Goal: Task Accomplishment & Management: Complete application form

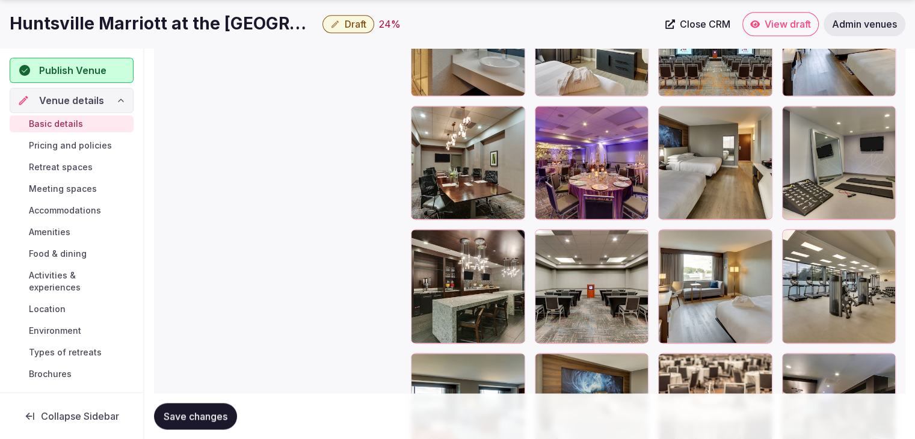
scroll to position [1565, 0]
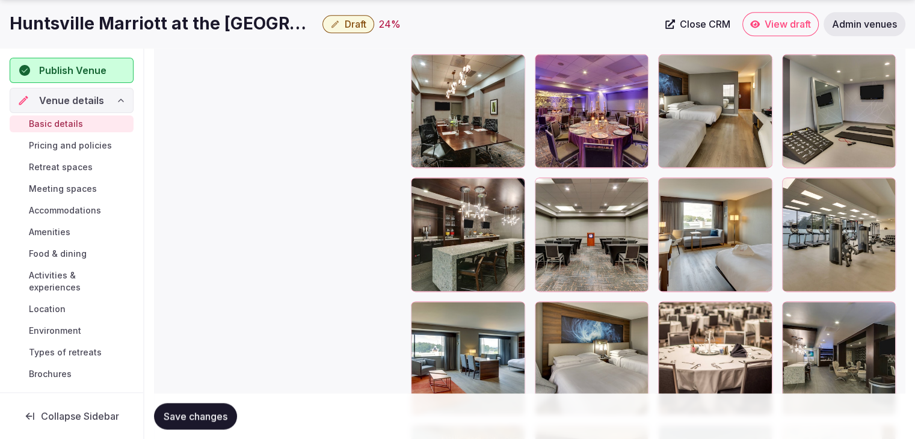
click at [65, 252] on span "Food & dining" at bounding box center [58, 254] width 58 height 12
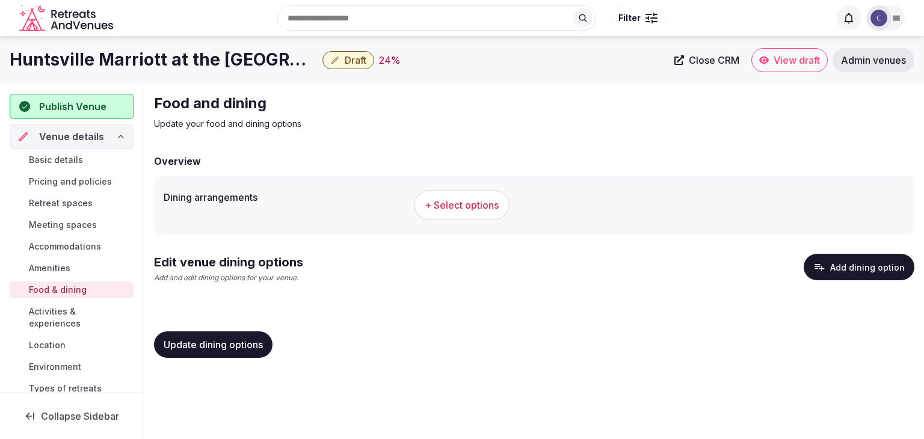
click at [465, 208] on span "+ Select options" at bounding box center [462, 205] width 74 height 13
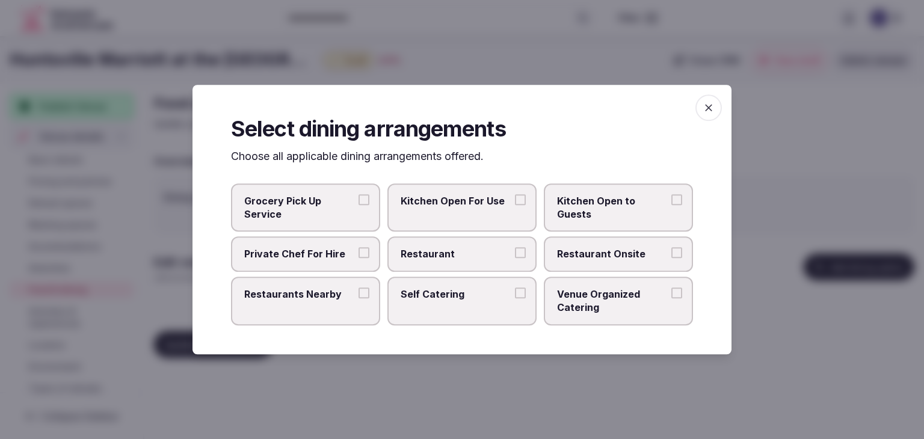
click at [702, 103] on span "button" at bounding box center [709, 107] width 26 height 26
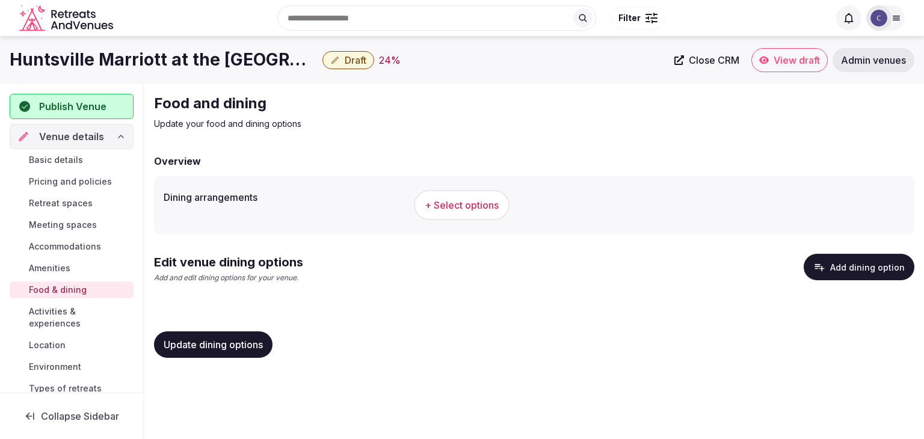
click at [55, 165] on link "Basic details" at bounding box center [72, 160] width 124 height 17
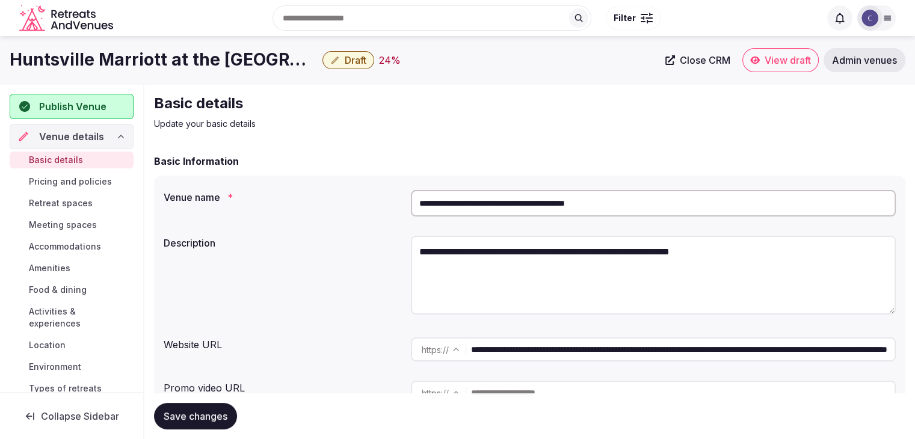
click at [258, 56] on h1 "Huntsville Marriott at the Space & Rocket Center" at bounding box center [164, 59] width 308 height 23
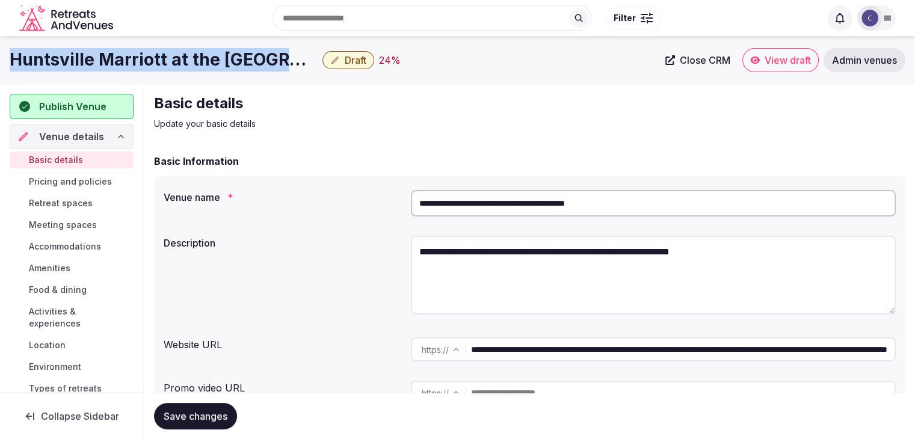
click at [258, 56] on h1 "Huntsville Marriott at the Space & Rocket Center" at bounding box center [164, 59] width 308 height 23
copy div "Huntsville Marriott at the Space & Rocket Center"
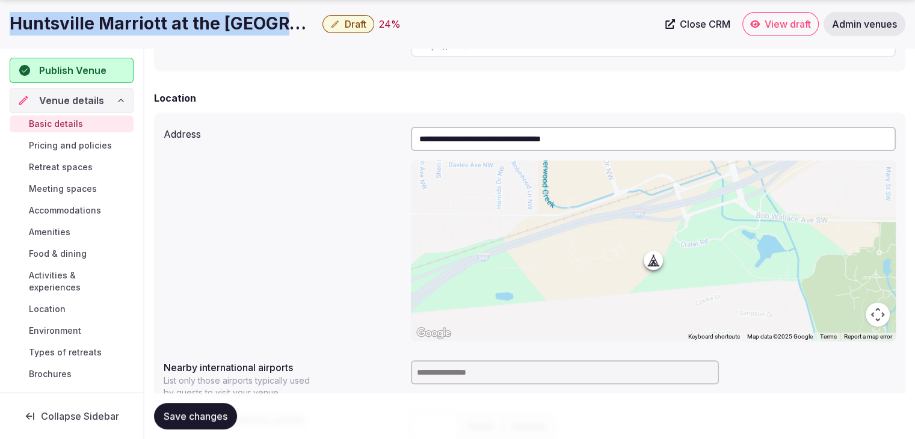
scroll to position [421, 0]
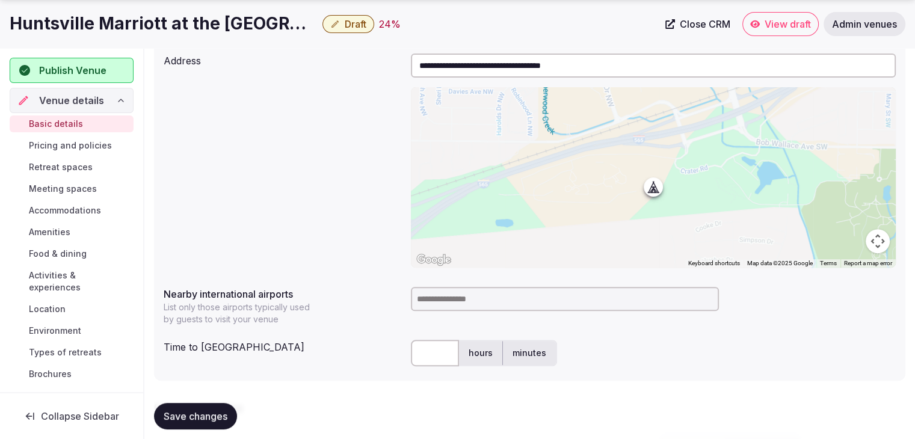
click at [463, 297] on input at bounding box center [565, 299] width 308 height 24
type input "***"
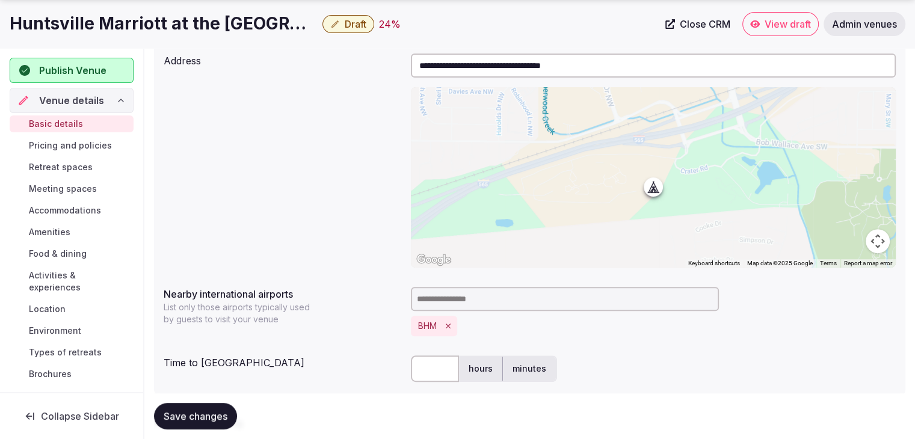
click at [430, 366] on input "text" at bounding box center [435, 369] width 48 height 26
type input "***"
click at [372, 342] on div "**********" at bounding box center [530, 217] width 752 height 357
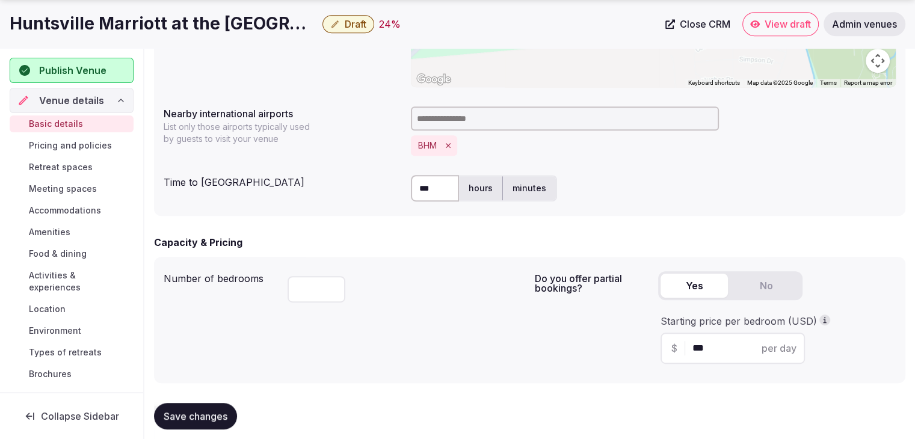
click at [218, 410] on span "Save changes" at bounding box center [196, 416] width 64 height 12
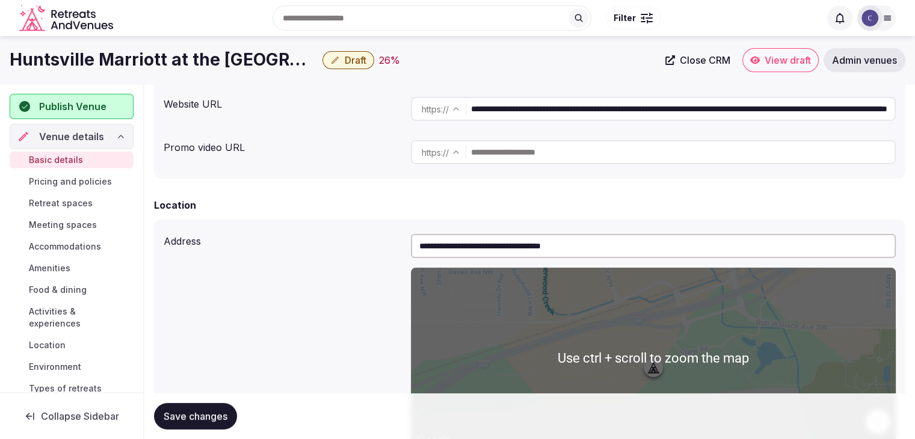
scroll to position [60, 0]
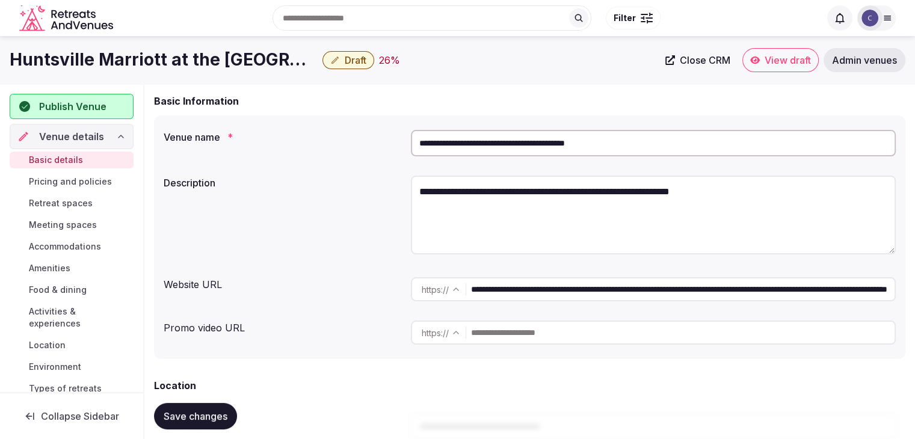
click at [499, 186] on textarea "**********" at bounding box center [653, 215] width 485 height 79
paste textarea "**********"
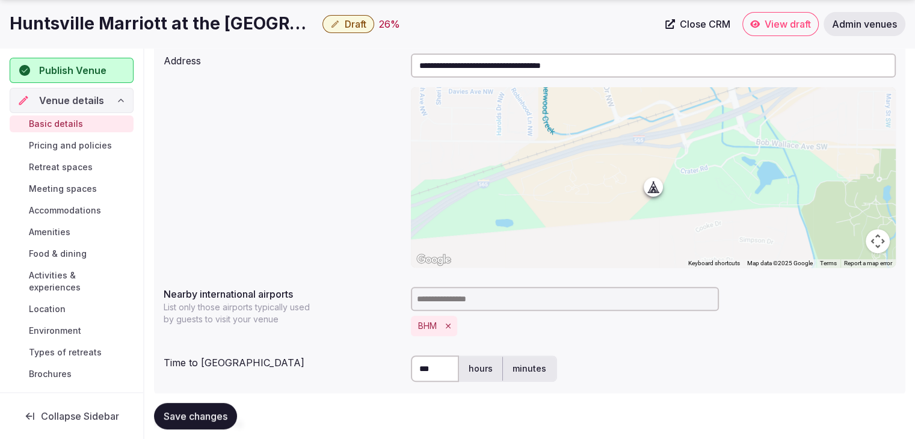
scroll to position [602, 0]
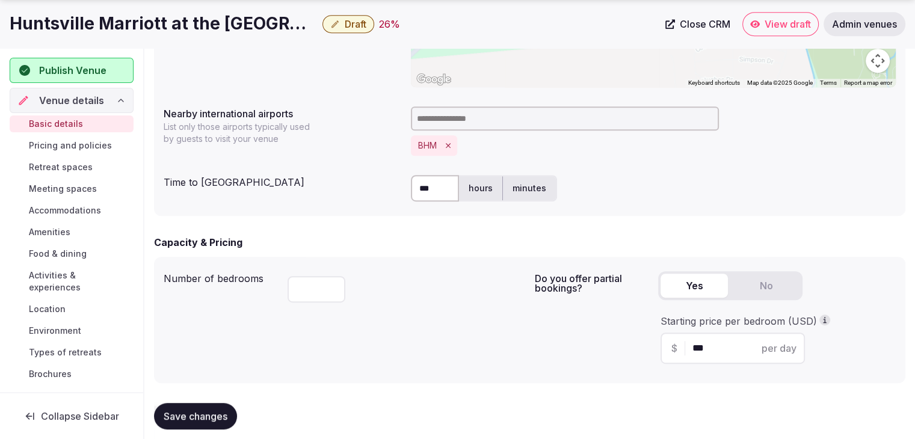
type textarea "**********"
click at [217, 413] on span "Save changes" at bounding box center [196, 416] width 64 height 12
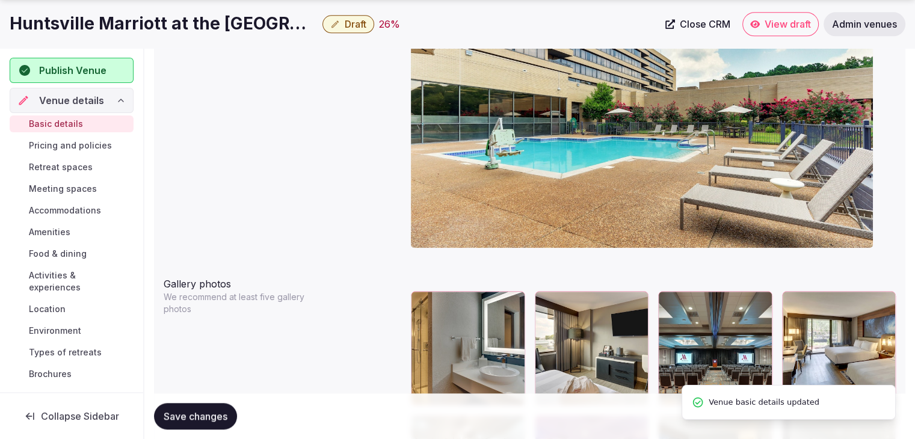
scroll to position [1324, 0]
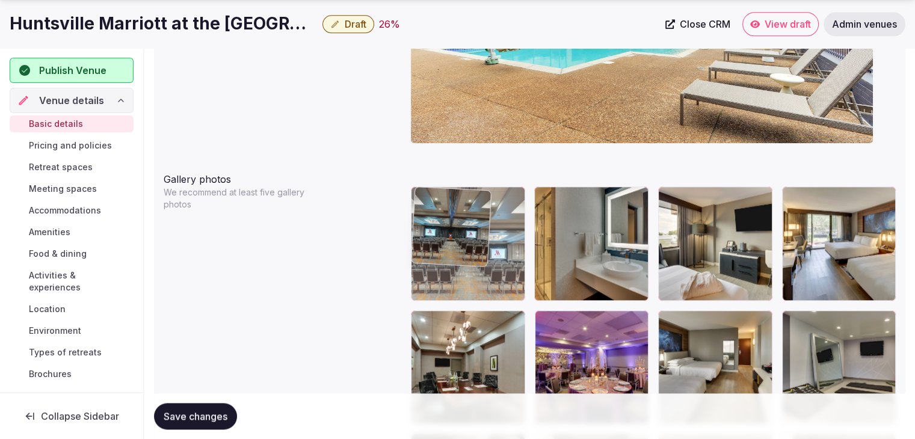
drag, startPoint x: 676, startPoint y: 194, endPoint x: 463, endPoint y: 194, distance: 213.0
click at [463, 194] on body "**********" at bounding box center [457, 27] width 915 height 2703
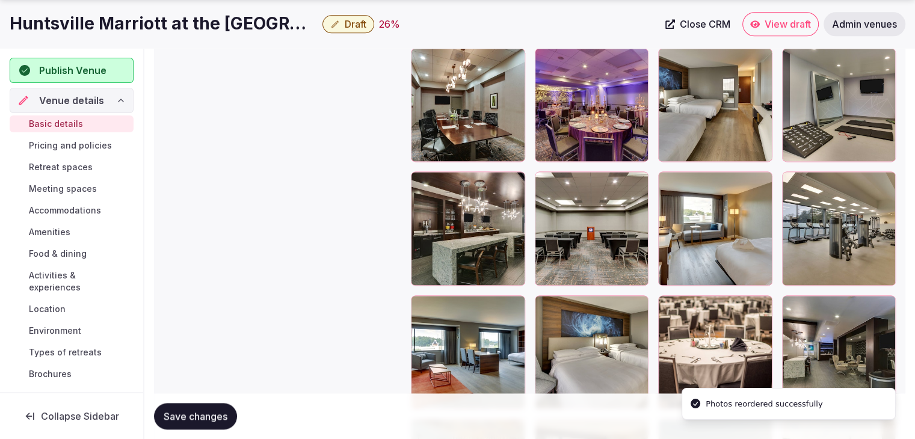
scroll to position [1745, 0]
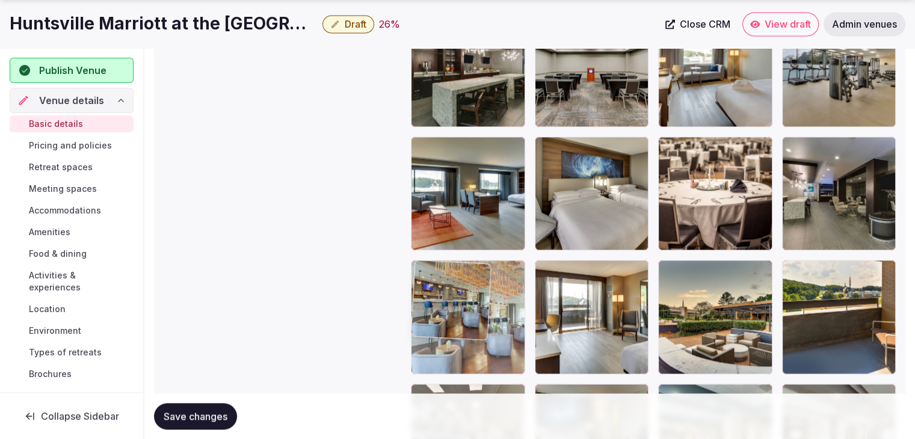
drag, startPoint x: 424, startPoint y: 273, endPoint x: 440, endPoint y: 271, distance: 15.7
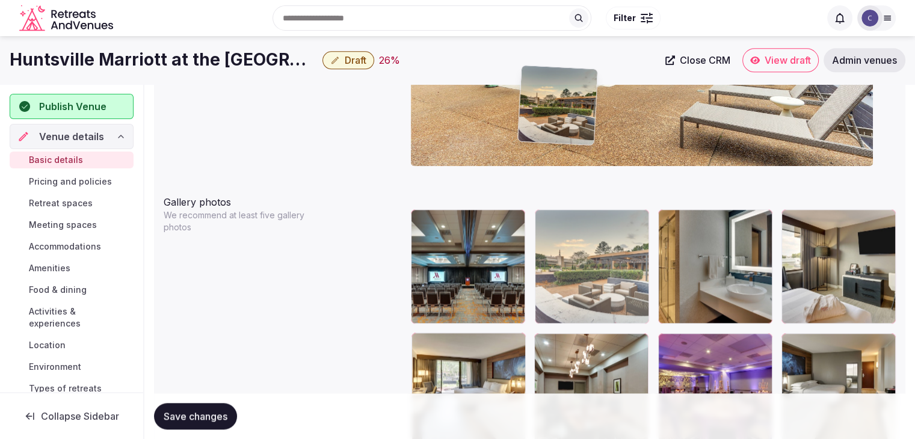
scroll to position [1296, 0]
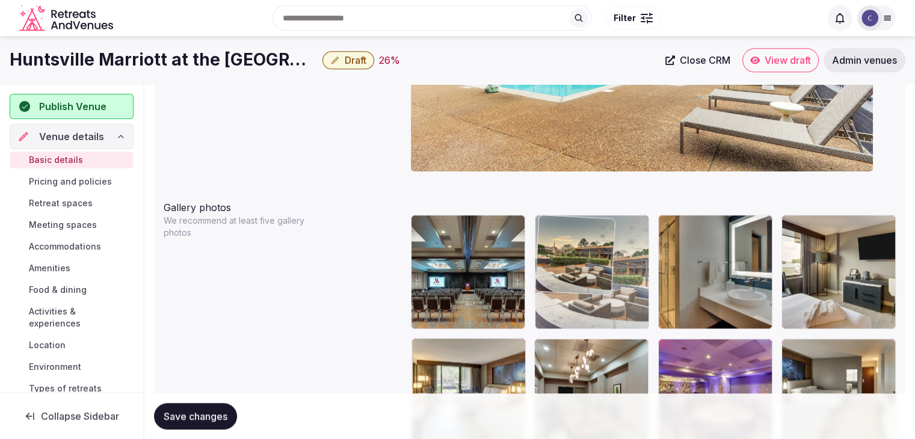
drag, startPoint x: 676, startPoint y: 264, endPoint x: 598, endPoint y: 249, distance: 79.8
click at [598, 249] on body "**********" at bounding box center [457, 55] width 915 height 2703
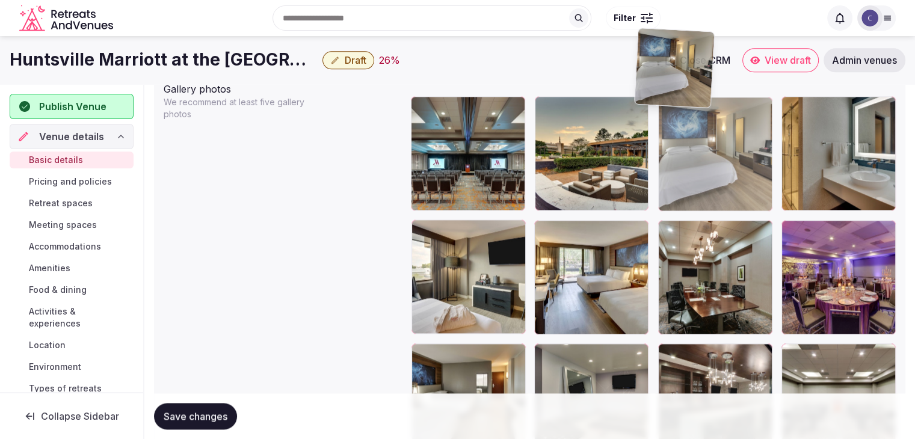
scroll to position [1398, 0]
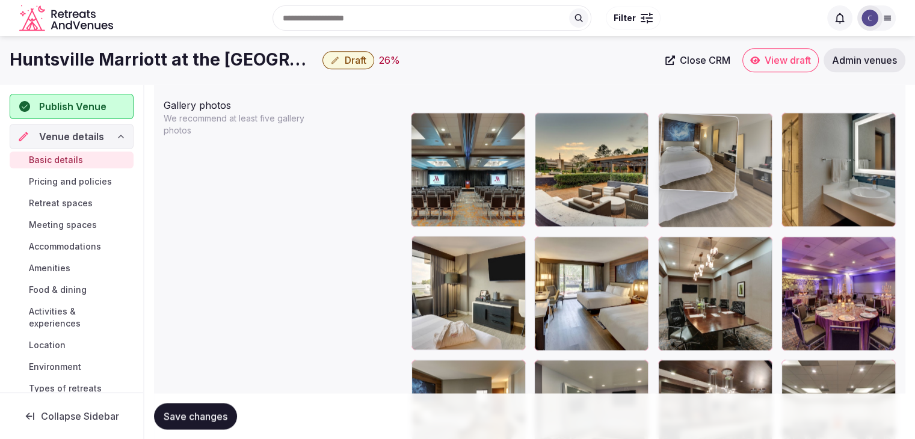
drag, startPoint x: 547, startPoint y: 241, endPoint x: 660, endPoint y: 124, distance: 162.6
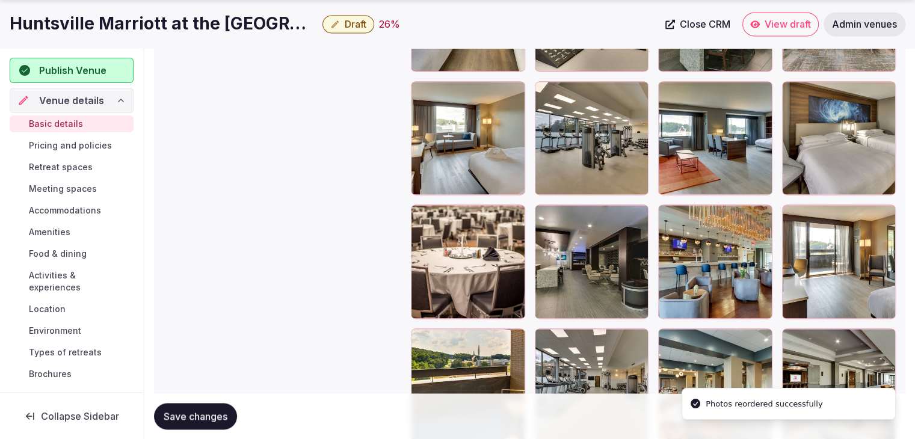
scroll to position [1819, 0]
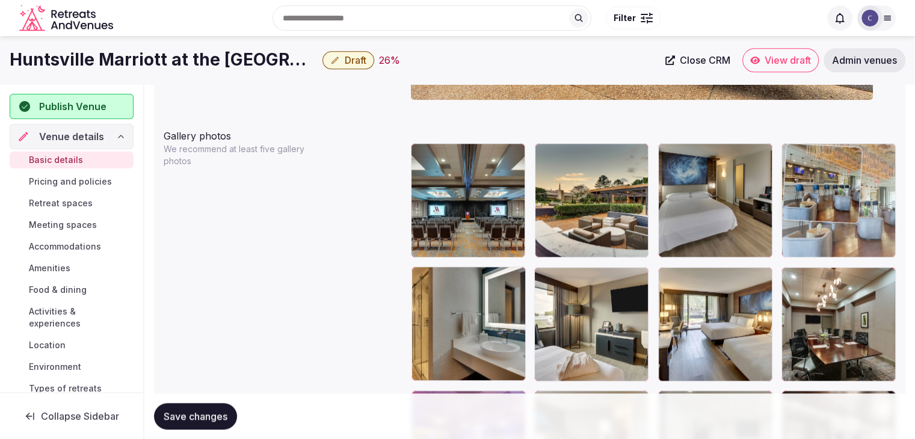
drag, startPoint x: 672, startPoint y: 199, endPoint x: 811, endPoint y: 167, distance: 143.2
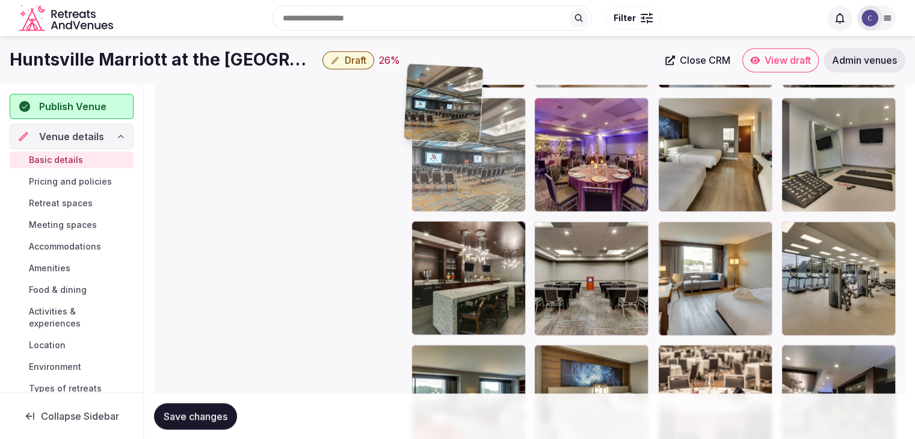
scroll to position [1648, 0]
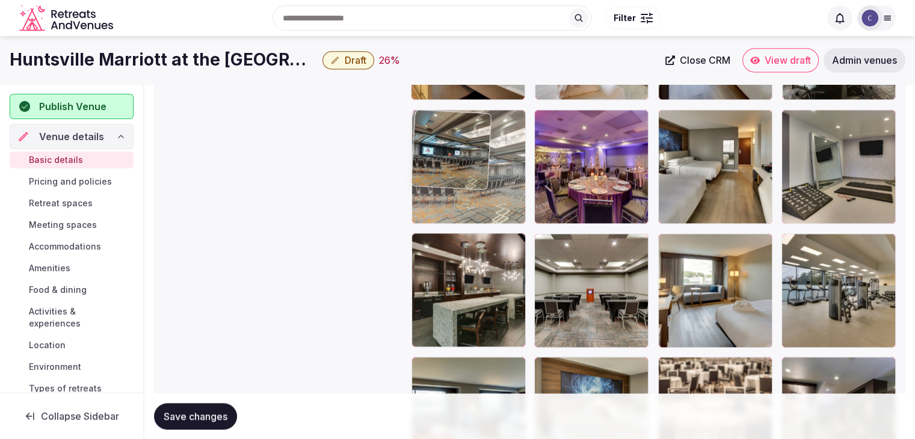
drag, startPoint x: 549, startPoint y: 176, endPoint x: 471, endPoint y: 173, distance: 78.9
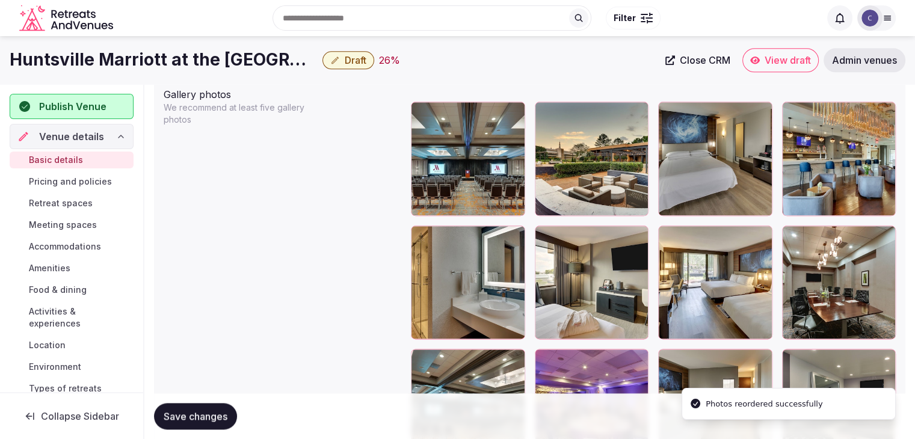
scroll to position [1407, 0]
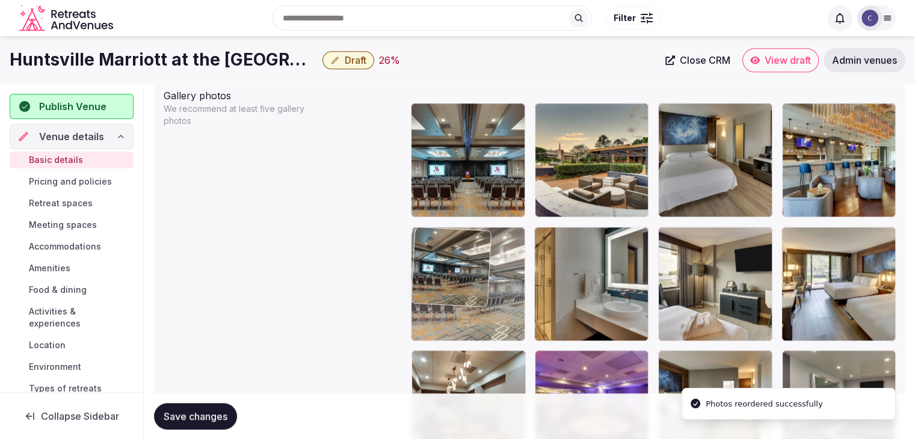
drag, startPoint x: 424, startPoint y: 356, endPoint x: 470, endPoint y: 289, distance: 81.3
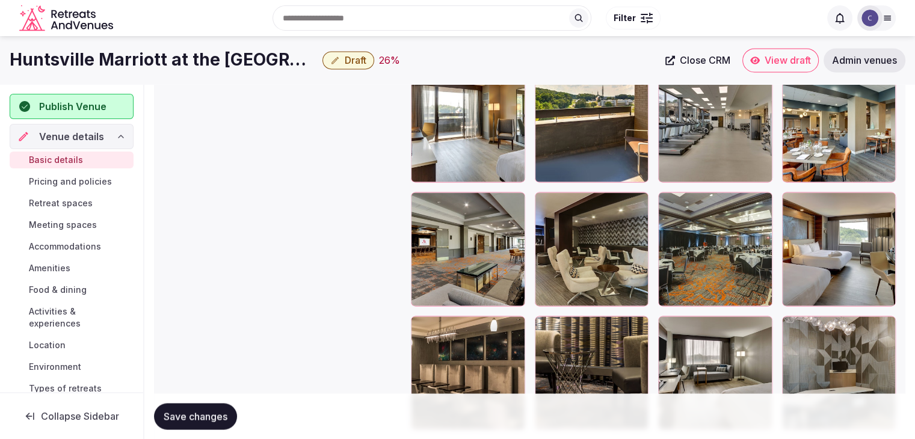
scroll to position [1962, 0]
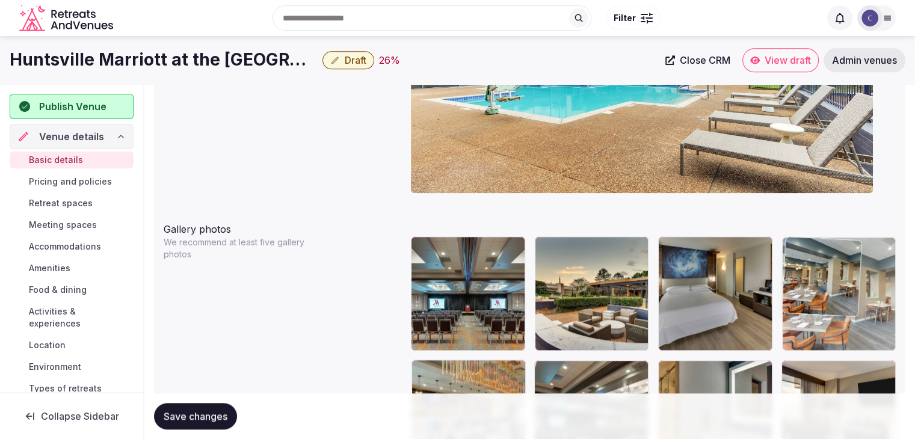
drag, startPoint x: 794, startPoint y: 177, endPoint x: 816, endPoint y: 224, distance: 52.2
click at [816, 224] on body "**********" at bounding box center [457, 77] width 915 height 2703
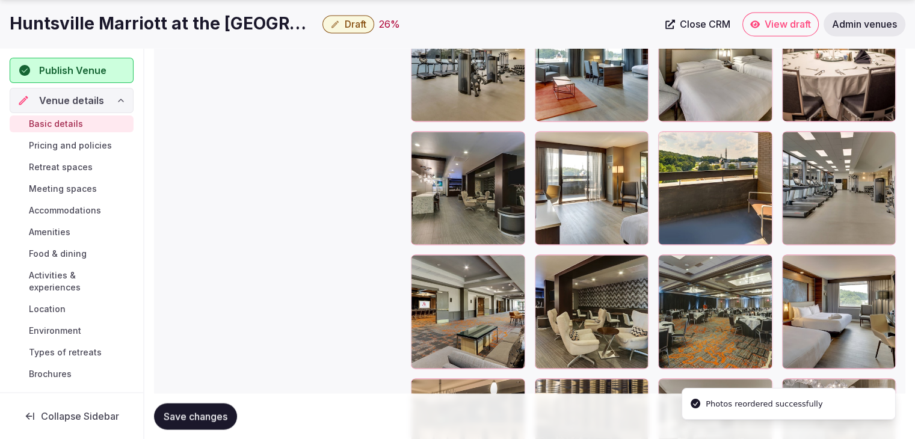
scroll to position [2056, 0]
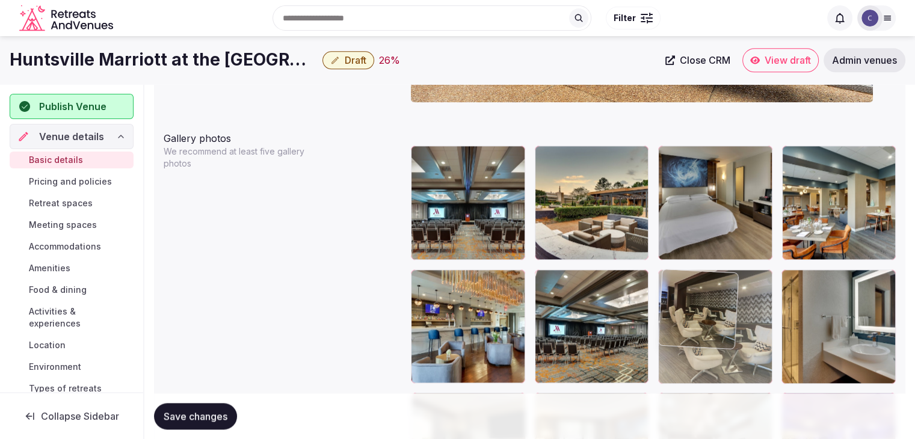
drag, startPoint x: 549, startPoint y: 203, endPoint x: 689, endPoint y: 281, distance: 160.3
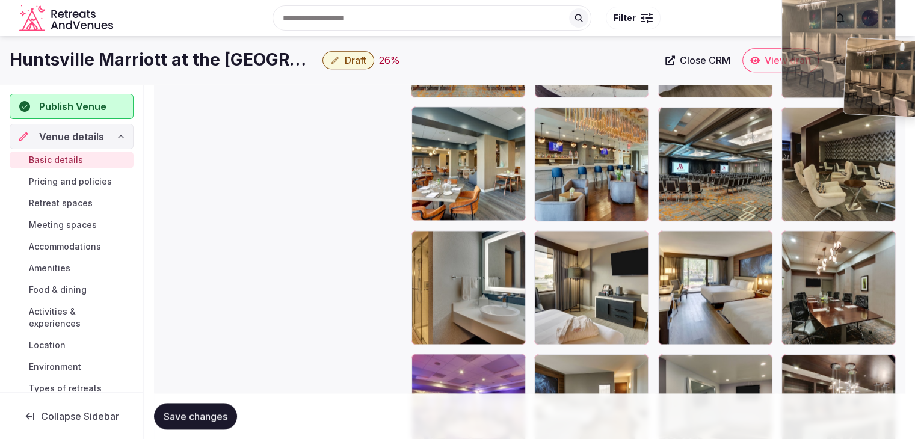
scroll to position [1524, 0]
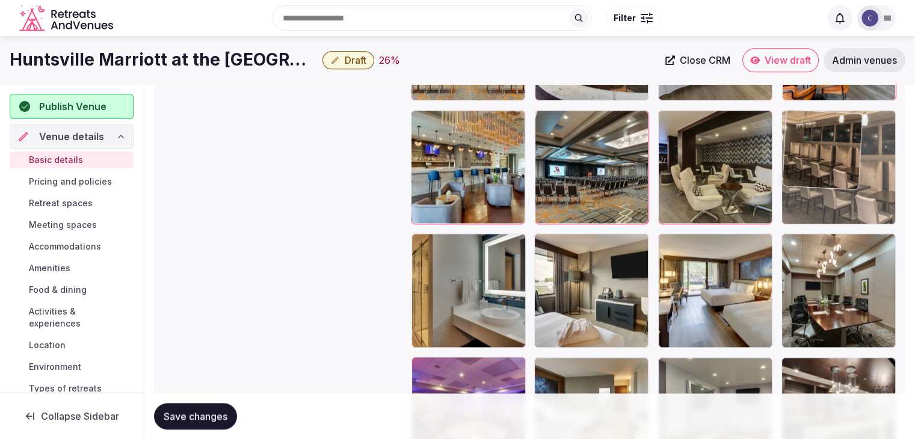
drag, startPoint x: 424, startPoint y: 184, endPoint x: 844, endPoint y: 125, distance: 424.8
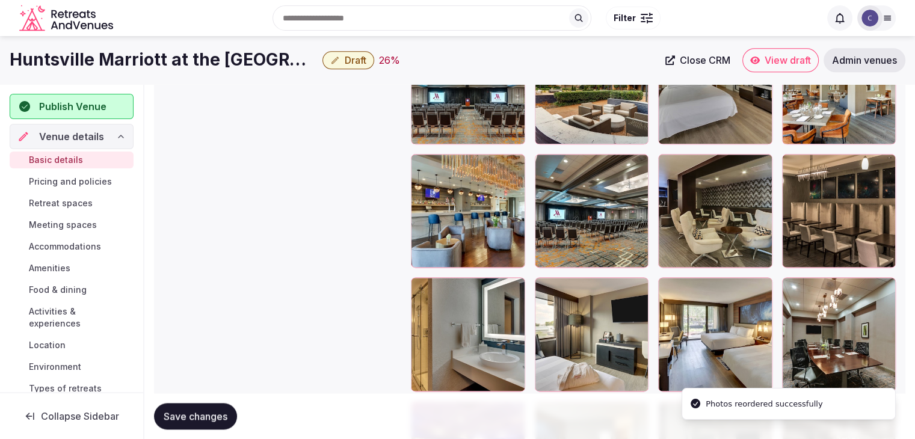
scroll to position [1404, 0]
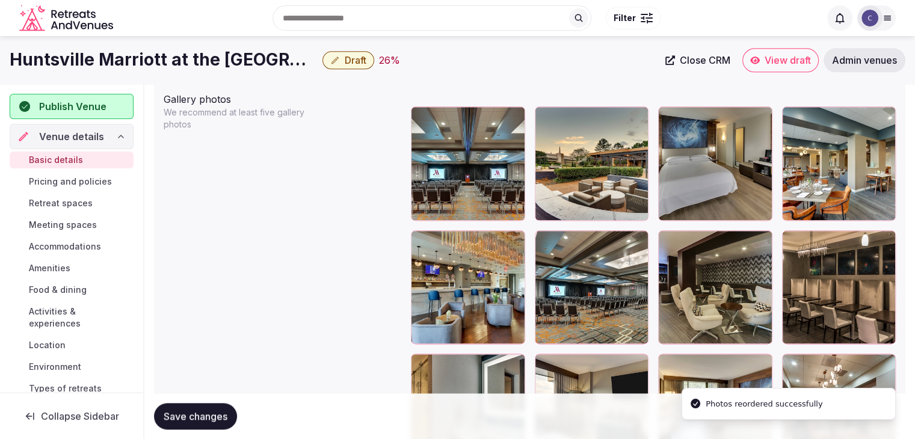
click at [211, 412] on span "Save changes" at bounding box center [196, 416] width 64 height 12
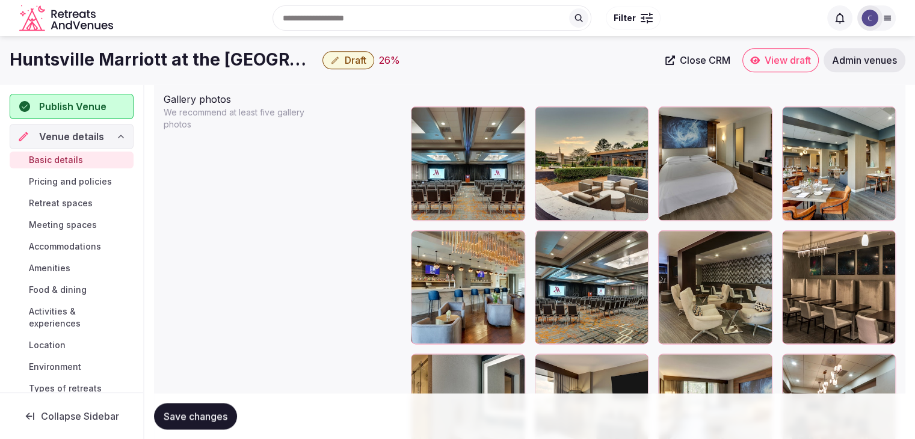
click at [67, 178] on span "Pricing and policies" at bounding box center [70, 182] width 83 height 12
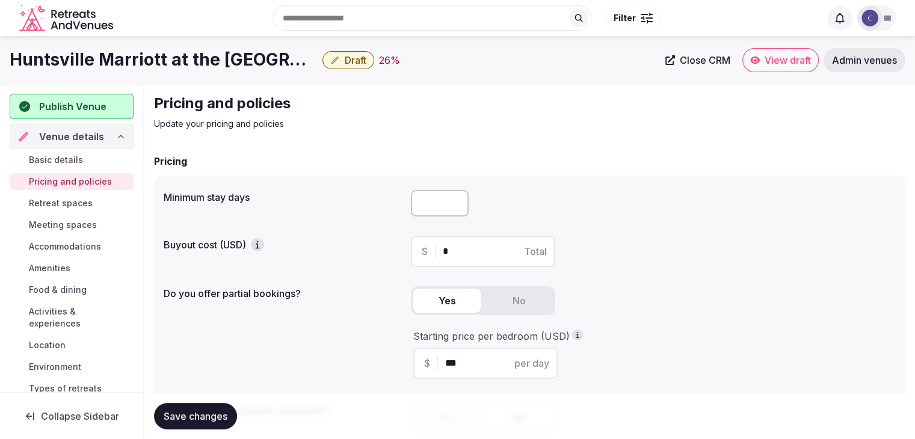
click at [437, 196] on input "number" at bounding box center [440, 203] width 58 height 26
type input "*"
click at [197, 416] on span "Save changes" at bounding box center [196, 416] width 64 height 12
click at [81, 199] on span "Retreat spaces" at bounding box center [61, 203] width 64 height 12
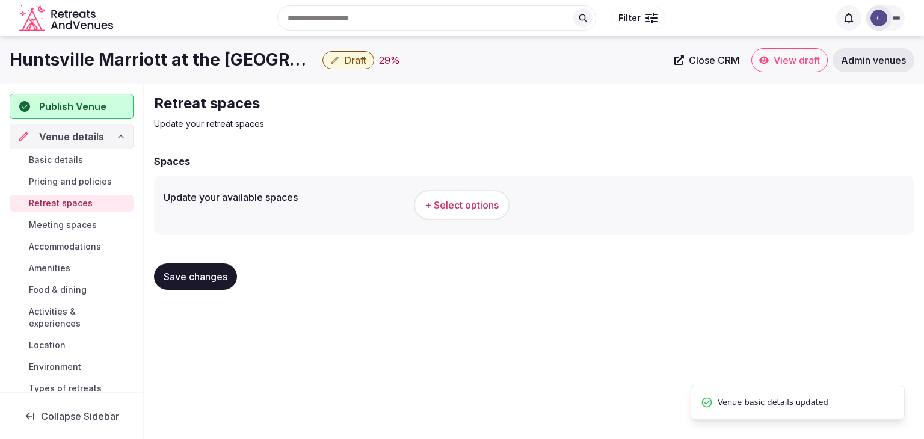
click at [469, 205] on span "+ Select options" at bounding box center [462, 205] width 74 height 13
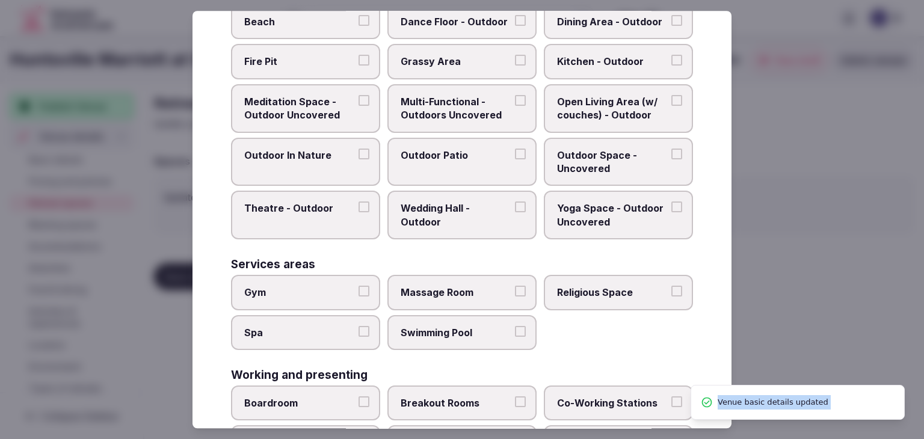
scroll to position [544, 0]
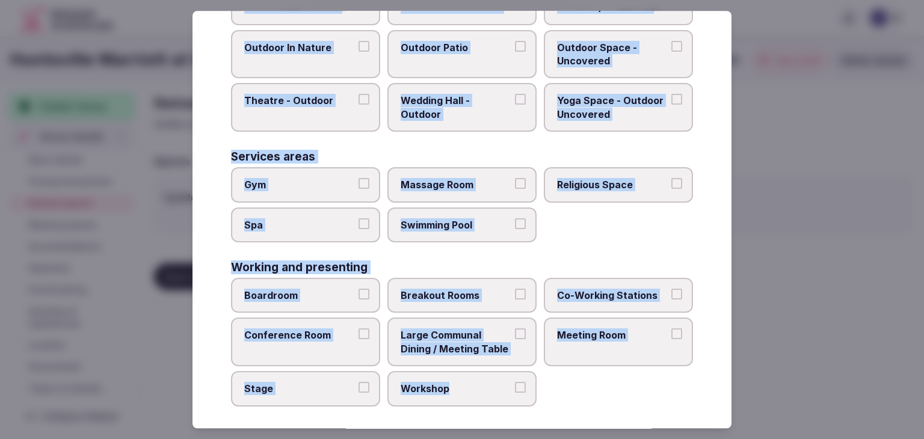
drag, startPoint x: 227, startPoint y: 87, endPoint x: 540, endPoint y: 413, distance: 452.0
click at [540, 413] on div "Select your retreat spaces Choose all applicable retreat spaces offered. Covere…" at bounding box center [462, 220] width 539 height 418
copy div "Choose all applicable retreat spaces offered. Covered outdoor spaces Meditation…"
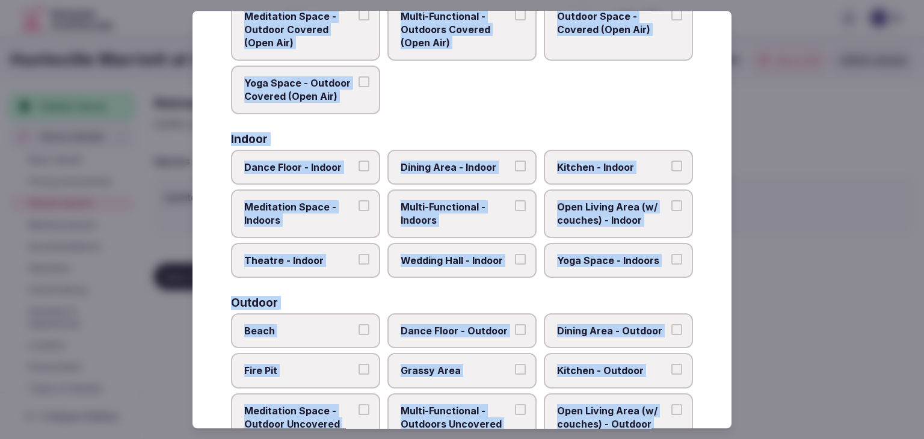
scroll to position [123, 0]
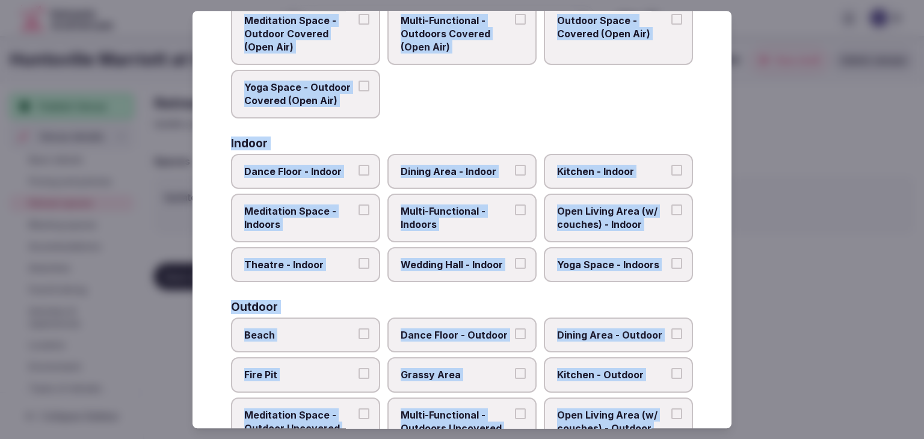
click at [473, 171] on span "Dining Area - Indoor" at bounding box center [456, 171] width 111 height 13
click at [515, 171] on button "Dining Area - Indoor" at bounding box center [520, 170] width 11 height 11
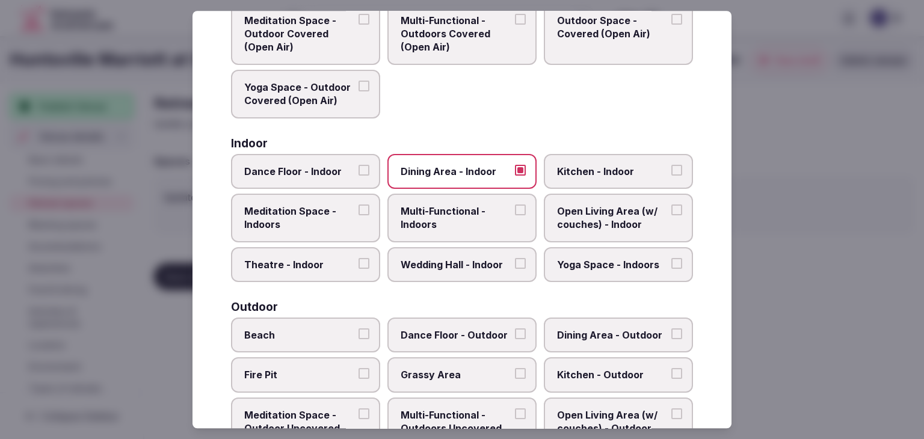
click at [473, 208] on span "Multi-Functional - Indoors" at bounding box center [456, 218] width 111 height 27
click at [515, 208] on button "Multi-Functional - Indoors" at bounding box center [520, 210] width 11 height 11
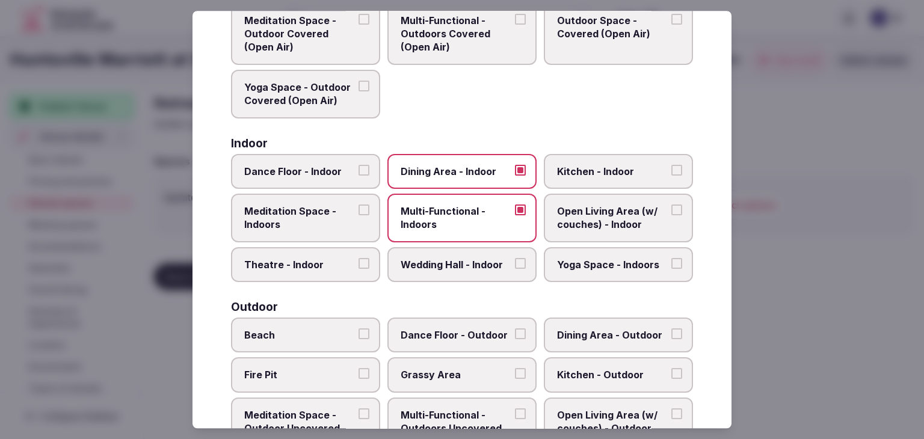
click at [479, 270] on label "Wedding Hall - Indoor" at bounding box center [462, 264] width 149 height 35
click at [515, 269] on button "Wedding Hall - Indoor" at bounding box center [520, 263] width 11 height 11
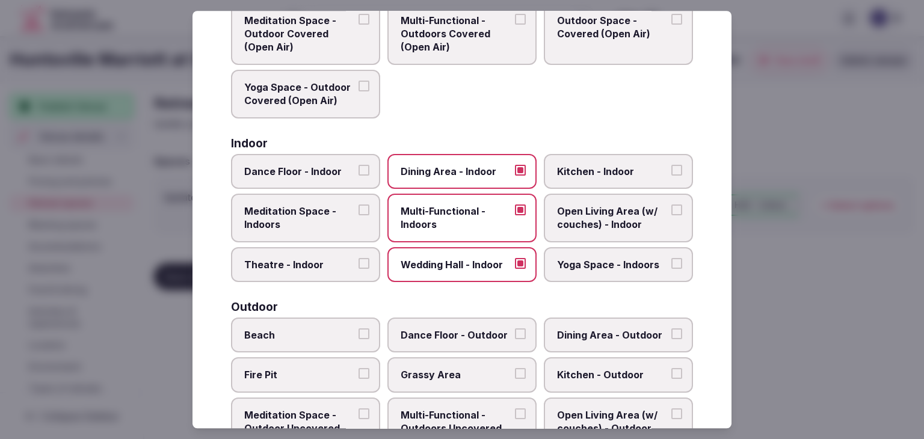
click at [589, 272] on label "Yoga Space - Indoors" at bounding box center [618, 264] width 149 height 35
click at [672, 269] on button "Yoga Space - Indoors" at bounding box center [677, 263] width 11 height 11
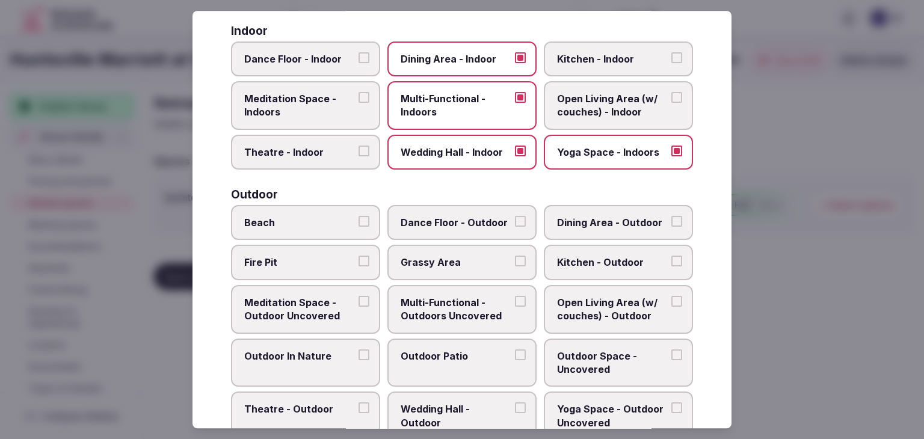
scroll to position [303, 0]
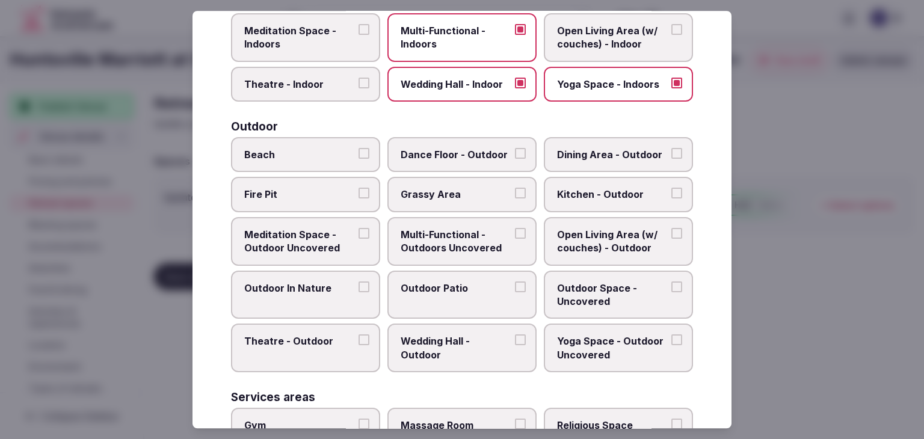
drag, startPoint x: 455, startPoint y: 233, endPoint x: 455, endPoint y: 284, distance: 50.5
click at [455, 236] on span "Multi-Functional - Outdoors Uncovered" at bounding box center [456, 241] width 111 height 27
click at [515, 236] on button "Multi-Functional - Outdoors Uncovered" at bounding box center [520, 233] width 11 height 11
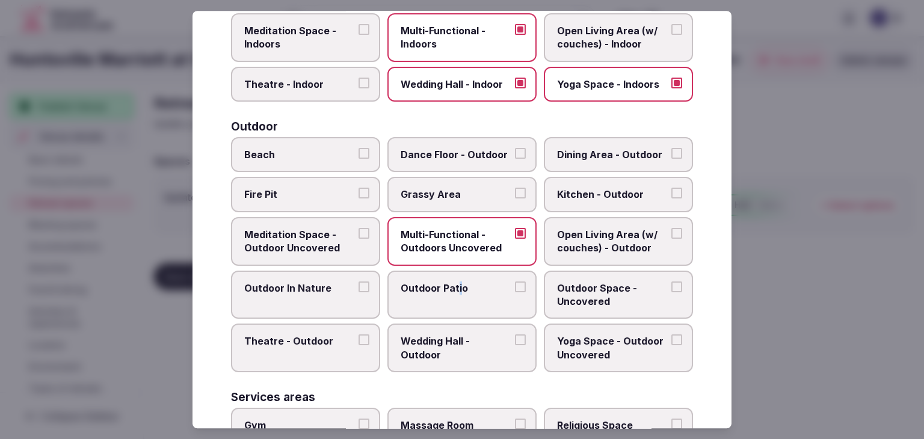
click at [455, 292] on label "Outdoor Patio" at bounding box center [462, 295] width 149 height 49
click at [548, 294] on label "Outdoor Space - Uncovered" at bounding box center [618, 295] width 149 height 49
click at [672, 292] on button "Outdoor Space - Uncovered" at bounding box center [677, 287] width 11 height 11
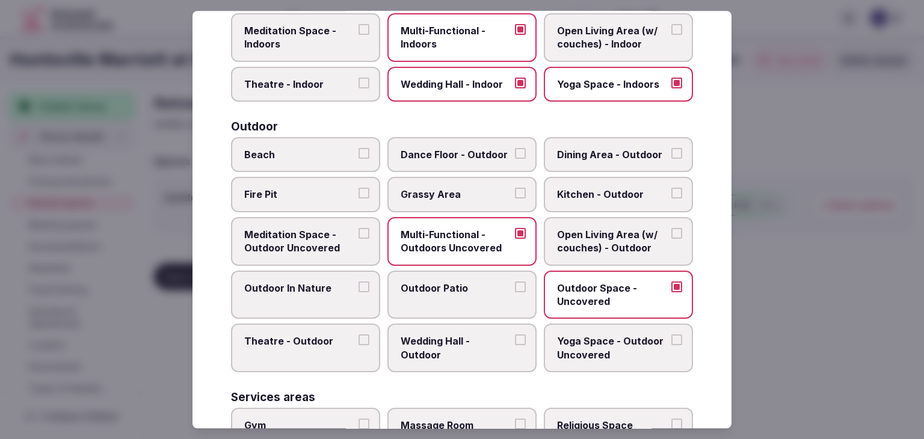
click at [480, 298] on label "Outdoor Patio" at bounding box center [462, 295] width 149 height 49
click at [515, 292] on button "Outdoor Patio" at bounding box center [520, 287] width 11 height 11
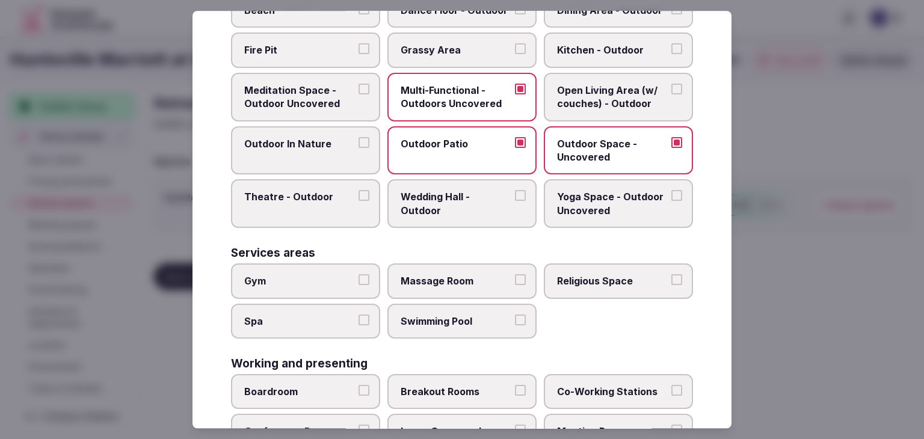
scroll to position [544, 0]
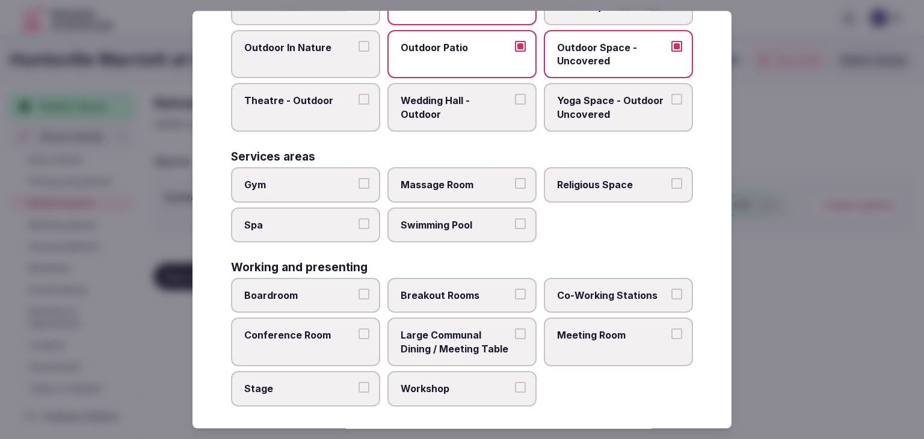
click at [347, 188] on label "Gym" at bounding box center [305, 184] width 149 height 35
click at [359, 188] on button "Gym" at bounding box center [364, 183] width 11 height 11
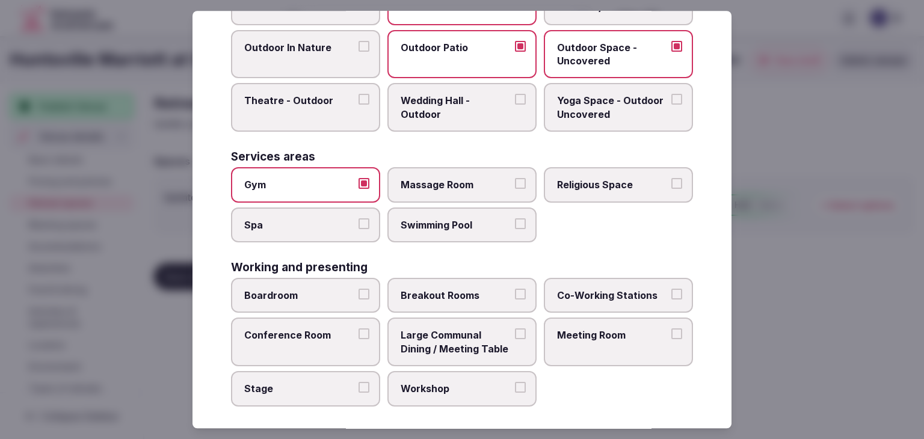
click at [416, 222] on span "Swimming Pool" at bounding box center [456, 224] width 111 height 13
click at [515, 222] on button "Swimming Pool" at bounding box center [520, 223] width 11 height 11
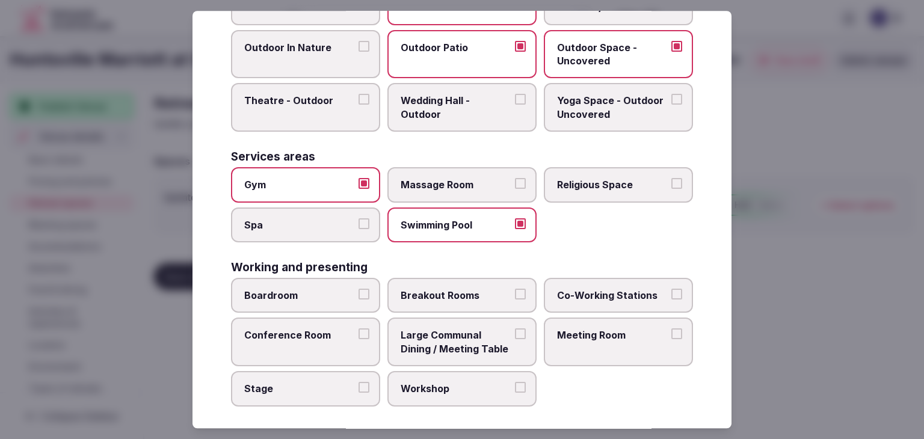
click at [328, 300] on label "Boardroom" at bounding box center [305, 295] width 149 height 35
click at [359, 300] on button "Boardroom" at bounding box center [364, 294] width 11 height 11
click at [322, 341] on label "Conference Room" at bounding box center [305, 342] width 149 height 49
click at [359, 340] on button "Conference Room" at bounding box center [364, 334] width 11 height 11
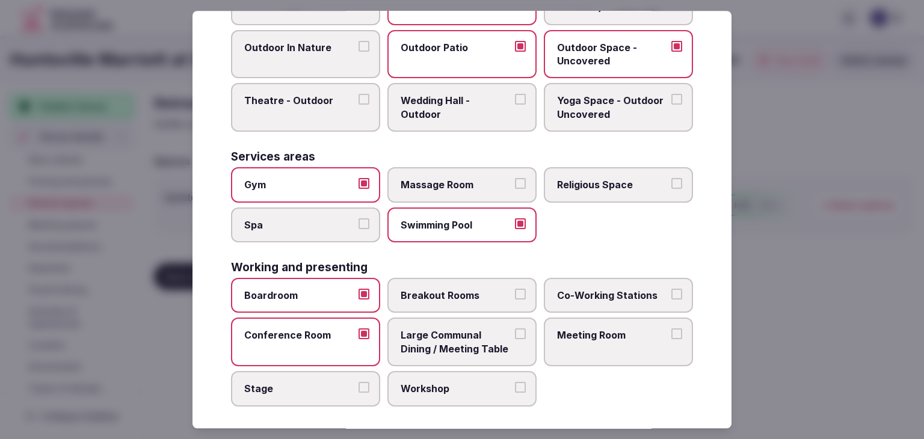
drag, startPoint x: 313, startPoint y: 397, endPoint x: 324, endPoint y: 397, distance: 11.4
click at [314, 397] on label "Stage" at bounding box center [305, 388] width 149 height 35
click at [359, 393] on button "Stage" at bounding box center [364, 387] width 11 height 11
click at [462, 382] on span "Workshop" at bounding box center [456, 388] width 111 height 13
click at [515, 382] on button "Workshop" at bounding box center [520, 387] width 11 height 11
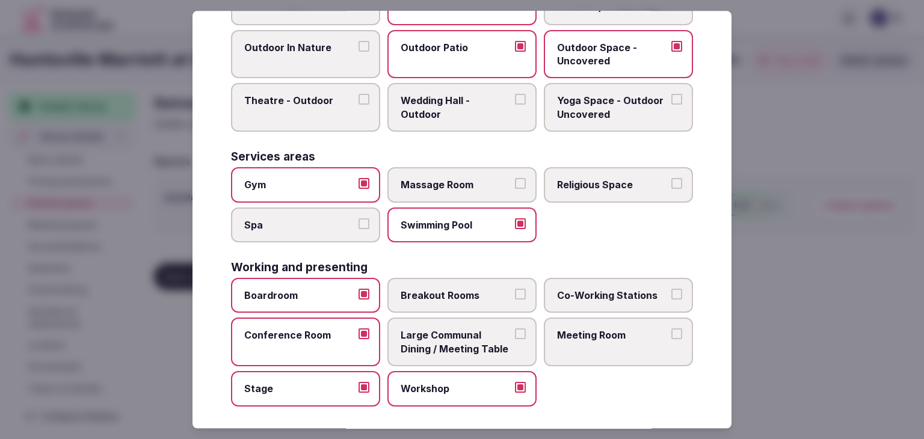
drag, startPoint x: 477, startPoint y: 328, endPoint x: 479, endPoint y: 285, distance: 42.8
click at [477, 329] on span "Large Communal Dining / Meeting Table" at bounding box center [456, 342] width 111 height 27
click at [515, 329] on button "Large Communal Dining / Meeting Table" at bounding box center [520, 334] width 11 height 11
click at [479, 289] on span "Breakout Rooms" at bounding box center [456, 295] width 111 height 13
click at [515, 289] on button "Breakout Rooms" at bounding box center [520, 294] width 11 height 11
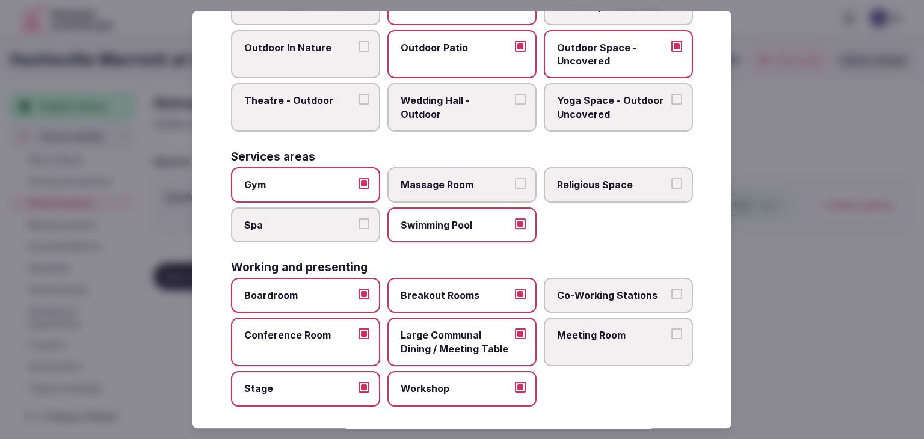
click at [623, 352] on label "Meeting Room" at bounding box center [618, 342] width 149 height 49
click at [672, 340] on button "Meeting Room" at bounding box center [677, 334] width 11 height 11
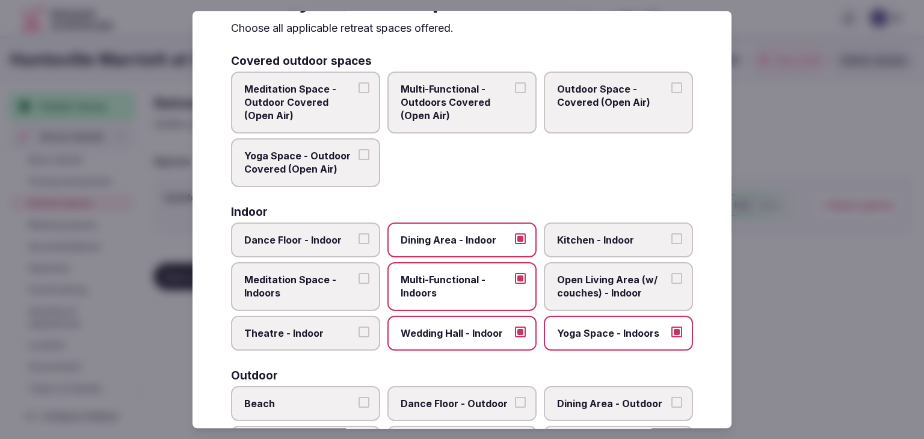
scroll to position [0, 0]
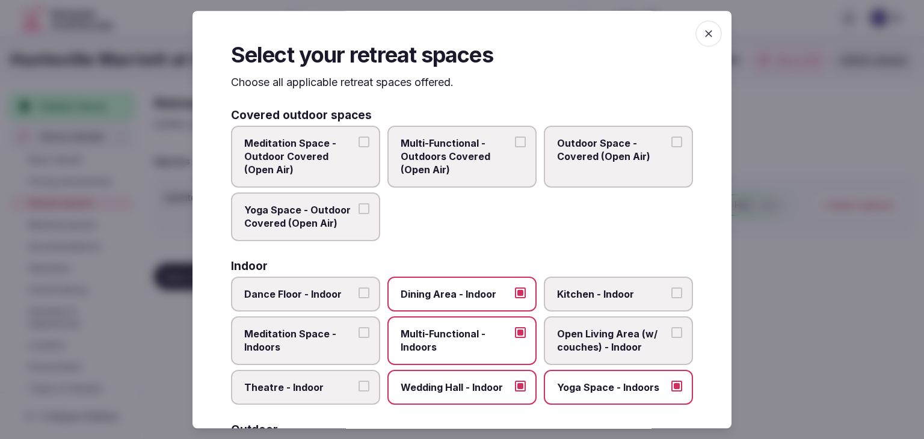
click at [705, 32] on icon "button" at bounding box center [708, 33] width 7 height 7
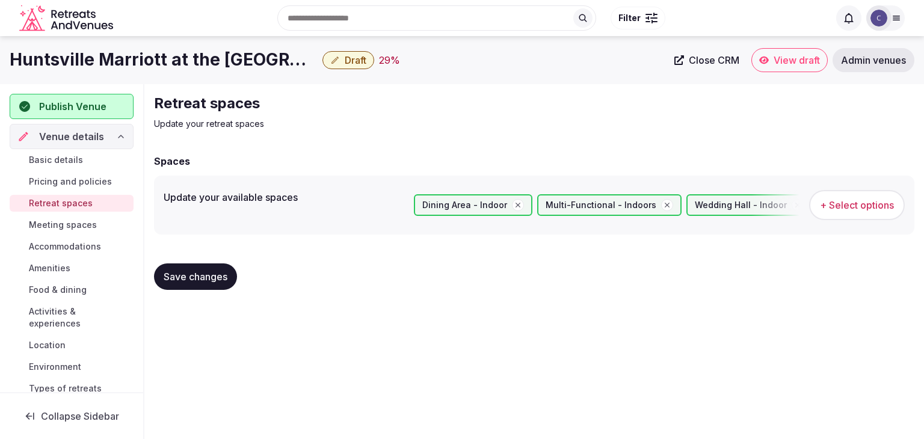
click at [219, 270] on button "Save changes" at bounding box center [195, 277] width 83 height 26
click at [83, 223] on span "Meeting spaces" at bounding box center [63, 225] width 68 height 12
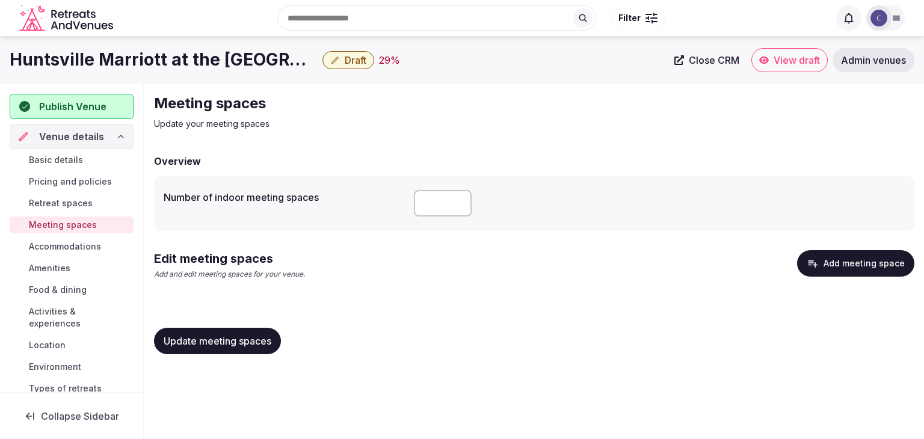
click at [434, 204] on input "**" at bounding box center [443, 203] width 58 height 26
type input "**"
click at [230, 345] on span "Update meeting spaces" at bounding box center [218, 341] width 108 height 12
click at [852, 257] on button "Add meeting space" at bounding box center [855, 263] width 117 height 26
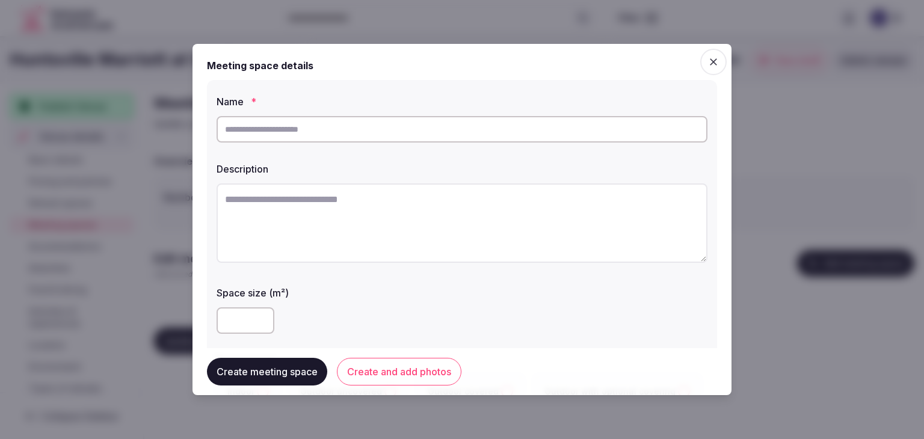
click at [359, 135] on input "text" at bounding box center [462, 129] width 491 height 26
paste input "**********"
type input "**********"
click at [434, 220] on textarea at bounding box center [462, 223] width 491 height 79
paste textarea "**********"
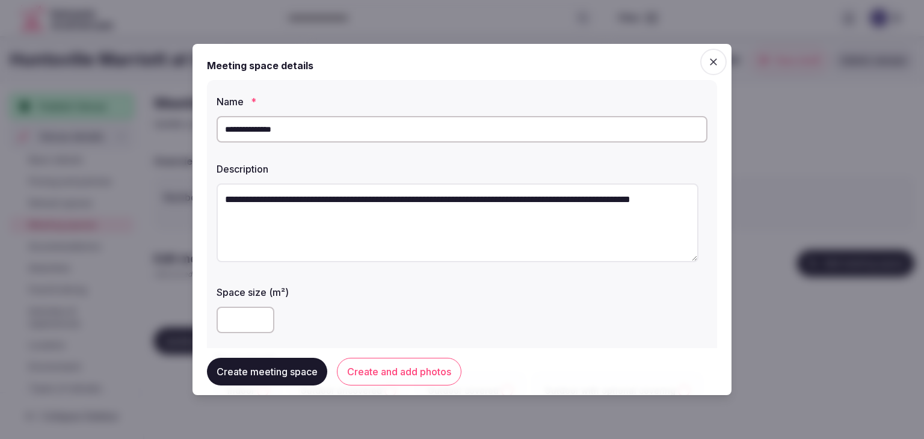
drag, startPoint x: 228, startPoint y: 198, endPoint x: 212, endPoint y: 198, distance: 16.2
click at [212, 198] on div "**********" at bounding box center [462, 251] width 510 height 342
type textarea "**********"
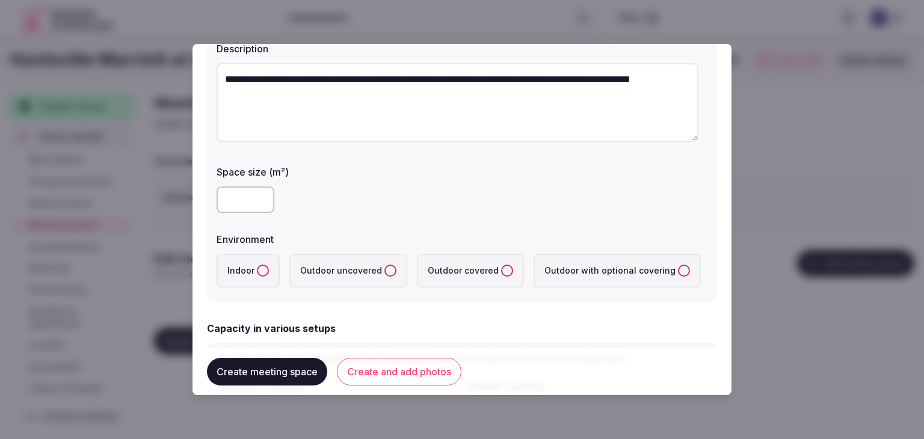
click at [237, 198] on input "number" at bounding box center [246, 200] width 58 height 26
type input "***"
click at [270, 272] on label "Indoor" at bounding box center [248, 271] width 63 height 34
click at [269, 272] on button "Indoor" at bounding box center [263, 271] width 12 height 12
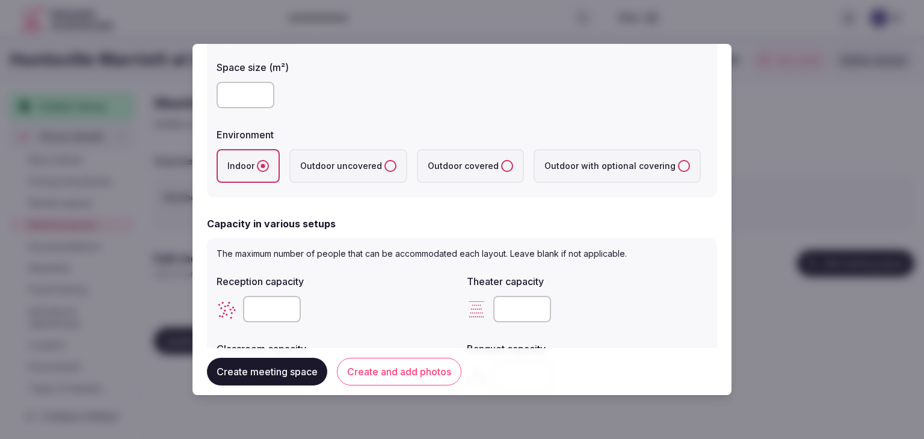
scroll to position [361, 0]
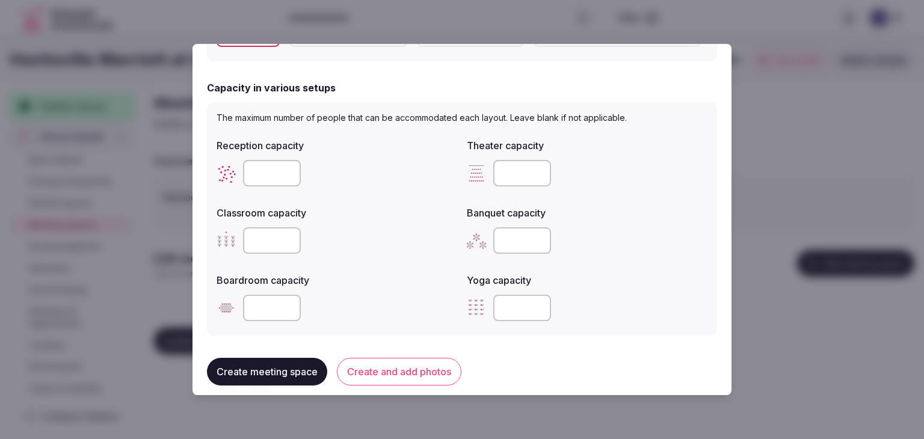
drag, startPoint x: 505, startPoint y: 164, endPoint x: 507, endPoint y: 175, distance: 11.6
click at [505, 166] on input "number" at bounding box center [522, 173] width 58 height 26
paste input "***"
type input "***"
click at [273, 179] on input "number" at bounding box center [272, 173] width 58 height 26
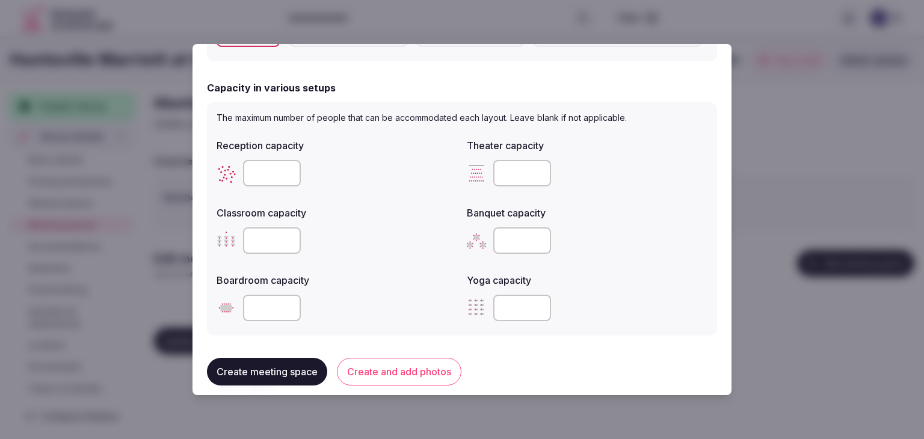
click at [273, 179] on input "number" at bounding box center [272, 173] width 58 height 26
type input "***"
click at [501, 236] on input "number" at bounding box center [522, 240] width 58 height 26
type input "***"
click at [277, 252] on input "number" at bounding box center [272, 240] width 58 height 26
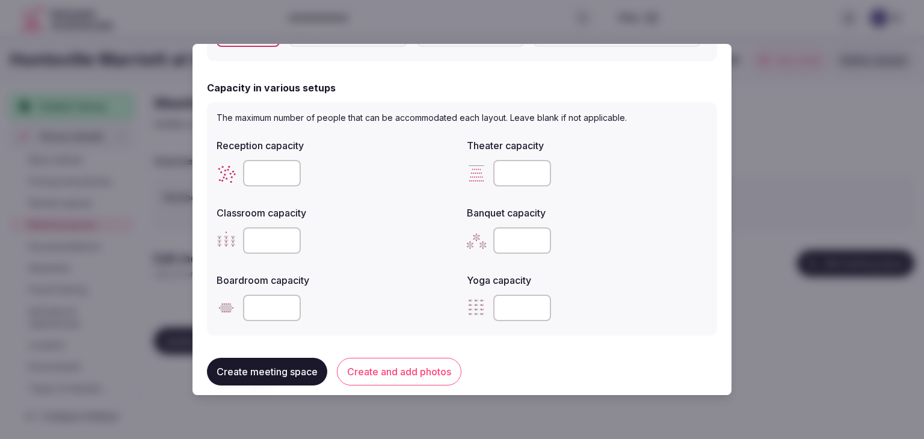
click at [272, 243] on input "number" at bounding box center [272, 240] width 58 height 26
type input "***"
click at [341, 253] on div "***" at bounding box center [337, 240] width 241 height 26
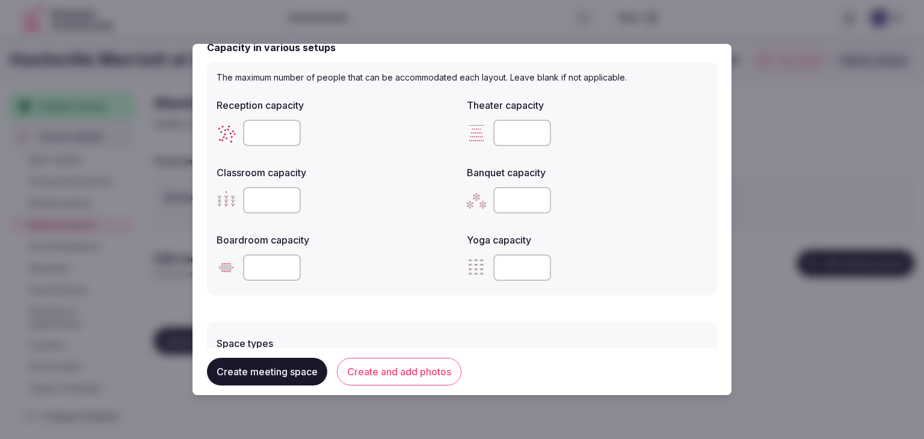
scroll to position [481, 0]
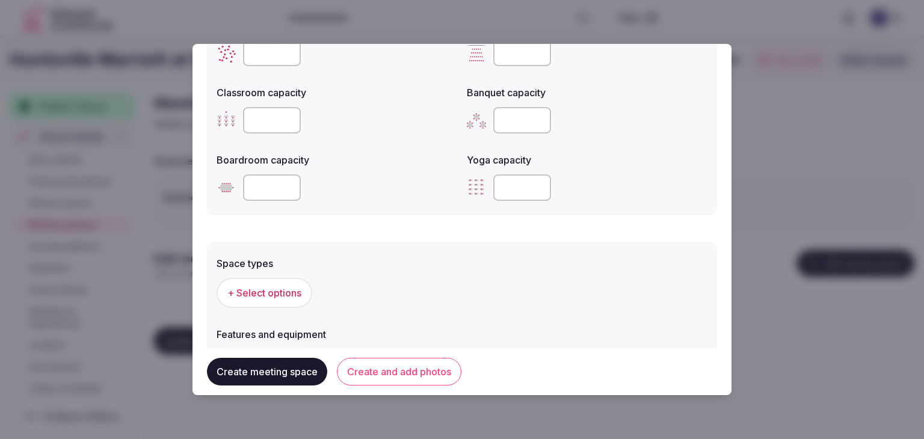
click at [265, 307] on div "+ Select options" at bounding box center [462, 293] width 491 height 40
click at [267, 295] on span "+ Select options" at bounding box center [264, 292] width 74 height 13
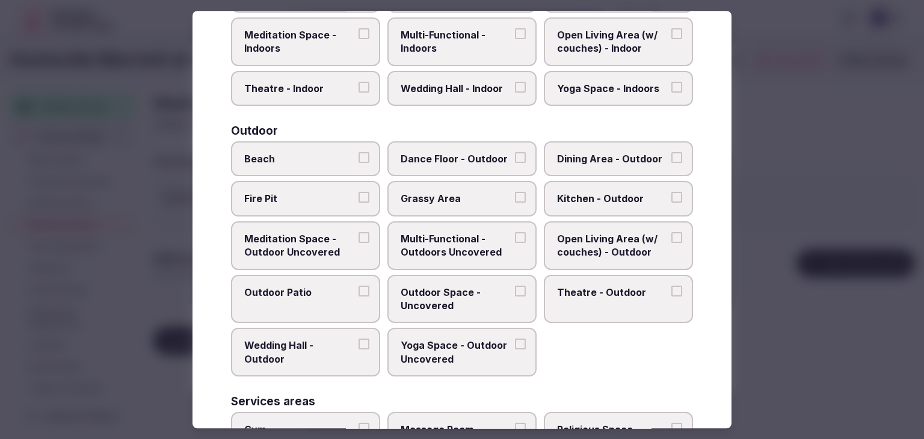
scroll to position [491, 0]
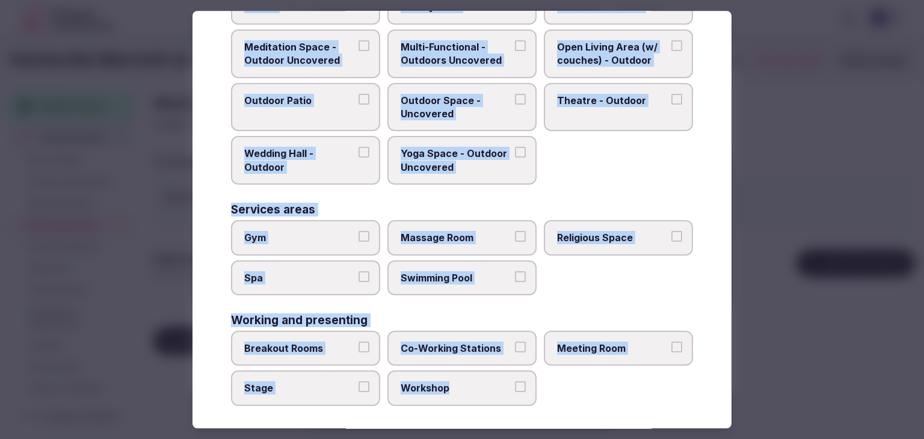
drag, startPoint x: 231, startPoint y: 74, endPoint x: 520, endPoint y: 406, distance: 440.2
click at [520, 406] on div "Select space types Choose all applicable space types offered. Covered outdoor s…" at bounding box center [462, 220] width 539 height 418
copy div "Choose all applicable space types offered. Covered outdoor spaces Meditation Sp…"
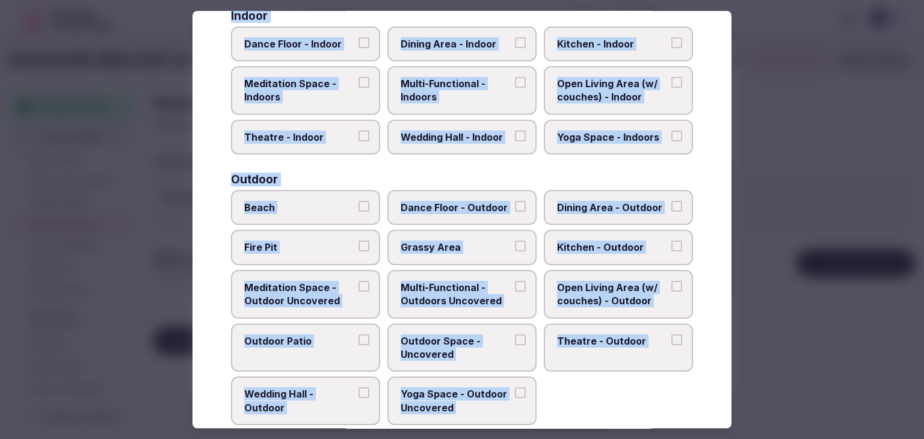
scroll to position [130, 0]
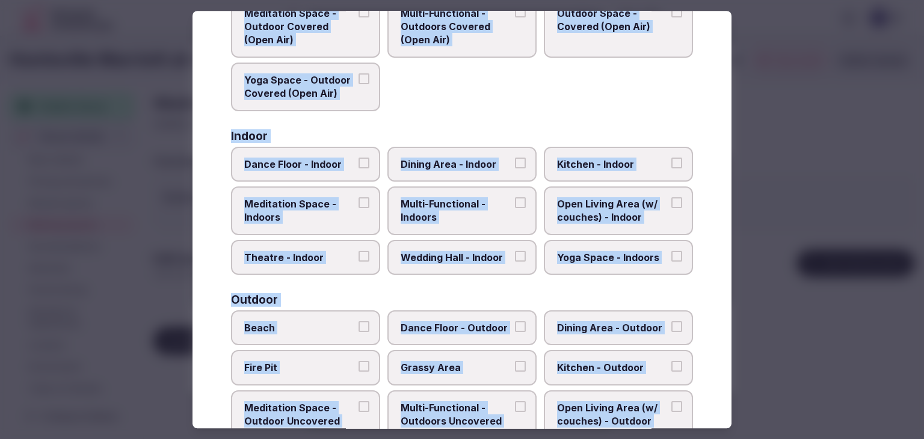
click at [456, 203] on span "Multi-Functional - Indoors" at bounding box center [456, 210] width 111 height 27
click at [515, 203] on button "Multi-Functional - Indoors" at bounding box center [520, 202] width 11 height 11
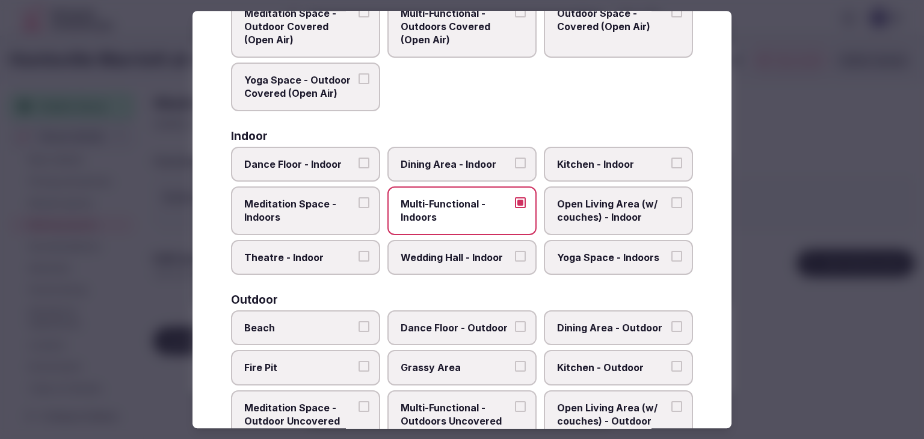
click at [469, 162] on span "Dining Area - Indoor" at bounding box center [456, 164] width 111 height 13
click at [515, 162] on button "Dining Area - Indoor" at bounding box center [520, 163] width 11 height 11
click at [474, 251] on span "Wedding Hall - Indoor" at bounding box center [456, 257] width 111 height 13
click at [515, 251] on button "Wedding Hall - Indoor" at bounding box center [520, 256] width 11 height 11
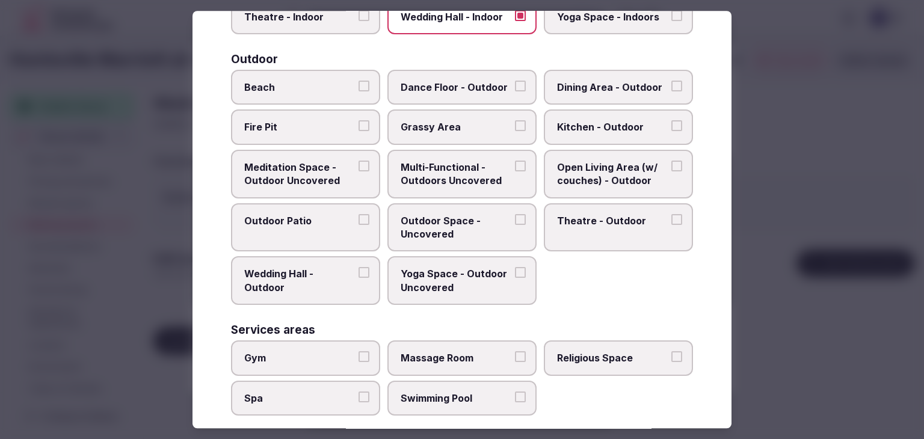
scroll to position [491, 0]
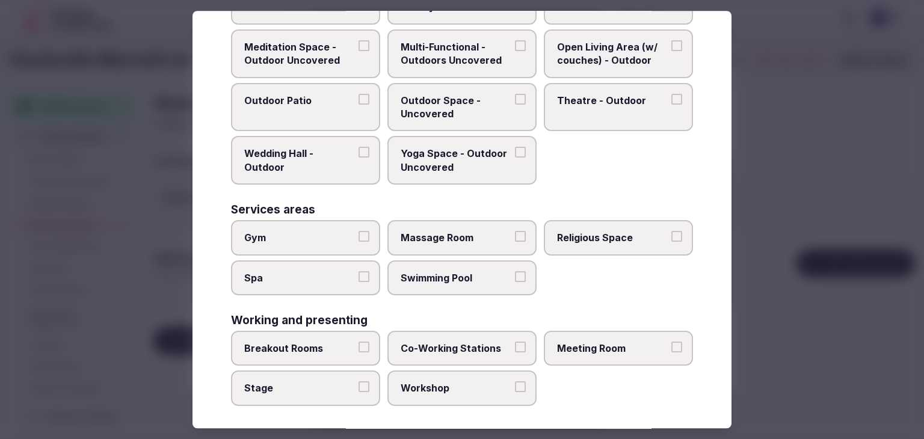
click at [576, 342] on span "Meeting Room" at bounding box center [612, 348] width 111 height 13
click at [672, 342] on button "Meeting Room" at bounding box center [677, 347] width 11 height 11
click at [307, 345] on span "Breakout Rooms" at bounding box center [299, 348] width 111 height 13
click at [359, 345] on button "Breakout Rooms" at bounding box center [364, 347] width 11 height 11
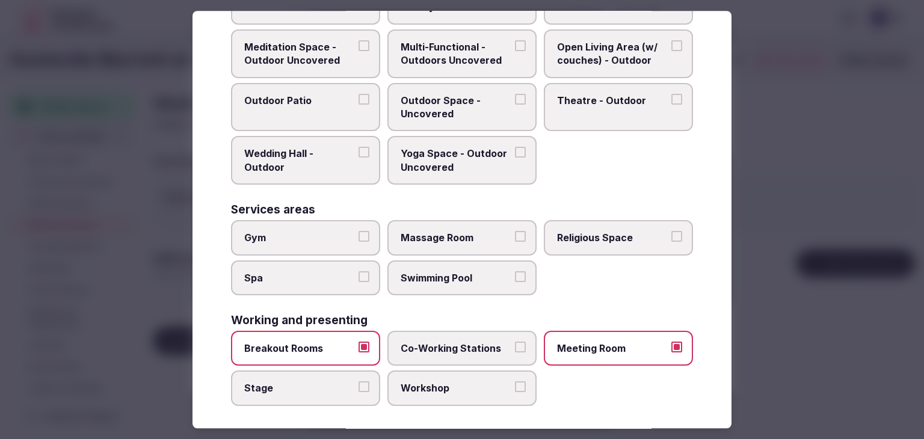
drag, startPoint x: 314, startPoint y: 381, endPoint x: 388, endPoint y: 383, distance: 74.1
click at [315, 382] on span "Stage" at bounding box center [299, 388] width 111 height 13
click at [359, 382] on button "Stage" at bounding box center [364, 387] width 11 height 11
click at [412, 382] on span "Workshop" at bounding box center [456, 388] width 111 height 13
click at [515, 382] on button "Workshop" at bounding box center [520, 387] width 11 height 11
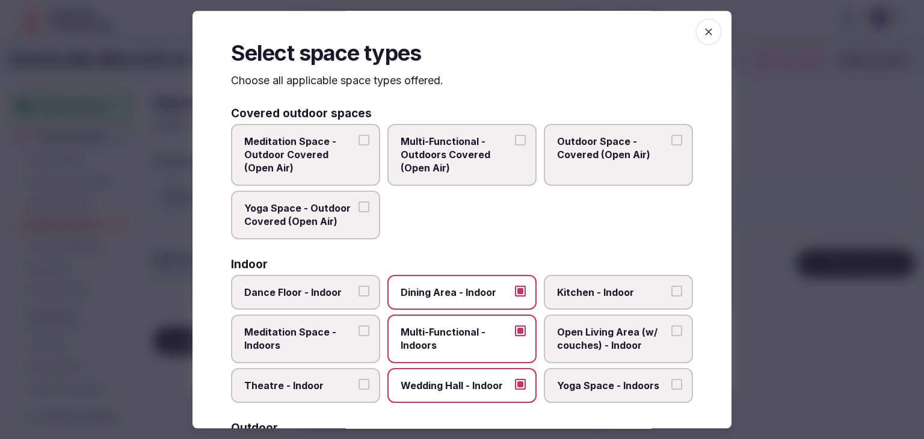
scroll to position [0, 0]
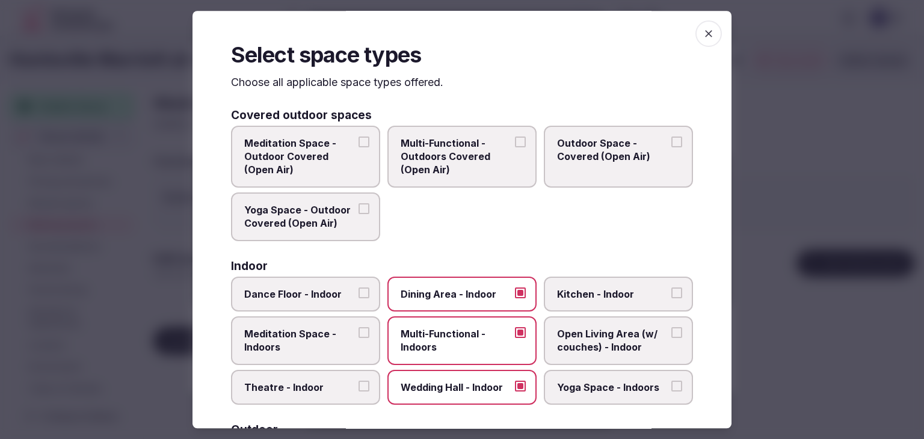
click at [704, 37] on icon "button" at bounding box center [709, 34] width 12 height 12
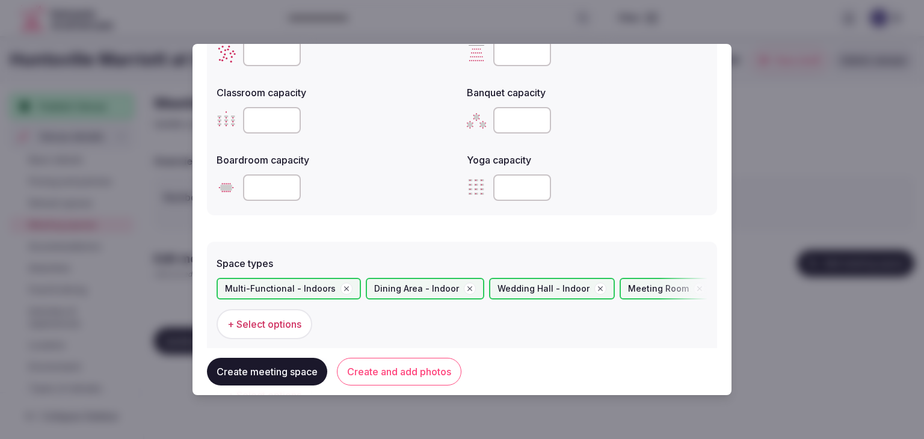
scroll to position [662, 0]
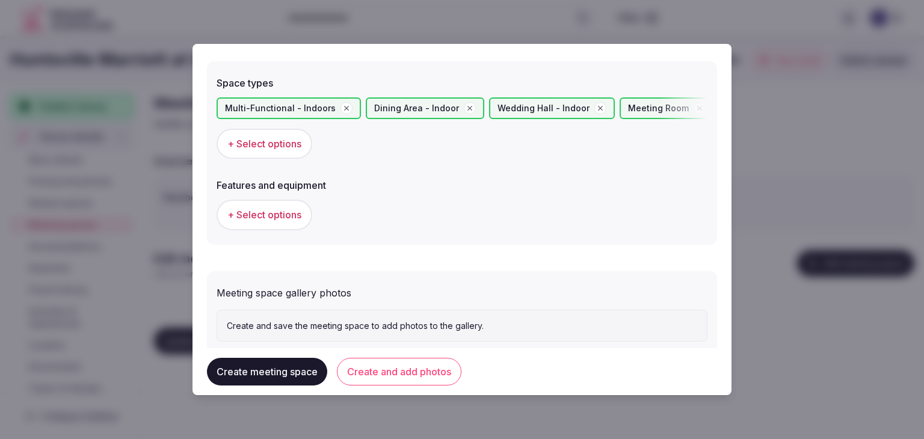
click at [276, 220] on span "+ Select options" at bounding box center [264, 214] width 74 height 13
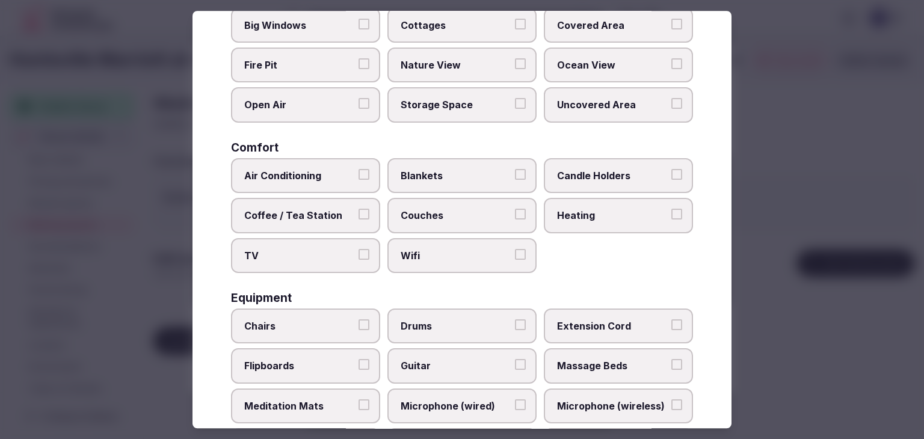
scroll to position [406, 0]
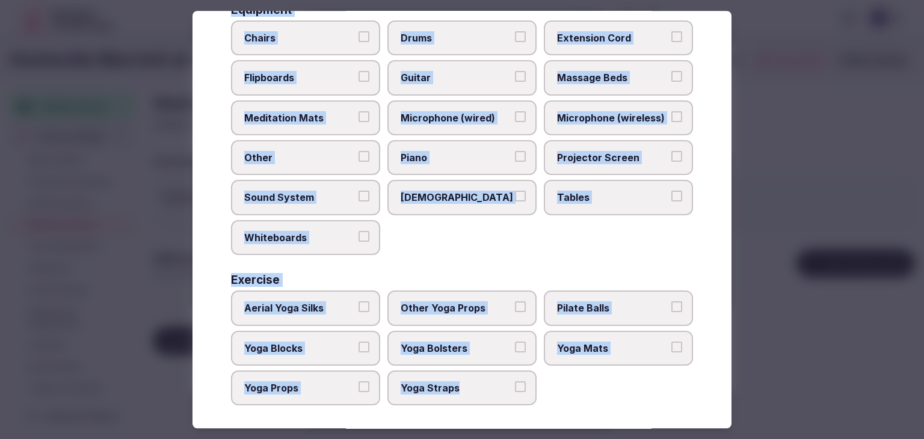
drag, startPoint x: 231, startPoint y: 87, endPoint x: 518, endPoint y: 418, distance: 437.7
click at [518, 418] on div "Select features and equipment Choose all applicable features and equipment offe…" at bounding box center [462, 220] width 539 height 418
copy div "Choose all applicable features and equipment offered. Area and views Big Window…"
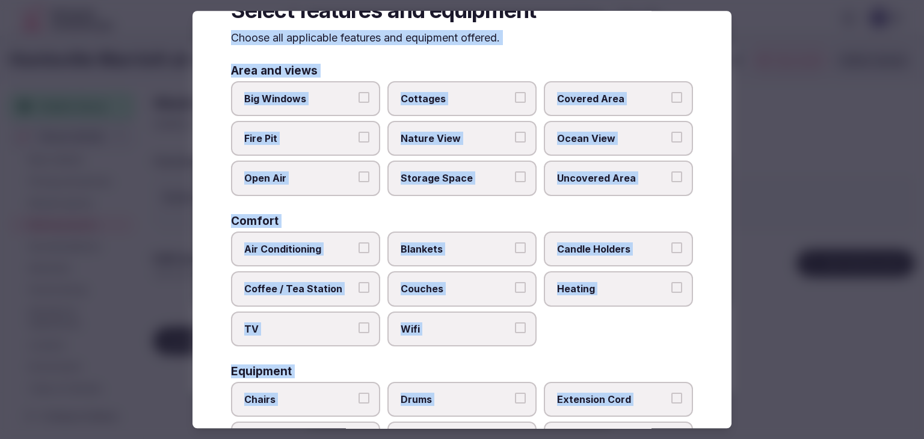
scroll to position [0, 0]
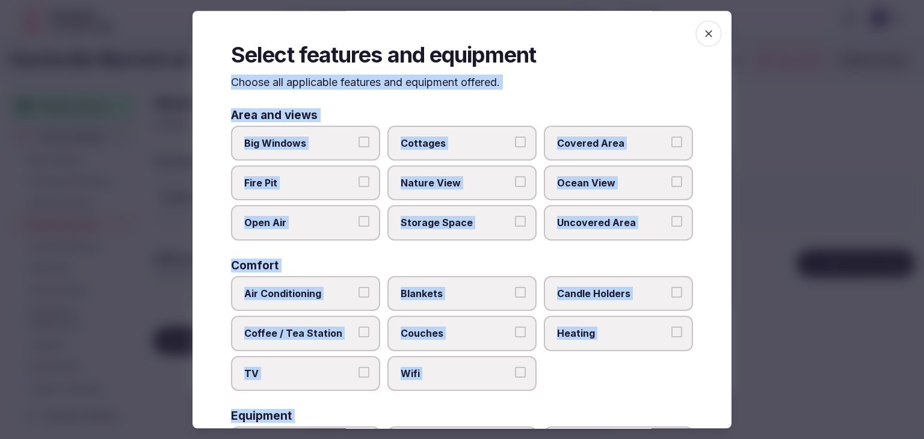
click at [314, 132] on label "Big Windows" at bounding box center [305, 143] width 149 height 35
click at [359, 137] on button "Big Windows" at bounding box center [364, 142] width 11 height 11
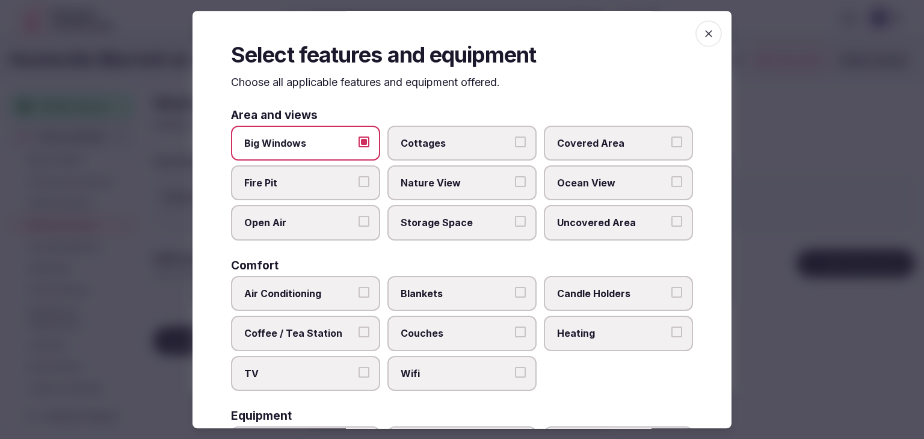
drag, startPoint x: 542, startPoint y: 140, endPoint x: 560, endPoint y: 135, distance: 18.7
click at [544, 140] on label "Covered Area" at bounding box center [618, 143] width 149 height 35
click at [672, 140] on button "Covered Area" at bounding box center [677, 142] width 11 height 11
click at [445, 239] on label "Storage Space" at bounding box center [462, 223] width 149 height 35
click at [515, 227] on button "Storage Space" at bounding box center [520, 222] width 11 height 11
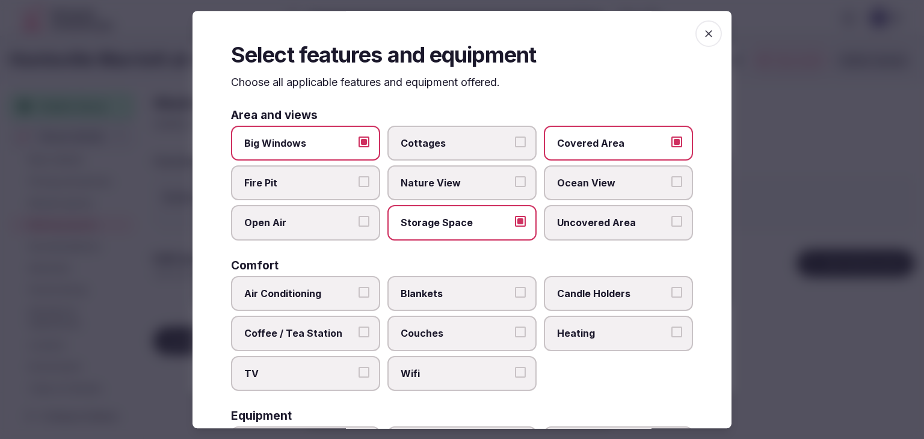
scroll to position [181, 0]
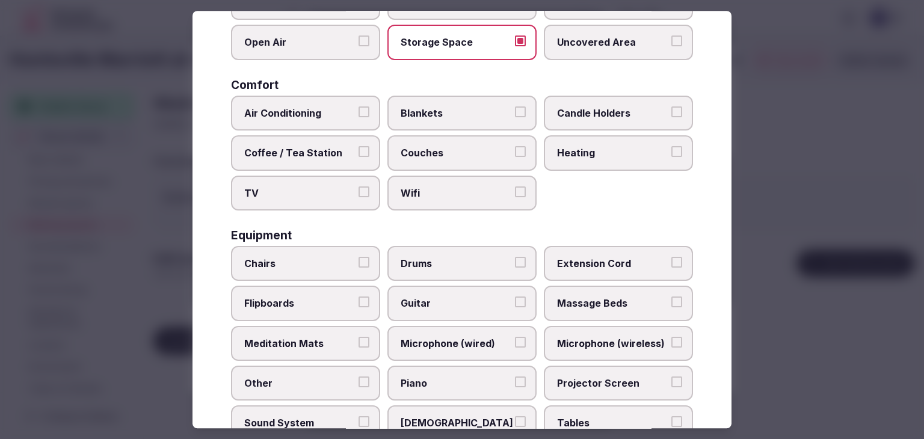
drag, startPoint x: 353, startPoint y: 125, endPoint x: 607, endPoint y: 193, distance: 262.9
click at [354, 125] on label "Air Conditioning" at bounding box center [305, 113] width 149 height 35
click at [359, 117] on button "Air Conditioning" at bounding box center [364, 112] width 11 height 11
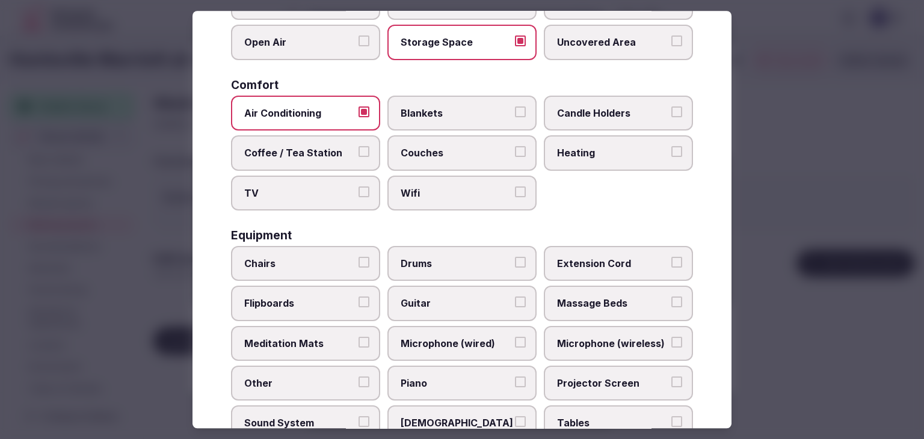
drag, startPoint x: 646, startPoint y: 168, endPoint x: 553, endPoint y: 209, distance: 101.3
click at [646, 168] on div "Air Conditioning Blankets Candle Holders Coffee / Tea Station Couches Heating T…" at bounding box center [462, 153] width 462 height 115
click at [450, 200] on label "Wifi" at bounding box center [462, 193] width 149 height 35
click at [515, 197] on button "Wifi" at bounding box center [520, 192] width 11 height 11
click at [574, 153] on span "Heating" at bounding box center [612, 152] width 111 height 13
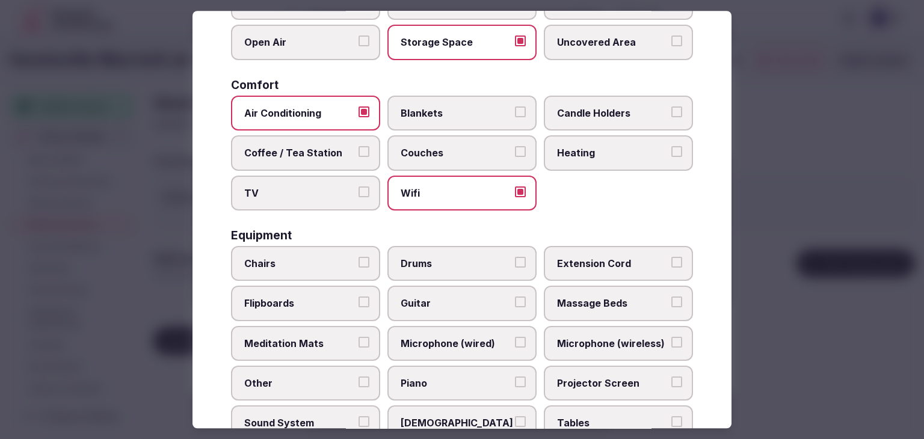
click at [672, 153] on button "Heating" at bounding box center [677, 151] width 11 height 11
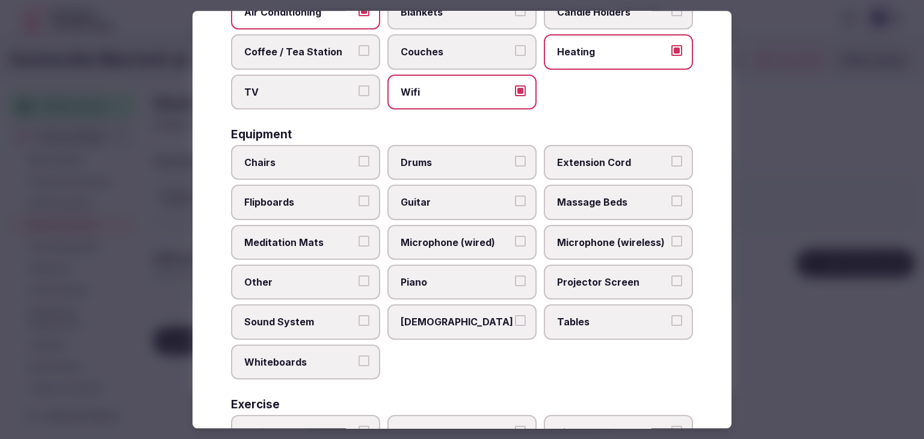
scroll to position [301, 0]
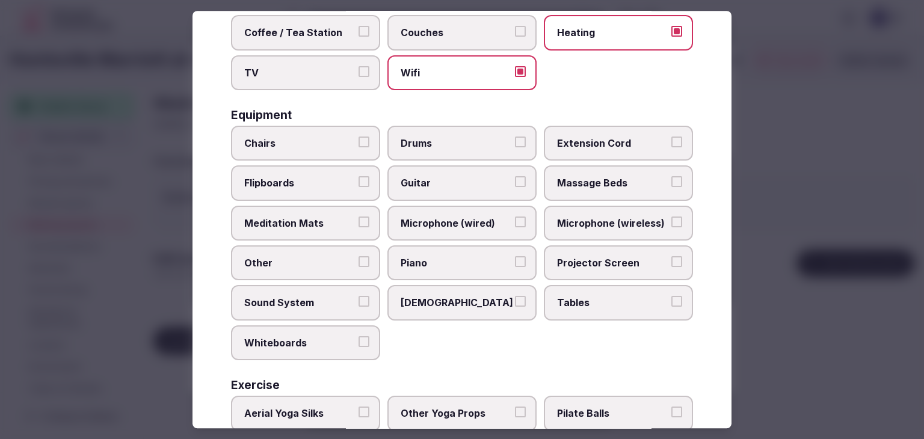
click at [326, 140] on span "Chairs" at bounding box center [299, 143] width 111 height 13
click at [359, 140] on button "Chairs" at bounding box center [364, 142] width 11 height 11
click at [595, 147] on label "Extension Cord" at bounding box center [618, 143] width 149 height 35
click at [672, 147] on button "Extension Cord" at bounding box center [677, 142] width 11 height 11
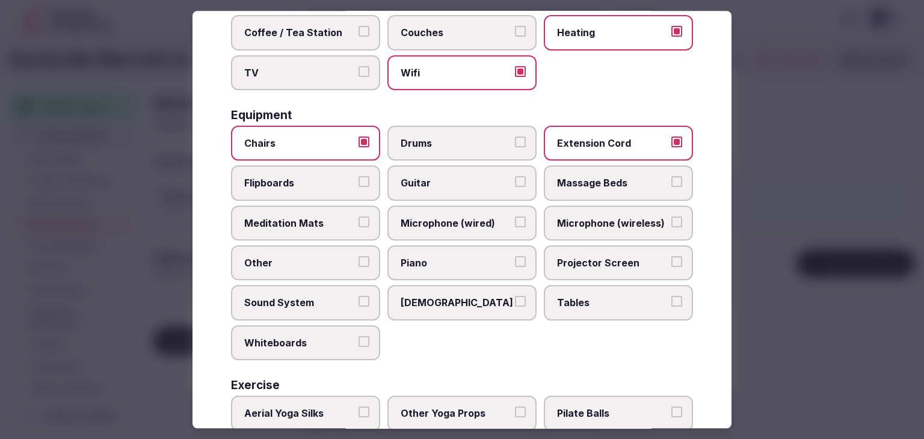
click at [328, 182] on span "Flipboards" at bounding box center [299, 183] width 111 height 13
click at [359, 182] on button "Flipboards" at bounding box center [364, 182] width 11 height 11
drag, startPoint x: 572, startPoint y: 261, endPoint x: 575, endPoint y: 249, distance: 12.4
click at [572, 261] on span "Projector Screen" at bounding box center [612, 262] width 111 height 13
click at [672, 261] on button "Projector Screen" at bounding box center [677, 261] width 11 height 11
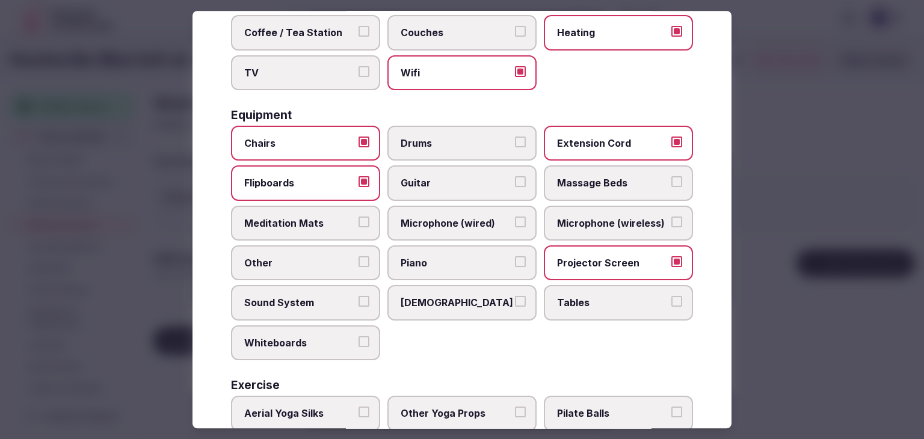
click at [585, 217] on span "Microphone (wireless)" at bounding box center [612, 223] width 111 height 13
click at [672, 217] on button "Microphone (wireless)" at bounding box center [677, 222] width 11 height 11
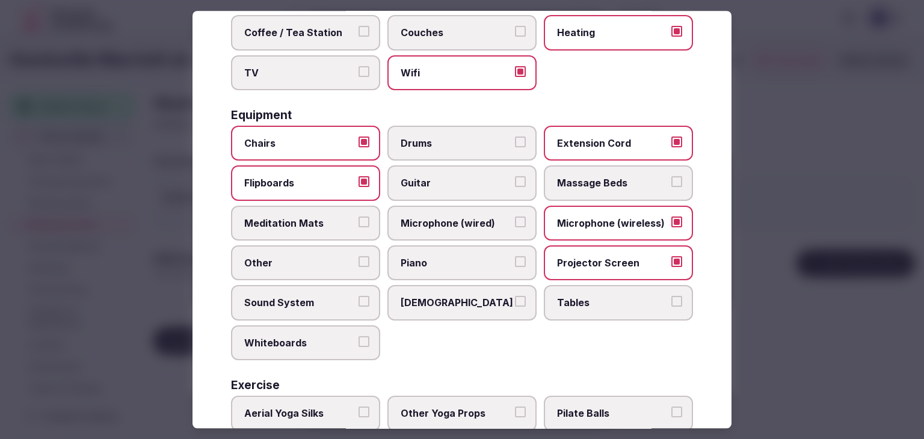
drag, startPoint x: 587, startPoint y: 293, endPoint x: 501, endPoint y: 261, distance: 91.4
click at [586, 297] on span "Tables" at bounding box center [612, 303] width 111 height 13
click at [672, 297] on button "Tables" at bounding box center [677, 302] width 11 height 11
drag, startPoint x: 437, startPoint y: 226, endPoint x: 430, endPoint y: 227, distance: 6.7
click at [436, 225] on span "Microphone (wired)" at bounding box center [456, 223] width 111 height 13
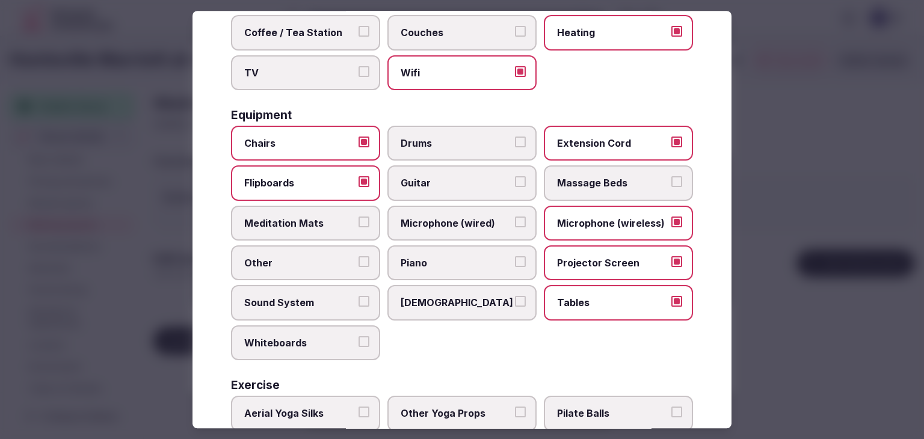
click at [515, 225] on button "Microphone (wired)" at bounding box center [520, 222] width 11 height 11
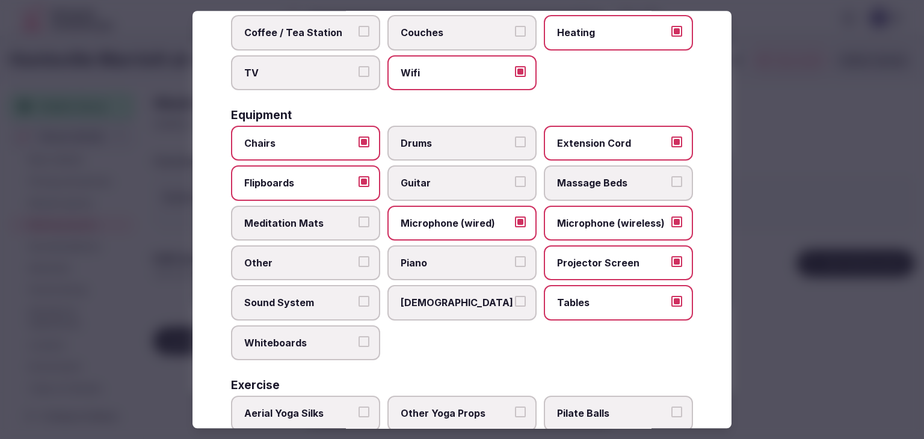
click at [326, 317] on div "Chairs Drums Extension Cord Flipboards Guitar Massage Beds Meditation Mats Micr…" at bounding box center [462, 243] width 462 height 235
click at [320, 342] on span "Whiteboards" at bounding box center [299, 342] width 111 height 13
click at [359, 342] on button "Whiteboards" at bounding box center [364, 341] width 11 height 11
click at [333, 301] on span "Sound System" at bounding box center [299, 303] width 111 height 13
click at [359, 301] on button "Sound System" at bounding box center [364, 302] width 11 height 11
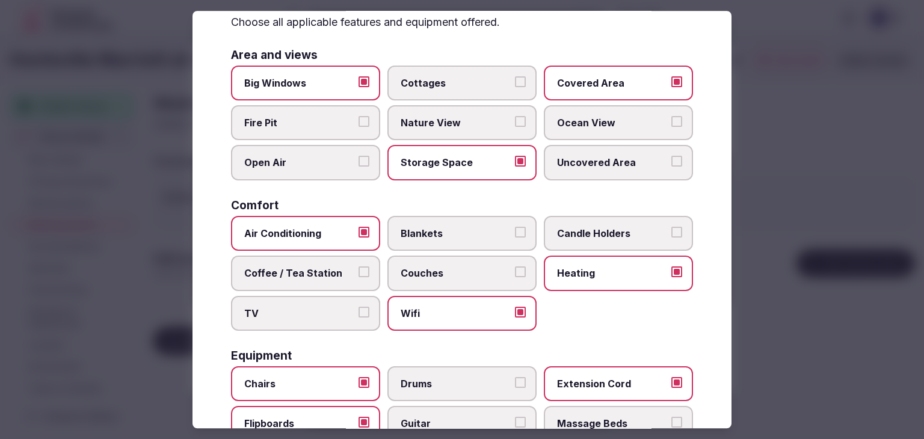
scroll to position [0, 0]
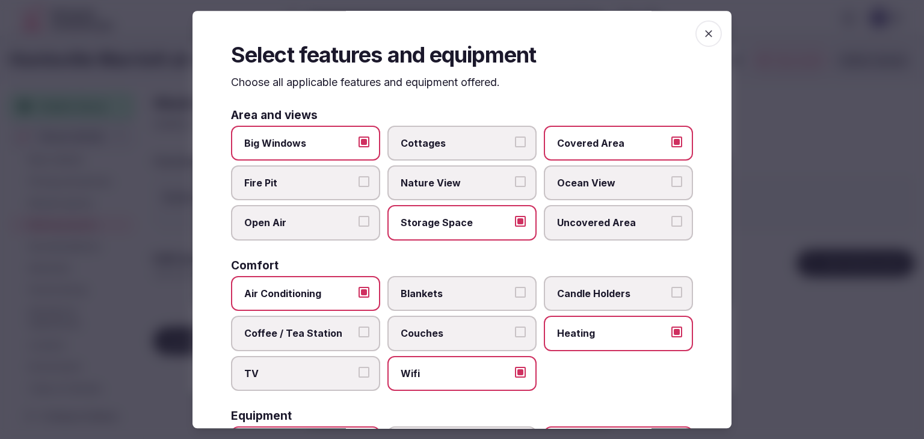
click at [703, 37] on icon "button" at bounding box center [709, 34] width 12 height 12
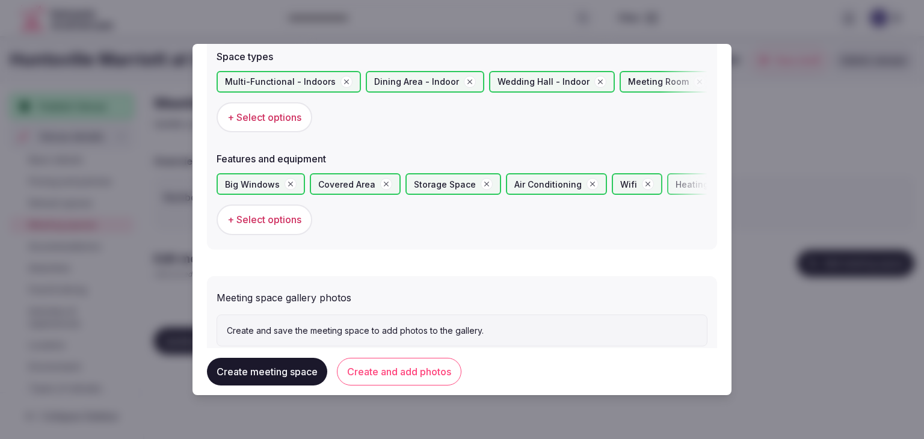
scroll to position [723, 0]
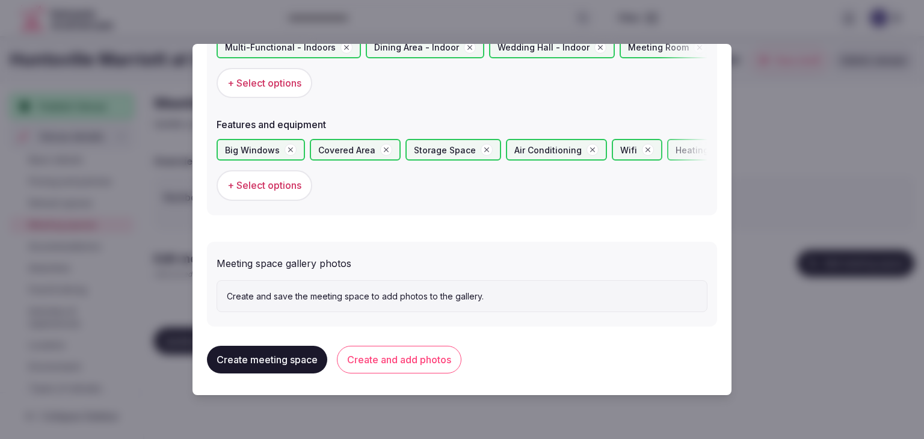
click at [449, 369] on button "Create and add photos" at bounding box center [399, 360] width 125 height 28
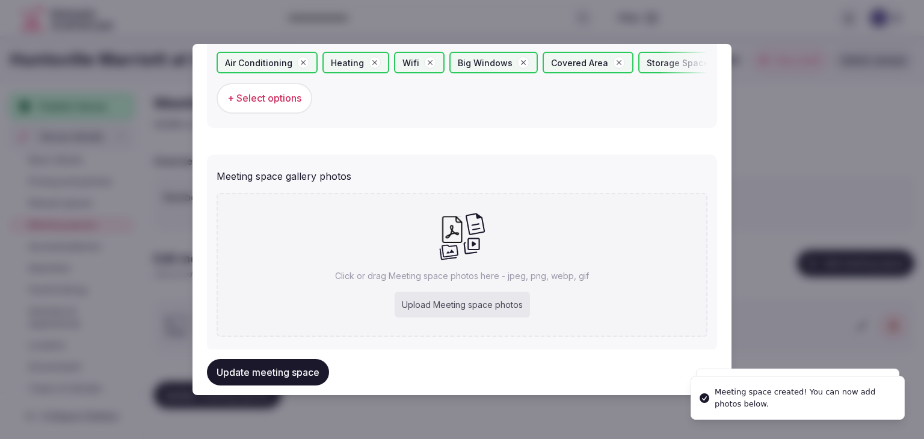
scroll to position [833, 0]
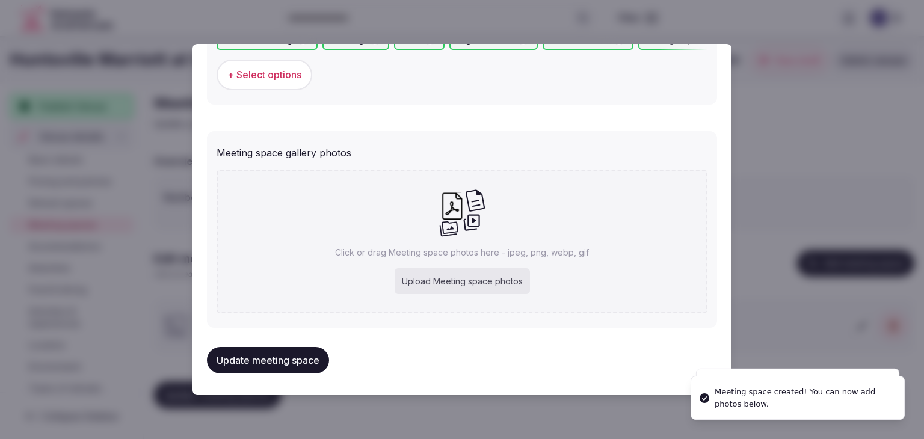
click at [458, 282] on div "Upload Meeting space photos" at bounding box center [462, 281] width 135 height 26
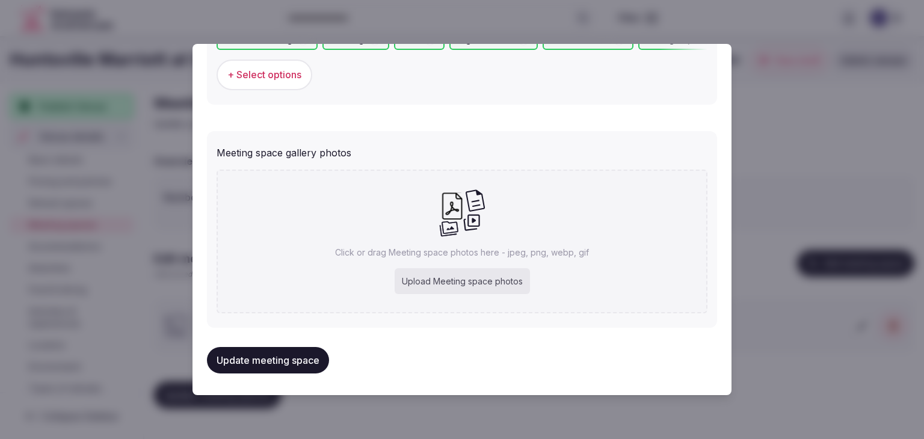
type input "**********"
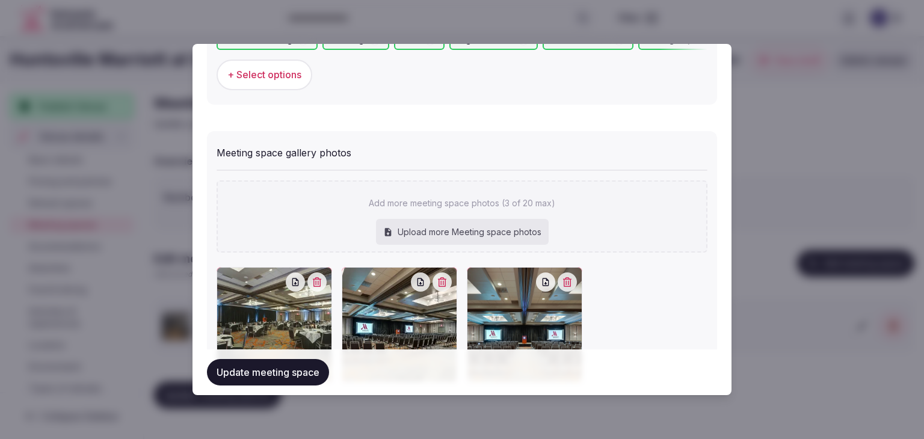
scroll to position [900, 0]
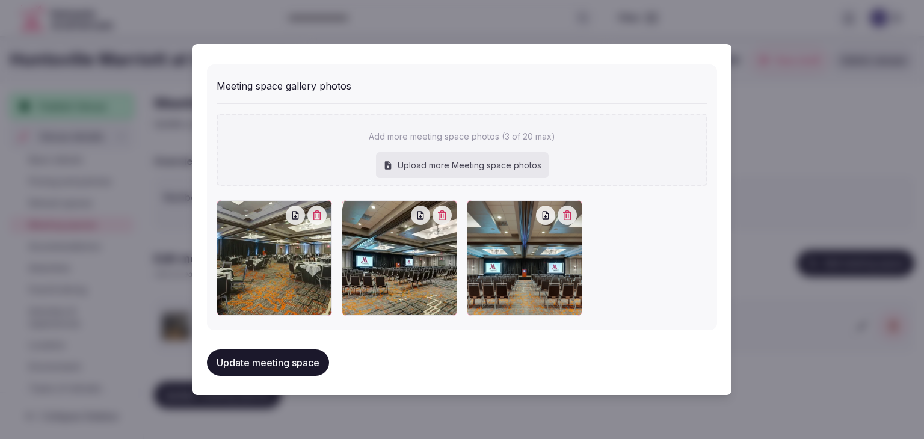
click at [307, 358] on button "Update meeting space" at bounding box center [268, 363] width 122 height 26
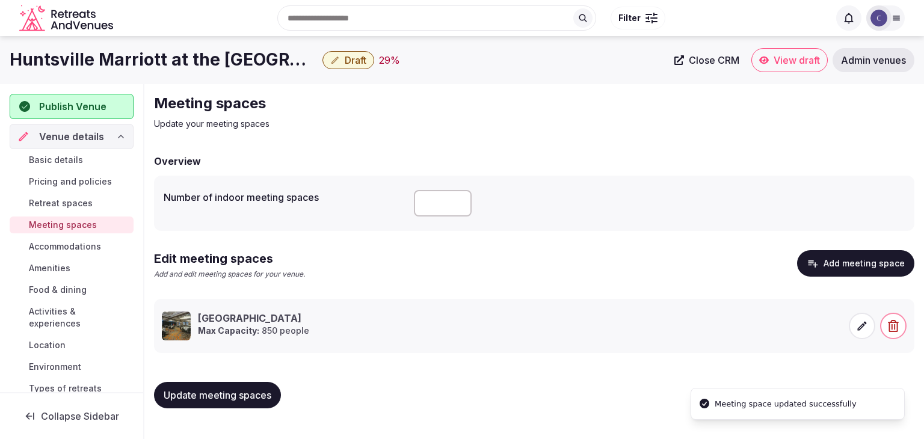
click at [265, 396] on span "Update meeting spaces" at bounding box center [218, 395] width 108 height 12
drag, startPoint x: 82, startPoint y: 248, endPoint x: 128, endPoint y: 287, distance: 59.7
click at [82, 248] on span "Accommodations" at bounding box center [65, 247] width 72 height 12
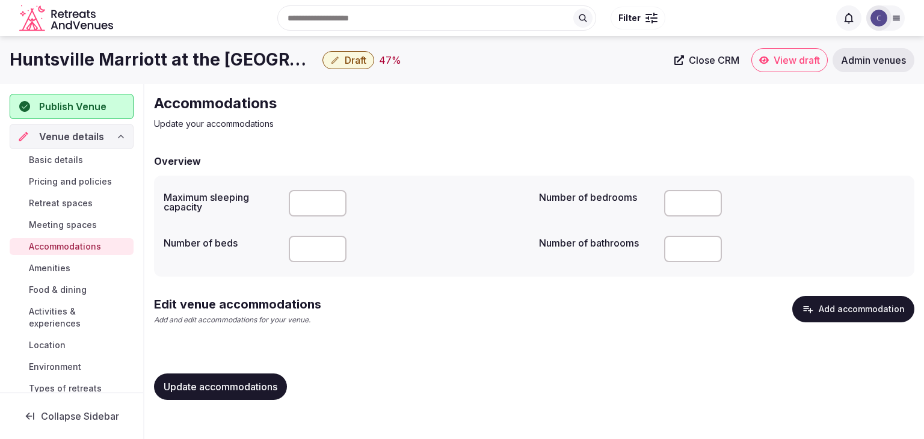
click at [842, 298] on button "Add accommodation" at bounding box center [853, 309] width 122 height 26
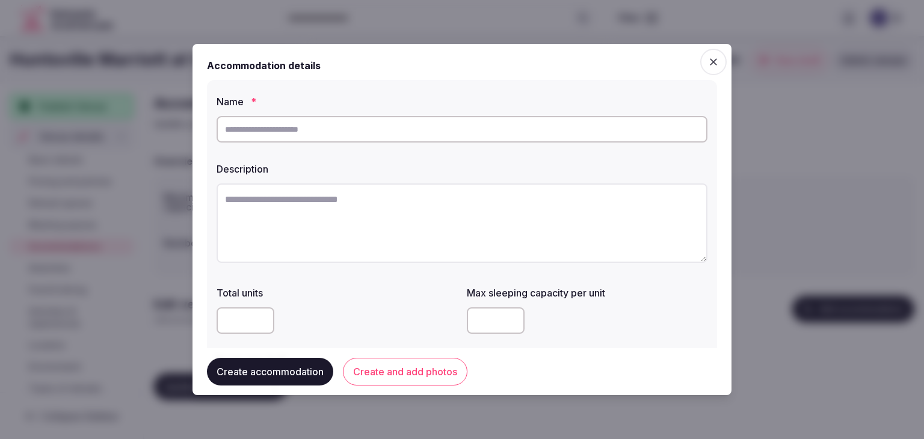
click at [339, 132] on input "text" at bounding box center [462, 129] width 491 height 26
type input "**********"
click at [492, 223] on textarea at bounding box center [462, 223] width 491 height 79
click at [398, 217] on textarea at bounding box center [462, 223] width 491 height 79
paste textarea "**********"
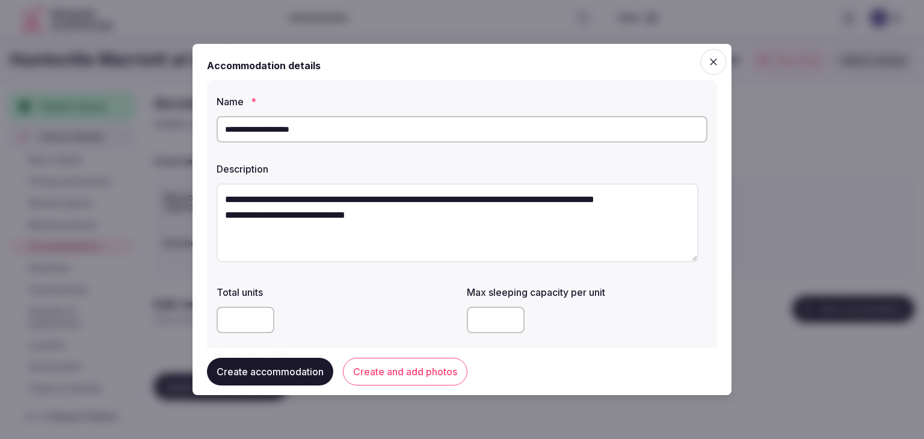
click at [218, 216] on textarea "**********" at bounding box center [458, 223] width 482 height 79
click at [214, 234] on div "**********" at bounding box center [462, 247] width 510 height 335
click at [221, 234] on textarea "**********" at bounding box center [458, 223] width 482 height 79
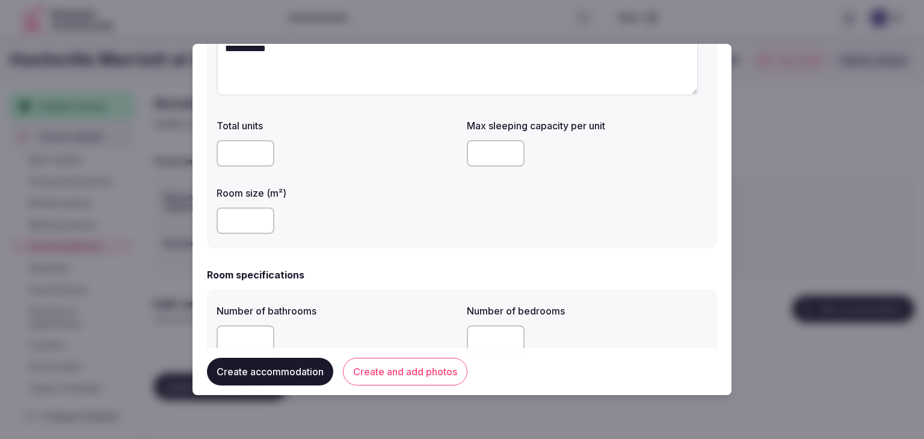
scroll to position [181, 0]
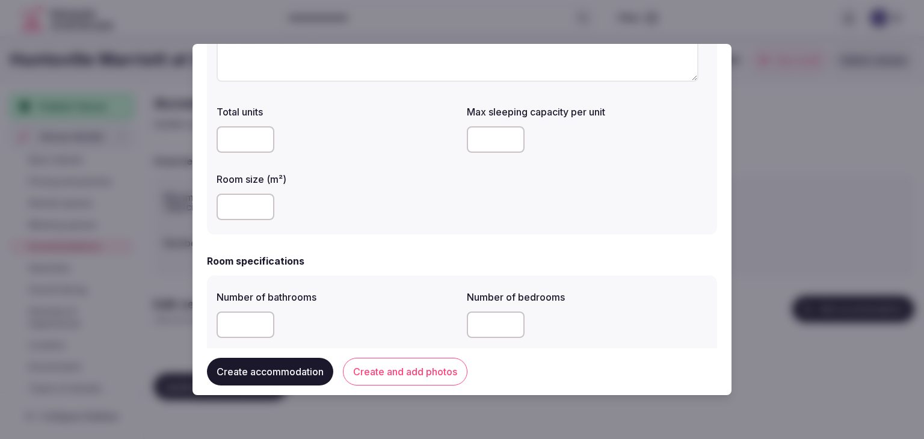
type textarea "**********"
click at [249, 213] on input "number" at bounding box center [246, 207] width 58 height 26
type input "**"
drag, startPoint x: 370, startPoint y: 256, endPoint x: 383, endPoint y: 249, distance: 14.6
click at [371, 256] on div "Room specifications" at bounding box center [462, 261] width 510 height 14
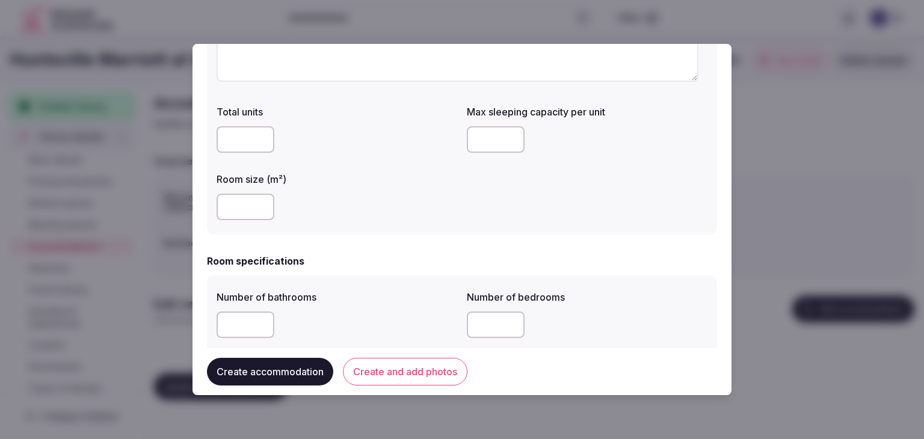
click at [486, 130] on input "number" at bounding box center [496, 139] width 58 height 26
type input "*"
click at [450, 211] on div "**" at bounding box center [337, 207] width 241 height 26
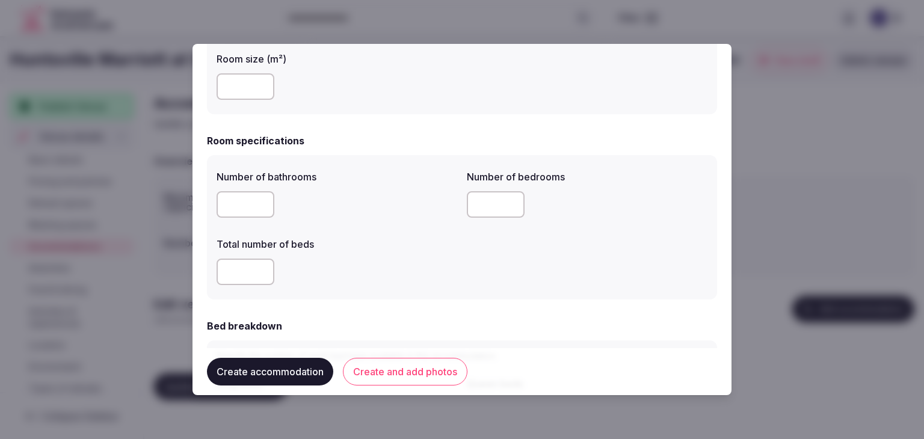
click at [233, 202] on input "number" at bounding box center [246, 204] width 58 height 26
type input "*"
click at [233, 286] on div at bounding box center [337, 272] width 241 height 36
click at [251, 276] on input "number" at bounding box center [246, 272] width 58 height 26
type input "*"
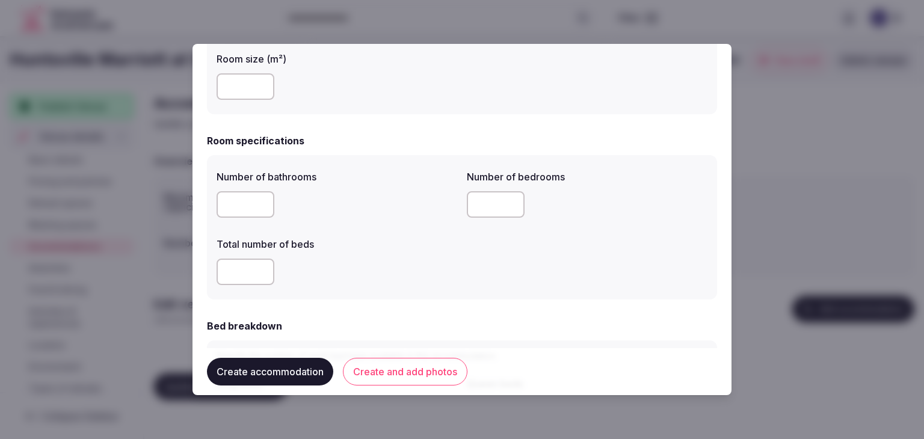
click at [479, 205] on input "number" at bounding box center [496, 204] width 58 height 26
type input "*"
click at [373, 270] on div "*" at bounding box center [337, 272] width 241 height 26
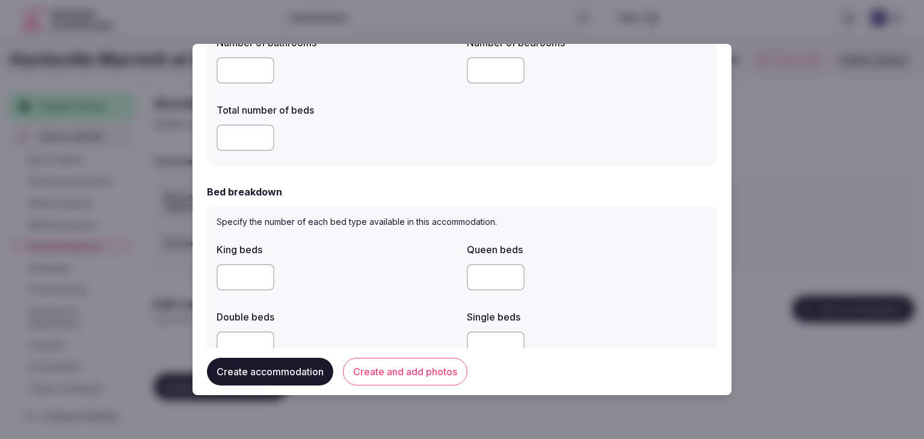
scroll to position [481, 0]
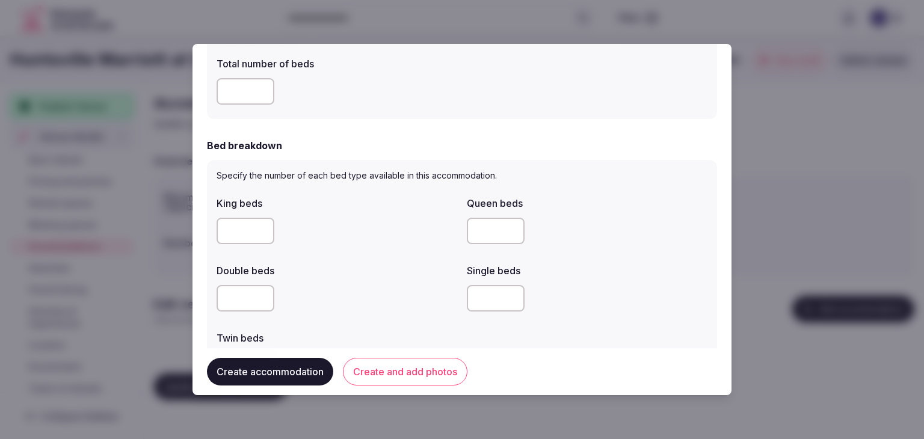
click at [214, 226] on div "Specify the number of each bed type available in this accommodation. King beds …" at bounding box center [462, 276] width 510 height 233
click at [236, 232] on input "number" at bounding box center [246, 231] width 58 height 26
type input "*"
click at [420, 262] on div "Double beds" at bounding box center [337, 267] width 241 height 17
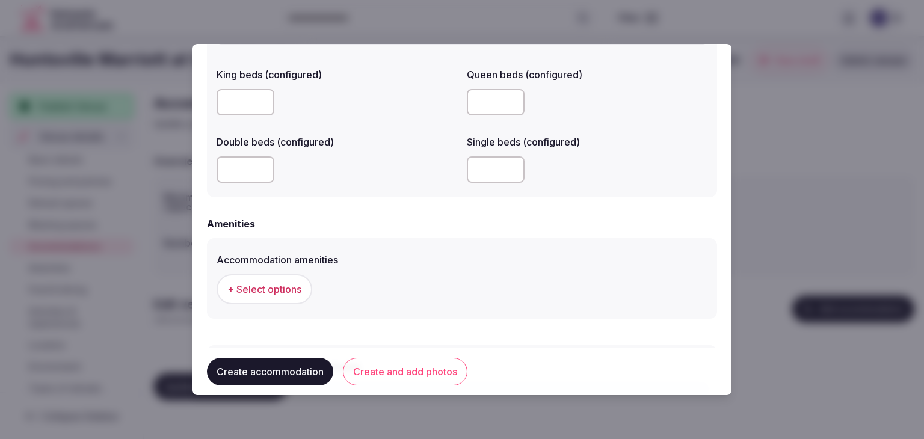
scroll to position [1023, 0]
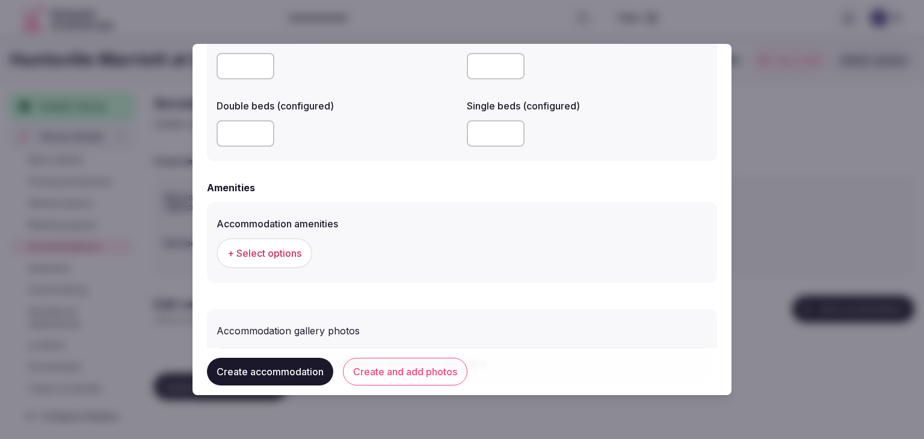
click at [289, 255] on span "+ Select options" at bounding box center [264, 253] width 74 height 13
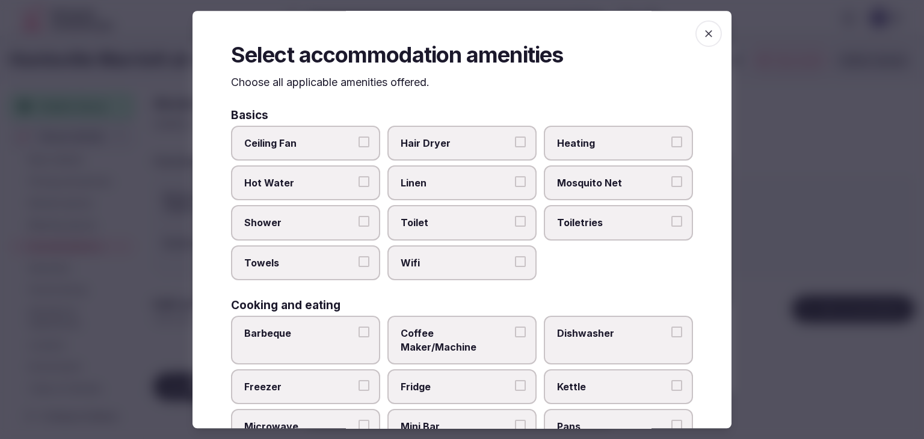
click at [440, 268] on label "Wifi" at bounding box center [462, 263] width 149 height 35
click at [515, 267] on button "Wifi" at bounding box center [520, 261] width 11 height 11
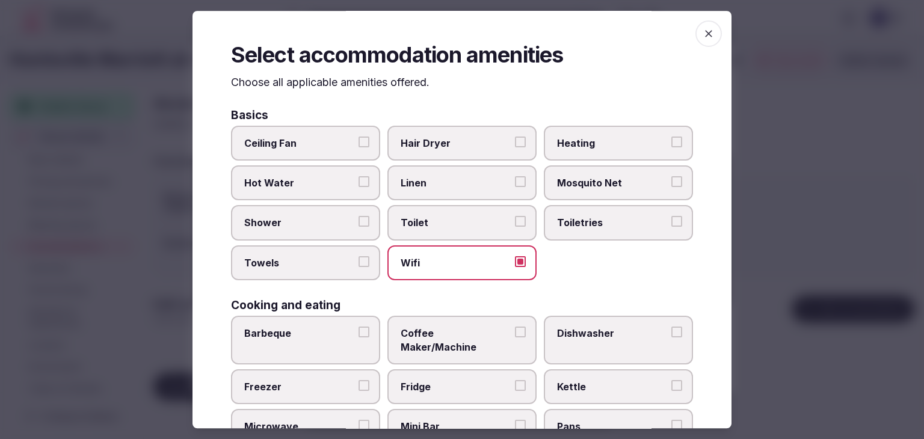
drag, startPoint x: 613, startPoint y: 230, endPoint x: 561, endPoint y: 193, distance: 63.4
click at [613, 227] on label "Toiletries" at bounding box center [618, 223] width 149 height 35
click at [672, 227] on button "Toiletries" at bounding box center [677, 222] width 11 height 11
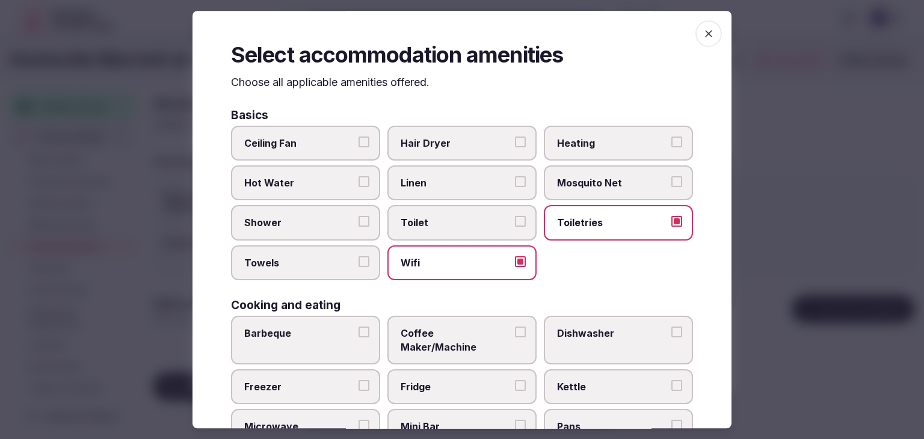
click at [457, 134] on label "Hair Dryer" at bounding box center [462, 143] width 149 height 35
click at [515, 137] on button "Hair Dryer" at bounding box center [520, 142] width 11 height 11
click at [360, 220] on button "Shower" at bounding box center [364, 222] width 11 height 11
click at [350, 261] on span "Towels" at bounding box center [299, 262] width 111 height 13
click at [359, 261] on button "Towels" at bounding box center [364, 261] width 11 height 11
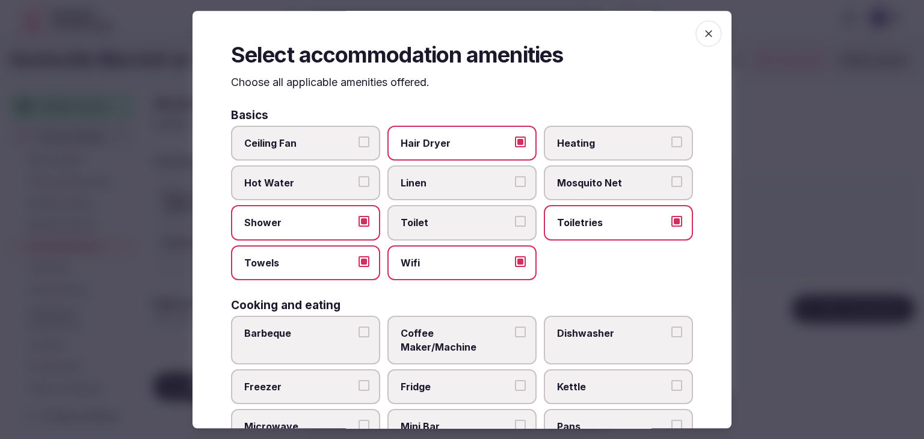
click at [481, 327] on span "Coffee Maker/Machine" at bounding box center [456, 340] width 111 height 27
click at [515, 327] on button "Coffee Maker/Machine" at bounding box center [520, 332] width 11 height 11
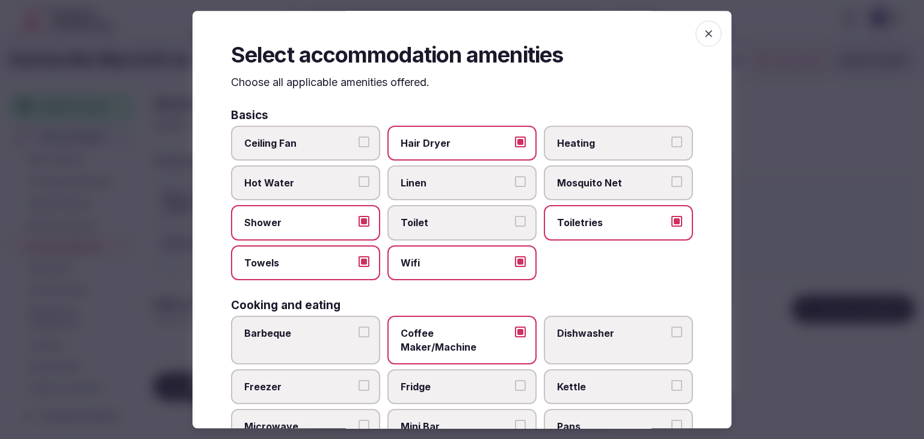
click at [458, 378] on label "Fridge" at bounding box center [462, 386] width 149 height 35
click at [515, 380] on button "Fridge" at bounding box center [520, 385] width 11 height 11
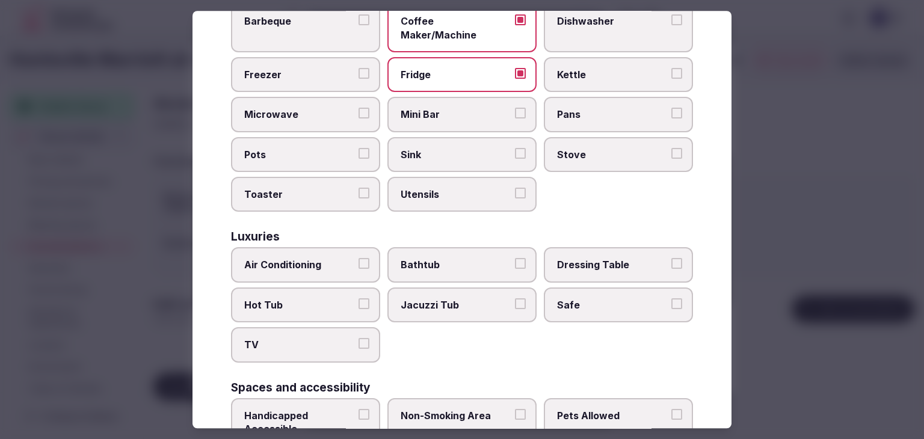
scroll to position [421, 0]
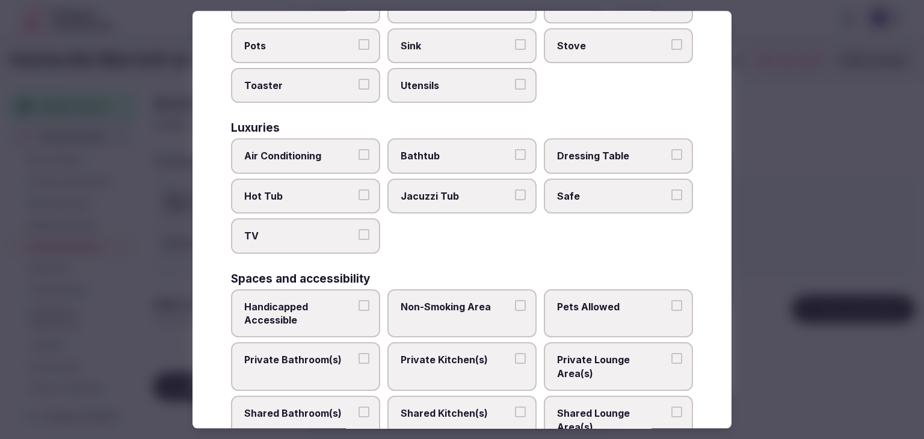
drag, startPoint x: 321, startPoint y: 141, endPoint x: 319, endPoint y: 197, distance: 56.6
click at [320, 150] on span "Air Conditioning" at bounding box center [299, 156] width 111 height 13
click at [359, 150] on button "Air Conditioning" at bounding box center [364, 155] width 11 height 11
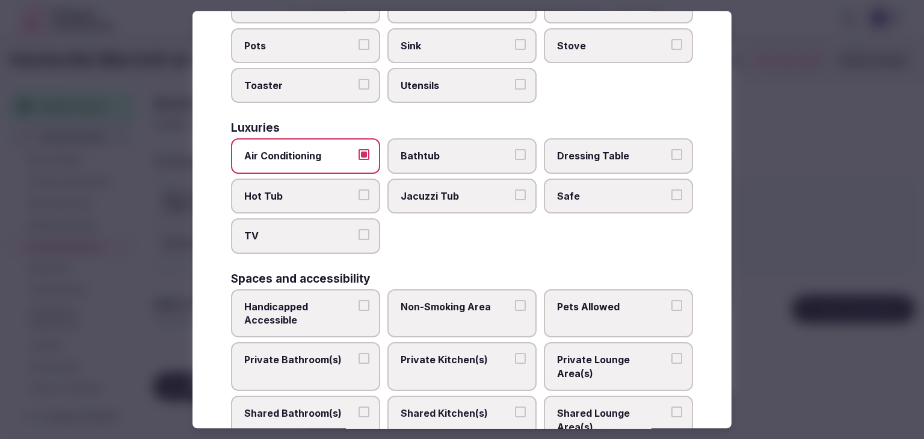
click at [318, 230] on span "TV" at bounding box center [299, 236] width 111 height 13
click at [359, 230] on button "TV" at bounding box center [364, 235] width 11 height 11
click at [574, 190] on span "Safe" at bounding box center [612, 196] width 111 height 13
click at [672, 190] on button "Safe" at bounding box center [677, 195] width 11 height 11
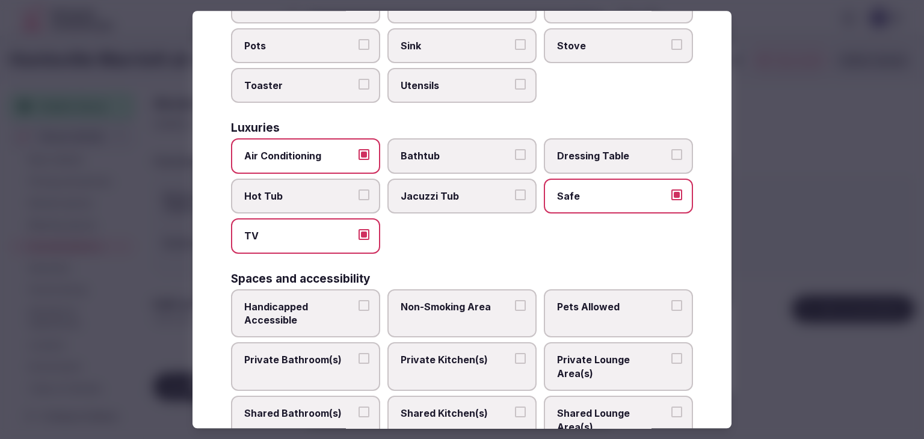
click at [344, 354] on span "Private Bathroom(s)" at bounding box center [299, 360] width 111 height 13
click at [359, 354] on button "Private Bathroom(s)" at bounding box center [364, 359] width 11 height 11
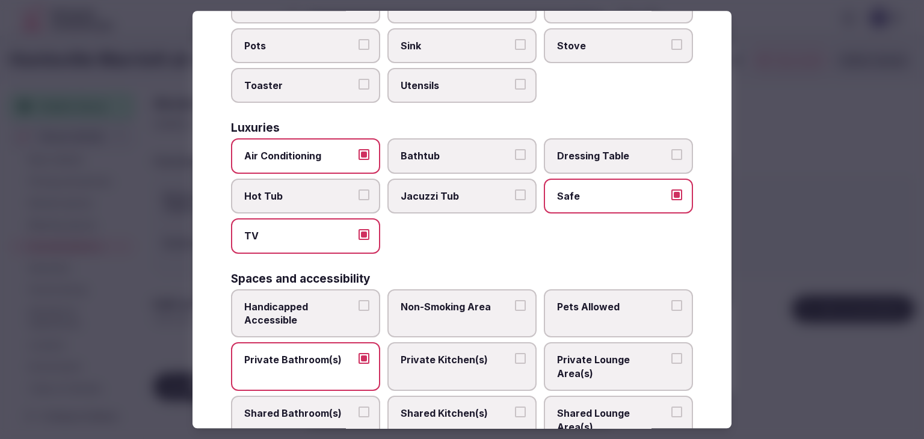
click at [335, 300] on span "Handicapped Accessible" at bounding box center [299, 313] width 111 height 27
click at [359, 300] on button "Handicapped Accessible" at bounding box center [364, 305] width 11 height 11
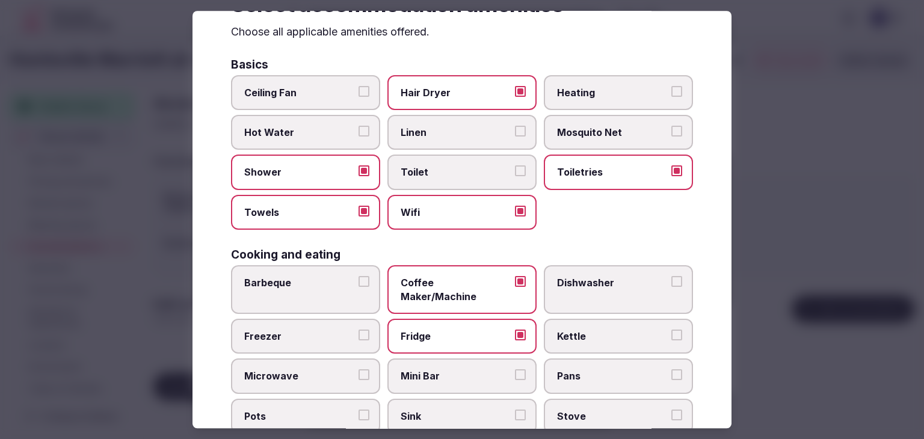
scroll to position [0, 0]
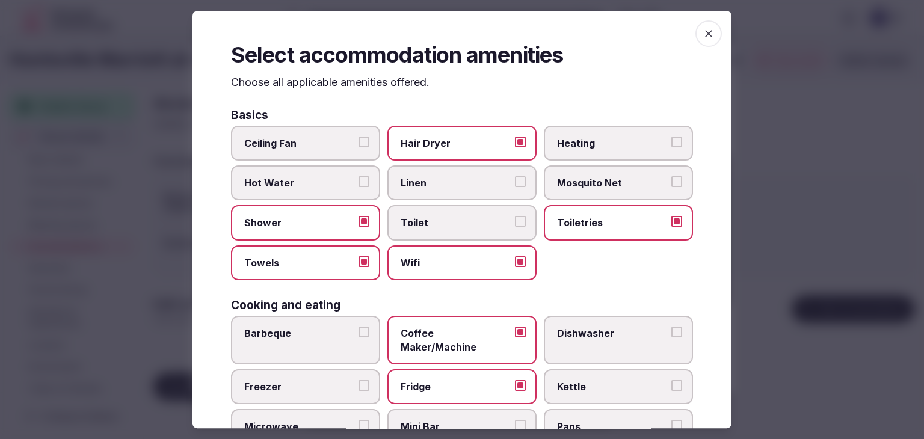
click at [706, 34] on span "button" at bounding box center [709, 33] width 26 height 26
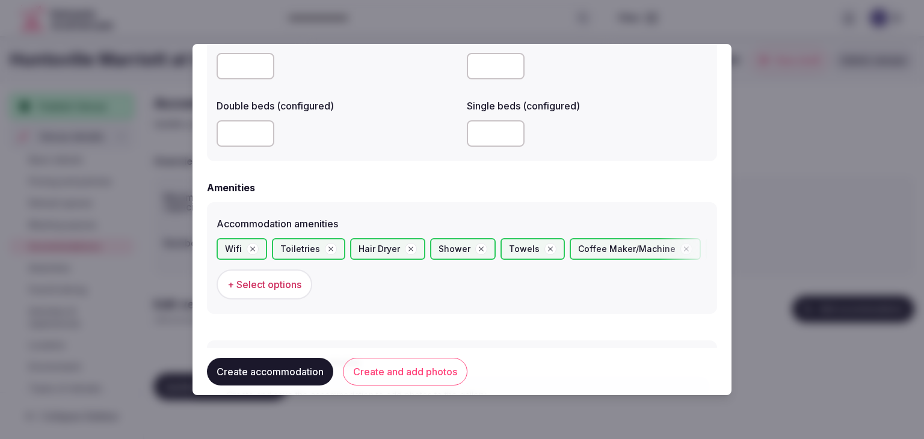
click at [438, 366] on button "Create and add photos" at bounding box center [405, 372] width 125 height 28
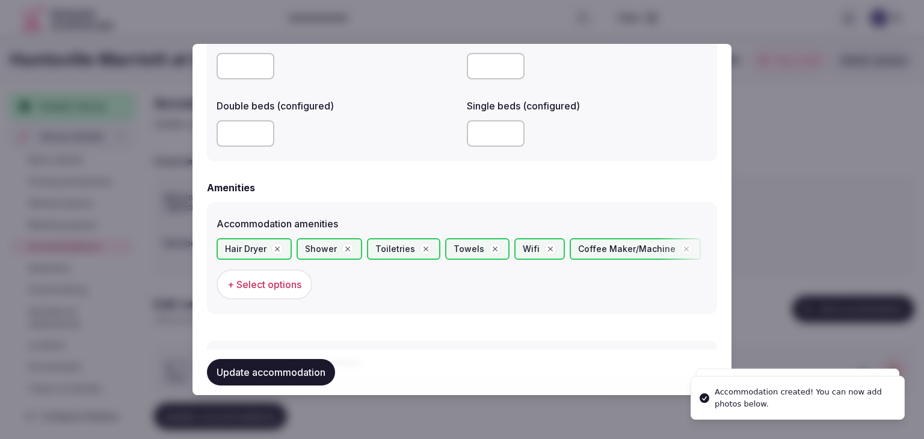
scroll to position [1234, 0]
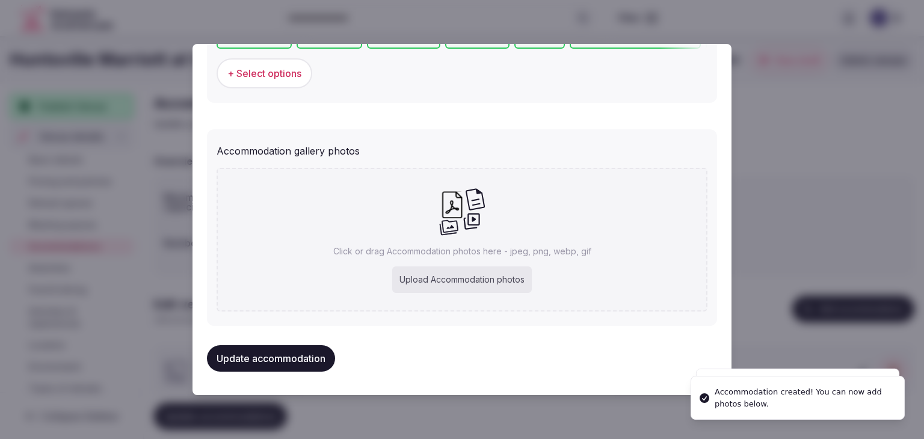
click at [447, 269] on div "Upload Accommodation photos" at bounding box center [462, 280] width 140 height 26
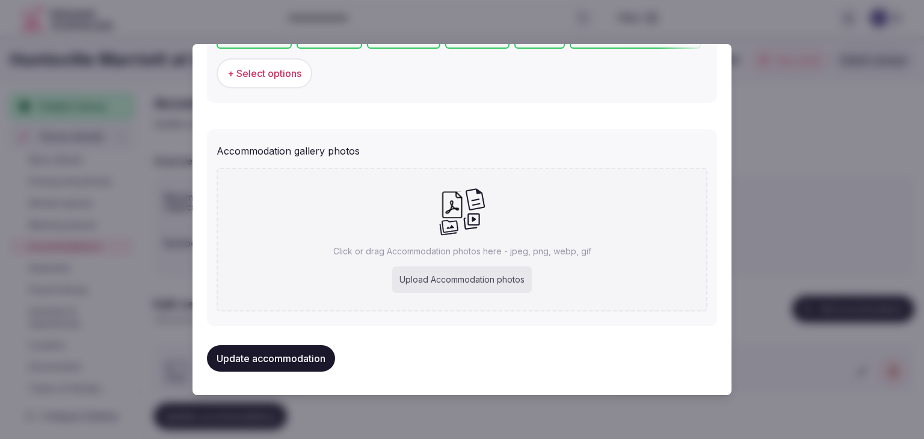
type input "**********"
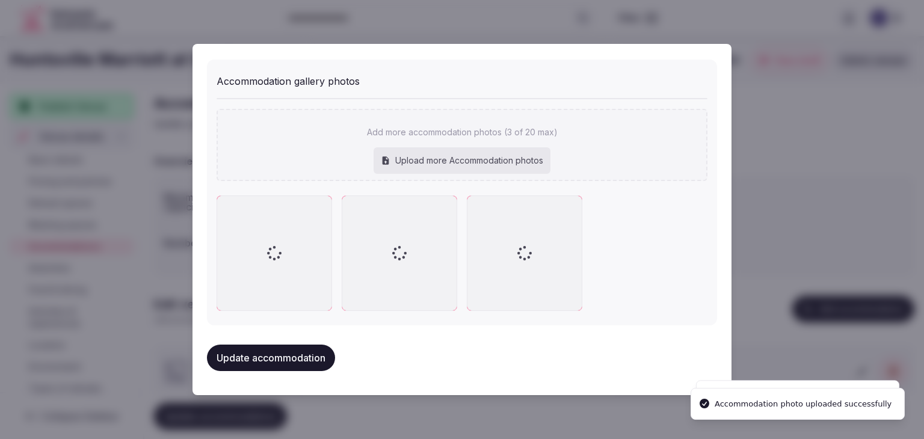
scroll to position [1300, 0]
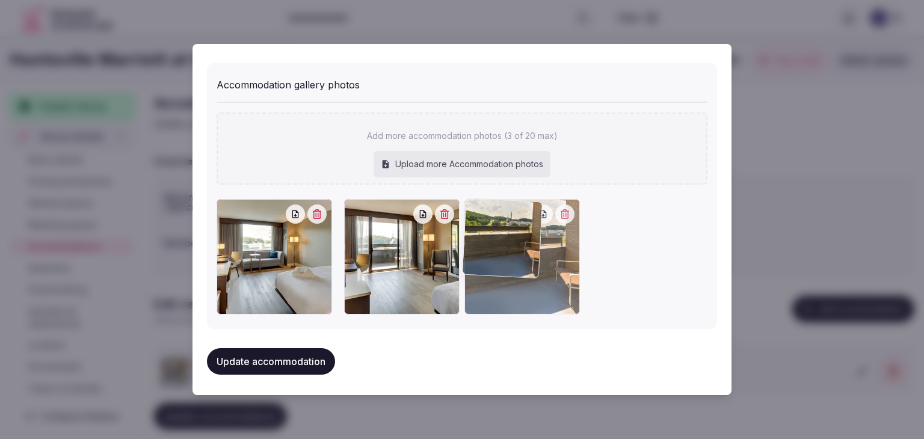
drag, startPoint x: 353, startPoint y: 206, endPoint x: 508, endPoint y: 220, distance: 155.9
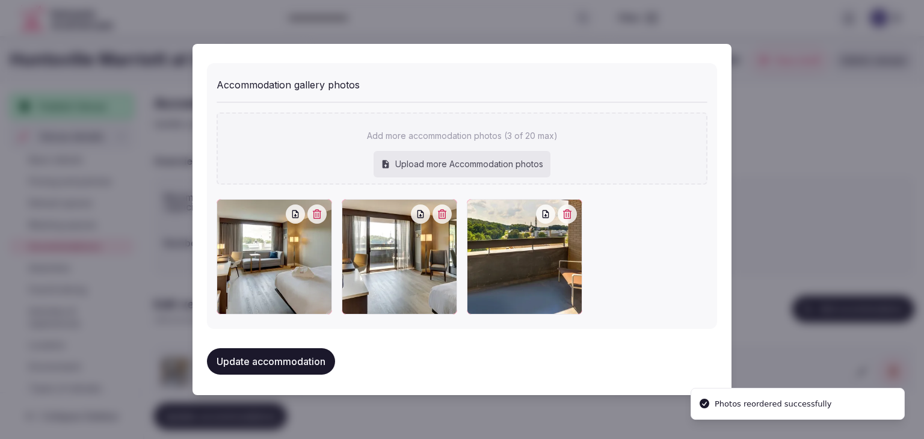
click at [299, 348] on button "Update accommodation" at bounding box center [271, 361] width 128 height 26
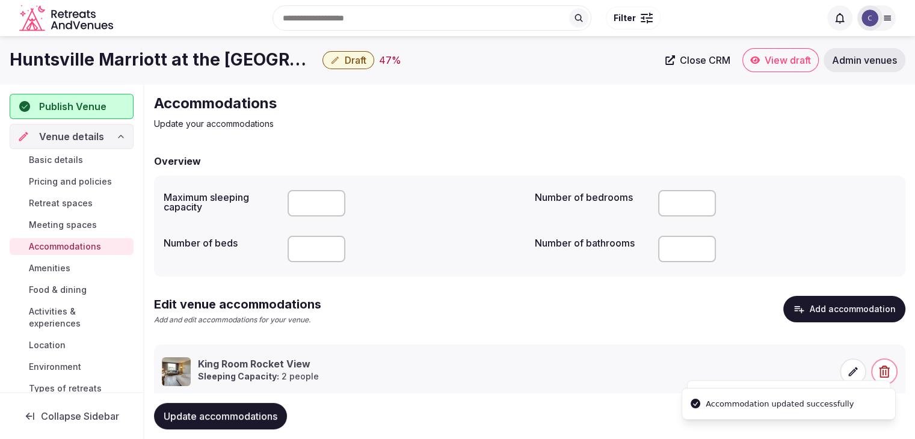
click at [262, 423] on button "Update accommodations" at bounding box center [220, 416] width 133 height 26
click at [82, 271] on link "Amenities" at bounding box center [72, 268] width 124 height 17
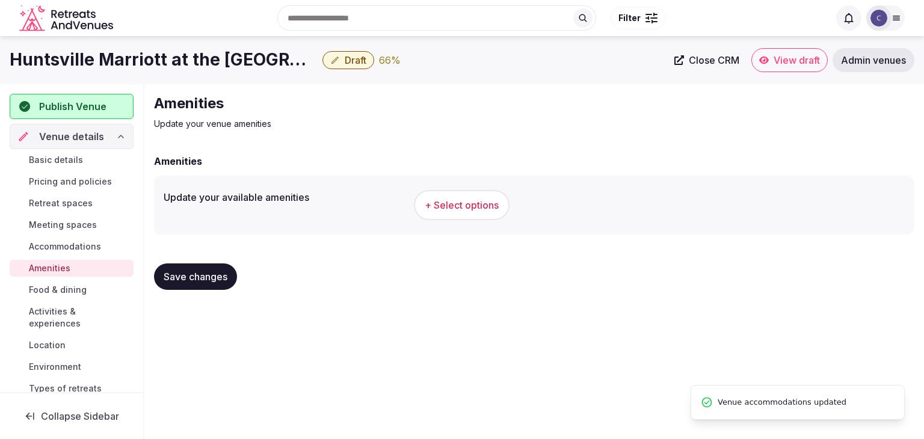
click at [450, 207] on span "+ Select options" at bounding box center [462, 205] width 74 height 13
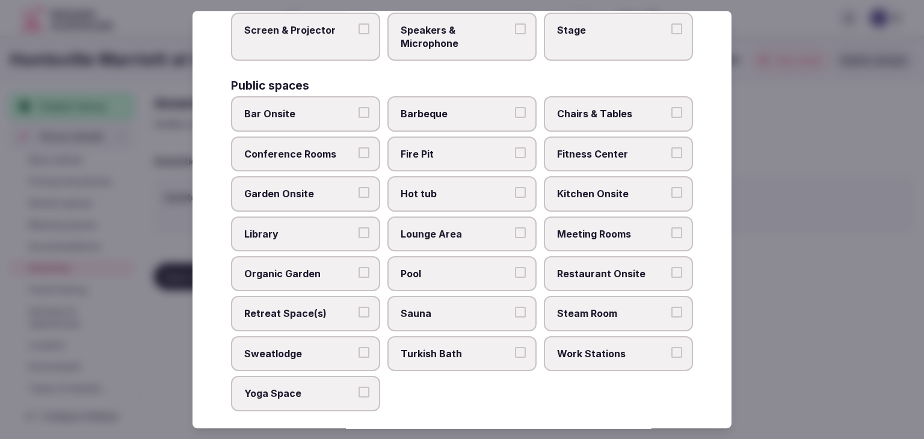
scroll to position [648, 0]
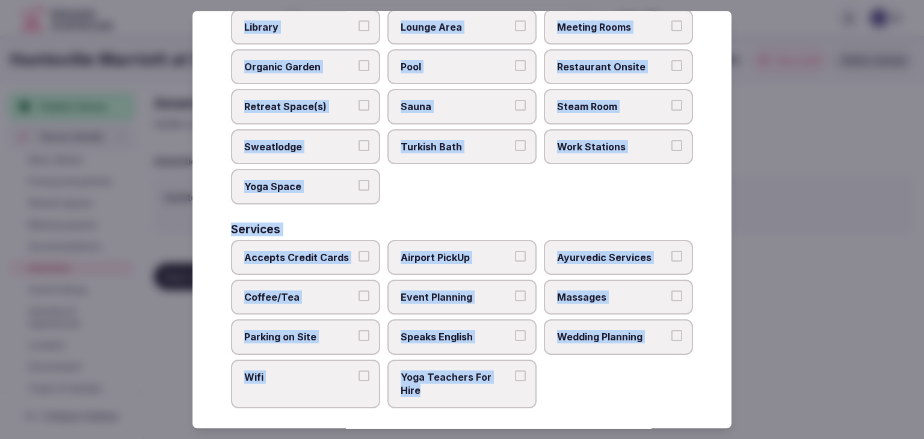
drag, startPoint x: 226, startPoint y: 94, endPoint x: 532, endPoint y: 411, distance: 440.5
click at [532, 411] on div "Select your venue amenities Choose all applicable amenities offered. Activities…" at bounding box center [462, 220] width 539 height 418
copy div "Choose all applicable amenities offered. Activities Bicycles Camping Allowed On…"
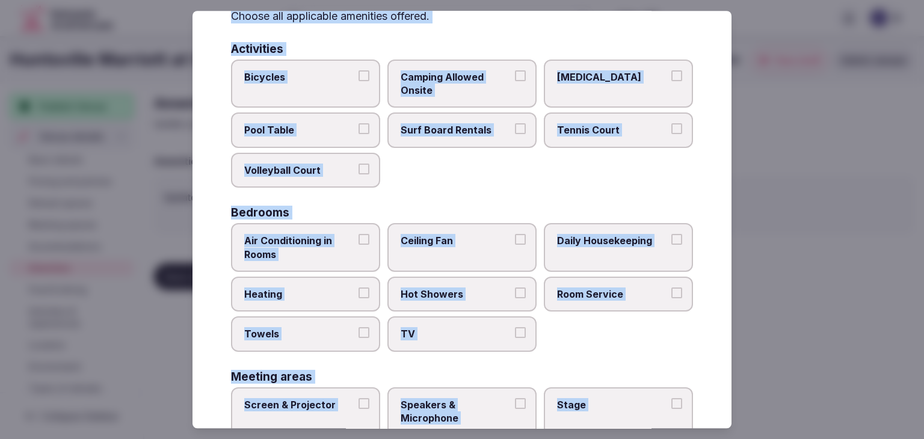
scroll to position [46, 0]
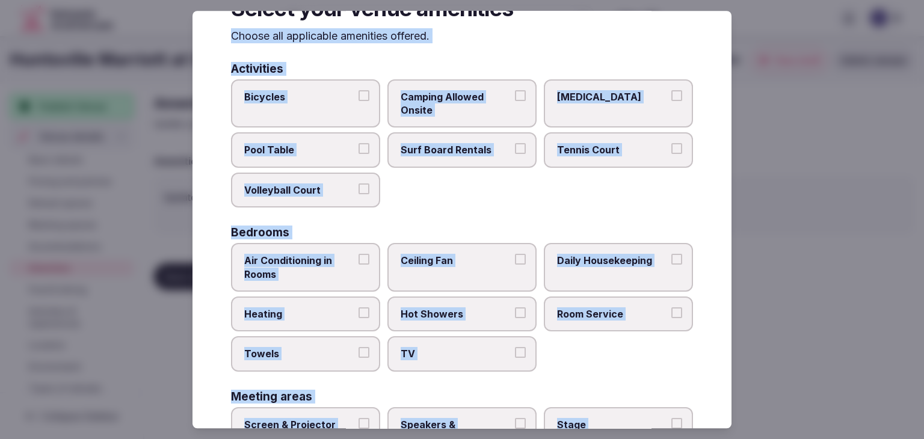
click at [354, 193] on label "Volleyball Court" at bounding box center [305, 190] width 149 height 35
click at [359, 193] on button "Volleyball Court" at bounding box center [364, 189] width 11 height 11
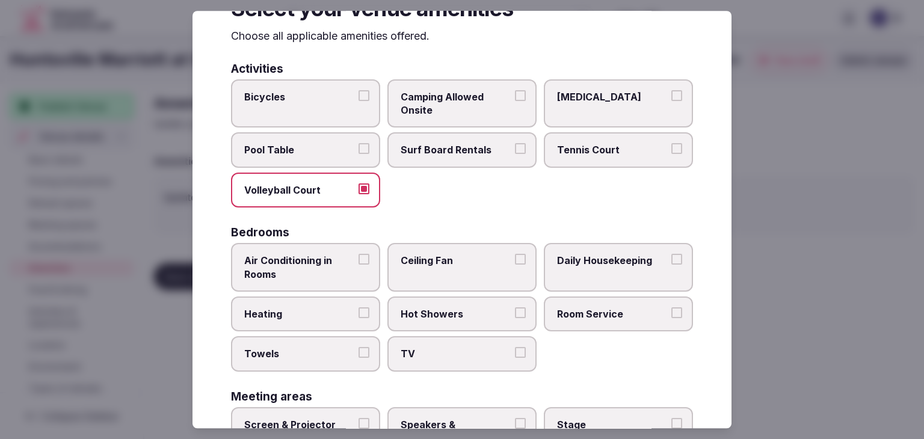
click at [573, 147] on span "Tennis Court" at bounding box center [612, 150] width 111 height 13
click at [672, 147] on button "Tennis Court" at bounding box center [677, 149] width 11 height 11
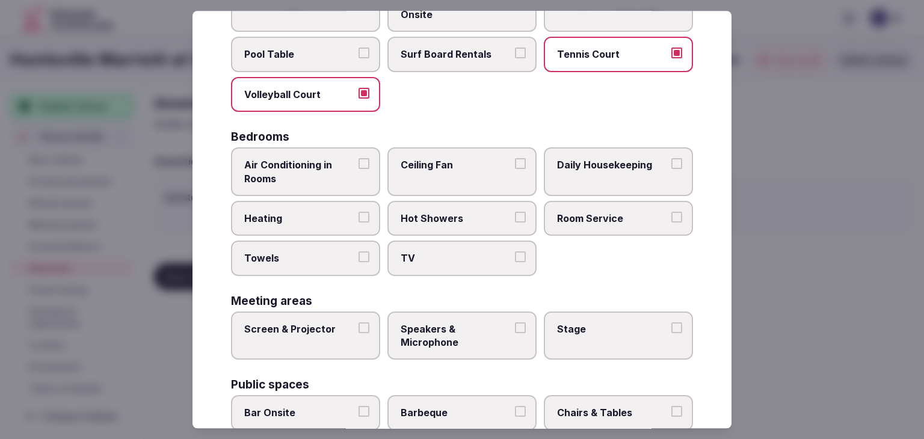
scroll to position [227, 0]
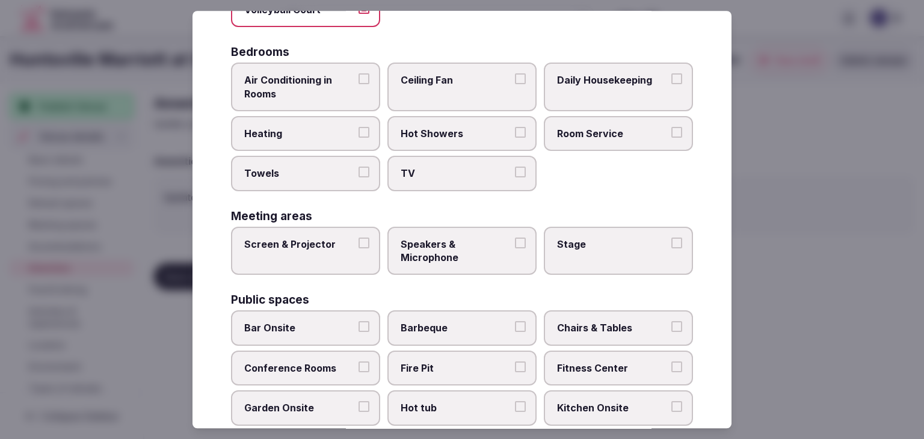
drag, startPoint x: 338, startPoint y: 78, endPoint x: 338, endPoint y: 122, distance: 44.5
click at [337, 78] on span "Air Conditioning in Rooms" at bounding box center [299, 86] width 111 height 27
click at [359, 78] on button "Air Conditioning in Rooms" at bounding box center [364, 78] width 11 height 11
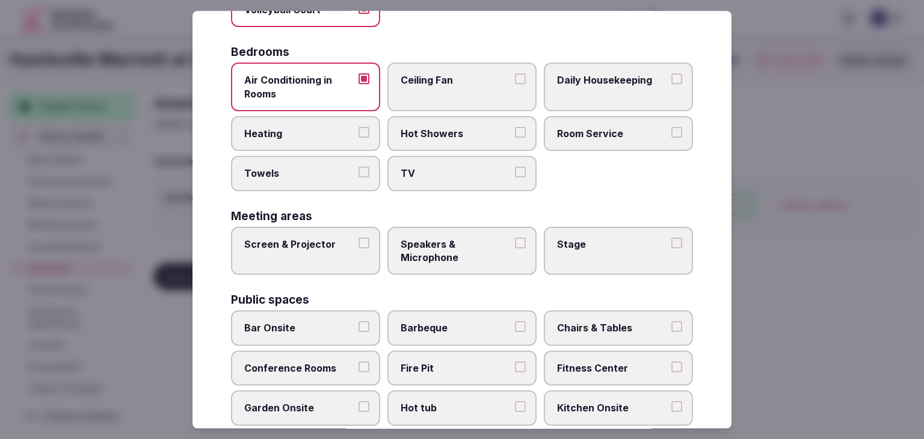
drag, startPoint x: 338, startPoint y: 128, endPoint x: 342, endPoint y: 146, distance: 18.0
click at [338, 129] on span "Heating" at bounding box center [299, 133] width 111 height 13
click at [359, 129] on button "Heating" at bounding box center [364, 132] width 11 height 11
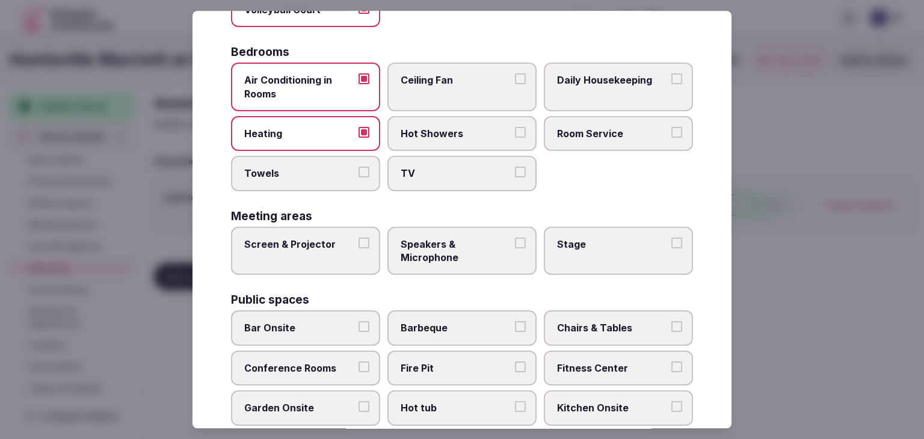
click at [342, 167] on span "Towels" at bounding box center [299, 173] width 111 height 13
click at [359, 167] on button "Towels" at bounding box center [364, 172] width 11 height 11
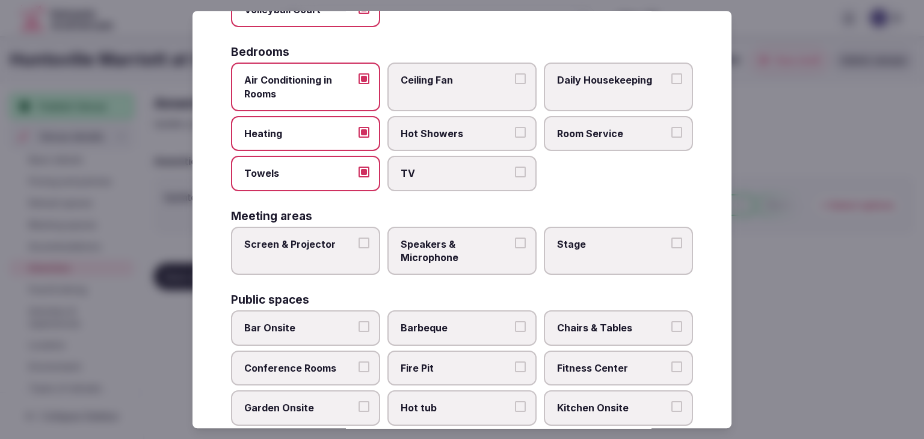
click at [440, 167] on span "TV" at bounding box center [456, 173] width 111 height 13
click at [515, 167] on button "TV" at bounding box center [520, 172] width 11 height 11
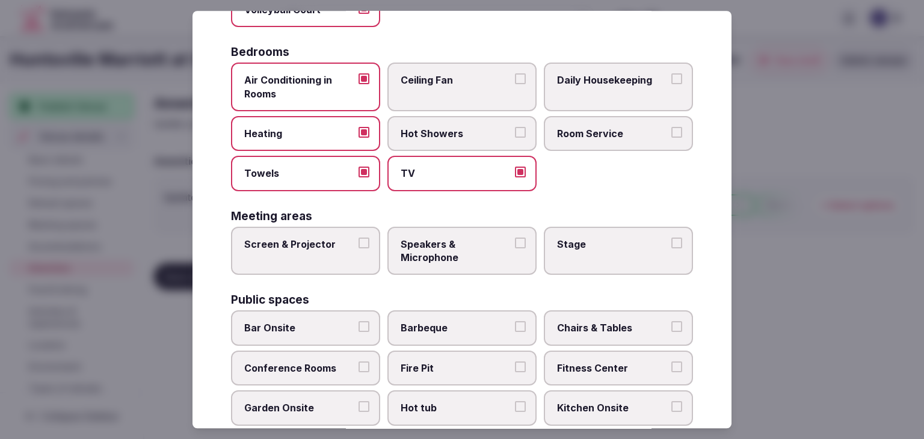
drag, startPoint x: 449, startPoint y: 135, endPoint x: 572, endPoint y: 129, distance: 122.9
click at [450, 135] on span "Hot Showers" at bounding box center [456, 133] width 111 height 13
click at [515, 135] on button "Hot Showers" at bounding box center [520, 132] width 11 height 11
click at [575, 129] on span "Room Service" at bounding box center [612, 133] width 111 height 13
click at [672, 129] on button "Room Service" at bounding box center [677, 132] width 11 height 11
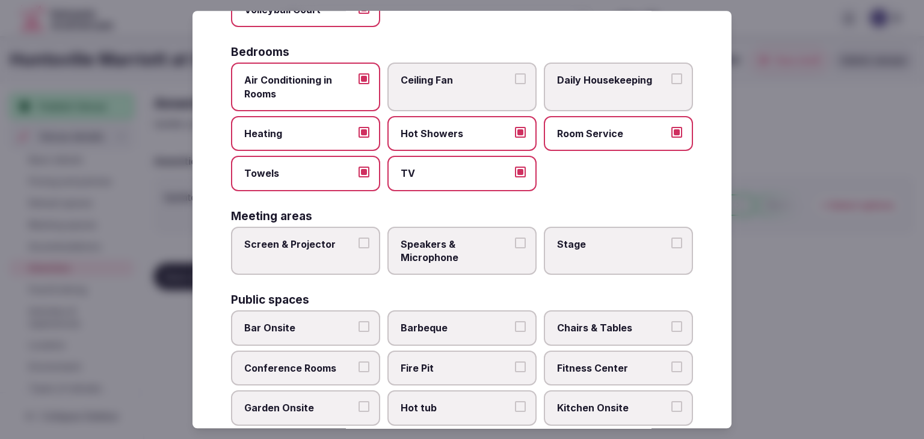
click at [598, 82] on span "Daily Housekeeping" at bounding box center [612, 79] width 111 height 13
click at [672, 82] on button "Daily Housekeeping" at bounding box center [677, 78] width 11 height 11
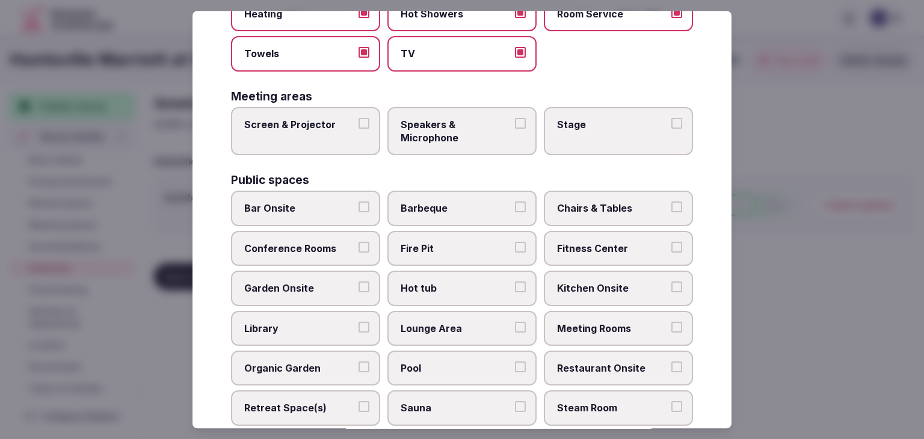
scroll to position [347, 0]
click at [339, 132] on label "Screen & Projector" at bounding box center [305, 131] width 149 height 49
click at [359, 128] on button "Screen & Projector" at bounding box center [364, 122] width 11 height 11
click at [476, 128] on span "Speakers & Microphone" at bounding box center [456, 130] width 111 height 27
click at [515, 128] on button "Speakers & Microphone" at bounding box center [520, 122] width 11 height 11
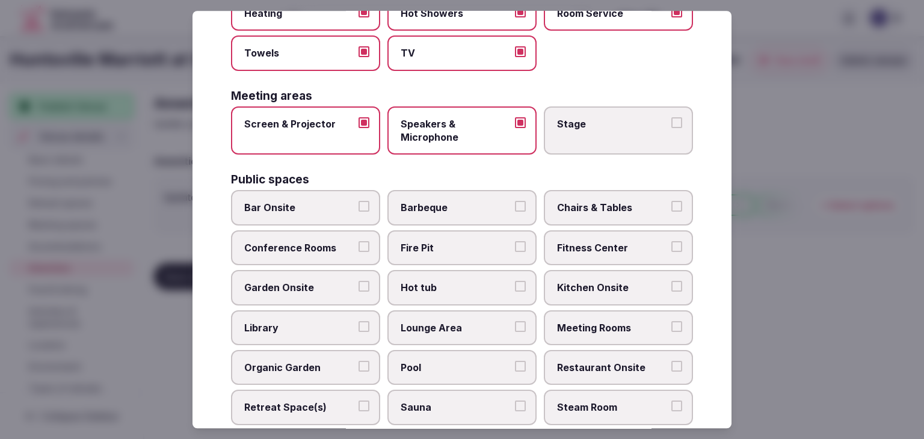
click at [598, 120] on span "Stage" at bounding box center [612, 123] width 111 height 13
click at [672, 120] on button "Stage" at bounding box center [677, 122] width 11 height 11
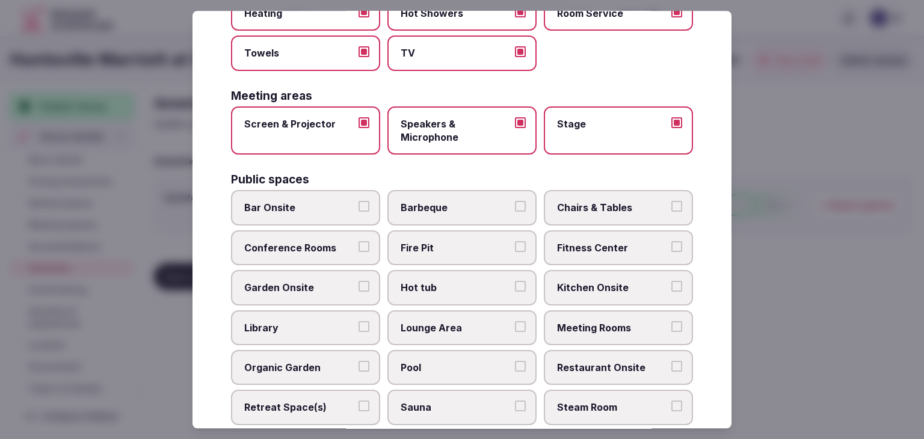
click at [318, 218] on label "Bar Onsite" at bounding box center [305, 208] width 149 height 35
click at [359, 212] on button "Bar Onsite" at bounding box center [364, 207] width 11 height 11
click at [320, 242] on span "Conference Rooms" at bounding box center [299, 247] width 111 height 13
click at [359, 242] on button "Conference Rooms" at bounding box center [364, 246] width 11 height 11
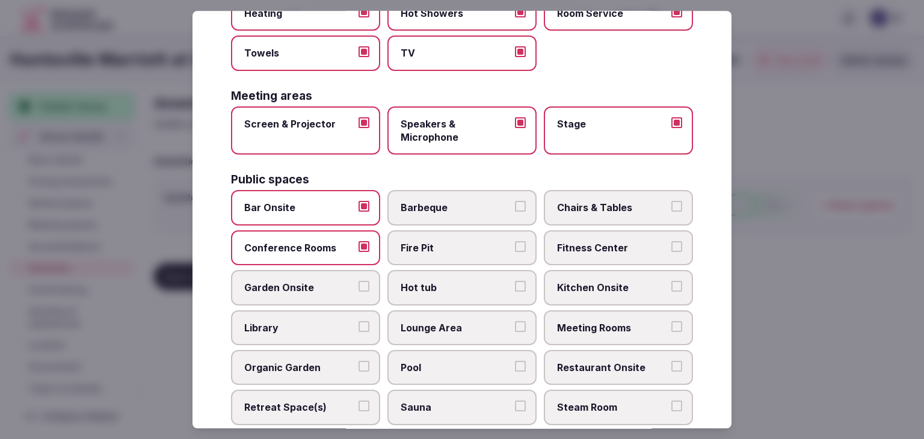
click at [616, 203] on span "Chairs & Tables" at bounding box center [612, 208] width 111 height 13
click at [672, 203] on button "Chairs & Tables" at bounding box center [677, 207] width 11 height 11
click at [609, 241] on span "Fitness Center" at bounding box center [612, 247] width 111 height 13
click at [672, 241] on button "Fitness Center" at bounding box center [677, 246] width 11 height 11
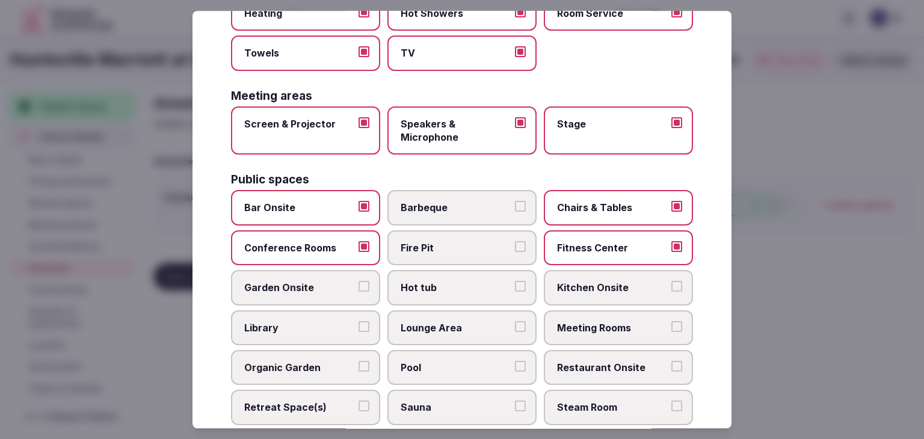
click at [598, 334] on label "Meeting Rooms" at bounding box center [618, 328] width 149 height 35
click at [672, 332] on button "Meeting Rooms" at bounding box center [677, 326] width 11 height 11
click at [598, 368] on span "Restaurant Onsite" at bounding box center [612, 367] width 111 height 13
click at [672, 368] on button "Restaurant Onsite" at bounding box center [677, 366] width 11 height 11
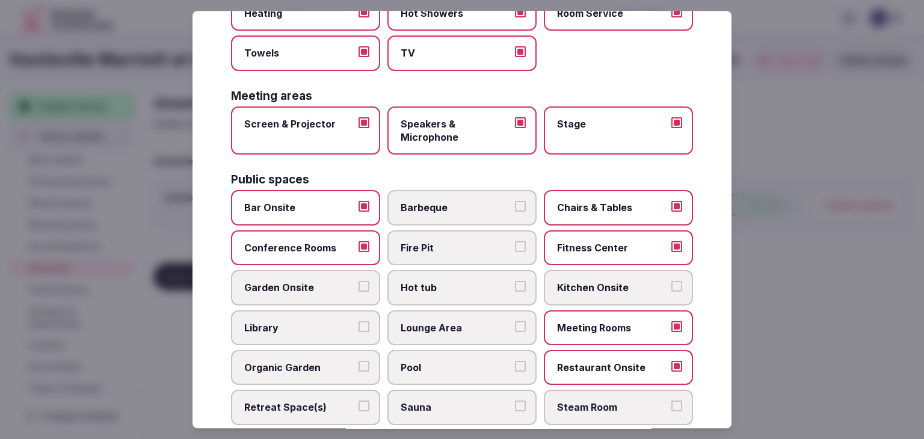
click at [464, 314] on label "Lounge Area" at bounding box center [462, 328] width 149 height 35
click at [515, 321] on button "Lounge Area" at bounding box center [520, 326] width 11 height 11
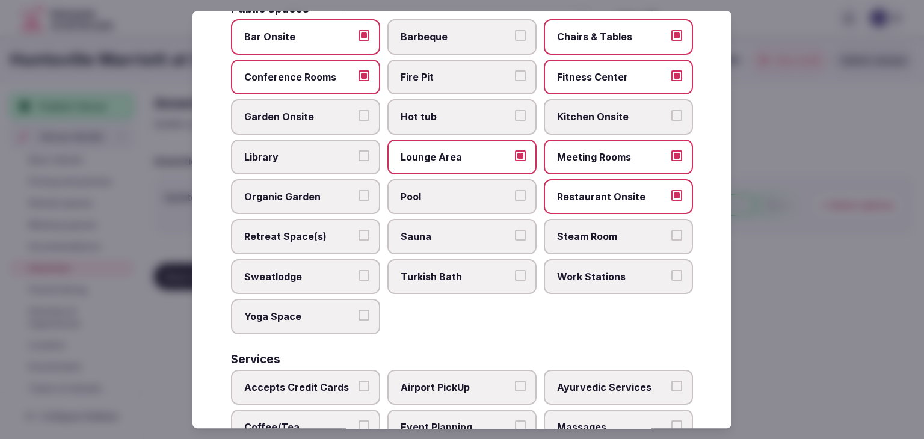
scroll to position [528, 0]
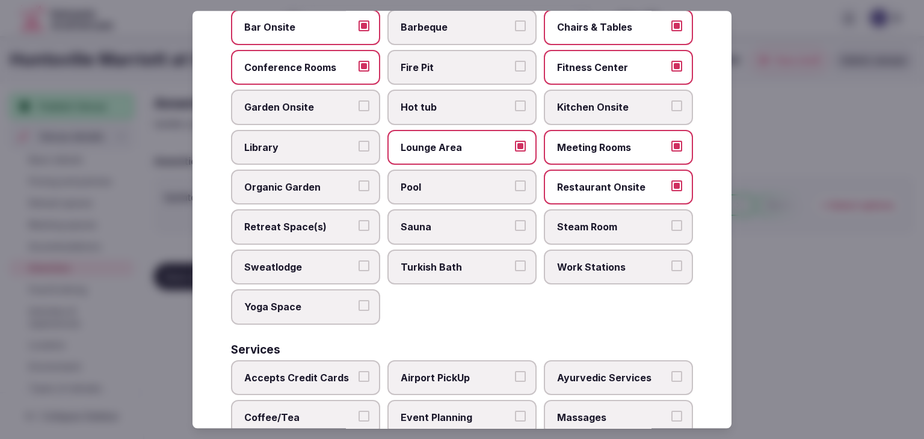
click at [438, 185] on span "Pool" at bounding box center [456, 187] width 111 height 13
click at [515, 185] on button "Pool" at bounding box center [520, 186] width 11 height 11
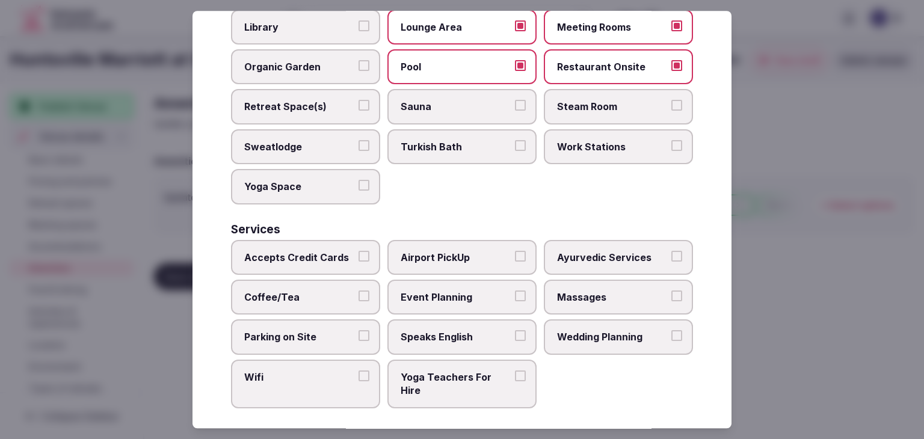
drag, startPoint x: 329, startPoint y: 249, endPoint x: 323, endPoint y: 275, distance: 27.0
click at [328, 251] on span "Accepts Credit Cards" at bounding box center [299, 257] width 111 height 13
click at [359, 251] on button "Accepts Credit Cards" at bounding box center [364, 256] width 11 height 11
click at [321, 291] on span "Coffee/Tea" at bounding box center [299, 297] width 111 height 13
click at [359, 291] on button "Coffee/Tea" at bounding box center [364, 296] width 11 height 11
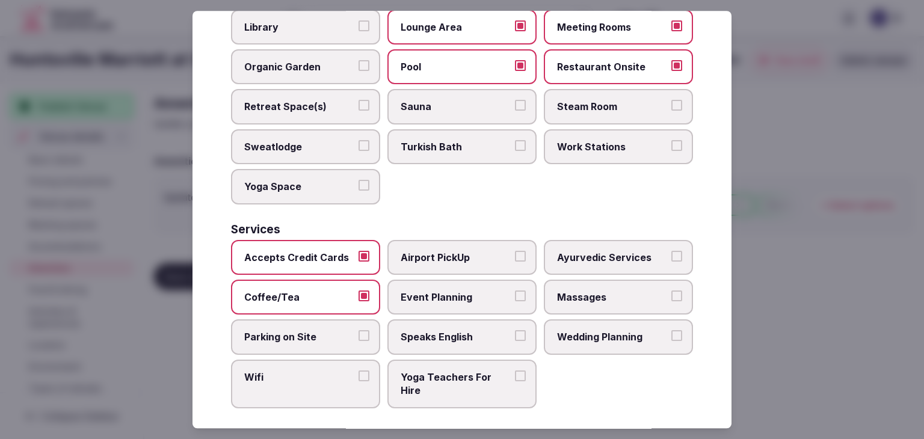
click at [324, 331] on span "Parking on Site" at bounding box center [299, 337] width 111 height 13
click at [359, 331] on button "Parking on Site" at bounding box center [364, 336] width 11 height 11
drag, startPoint x: 326, startPoint y: 383, endPoint x: 388, endPoint y: 356, distance: 67.6
click at [326, 383] on label "Wifi" at bounding box center [305, 384] width 149 height 49
click at [359, 382] on button "Wifi" at bounding box center [364, 376] width 11 height 11
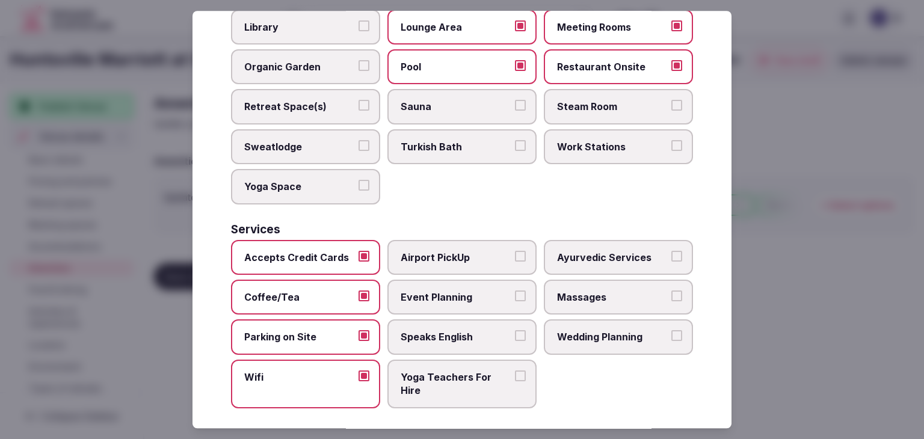
drag, startPoint x: 408, startPoint y: 338, endPoint x: 425, endPoint y: 306, distance: 36.4
click at [410, 335] on label "Speaks English" at bounding box center [462, 337] width 149 height 35
click at [515, 335] on button "Speaks English" at bounding box center [520, 336] width 11 height 11
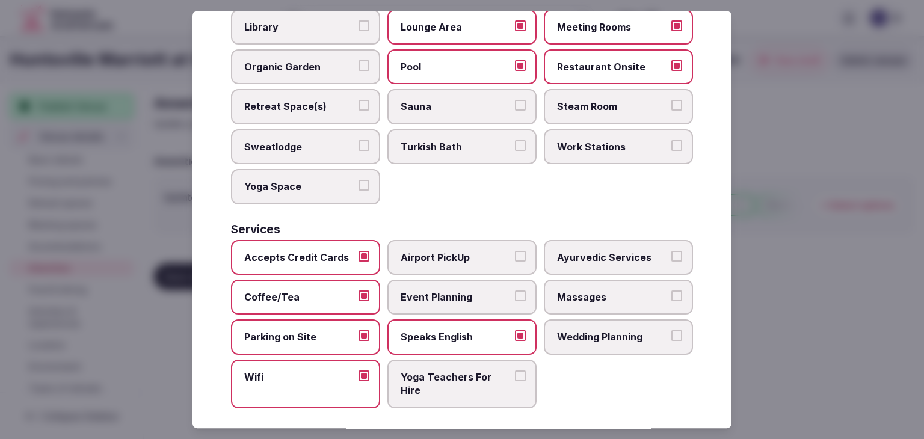
click at [433, 291] on span "Event Planning" at bounding box center [456, 297] width 111 height 13
click at [515, 291] on button "Event Planning" at bounding box center [520, 296] width 11 height 11
drag, startPoint x: 587, startPoint y: 333, endPoint x: 594, endPoint y: 341, distance: 9.8
click at [588, 333] on span "Wedding Planning" at bounding box center [612, 337] width 111 height 13
click at [672, 333] on button "Wedding Planning" at bounding box center [677, 336] width 11 height 11
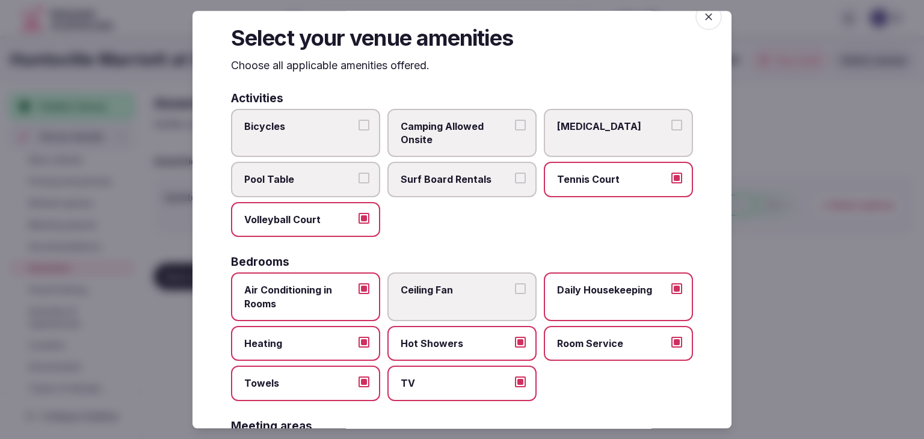
scroll to position [0, 0]
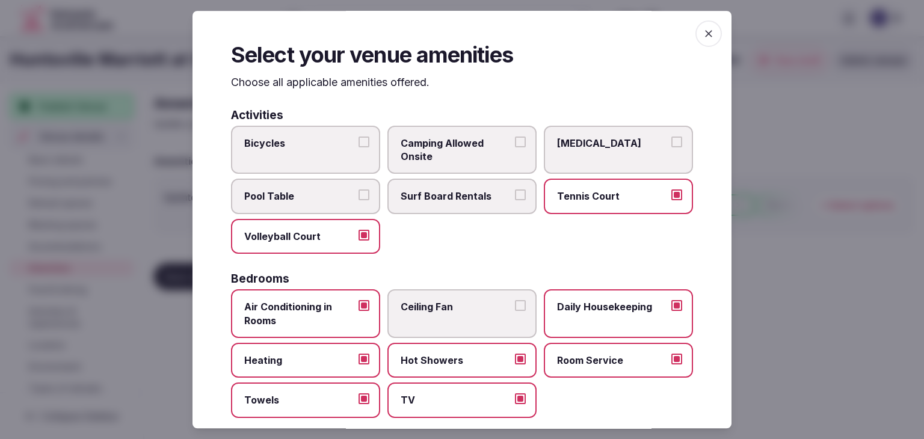
click at [703, 36] on icon "button" at bounding box center [709, 34] width 12 height 12
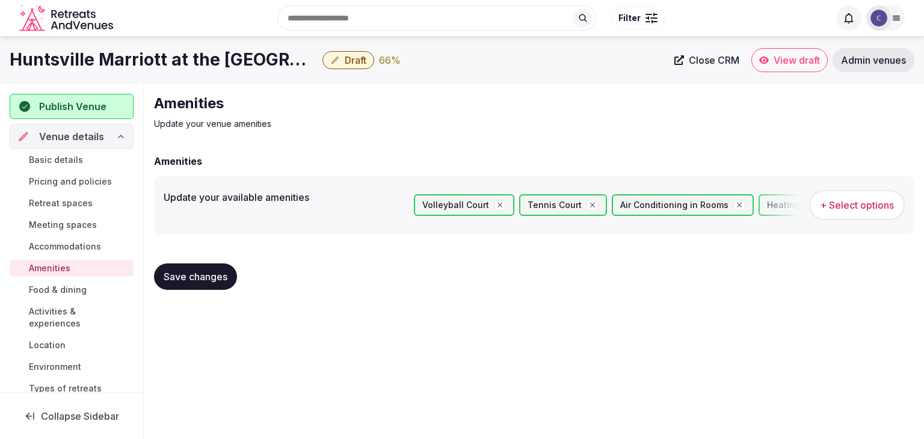
click at [212, 277] on span "Save changes" at bounding box center [196, 277] width 64 height 12
click at [91, 291] on link "Food & dining" at bounding box center [72, 290] width 124 height 17
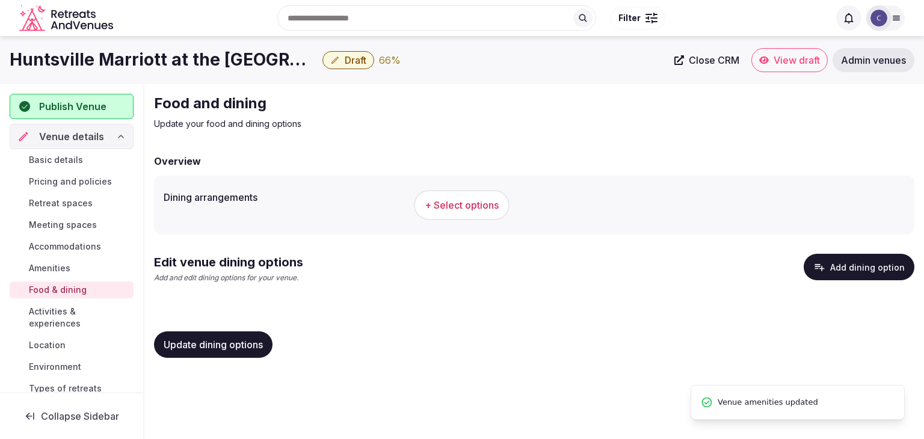
click at [450, 203] on span "+ Select options" at bounding box center [462, 205] width 74 height 13
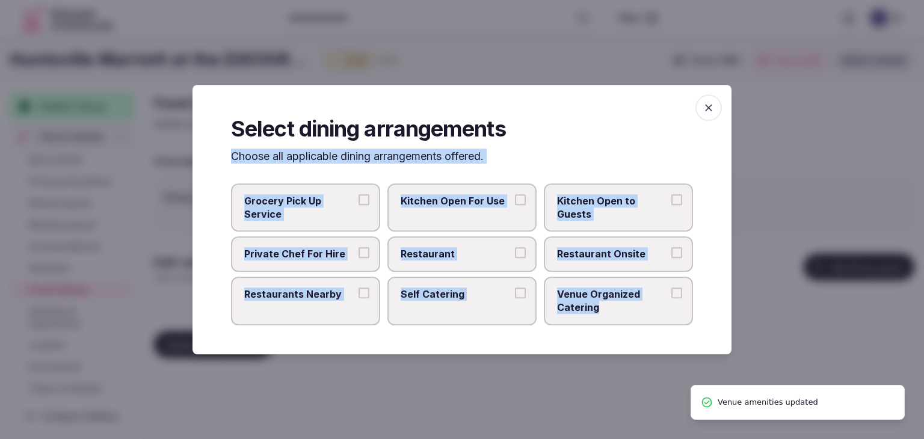
drag, startPoint x: 229, startPoint y: 159, endPoint x: 628, endPoint y: 343, distance: 439.7
click at [628, 343] on div "Select dining arrangements Choose all applicable dining arrangements offered. G…" at bounding box center [462, 220] width 539 height 270
copy div "Choose all applicable dining arrangements offered. Grocery Pick Up Service Kitc…"
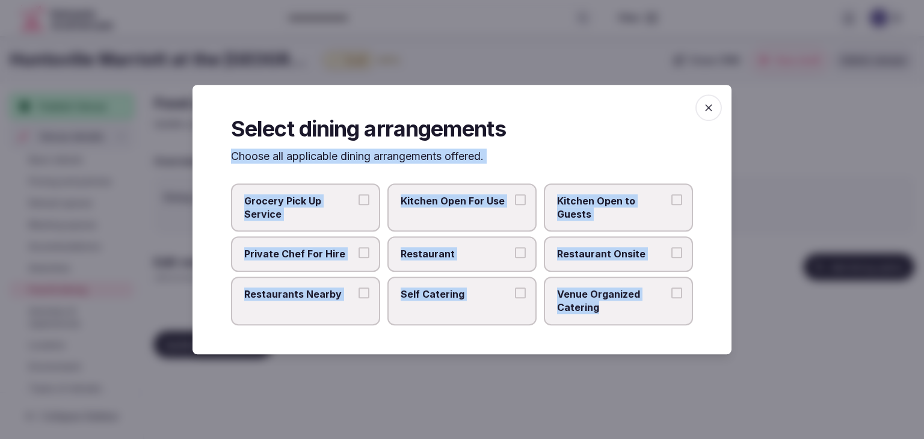
click at [489, 263] on label "Restaurant" at bounding box center [462, 254] width 149 height 35
click at [515, 259] on button "Restaurant" at bounding box center [520, 253] width 11 height 11
click at [591, 250] on span "Restaurant Onsite" at bounding box center [612, 254] width 111 height 13
click at [672, 250] on button "Restaurant Onsite" at bounding box center [677, 253] width 11 height 11
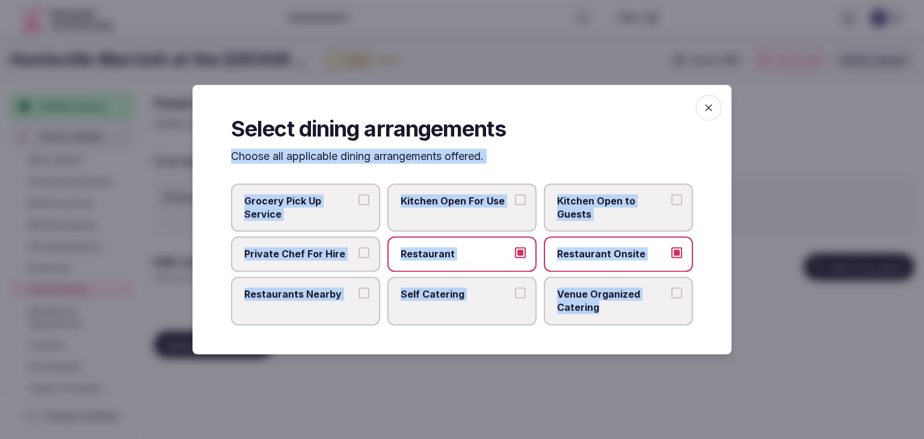
click at [613, 298] on span "Venue Organized Catering" at bounding box center [612, 301] width 111 height 27
click at [672, 298] on button "Venue Organized Catering" at bounding box center [677, 293] width 11 height 11
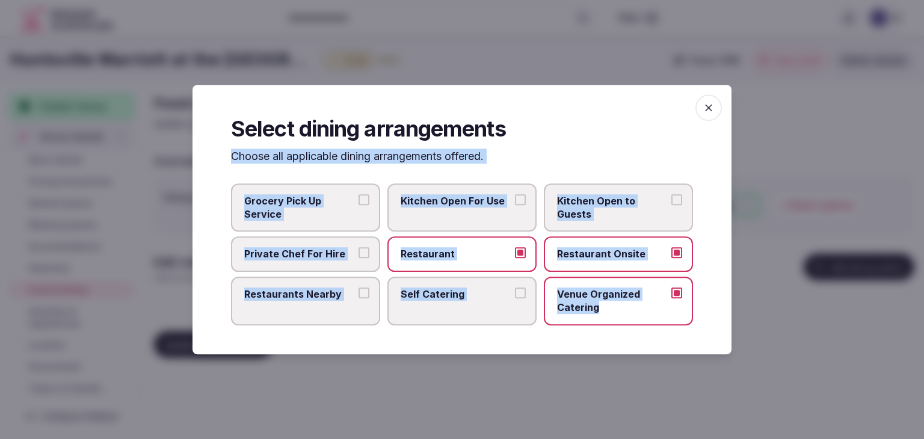
click at [332, 306] on label "Restaurants Nearby" at bounding box center [305, 301] width 149 height 49
click at [359, 298] on button "Restaurants Nearby" at bounding box center [364, 293] width 11 height 11
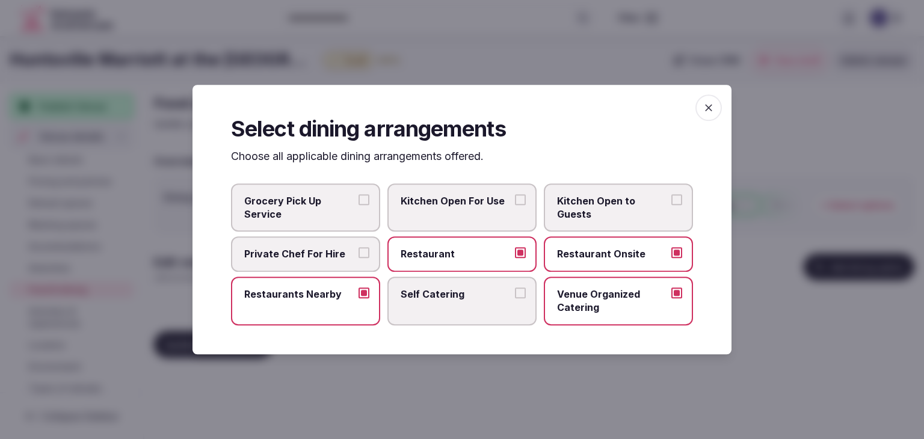
click at [704, 105] on icon "button" at bounding box center [709, 108] width 12 height 12
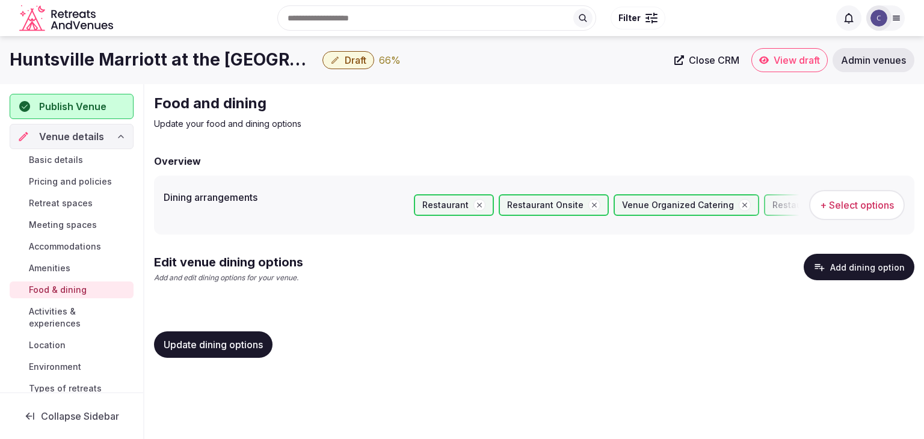
click at [235, 347] on span "Update dining options" at bounding box center [213, 345] width 99 height 12
click at [836, 273] on button "Add dining option" at bounding box center [859, 267] width 111 height 26
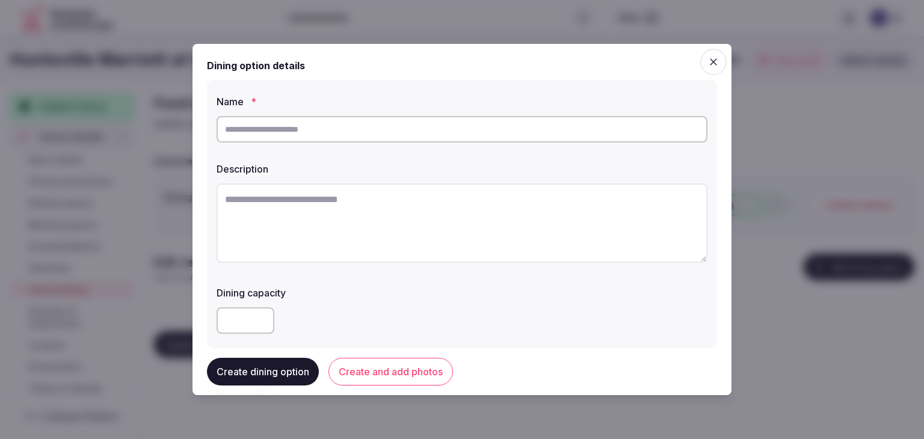
click at [332, 116] on input "text" at bounding box center [462, 129] width 491 height 26
paste input "**********"
type input "**********"
click at [388, 232] on textarea at bounding box center [462, 223] width 491 height 79
paste textarea "**********"
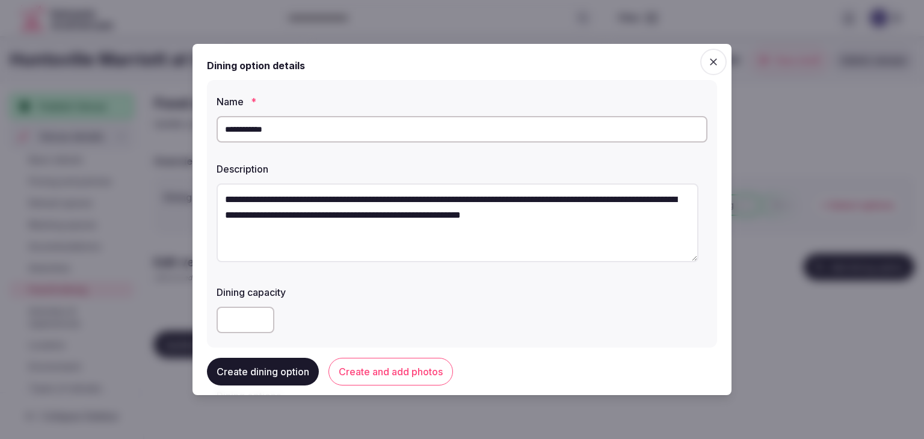
type textarea "**********"
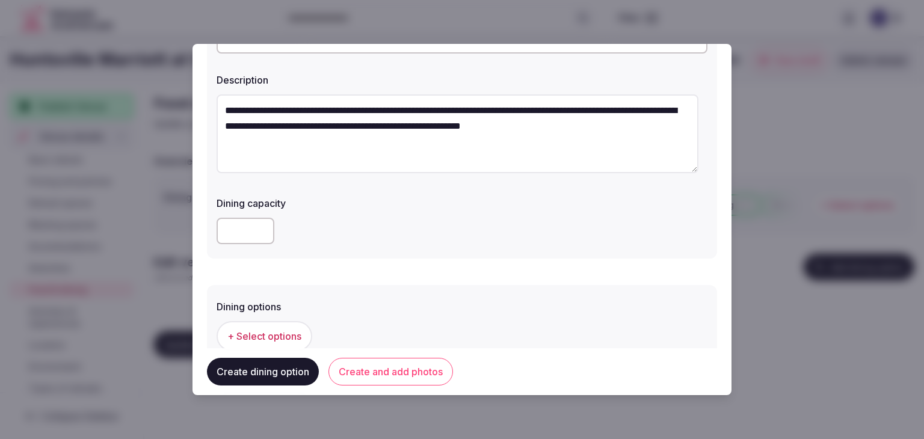
scroll to position [181, 0]
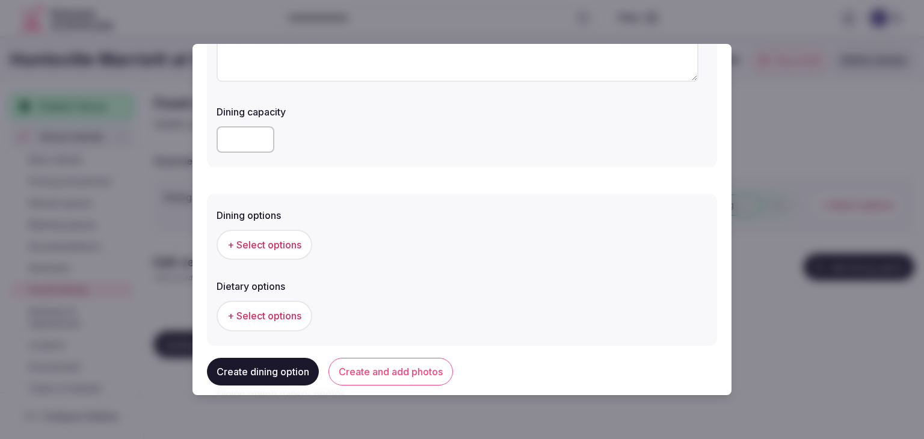
click at [280, 249] on span "+ Select options" at bounding box center [264, 244] width 74 height 13
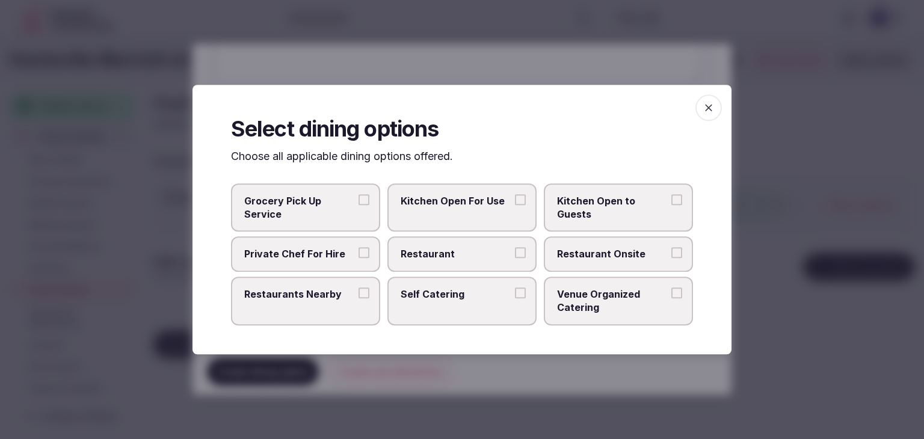
drag, startPoint x: 585, startPoint y: 268, endPoint x: 590, endPoint y: 263, distance: 6.4
click at [587, 265] on label "Restaurant Onsite" at bounding box center [618, 254] width 149 height 35
click at [650, 268] on label "Restaurant Onsite" at bounding box center [618, 254] width 149 height 35
click at [672, 259] on button "Restaurant Onsite" at bounding box center [677, 253] width 11 height 11
click at [709, 104] on icon "button" at bounding box center [709, 108] width 12 height 12
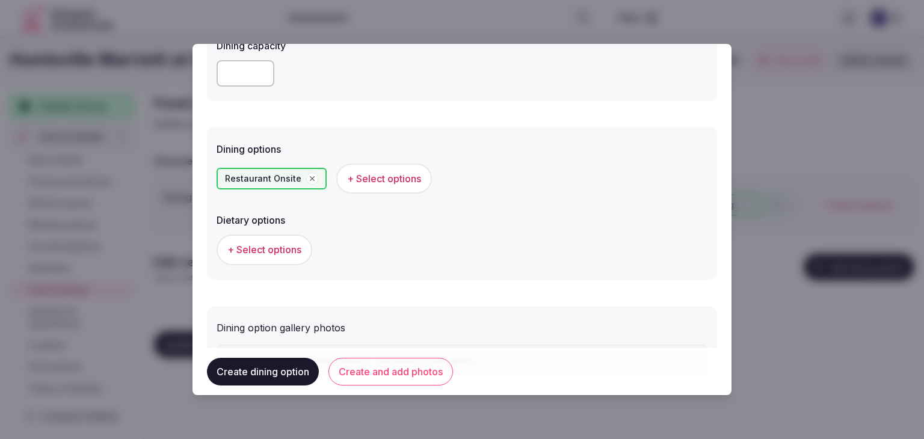
scroll to position [313, 0]
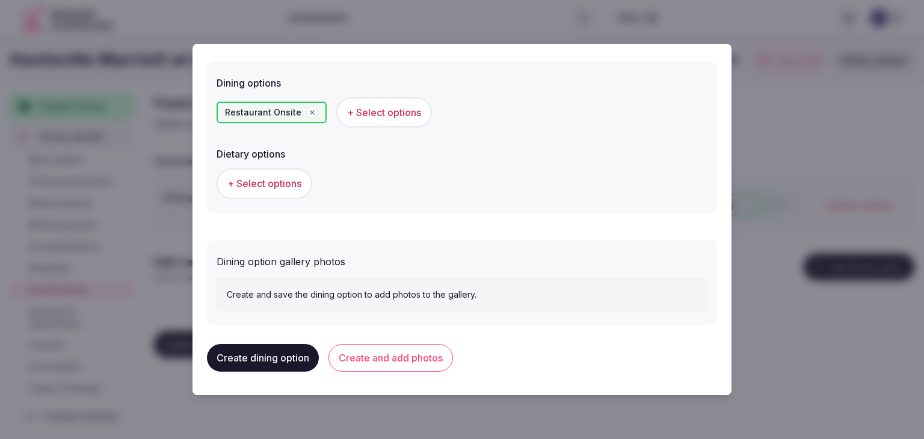
click at [405, 362] on button "Create and add photos" at bounding box center [391, 358] width 125 height 28
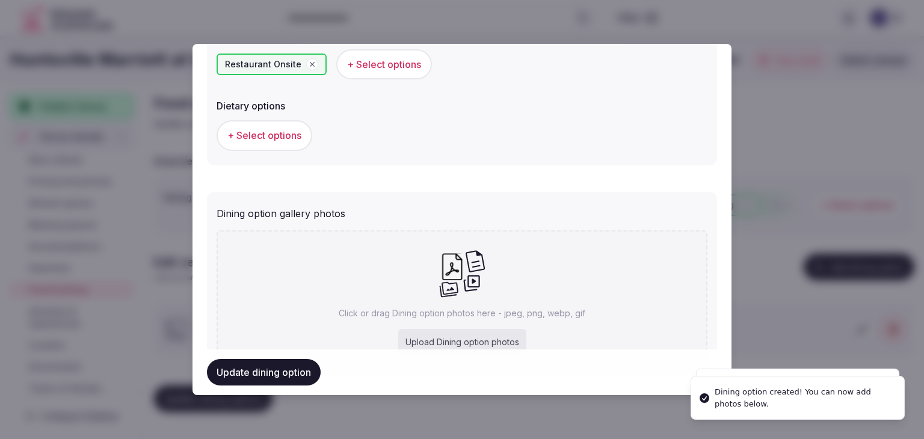
scroll to position [424, 0]
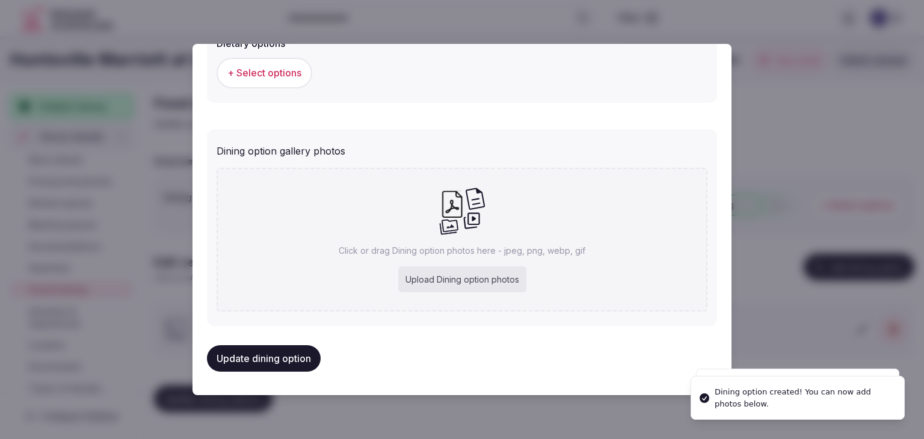
click at [438, 275] on div "Upload Dining option photos" at bounding box center [462, 280] width 128 height 26
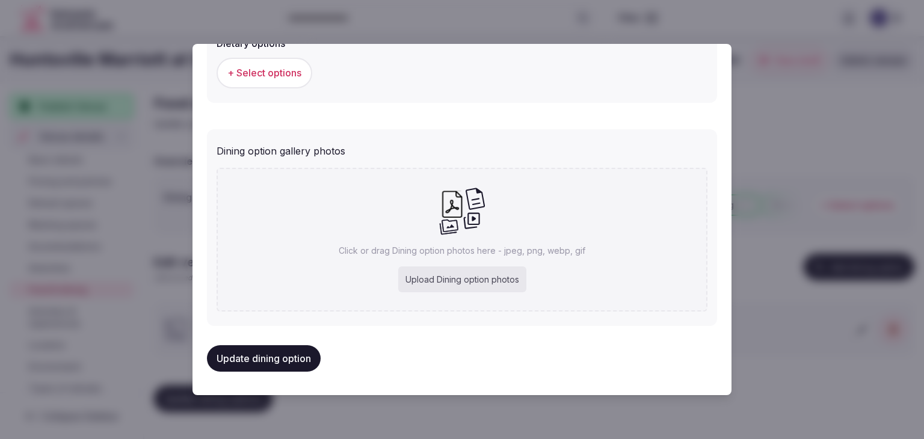
type input "**********"
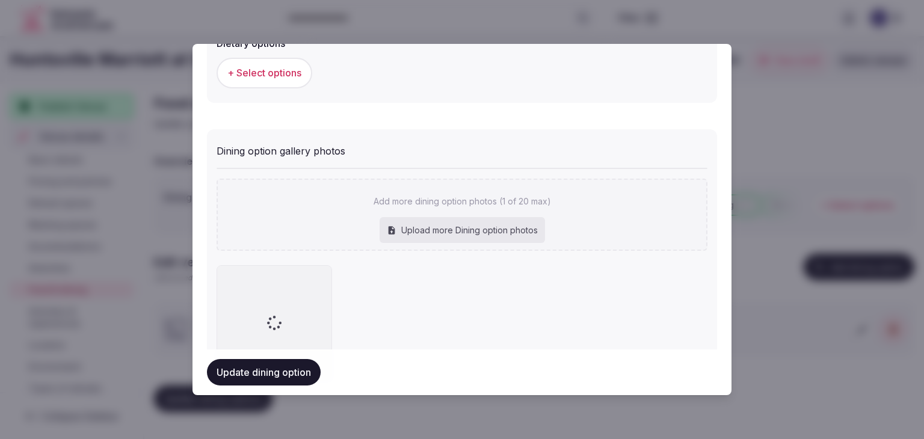
scroll to position [490, 0]
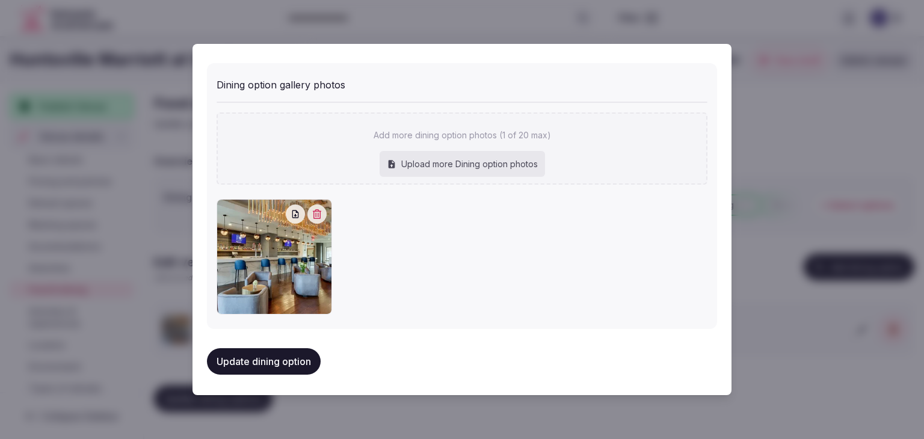
click at [304, 364] on button "Update dining option" at bounding box center [264, 361] width 114 height 26
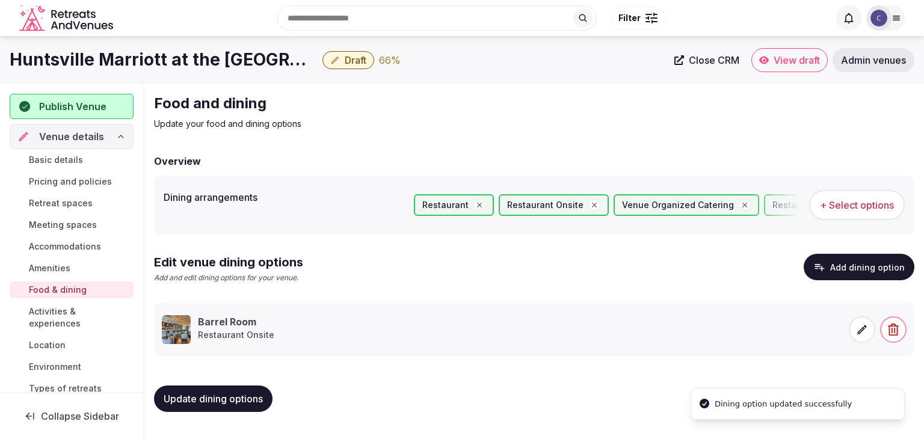
click at [261, 396] on span "Update dining options" at bounding box center [213, 399] width 99 height 12
click at [82, 321] on span "Activities & experiences" at bounding box center [79, 318] width 100 height 24
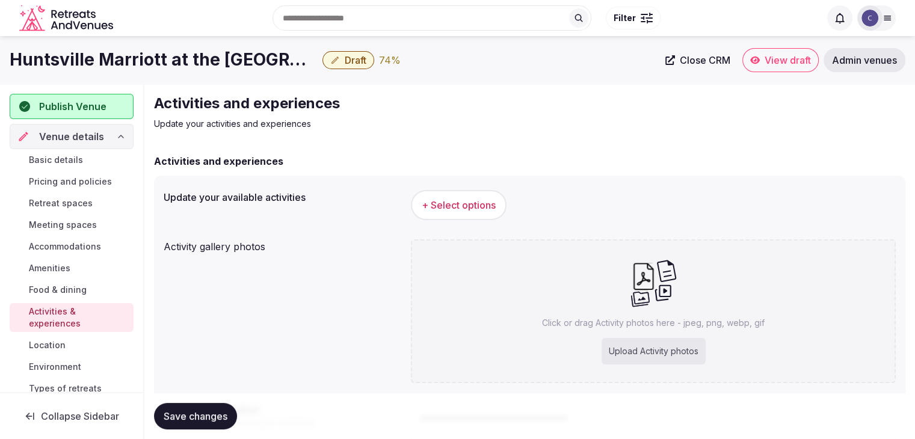
click at [470, 214] on button "+ Select options" at bounding box center [459, 205] width 96 height 30
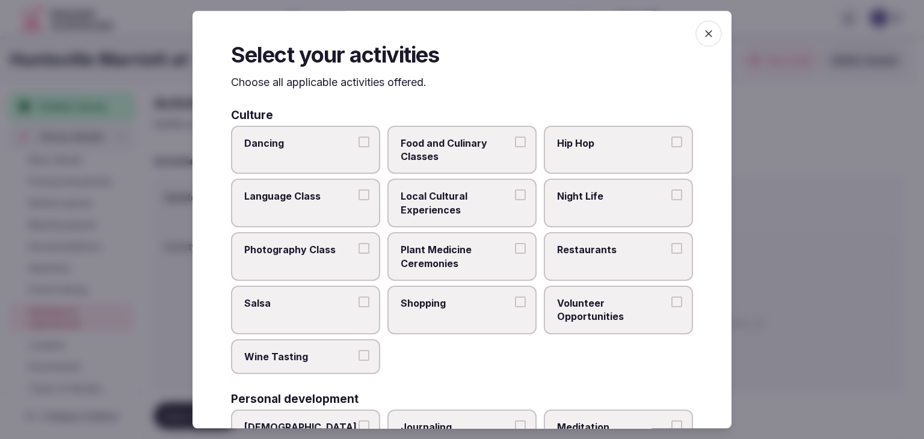
drag, startPoint x: 458, startPoint y: 197, endPoint x: 554, endPoint y: 200, distance: 95.7
click at [459, 197] on span "Local Cultural Experiences" at bounding box center [456, 203] width 111 height 27
click at [515, 197] on button "Local Cultural Experiences" at bounding box center [520, 195] width 11 height 11
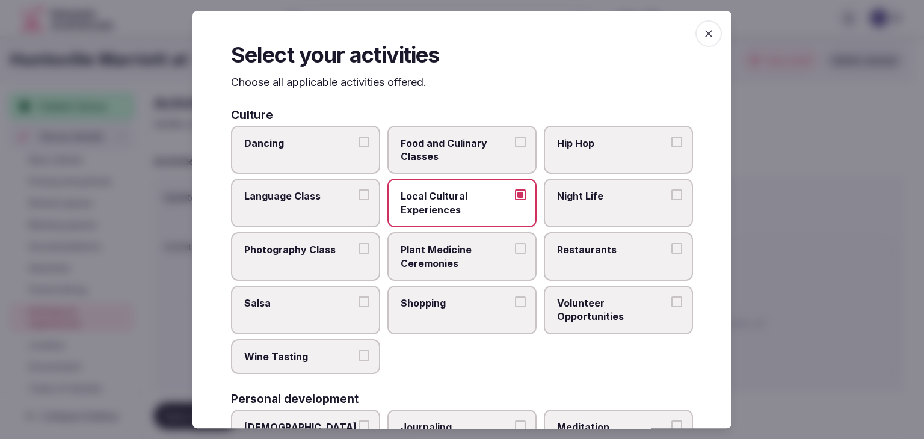
drag, startPoint x: 555, startPoint y: 200, endPoint x: 560, endPoint y: 208, distance: 9.2
click at [557, 200] on span "Night Life" at bounding box center [612, 196] width 111 height 13
click at [672, 200] on button "Night Life" at bounding box center [677, 195] width 11 height 11
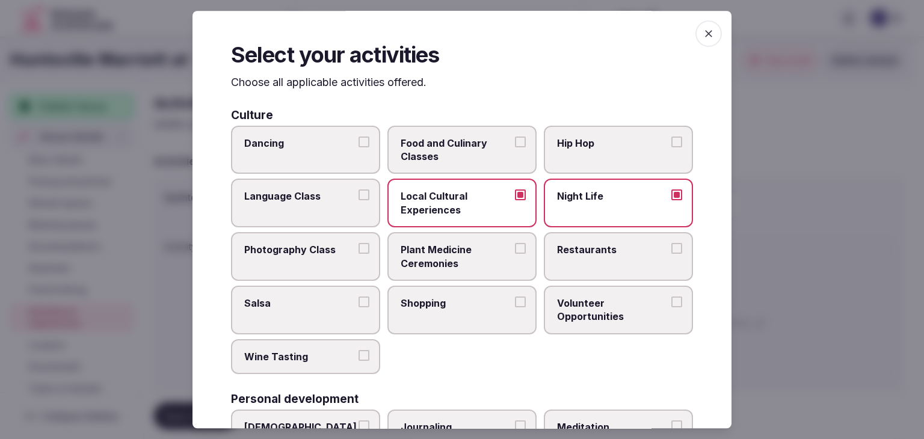
click at [573, 265] on label "Restaurants" at bounding box center [618, 256] width 149 height 49
click at [672, 254] on button "Restaurants" at bounding box center [677, 248] width 11 height 11
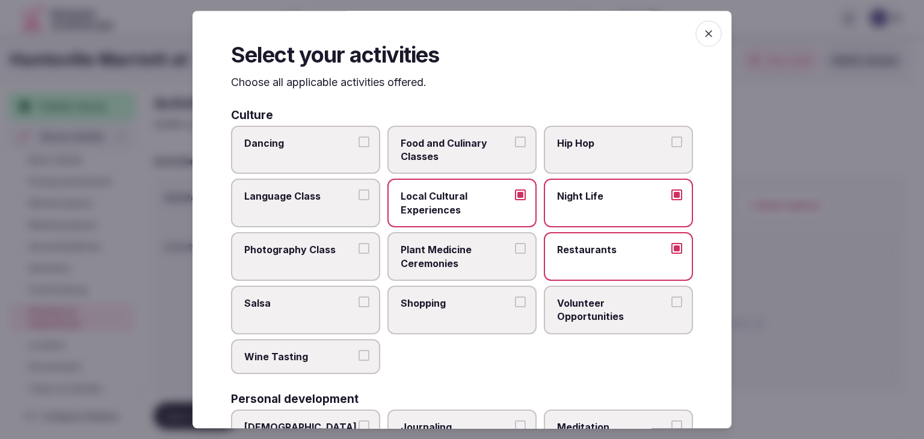
click at [460, 318] on label "Shopping" at bounding box center [462, 310] width 149 height 49
click at [515, 307] on button "Shopping" at bounding box center [520, 302] width 11 height 11
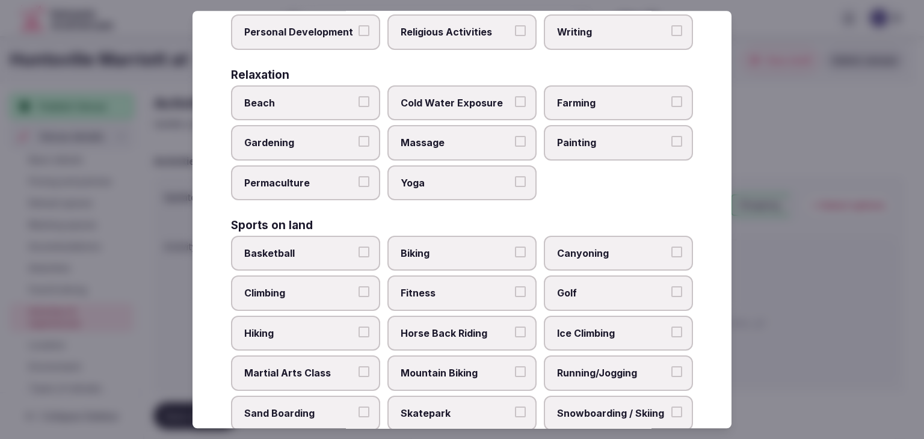
scroll to position [542, 0]
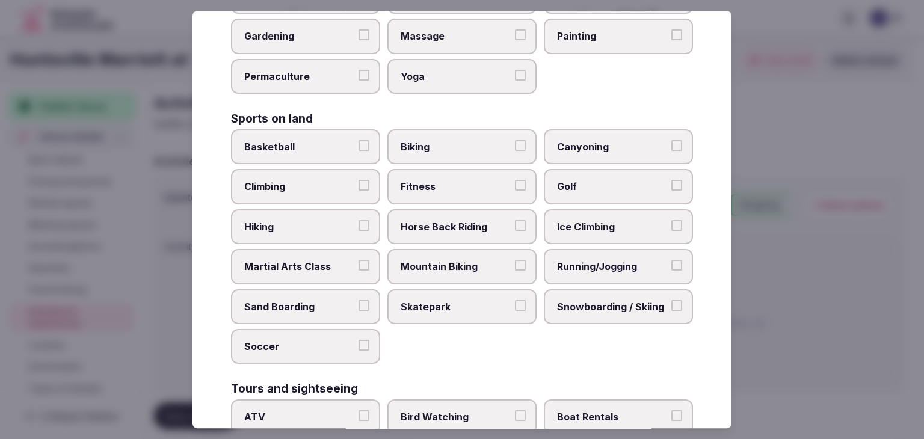
click at [450, 194] on label "Fitness" at bounding box center [462, 187] width 149 height 35
click at [515, 191] on button "Fitness" at bounding box center [520, 186] width 11 height 11
click at [457, 155] on label "Biking" at bounding box center [462, 146] width 149 height 35
click at [515, 151] on button "Biking" at bounding box center [520, 145] width 11 height 11
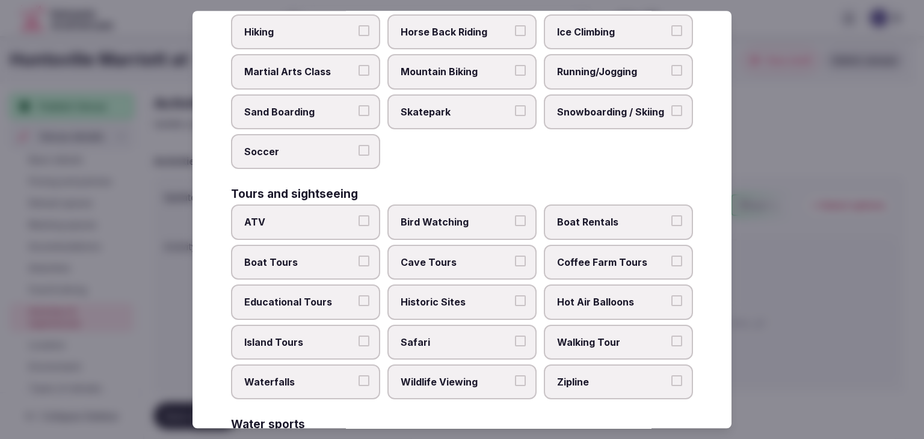
scroll to position [782, 0]
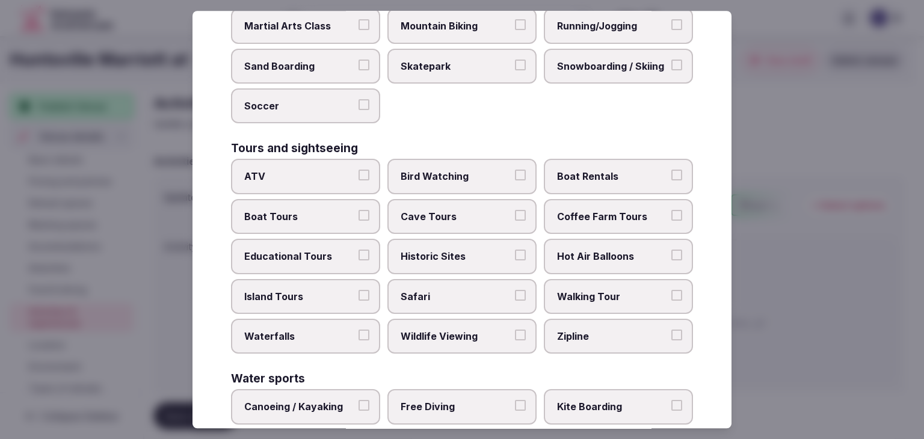
drag, startPoint x: 477, startPoint y: 252, endPoint x: 484, endPoint y: 252, distance: 7.2
click at [479, 251] on span "Historic Sites" at bounding box center [456, 256] width 111 height 13
click at [515, 251] on button "Historic Sites" at bounding box center [520, 255] width 11 height 11
click at [557, 290] on span "Walking Tour" at bounding box center [612, 296] width 111 height 13
click at [672, 290] on button "Walking Tour" at bounding box center [677, 295] width 11 height 11
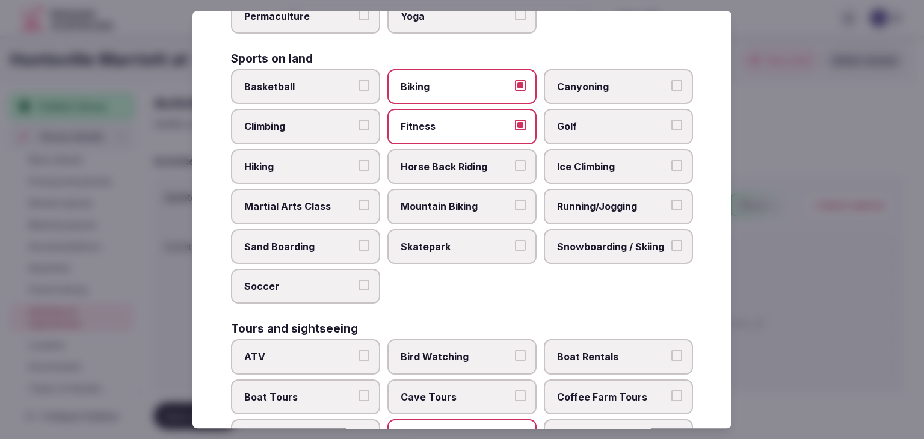
click at [593, 128] on label "Golf" at bounding box center [618, 127] width 149 height 35
click at [672, 128] on button "Golf" at bounding box center [677, 125] width 11 height 11
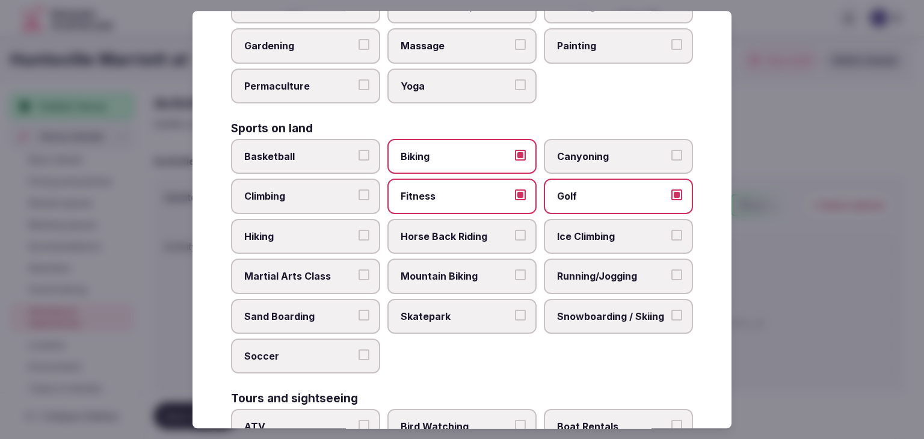
scroll to position [481, 0]
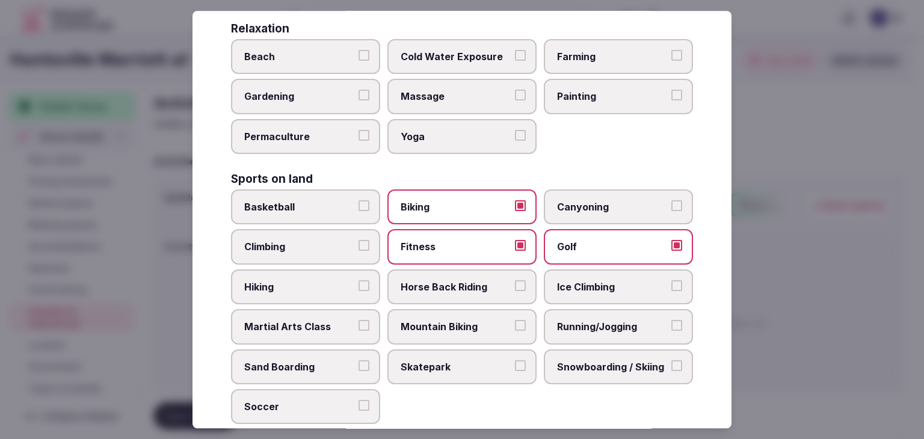
click at [446, 83] on label "Massage" at bounding box center [462, 96] width 149 height 35
click at [515, 90] on button "Massage" at bounding box center [520, 95] width 11 height 11
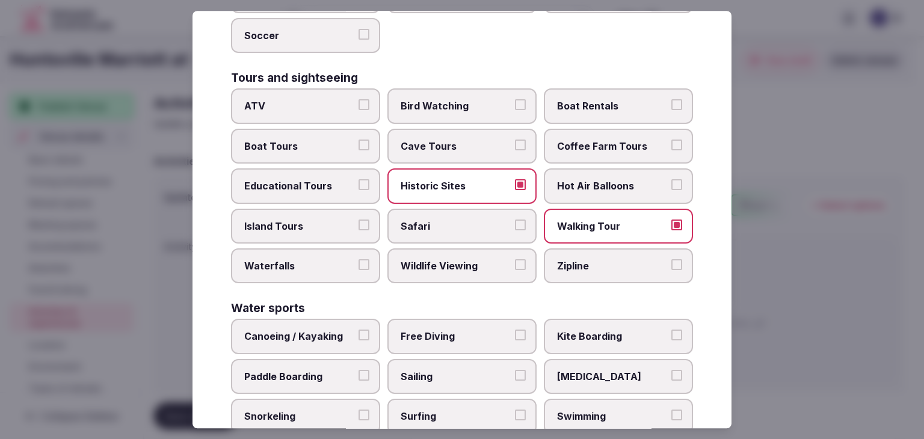
scroll to position [929, 0]
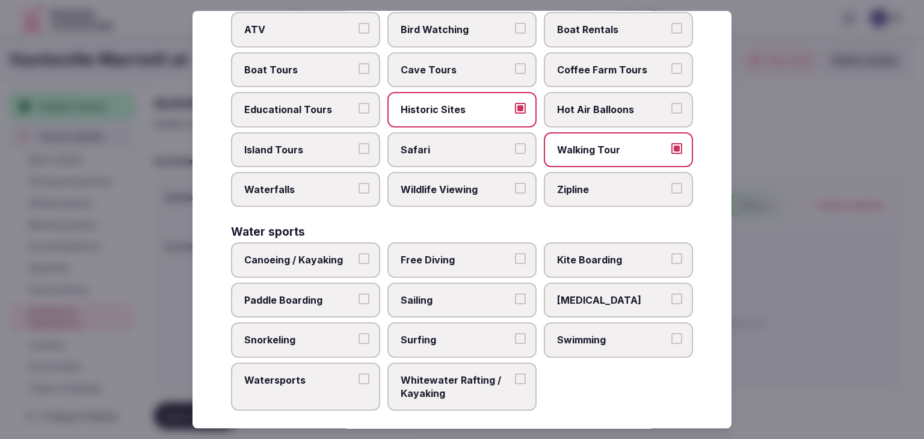
click at [590, 344] on label "Swimming" at bounding box center [618, 340] width 149 height 35
click at [672, 344] on button "Swimming" at bounding box center [677, 338] width 11 height 11
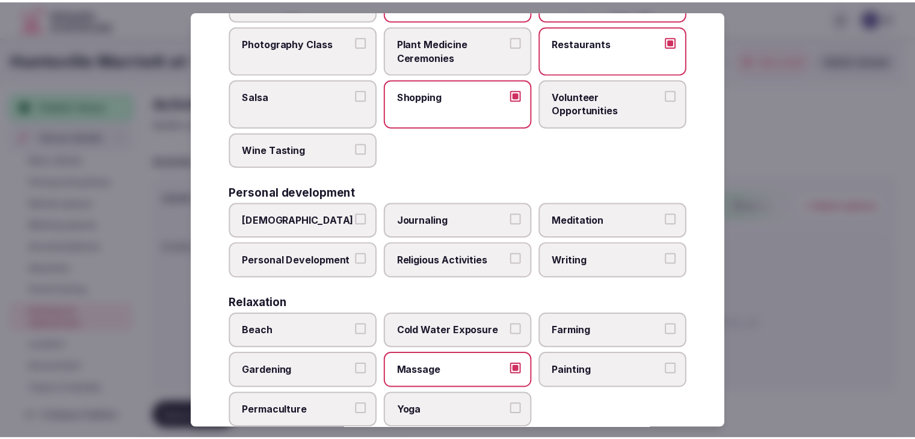
scroll to position [0, 0]
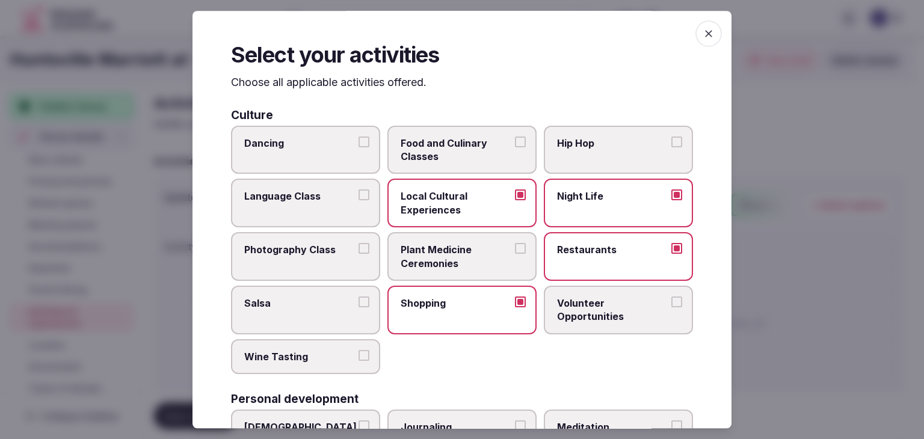
click at [708, 34] on span "button" at bounding box center [709, 33] width 26 height 26
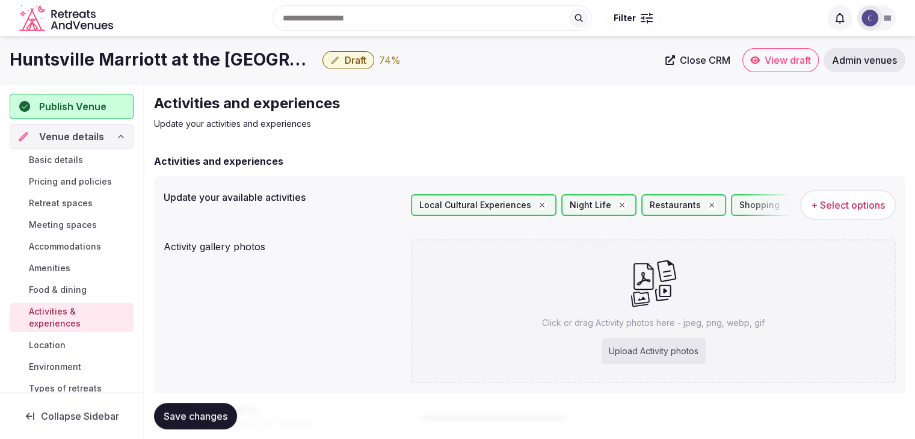
click at [632, 344] on div "Upload Activity photos" at bounding box center [654, 351] width 104 height 26
click at [644, 349] on div "Upload Activity photos" at bounding box center [654, 351] width 104 height 26
type input "**********"
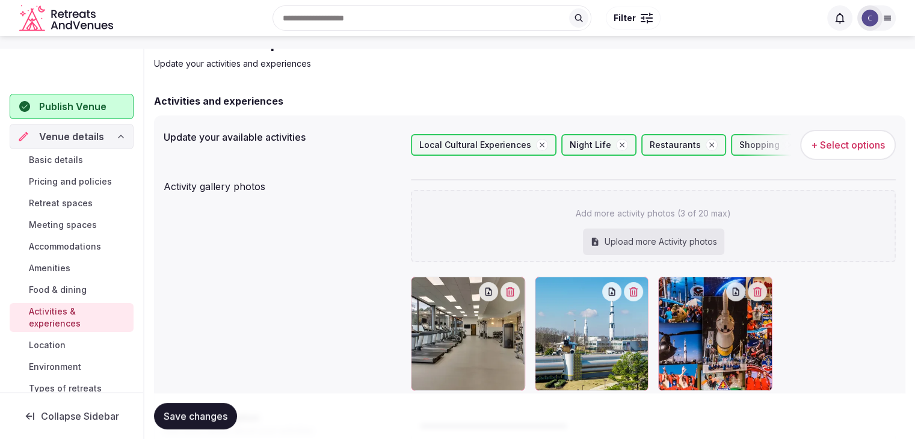
scroll to position [181, 0]
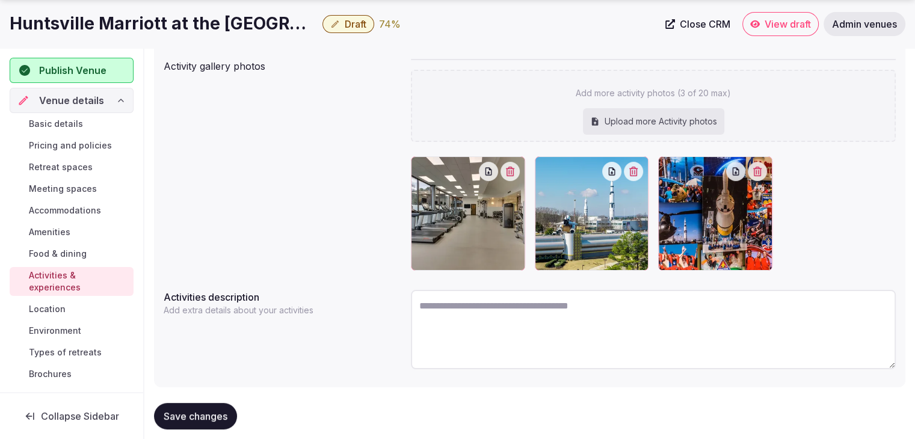
click at [211, 416] on span "Save changes" at bounding box center [196, 416] width 64 height 12
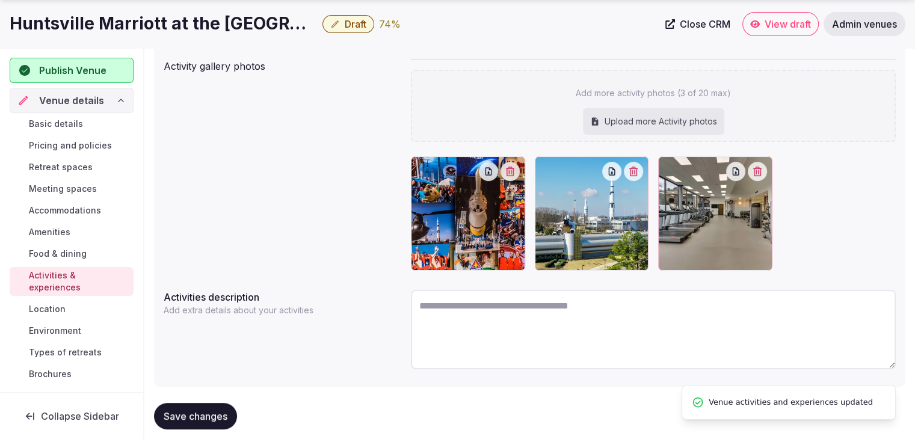
click at [73, 325] on span "Environment" at bounding box center [55, 331] width 52 height 12
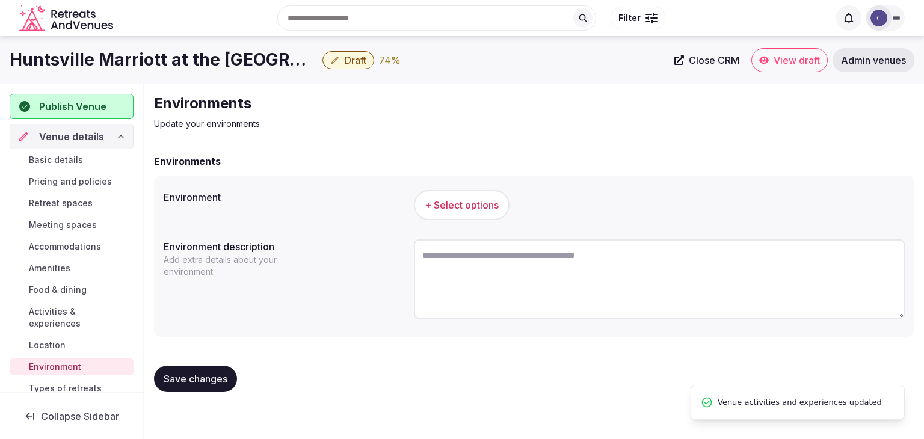
click at [502, 204] on button "+ Select options" at bounding box center [462, 205] width 96 height 30
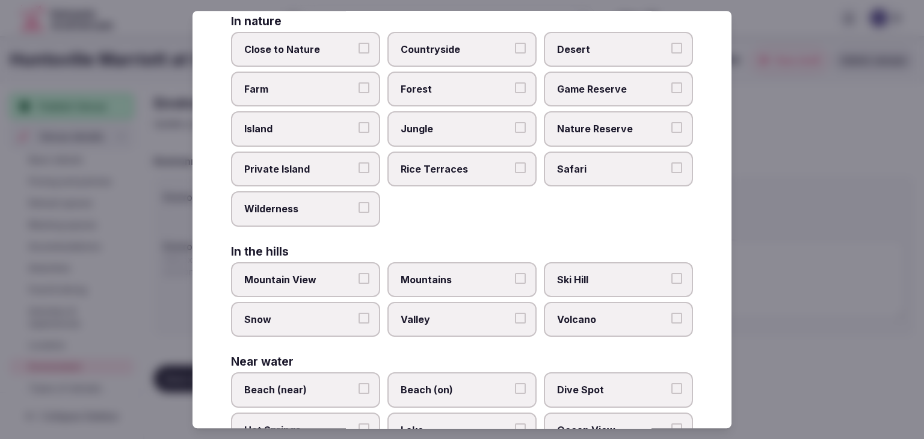
scroll to position [288, 0]
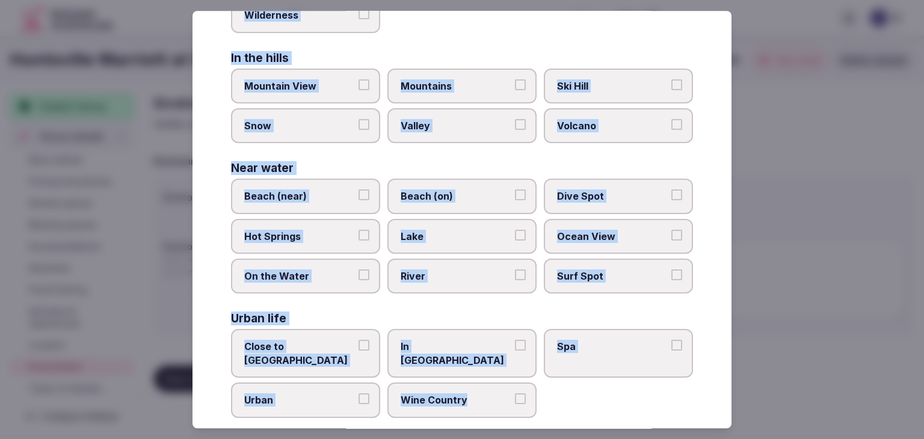
drag, startPoint x: 230, startPoint y: 78, endPoint x: 537, endPoint y: 398, distance: 442.6
click at [537, 398] on div "Select your environment Choose all applicable environments offered. In nature C…" at bounding box center [462, 220] width 539 height 418
copy div "Choose all applicable environments offered. In nature Close to Nature Countrysi…"
click at [341, 335] on label "Close to City Center" at bounding box center [305, 354] width 149 height 49
click at [359, 341] on button "Close to City Center" at bounding box center [364, 346] width 11 height 11
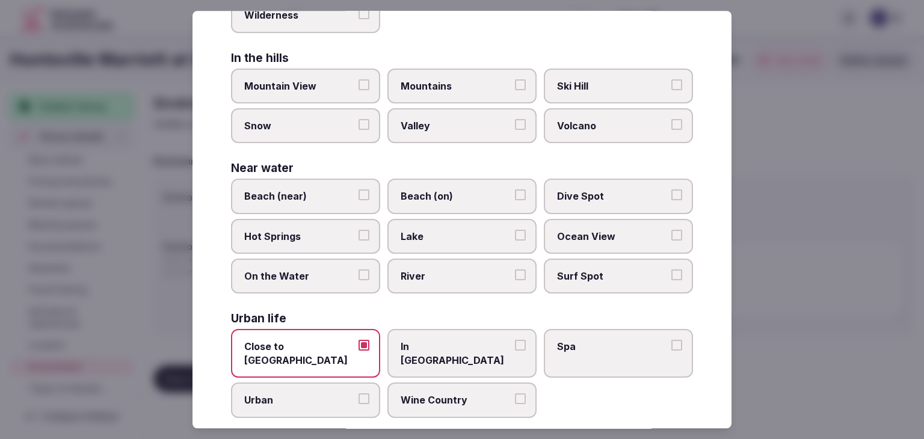
click at [332, 394] on span "Urban" at bounding box center [299, 400] width 111 height 13
click at [359, 394] on button "Urban" at bounding box center [364, 399] width 11 height 11
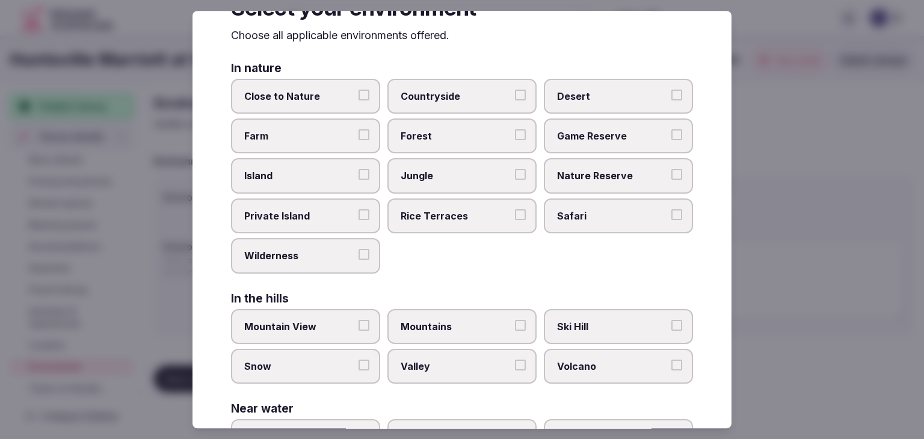
scroll to position [0, 0]
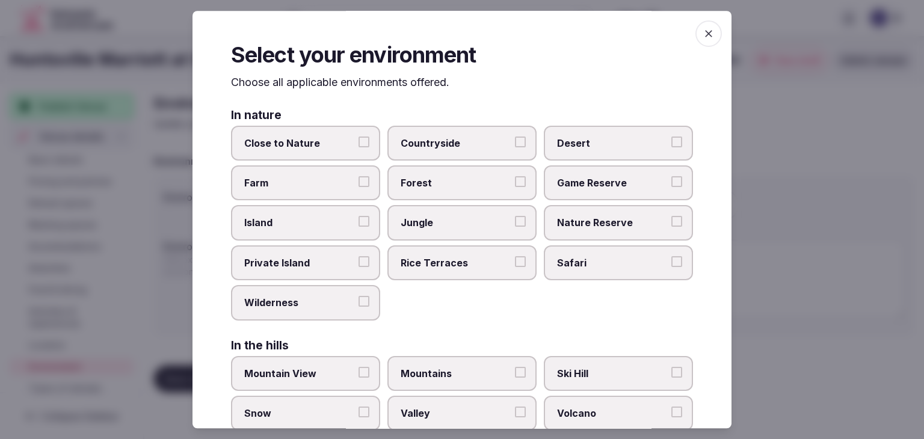
click at [703, 37] on icon "button" at bounding box center [709, 34] width 12 height 12
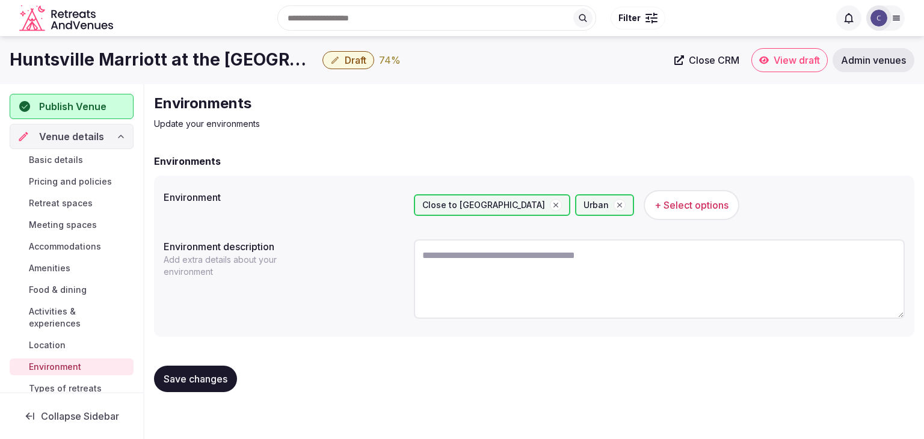
click at [567, 258] on textarea at bounding box center [659, 278] width 491 height 79
paste textarea "**********"
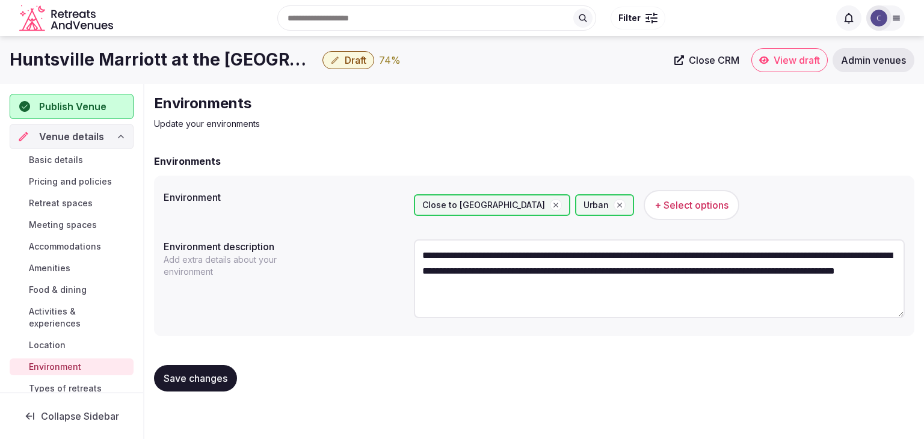
type textarea "**********"
click at [218, 385] on button "Save changes" at bounding box center [195, 378] width 83 height 26
click at [97, 386] on span "Types of retreats" at bounding box center [65, 389] width 73 height 12
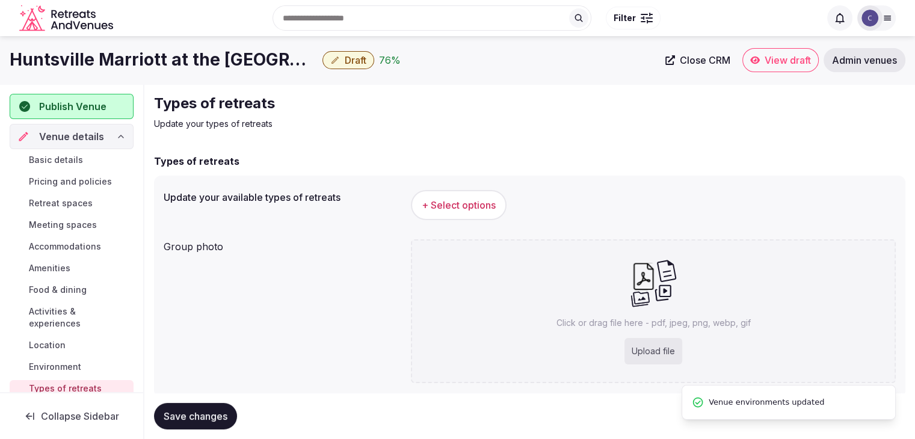
click at [481, 190] on button "+ Select options" at bounding box center [459, 205] width 96 height 30
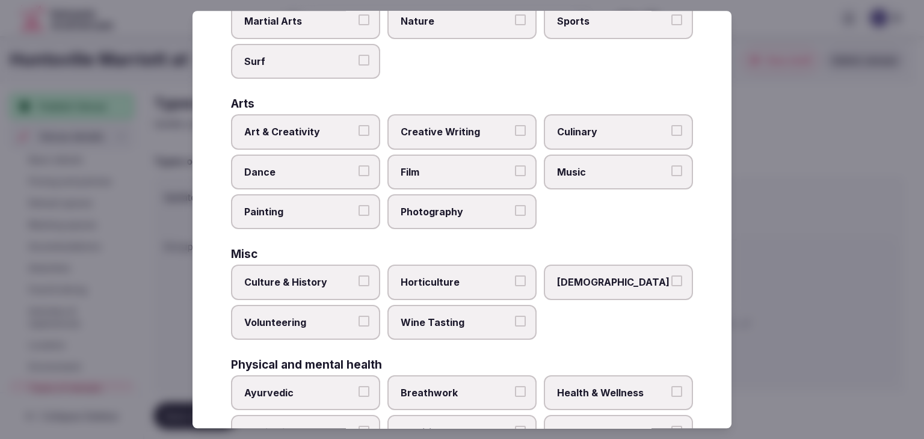
scroll to position [489, 0]
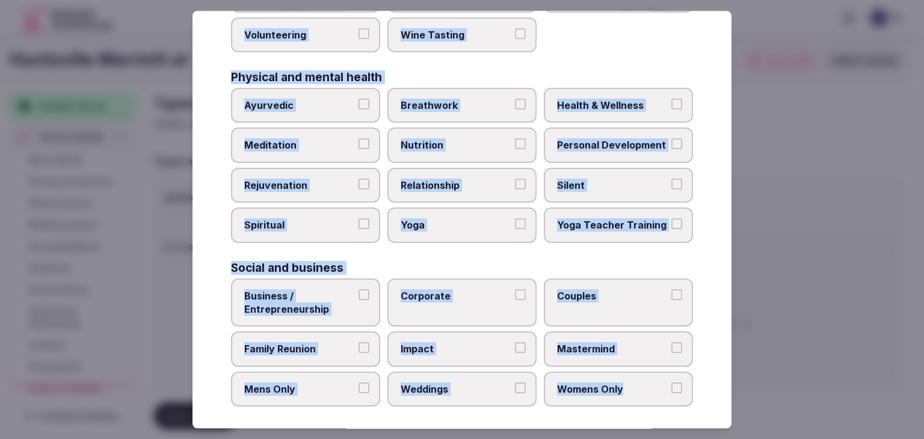
drag, startPoint x: 225, startPoint y: 82, endPoint x: 673, endPoint y: 410, distance: 555.5
click at [673, 410] on div "Select your types of retreats Choose all applicable types of retreats offered. …" at bounding box center [462, 220] width 539 height 418
copy div "Choose all applicable types of retreats offered. Active Adventure Cold Water Ex…"
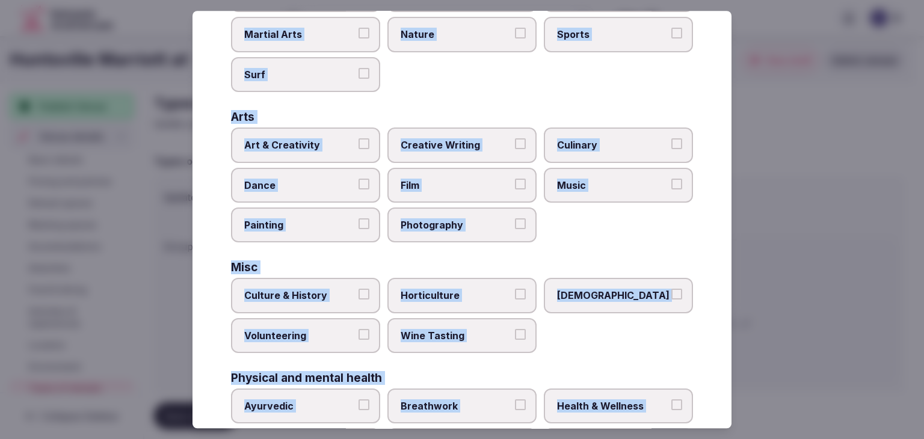
click at [313, 289] on span "Culture & History" at bounding box center [299, 295] width 111 height 13
click at [359, 289] on button "Culture & History" at bounding box center [364, 294] width 11 height 11
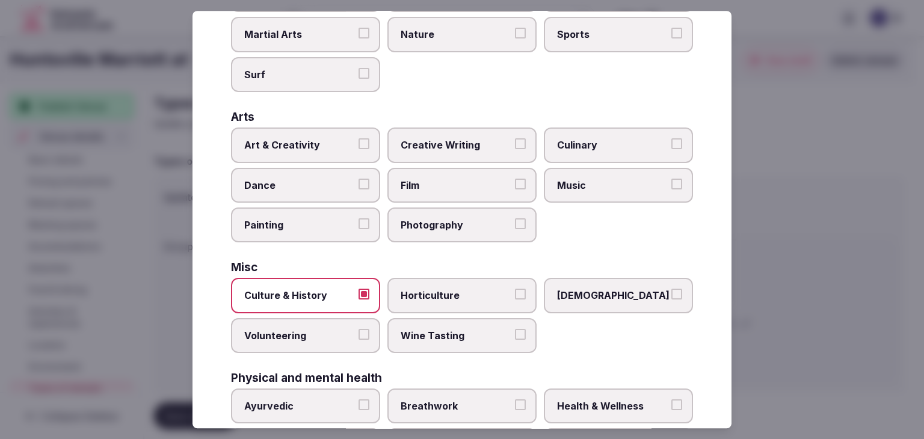
scroll to position [309, 0]
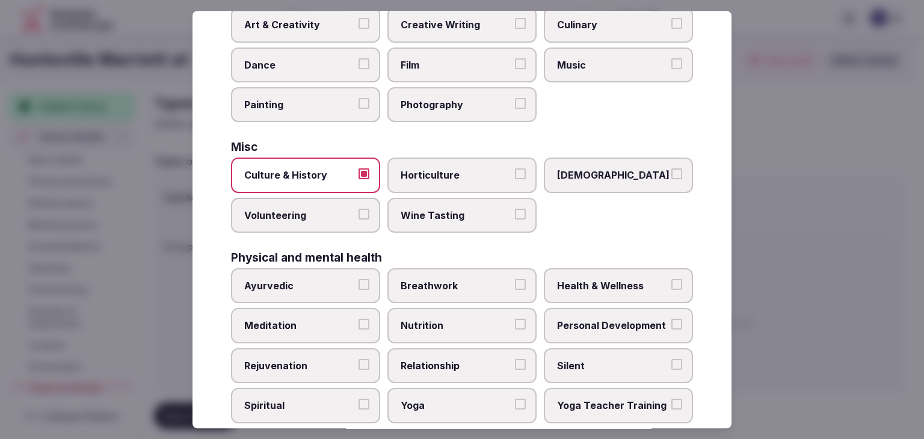
click at [596, 282] on span "Health & Wellness" at bounding box center [612, 285] width 111 height 13
click at [672, 282] on button "Health & Wellness" at bounding box center [677, 284] width 11 height 11
click at [589, 328] on label "Personal Development" at bounding box center [618, 326] width 149 height 35
click at [672, 328] on button "Personal Development" at bounding box center [677, 325] width 11 height 11
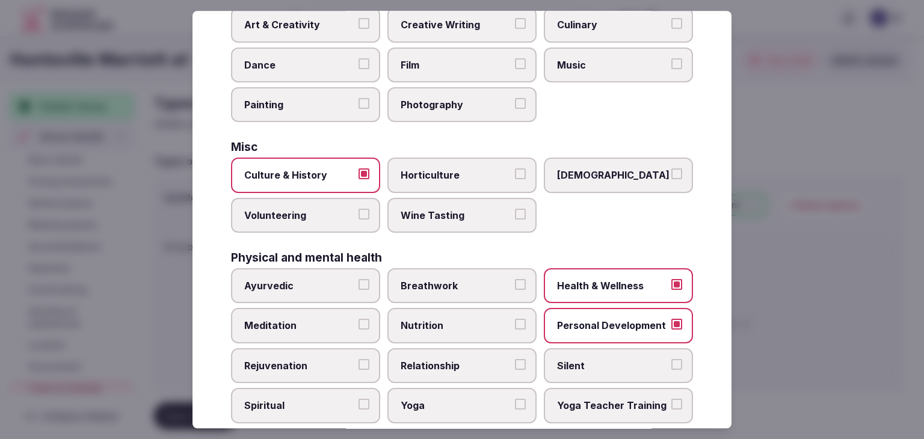
click at [317, 372] on label "Rejuvenation" at bounding box center [305, 365] width 149 height 35
click at [359, 370] on button "Rejuvenation" at bounding box center [364, 364] width 11 height 11
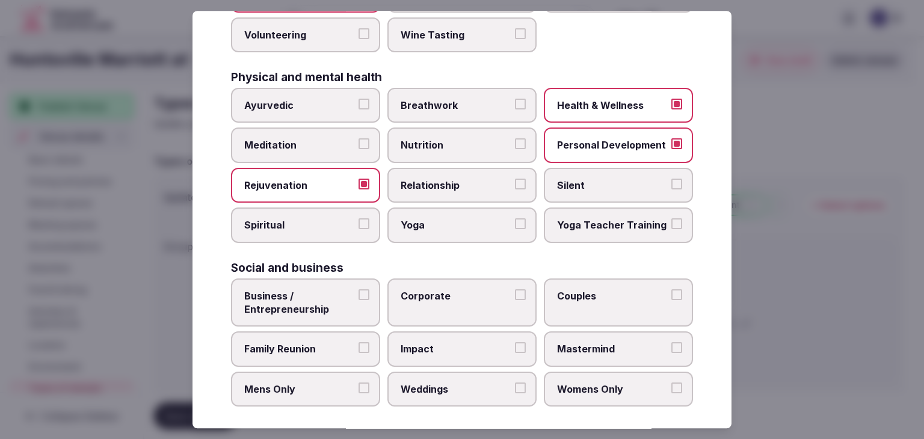
click at [318, 343] on span "Family Reunion" at bounding box center [299, 349] width 111 height 13
click at [359, 343] on button "Family Reunion" at bounding box center [364, 348] width 11 height 11
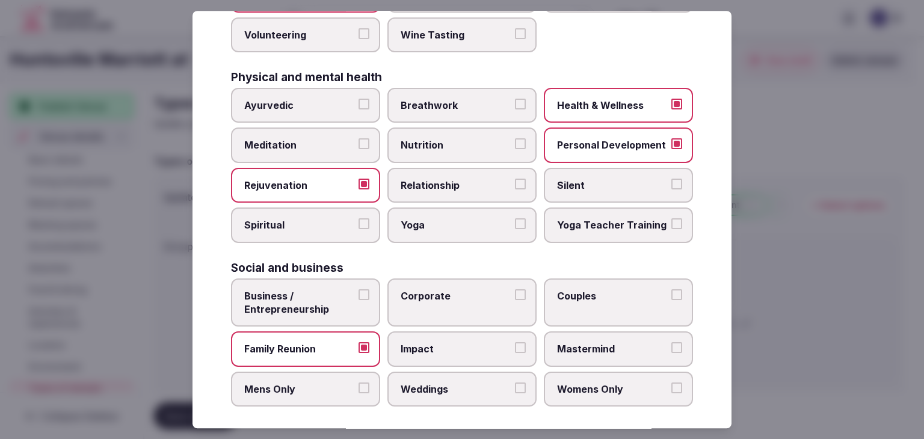
click at [321, 289] on span "Business / Entrepreneurship" at bounding box center [299, 302] width 111 height 27
click at [359, 289] on button "Business / Entrepreneurship" at bounding box center [364, 294] width 11 height 11
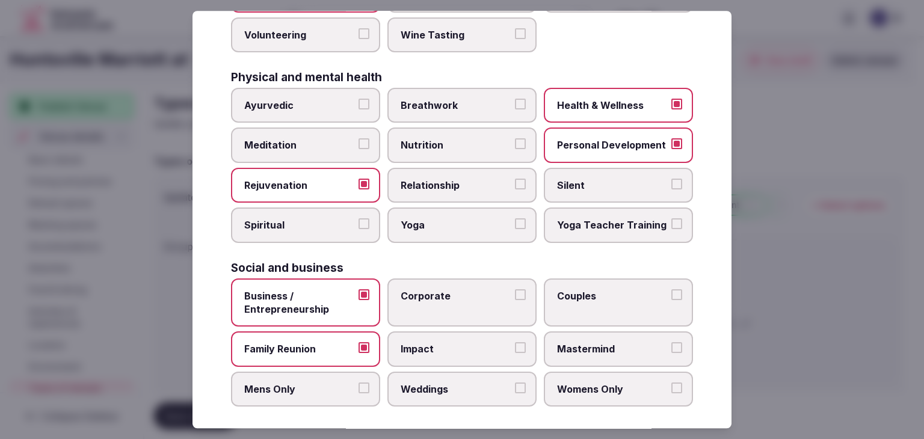
click at [453, 289] on span "Corporate" at bounding box center [456, 295] width 111 height 13
click at [515, 289] on button "Corporate" at bounding box center [520, 294] width 11 height 11
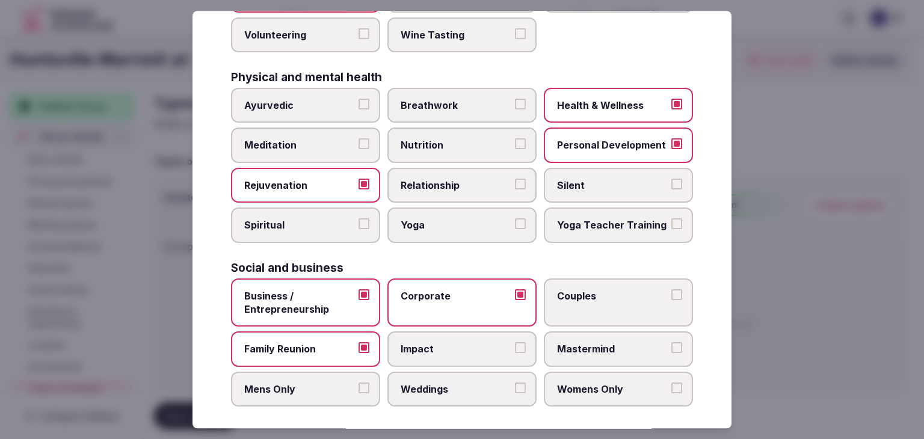
click at [446, 383] on span "Weddings" at bounding box center [456, 389] width 111 height 13
click at [515, 383] on button "Weddings" at bounding box center [520, 388] width 11 height 11
click at [607, 294] on span "Couples" at bounding box center [612, 295] width 111 height 13
click at [672, 294] on button "Couples" at bounding box center [677, 294] width 11 height 11
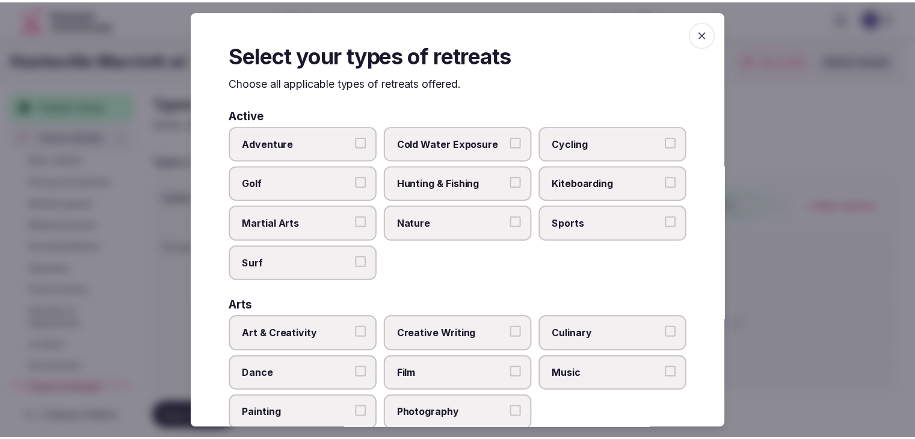
scroll to position [0, 0]
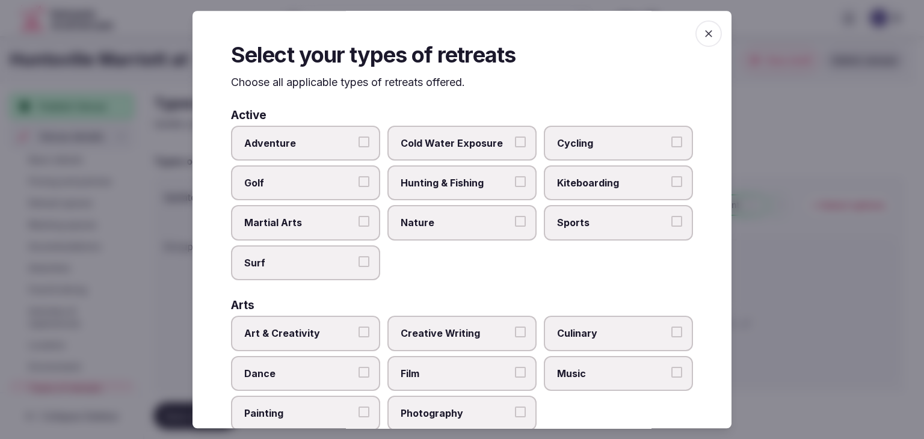
click at [706, 37] on span "button" at bounding box center [709, 33] width 26 height 26
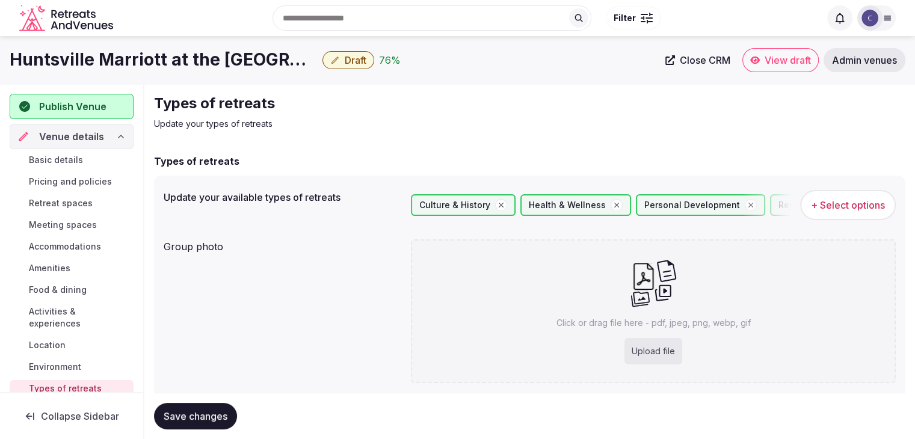
click at [637, 342] on div "Upload file" at bounding box center [654, 351] width 58 height 26
type input "**********"
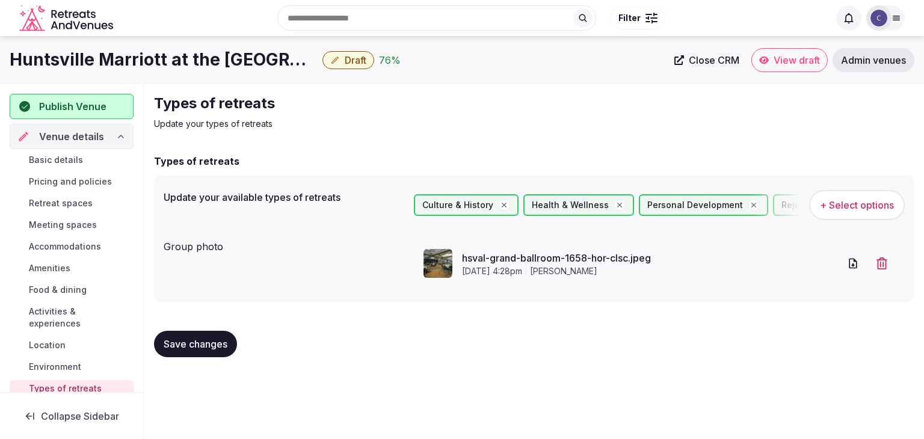
click at [165, 357] on div "Save changes" at bounding box center [534, 344] width 761 height 46
click at [181, 350] on button "Save changes" at bounding box center [195, 344] width 83 height 26
click at [351, 56] on span "Draft" at bounding box center [356, 60] width 22 height 12
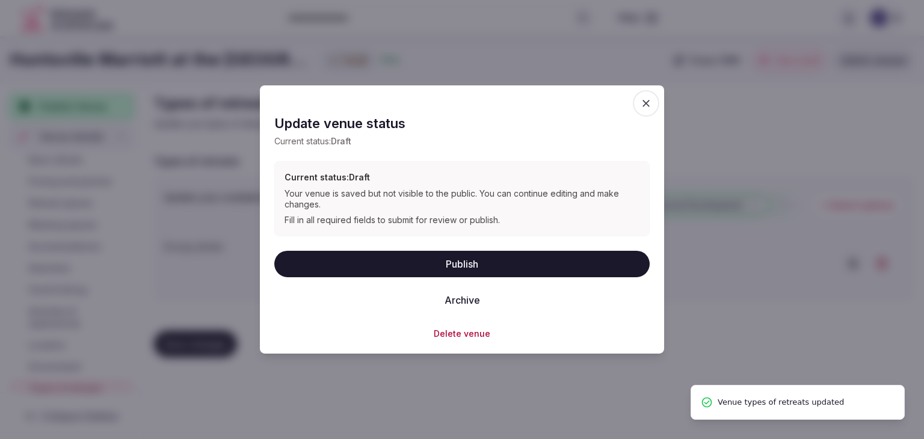
click at [458, 264] on button "Publish" at bounding box center [461, 263] width 375 height 26
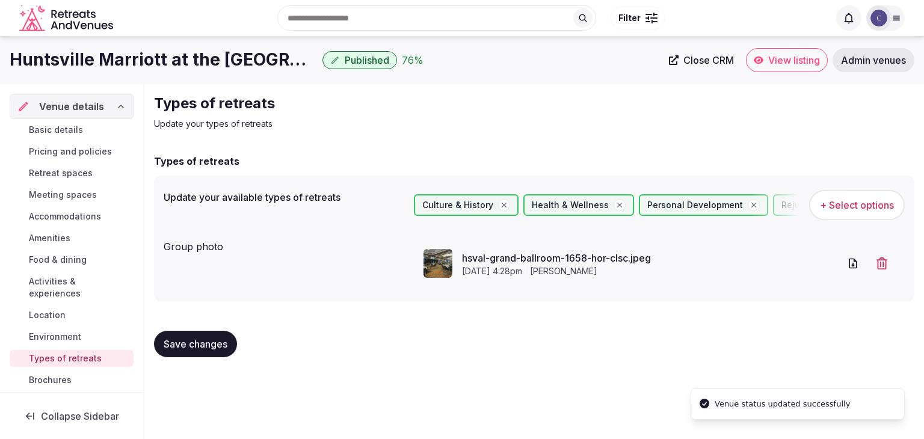
click at [75, 126] on span "Basic details" at bounding box center [56, 130] width 54 height 12
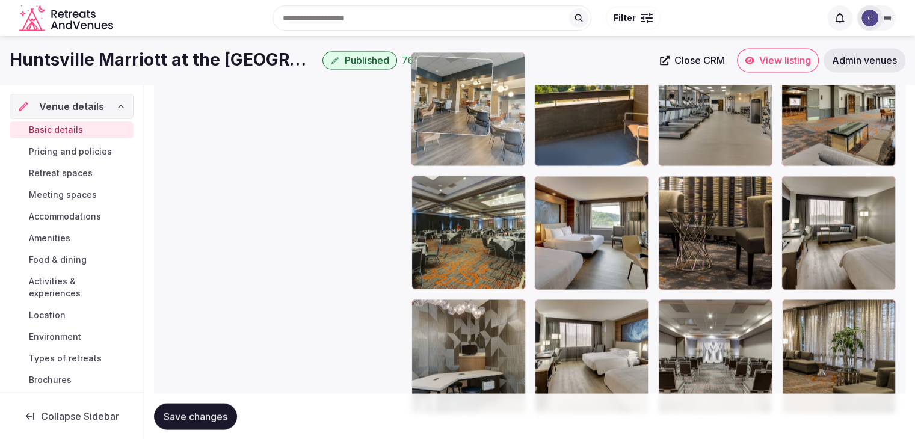
scroll to position [2200, 0]
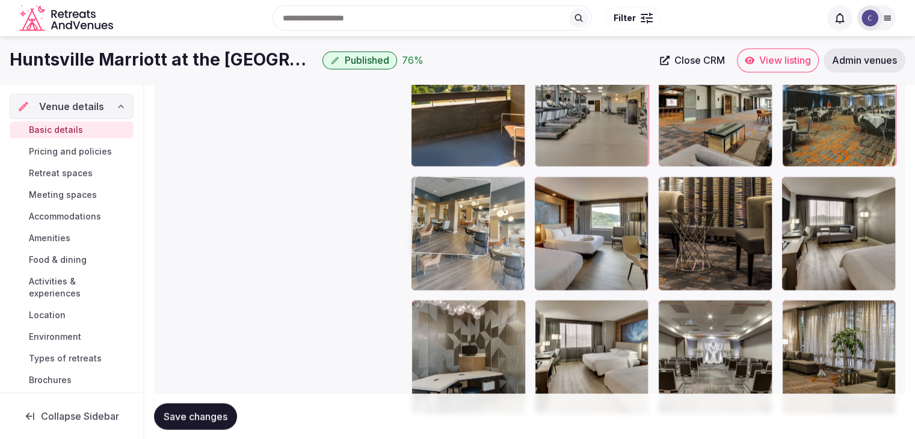
drag, startPoint x: 419, startPoint y: 241, endPoint x: 488, endPoint y: 212, distance: 74.8
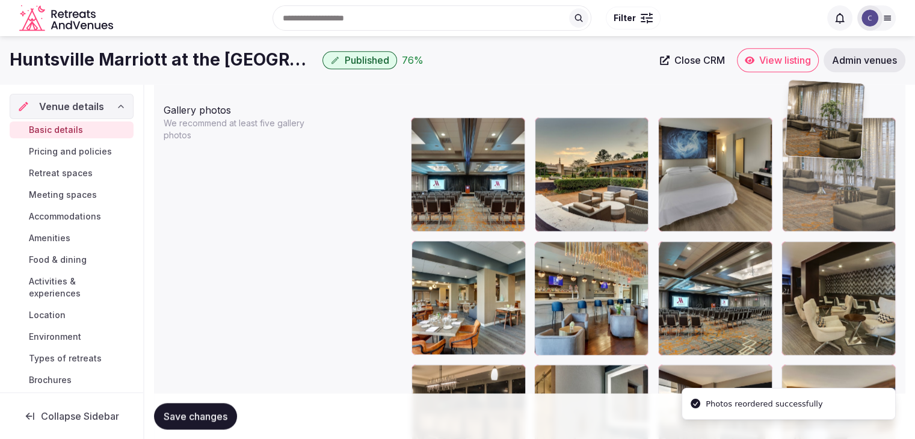
scroll to position [1386, 0]
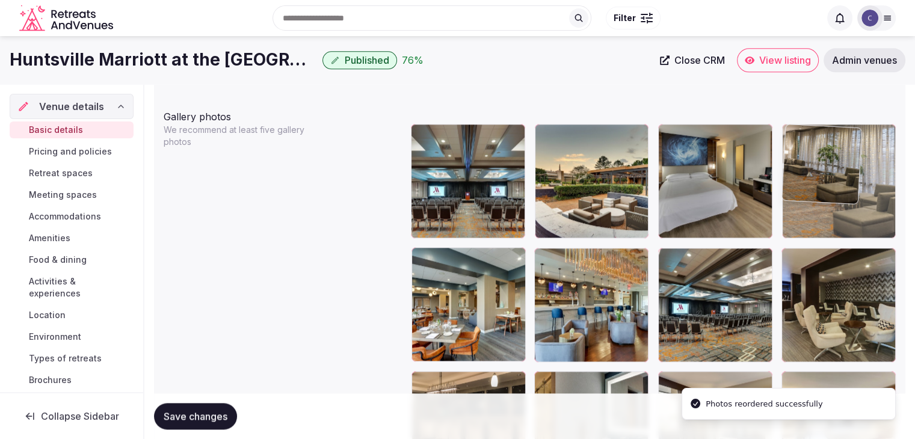
drag, startPoint x: 794, startPoint y: 309, endPoint x: 823, endPoint y: 168, distance: 143.2
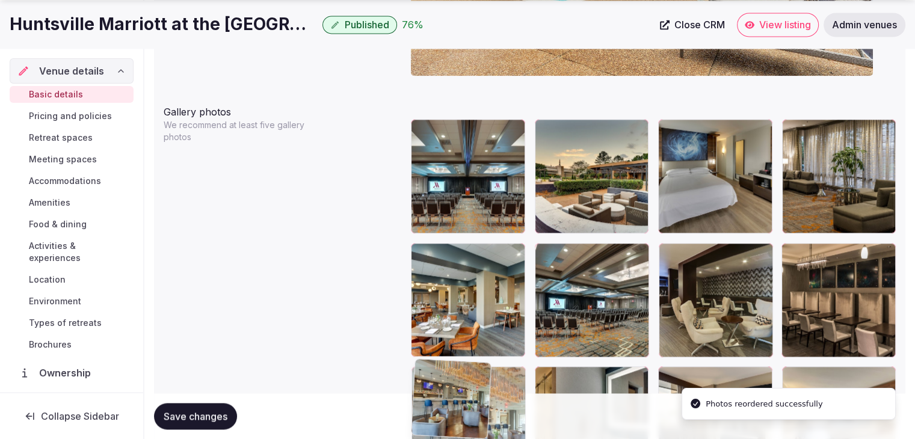
drag, startPoint x: 546, startPoint y: 259, endPoint x: 477, endPoint y: 357, distance: 120.9
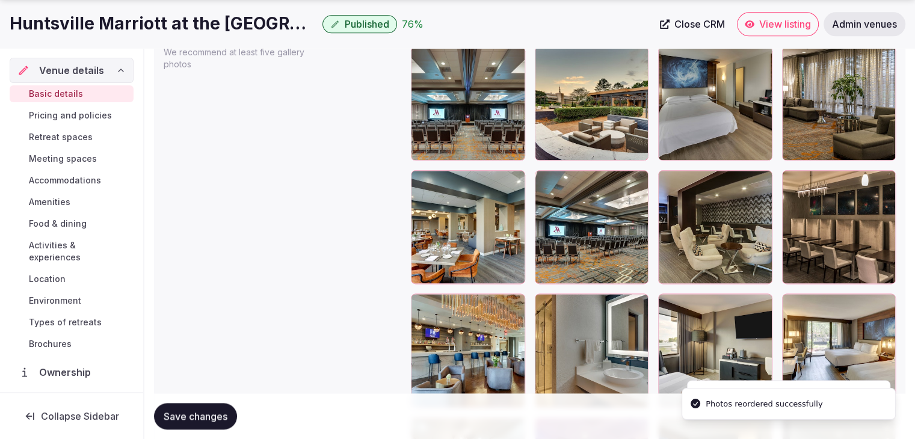
scroll to position [1579, 0]
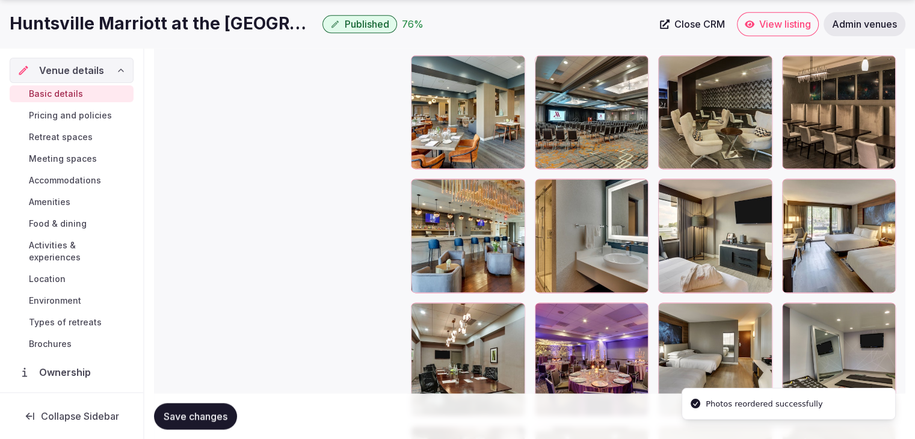
drag, startPoint x: 179, startPoint y: 419, endPoint x: 187, endPoint y: 406, distance: 15.6
click at [181, 419] on span "Save changes" at bounding box center [196, 416] width 64 height 12
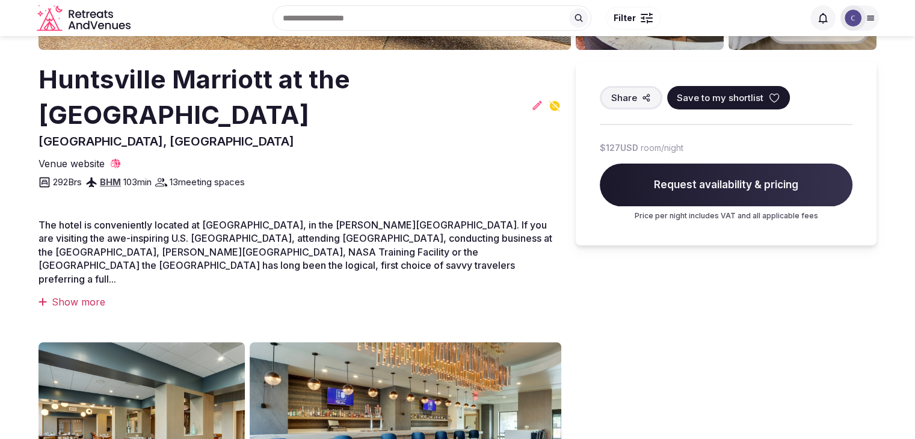
scroll to position [301, 0]
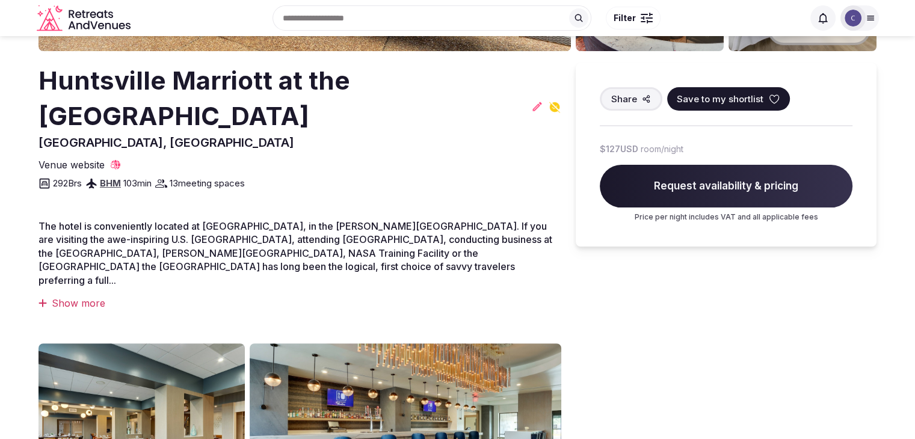
click at [279, 67] on h2 "Huntsville Marriott at the [GEOGRAPHIC_DATA]" at bounding box center [283, 98] width 488 height 71
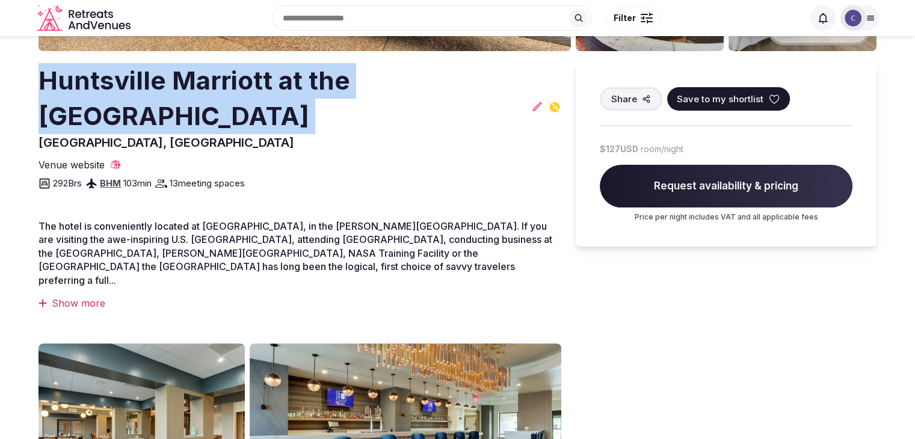
click at [279, 67] on h2 "Huntsville Marriott at the [GEOGRAPHIC_DATA]" at bounding box center [283, 98] width 488 height 71
copy h2 "Huntsville Marriott at the [GEOGRAPHIC_DATA]"
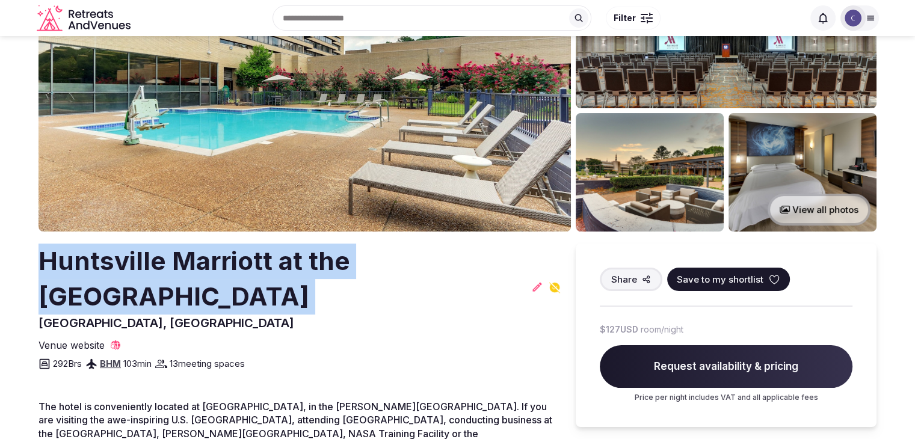
scroll to position [0, 0]
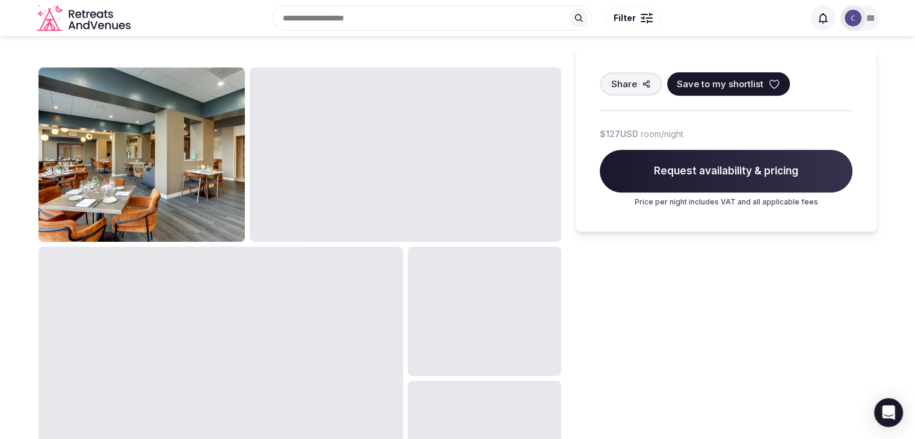
scroll to position [722, 0]
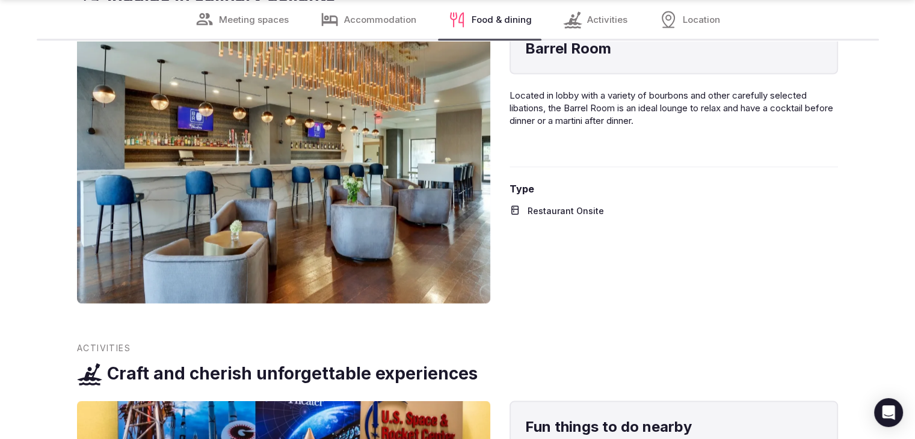
scroll to position [2467, 0]
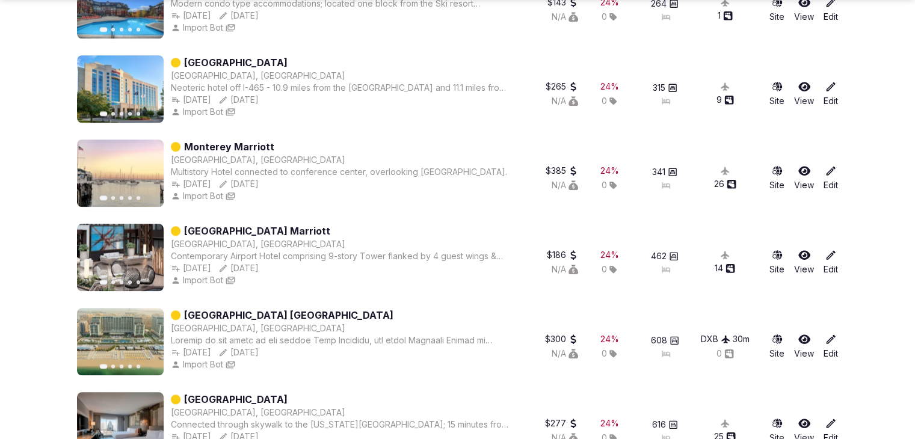
scroll to position [1143, 0]
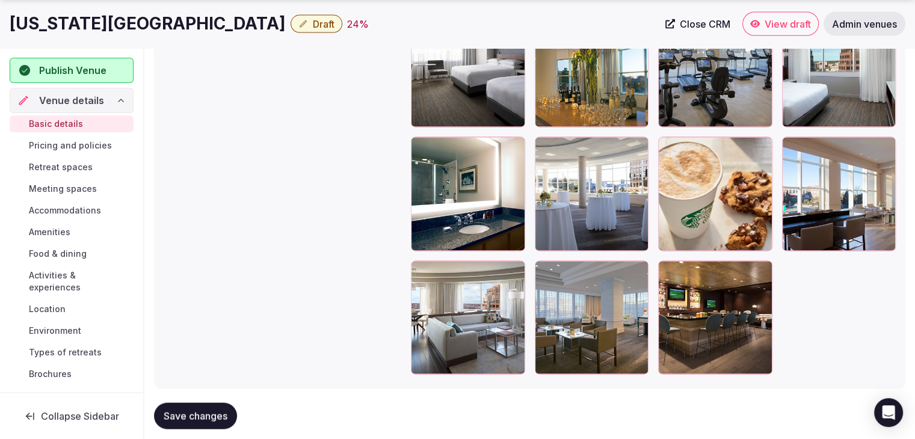
scroll to position [2371, 0]
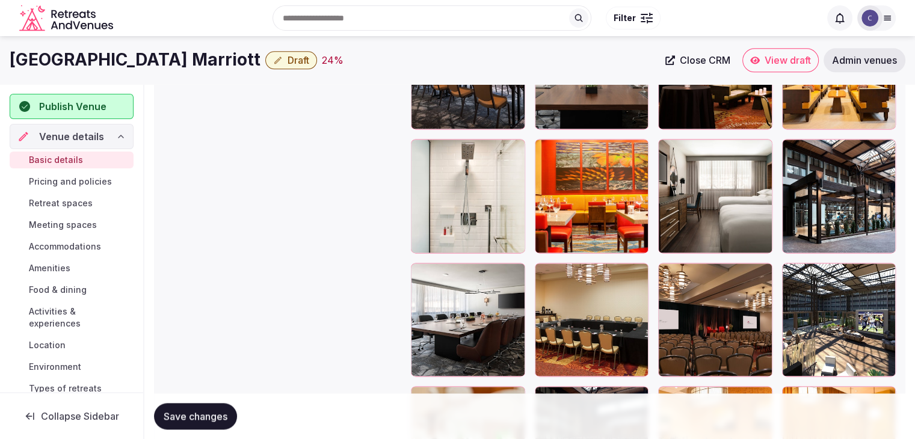
scroll to position [1539, 0]
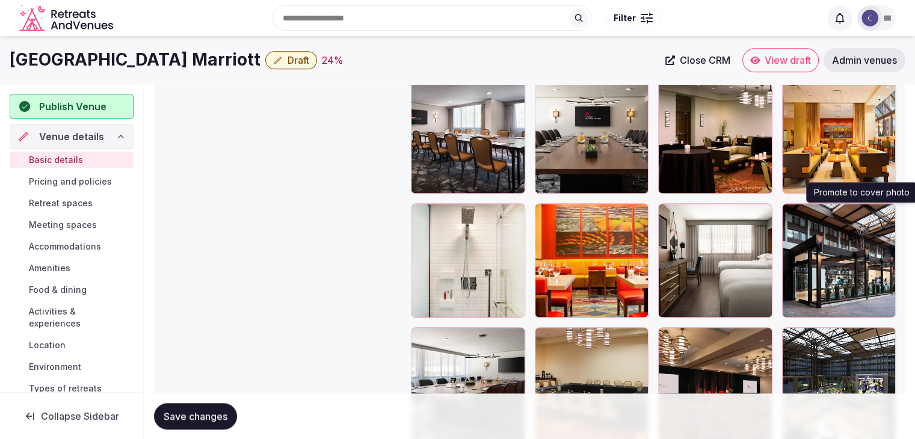
click at [886, 211] on icon "button" at bounding box center [884, 216] width 10 height 10
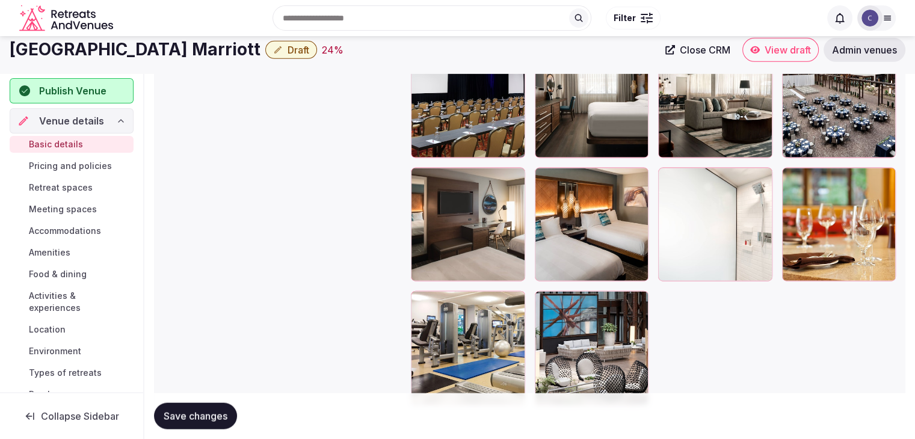
scroll to position [2622, 0]
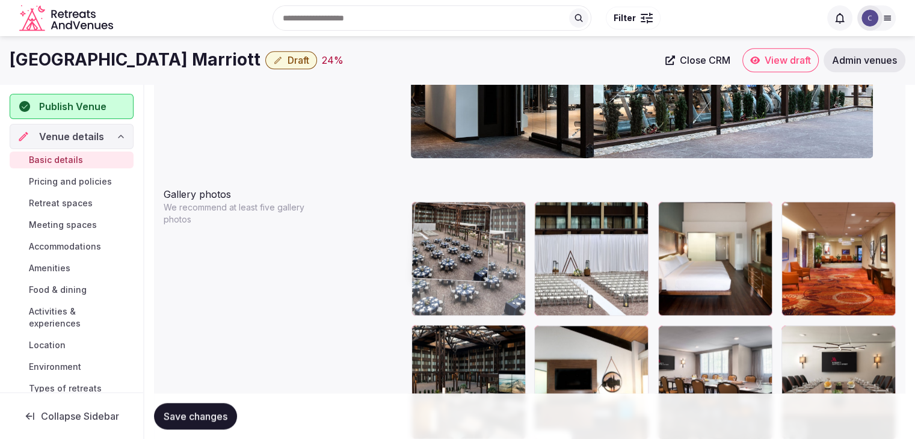
drag, startPoint x: 786, startPoint y: 123, endPoint x: 446, endPoint y: 212, distance: 352.0
click at [445, 212] on body "**********" at bounding box center [457, 298] width 915 height 3182
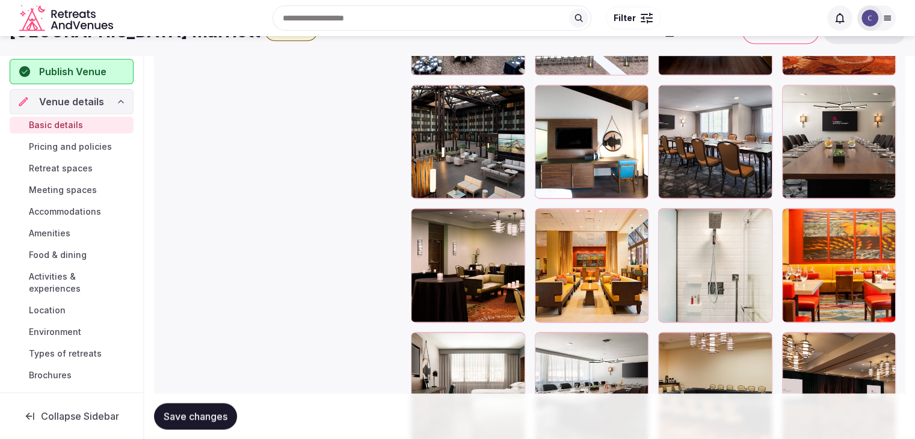
scroll to position [1414, 0]
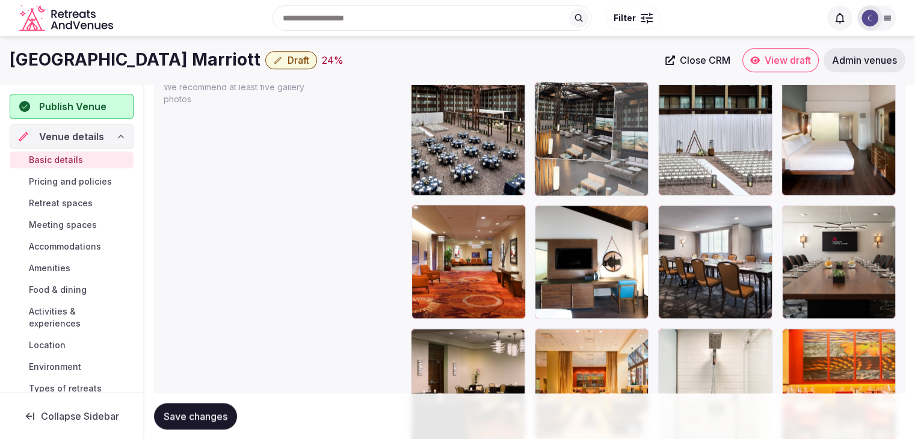
drag, startPoint x: 423, startPoint y: 211, endPoint x: 611, endPoint y: 116, distance: 211.0
click at [559, 123] on body "**********" at bounding box center [457, 177] width 915 height 3182
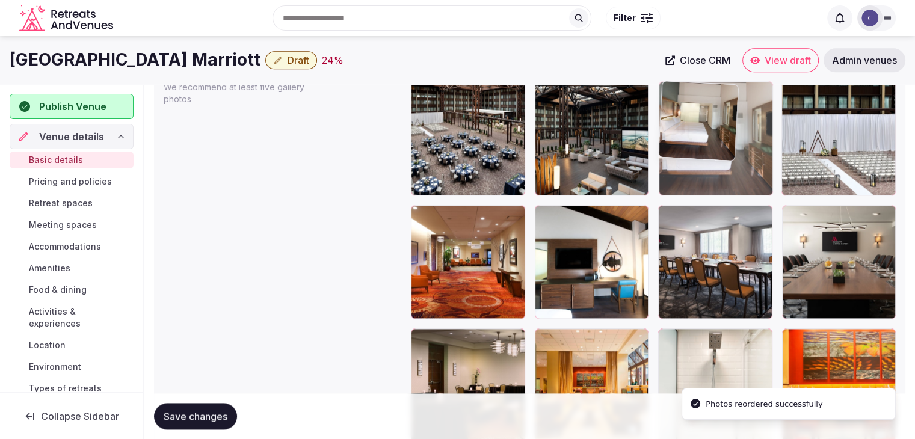
drag, startPoint x: 806, startPoint y: 88, endPoint x: 696, endPoint y: 135, distance: 120.3
click at [721, 99] on body "**********" at bounding box center [457, 177] width 915 height 3182
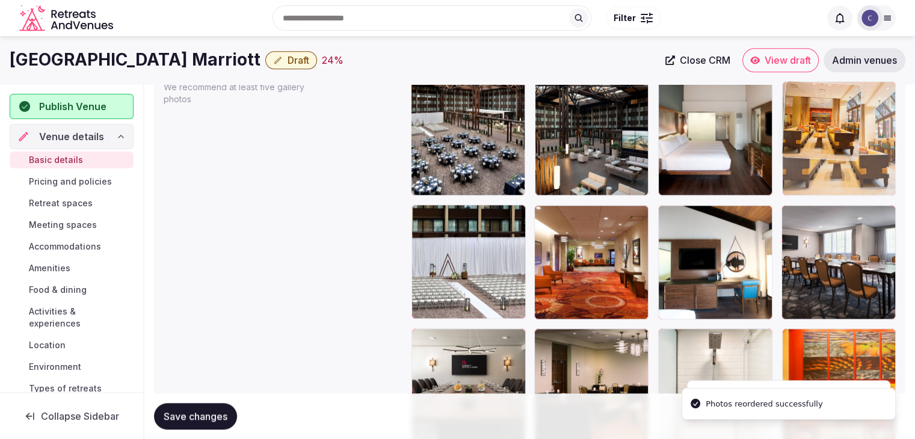
drag, startPoint x: 551, startPoint y: 330, endPoint x: 802, endPoint y: 107, distance: 335.9
click at [802, 107] on body "**********" at bounding box center [457, 177] width 915 height 3182
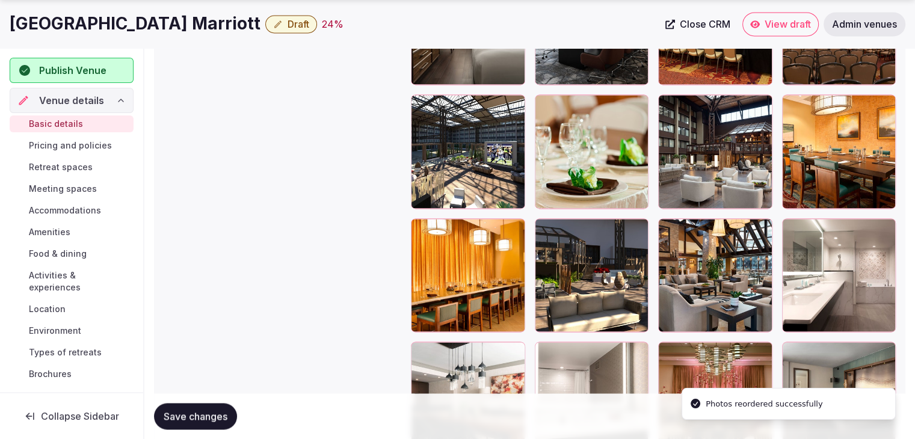
scroll to position [1955, 0]
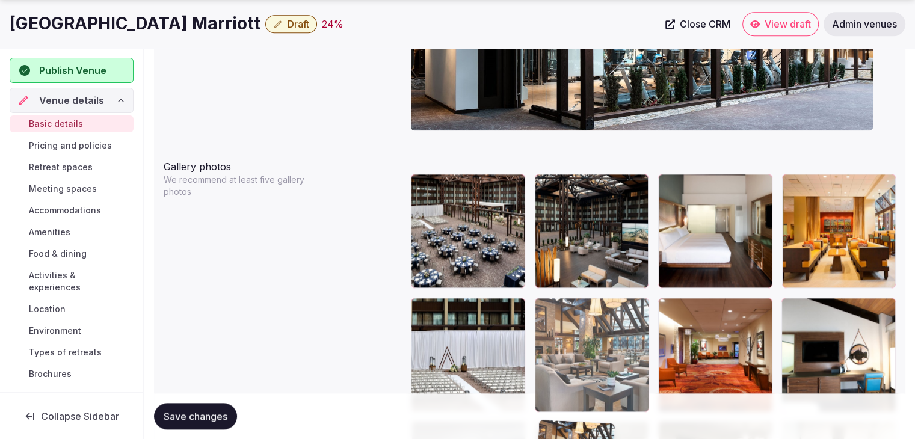
drag, startPoint x: 664, startPoint y: 162, endPoint x: 569, endPoint y: 328, distance: 190.8
click at [580, 362] on div at bounding box center [592, 355] width 114 height 114
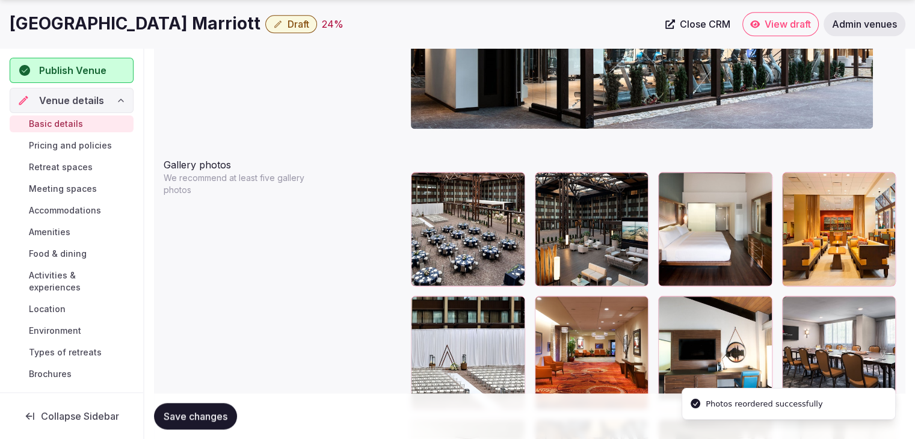
scroll to position [1563, 0]
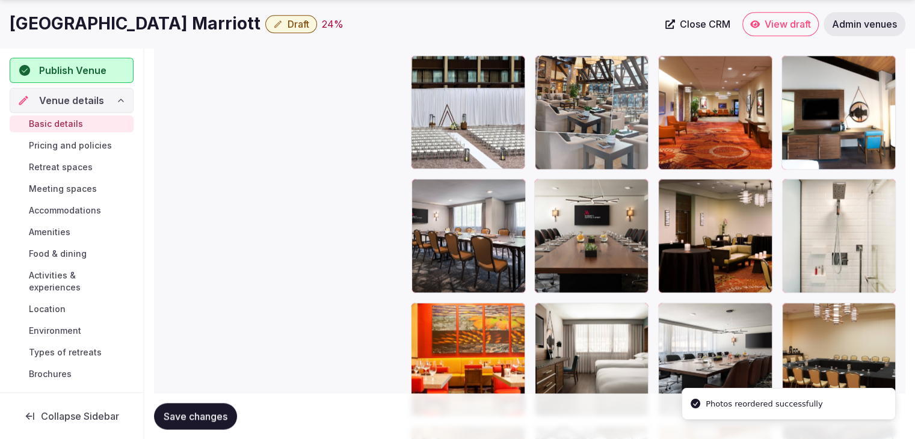
drag, startPoint x: 544, startPoint y: 188, endPoint x: 551, endPoint y: 132, distance: 56.4
click at [551, 128] on body "**********" at bounding box center [457, 28] width 915 height 3182
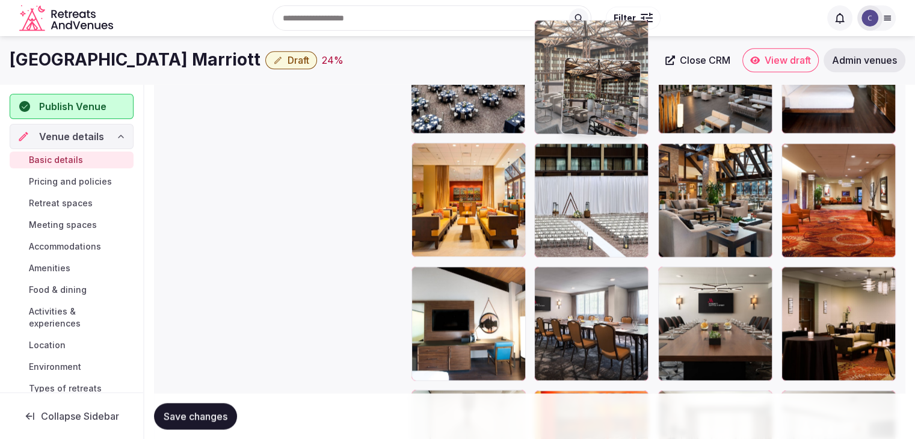
scroll to position [1450, 0]
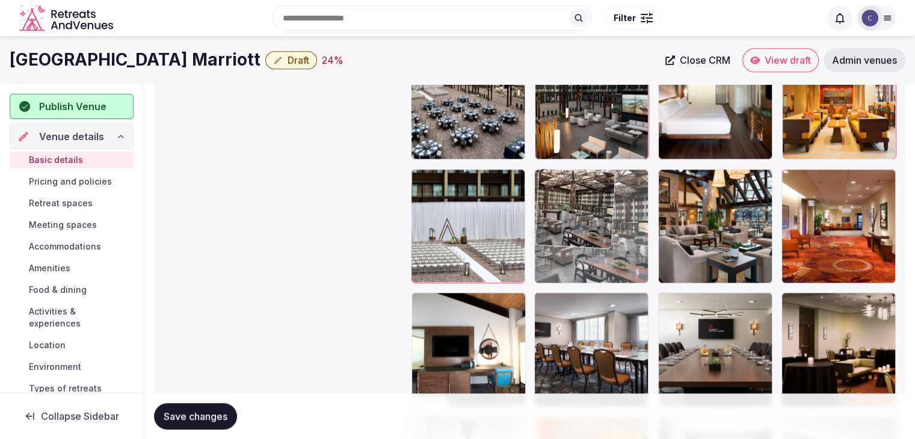
drag, startPoint x: 428, startPoint y: 213, endPoint x: 574, endPoint y: 171, distance: 152.0
click at [574, 165] on body "**********" at bounding box center [457, 141] width 915 height 3182
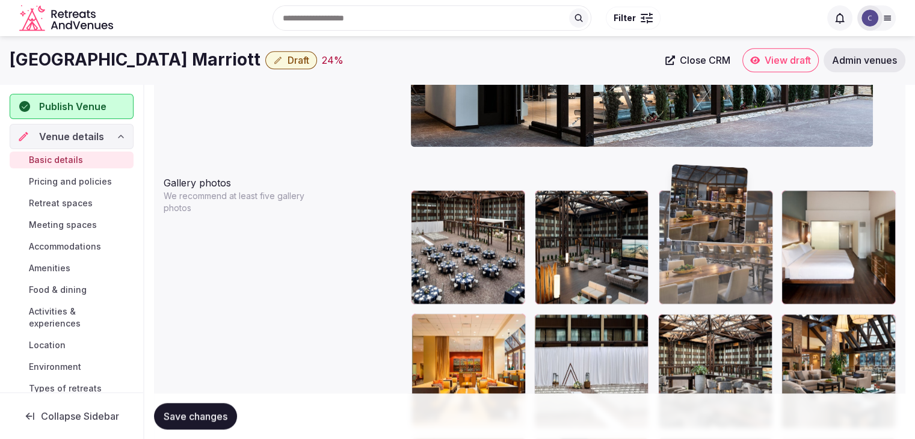
scroll to position [1302, 0]
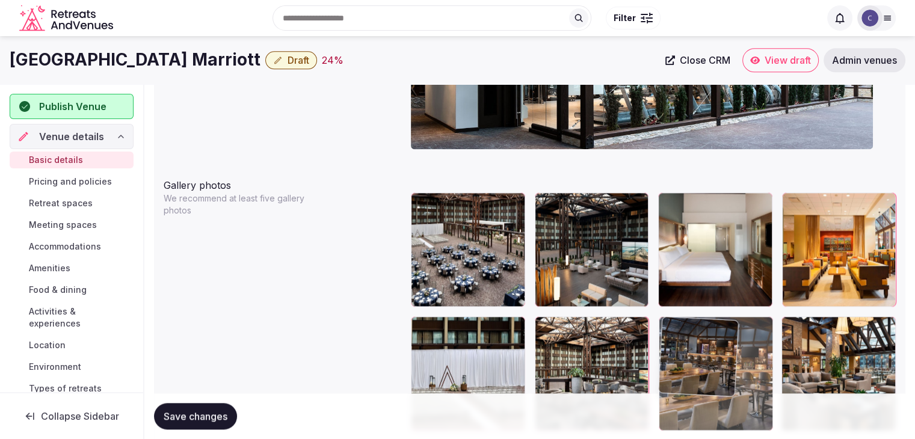
drag, startPoint x: 752, startPoint y: 138, endPoint x: 684, endPoint y: 311, distance: 185.8
click at [684, 311] on body "**********" at bounding box center [457, 289] width 915 height 3182
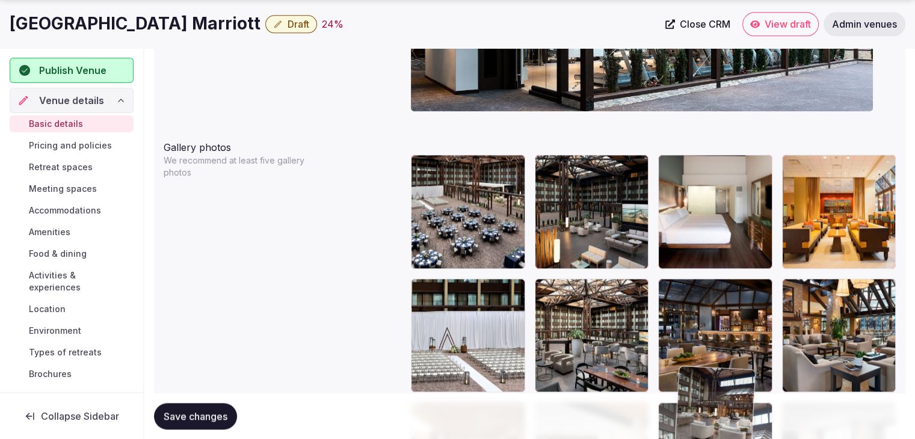
scroll to position [1341, 0]
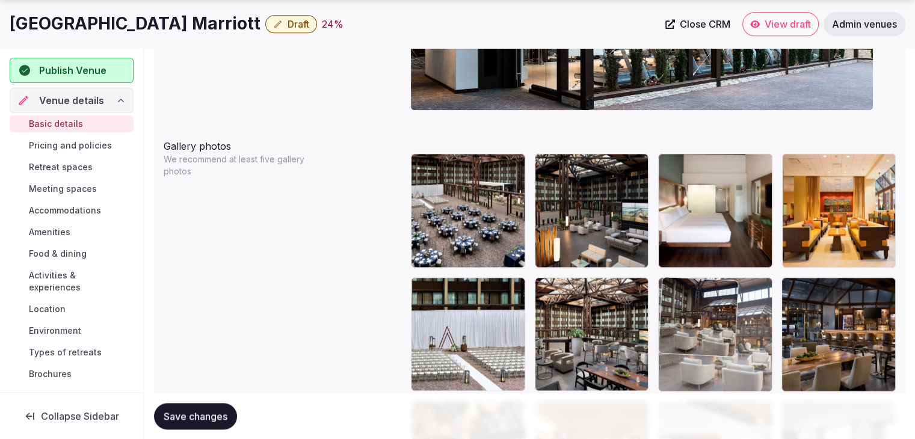
drag, startPoint x: 553, startPoint y: 162, endPoint x: 696, endPoint y: 313, distance: 207.7
click at [696, 313] on body "**********" at bounding box center [457, 250] width 915 height 3182
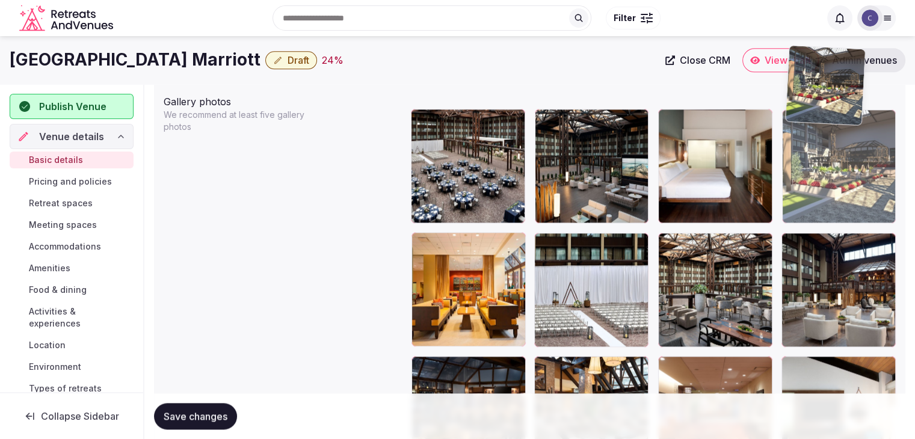
scroll to position [1379, 0]
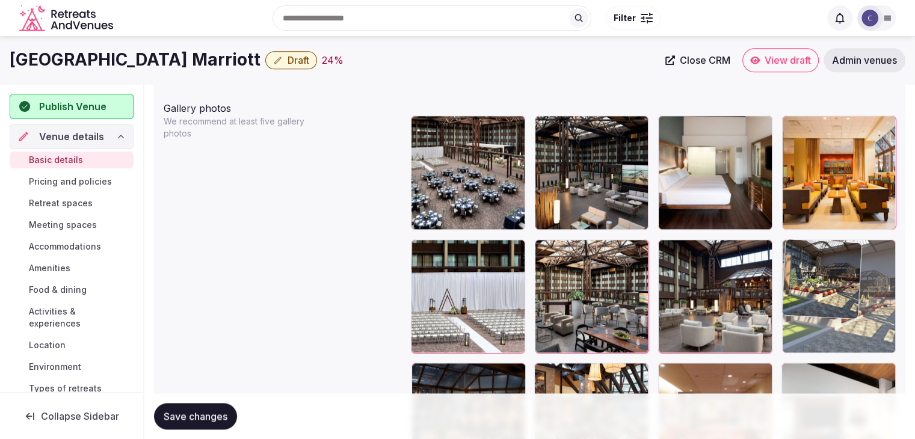
drag, startPoint x: 791, startPoint y: 140, endPoint x: 797, endPoint y: 283, distance: 143.9
click at [799, 253] on body "**********" at bounding box center [457, 212] width 915 height 3182
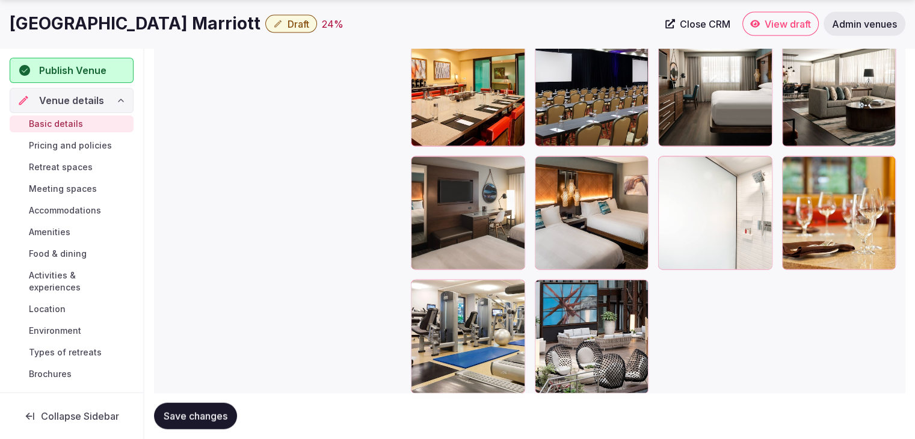
scroll to position [2742, 0]
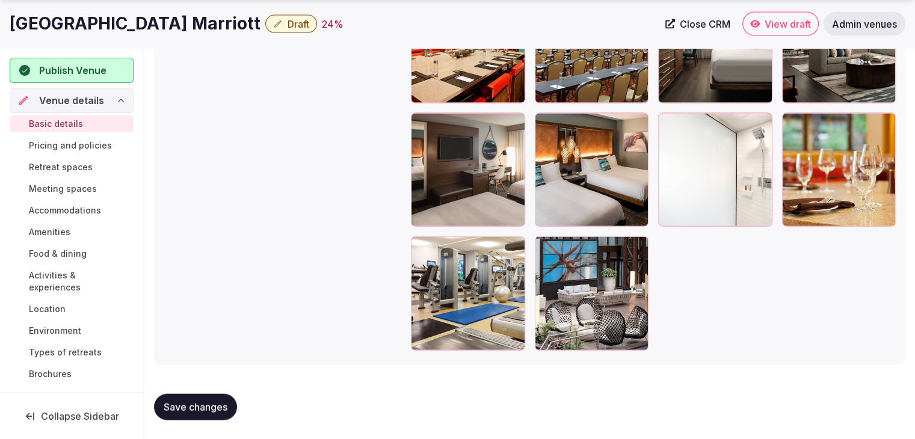
click at [225, 409] on span "Save changes" at bounding box center [196, 407] width 64 height 12
click at [176, 17] on h1 "[GEOGRAPHIC_DATA] Marriott" at bounding box center [135, 23] width 251 height 23
click at [175, 17] on h1 "[GEOGRAPHIC_DATA] Marriott" at bounding box center [135, 23] width 251 height 23
click at [169, 25] on h1 "[GEOGRAPHIC_DATA] Marriott" at bounding box center [135, 23] width 251 height 23
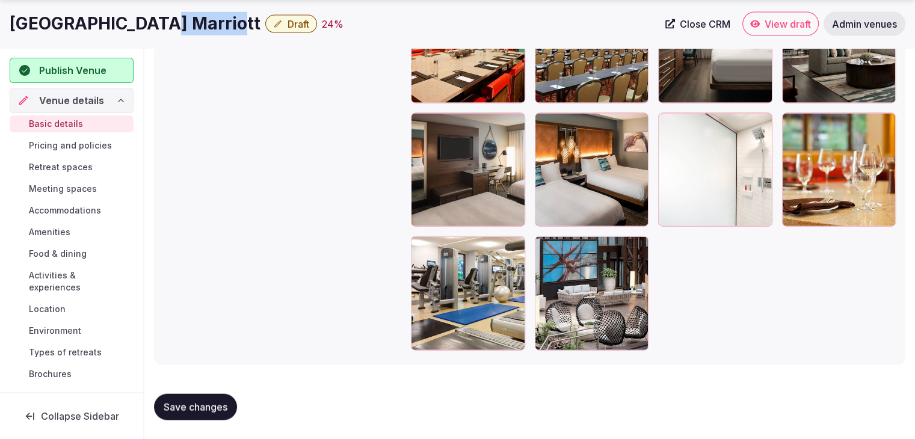
click at [169, 25] on h1 "[GEOGRAPHIC_DATA] Marriott" at bounding box center [135, 23] width 251 height 23
copy div "[GEOGRAPHIC_DATA] Marriott"
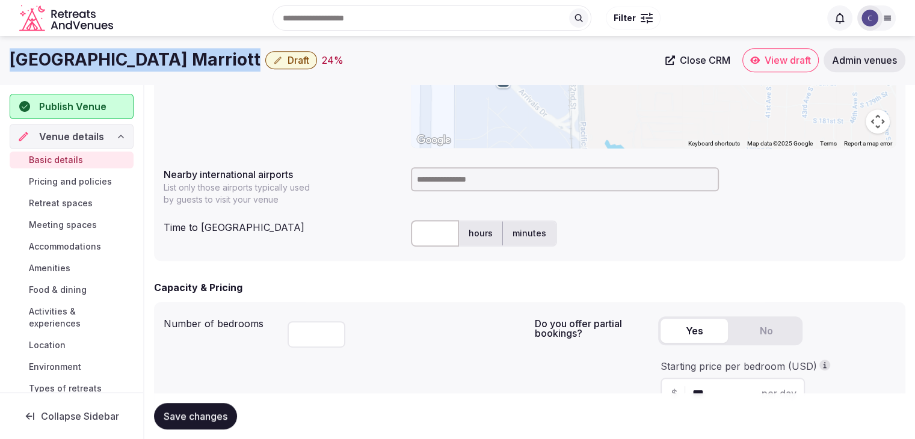
scroll to position [395, 0]
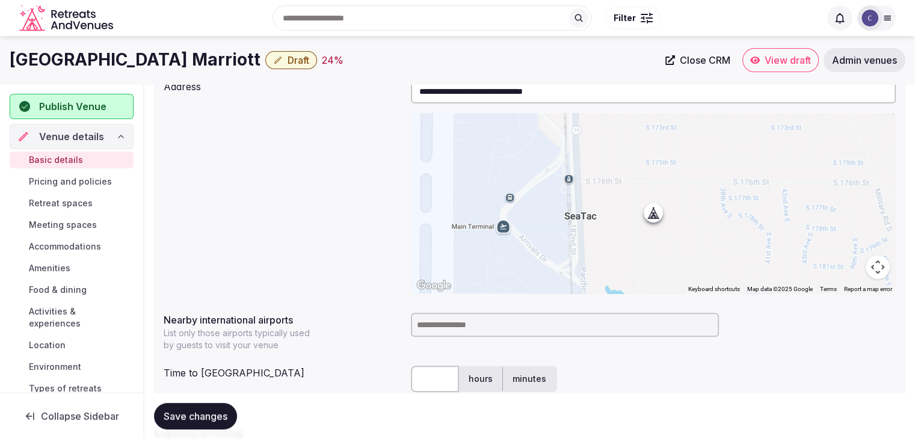
click at [448, 322] on input at bounding box center [565, 325] width 308 height 24
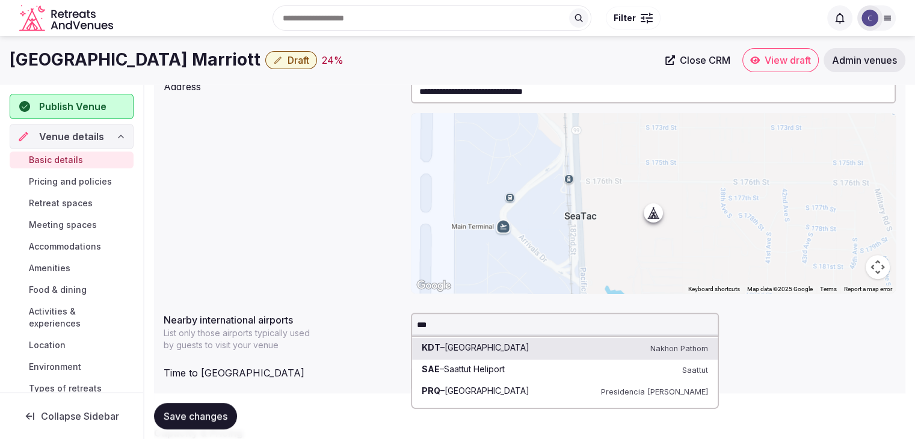
click at [442, 322] on input "***" at bounding box center [565, 325] width 308 height 24
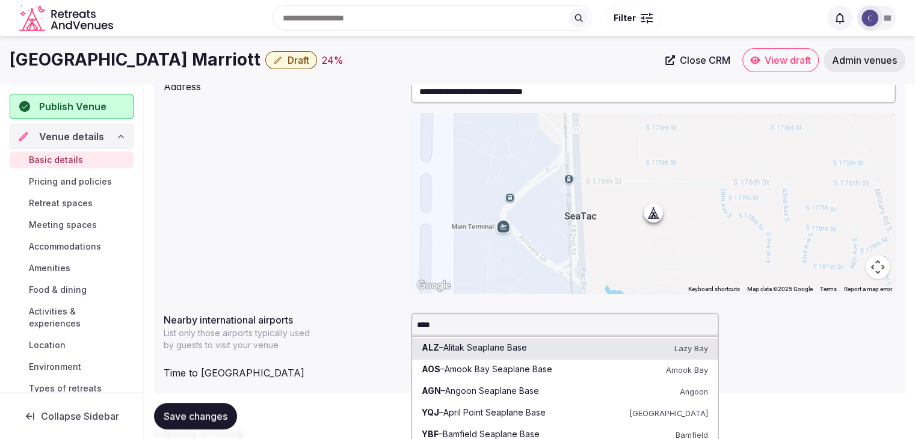
type input "*****"
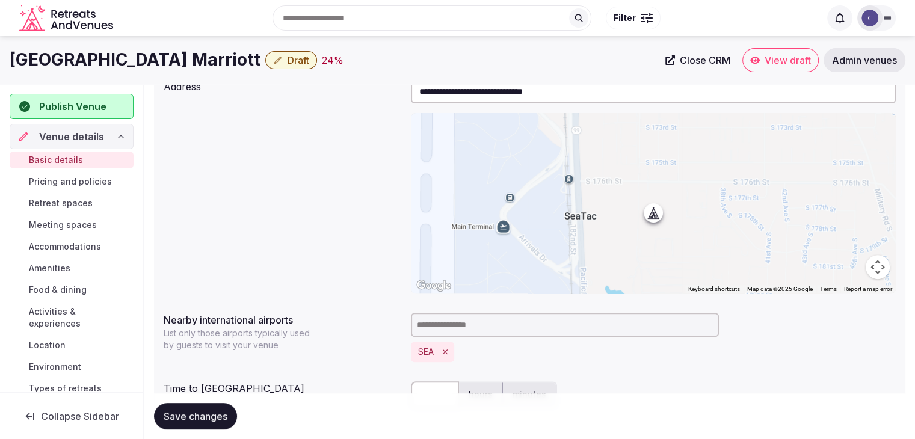
click at [434, 391] on input "text" at bounding box center [435, 395] width 48 height 26
type input "*"
click at [602, 348] on div "SEA" at bounding box center [653, 352] width 485 height 20
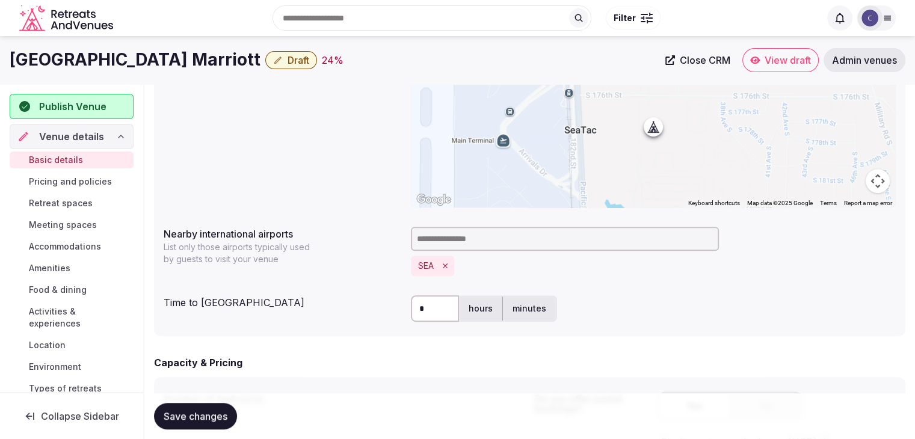
scroll to position [636, 0]
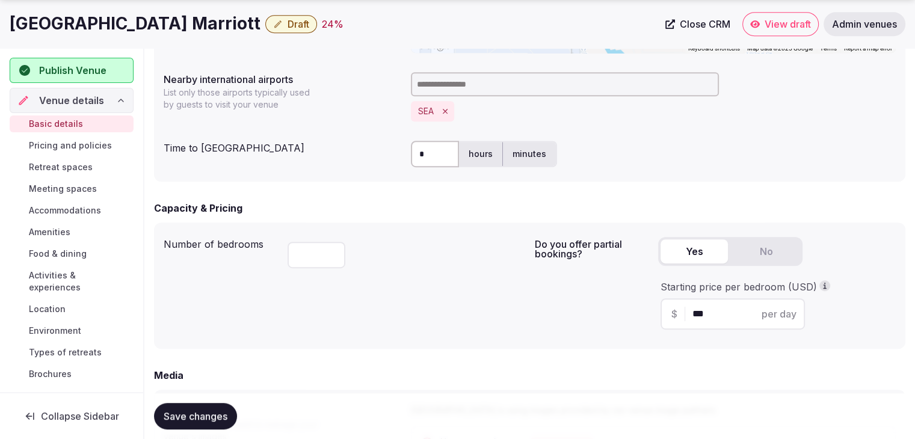
click at [205, 421] on span "Save changes" at bounding box center [196, 416] width 64 height 12
click at [176, 420] on span "Save changes" at bounding box center [196, 416] width 64 height 12
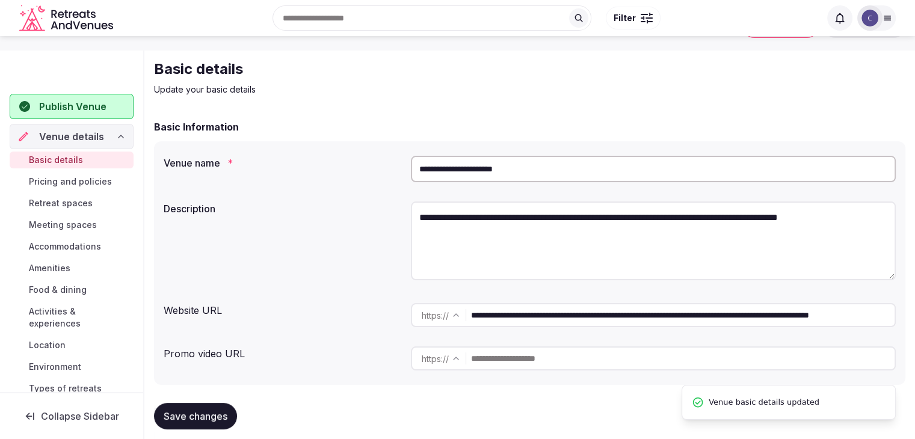
scroll to position [0, 0]
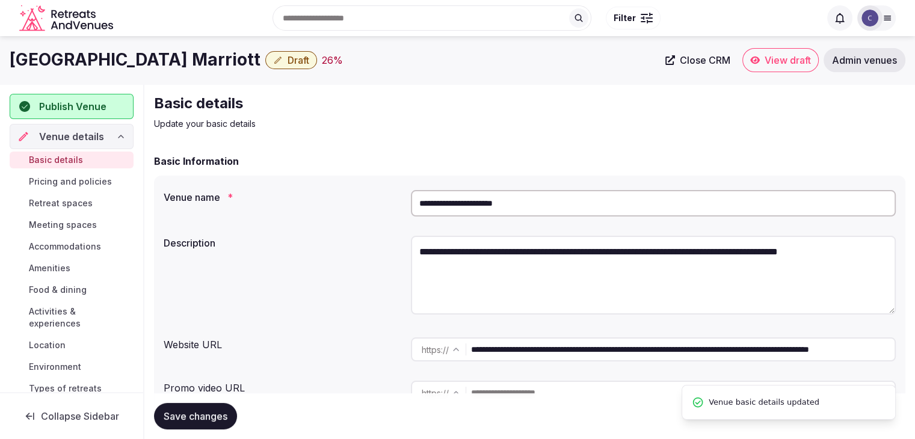
click at [288, 60] on span "Draft" at bounding box center [299, 60] width 22 height 12
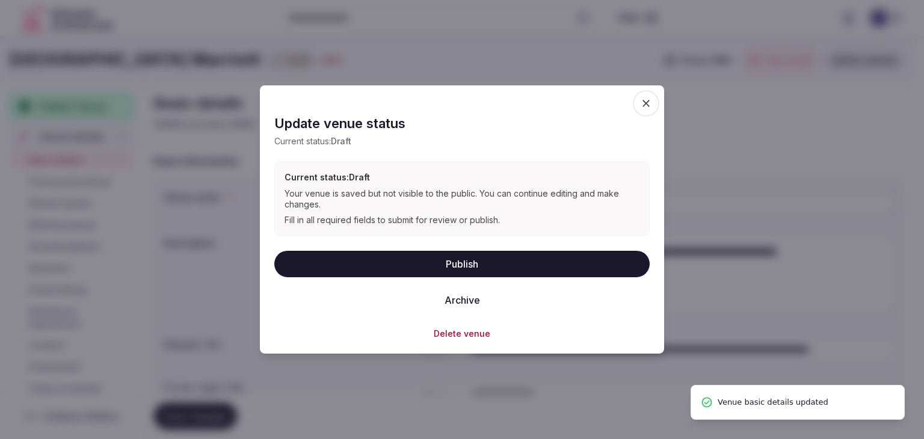
click at [380, 265] on button "Publish" at bounding box center [461, 263] width 375 height 26
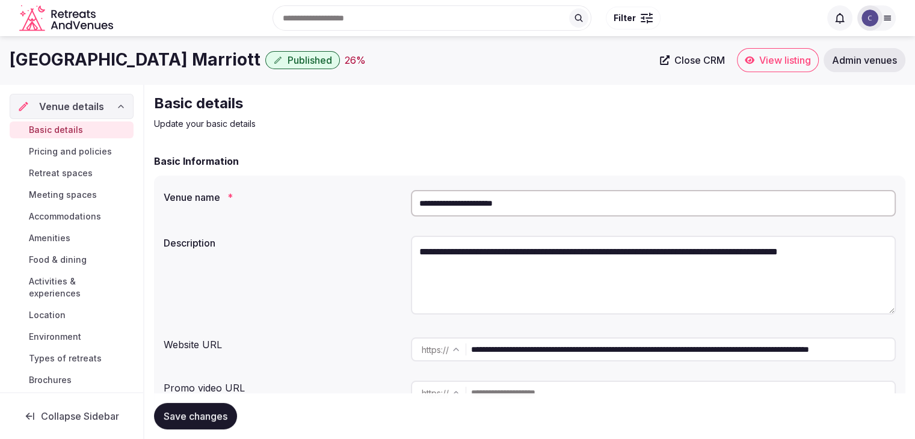
click at [463, 248] on textarea "**********" at bounding box center [653, 275] width 485 height 79
paste textarea "**********"
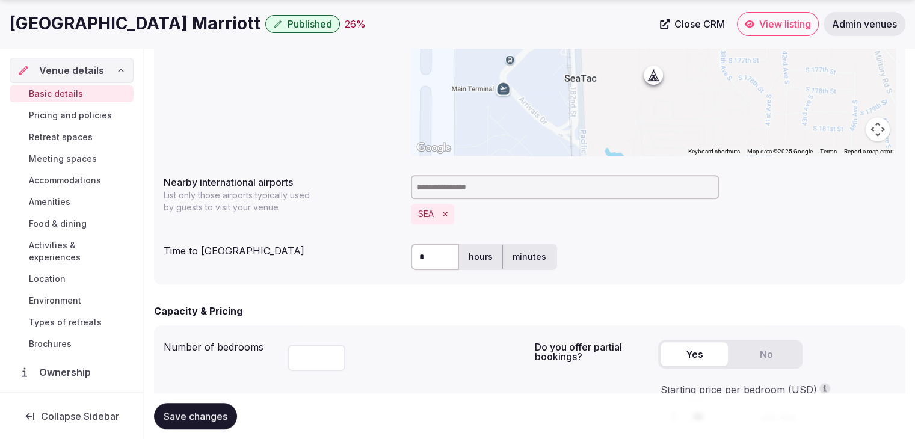
scroll to position [602, 0]
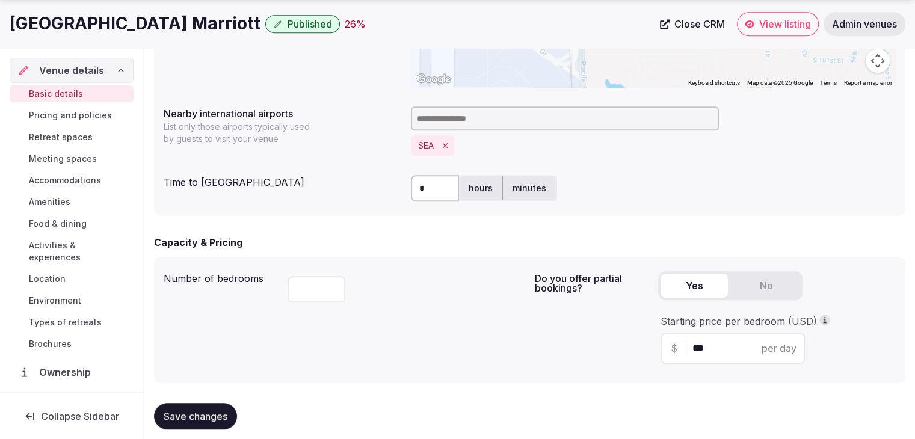
type textarea "**********"
click at [217, 419] on span "Save changes" at bounding box center [196, 416] width 64 height 12
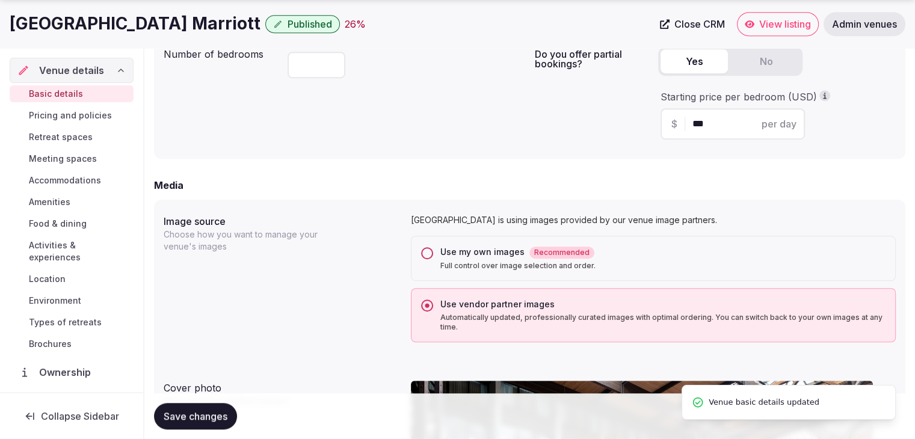
scroll to position [903, 0]
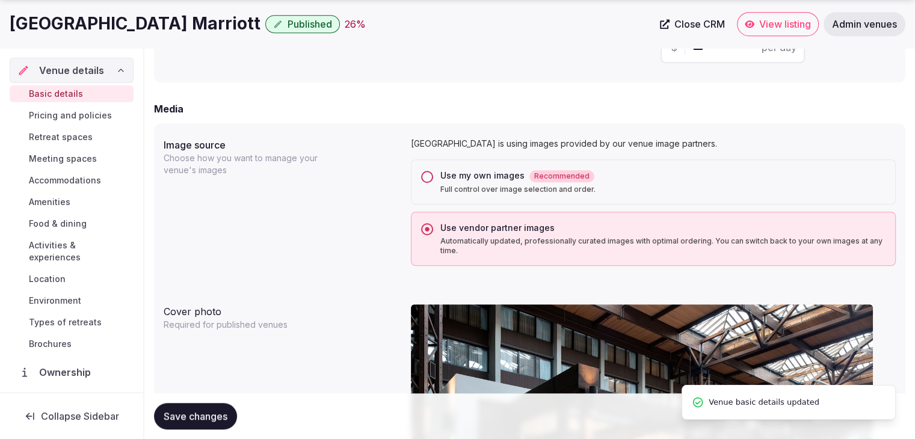
click at [87, 120] on span "Pricing and policies" at bounding box center [70, 116] width 83 height 12
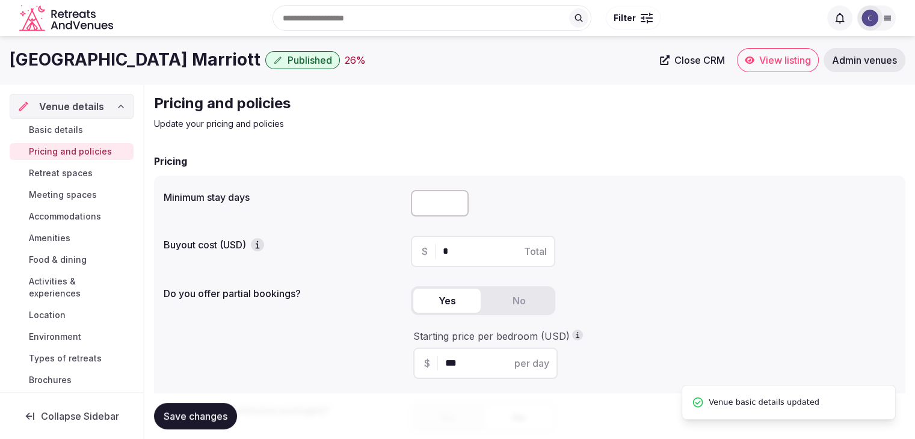
click at [427, 203] on input "number" at bounding box center [440, 203] width 58 height 26
type input "*"
click at [202, 411] on span "Save changes" at bounding box center [196, 416] width 64 height 12
click at [74, 58] on h1 "[GEOGRAPHIC_DATA] Marriott" at bounding box center [135, 59] width 251 height 23
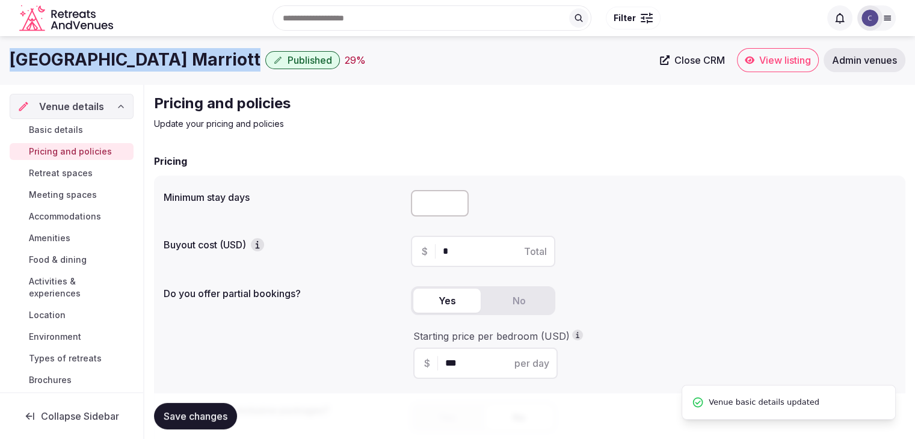
click at [73, 58] on h1 "[GEOGRAPHIC_DATA] Marriott" at bounding box center [135, 59] width 251 height 23
copy div "[GEOGRAPHIC_DATA] Marriott"
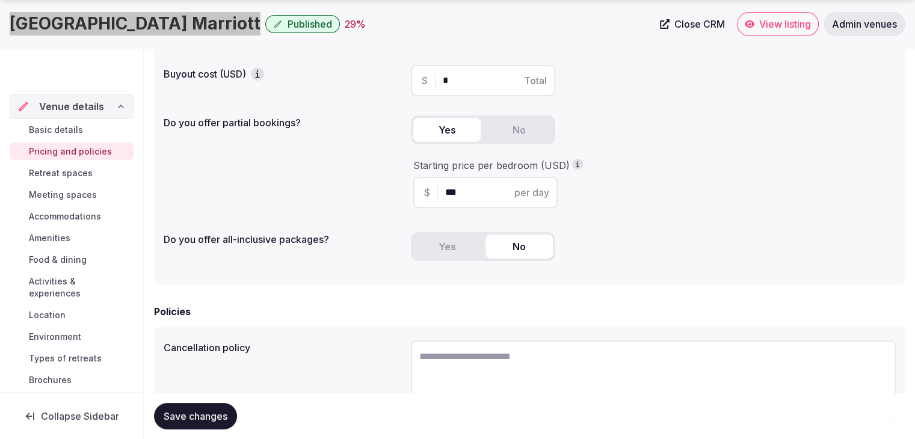
scroll to position [181, 0]
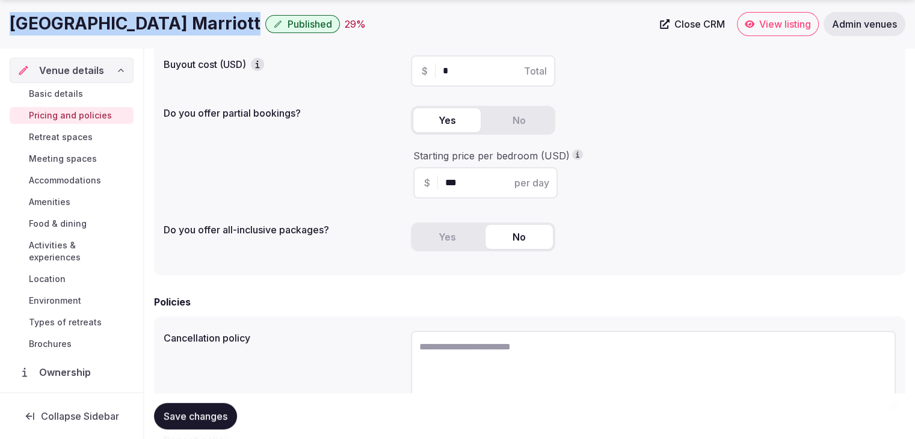
click at [99, 90] on link "Basic details" at bounding box center [72, 93] width 124 height 17
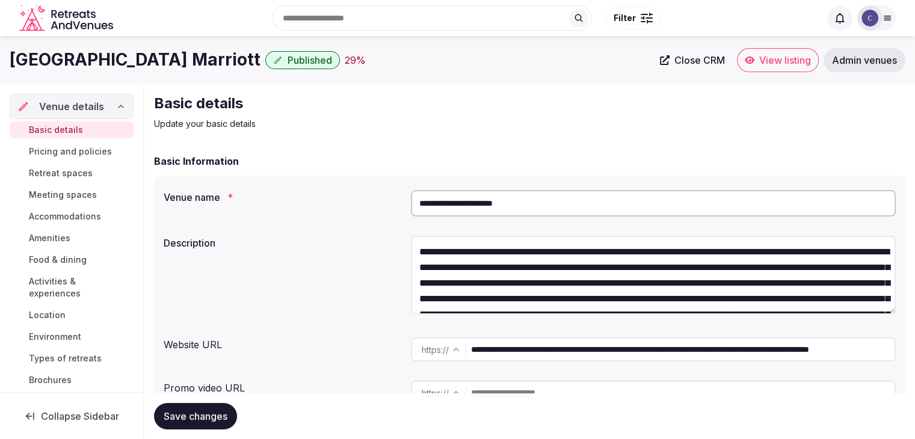
drag, startPoint x: 765, startPoint y: 351, endPoint x: 385, endPoint y: 337, distance: 380.6
click at [388, 338] on div "**********" at bounding box center [530, 350] width 732 height 34
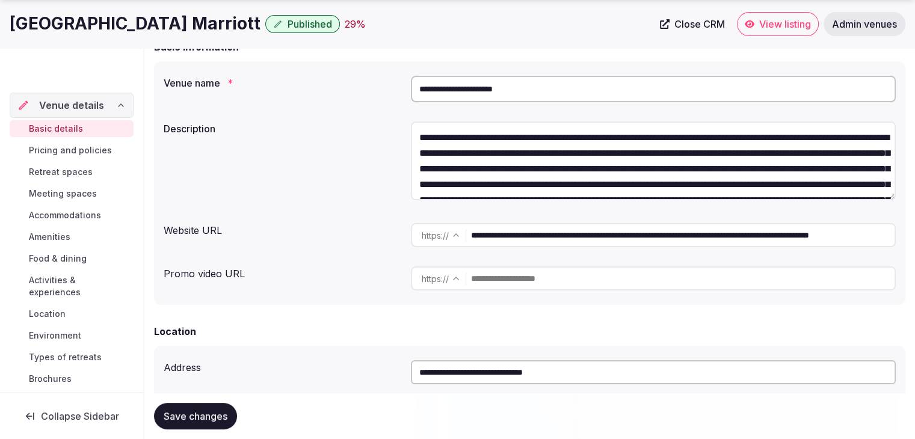
scroll to position [120, 0]
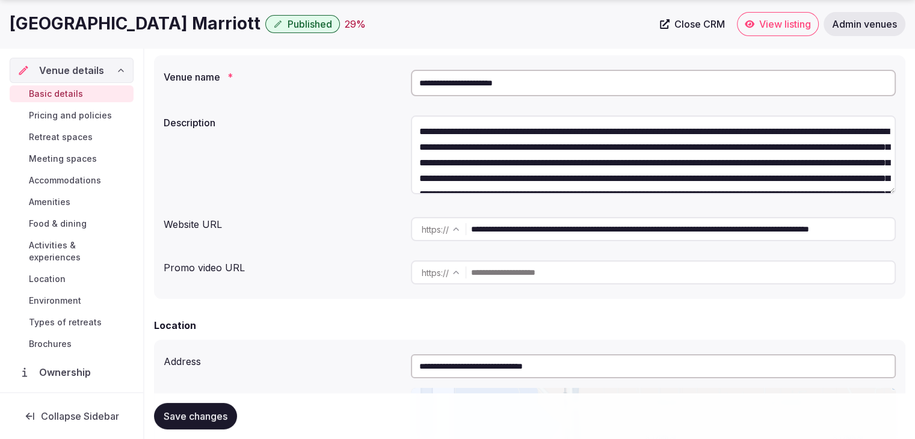
click at [214, 410] on span "Save changes" at bounding box center [196, 416] width 64 height 12
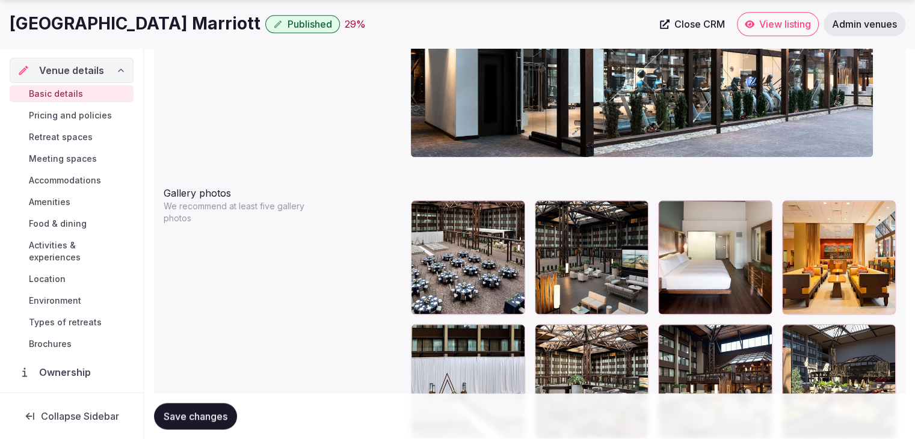
scroll to position [1384, 0]
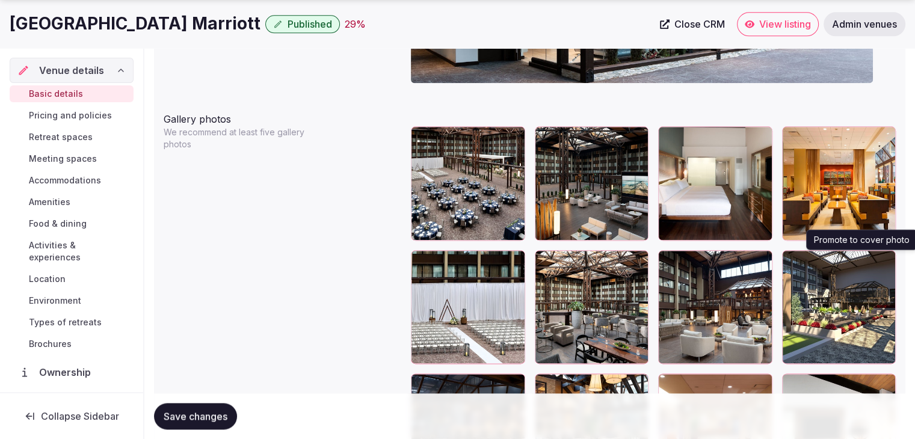
click at [886, 259] on icon "button" at bounding box center [884, 263] width 10 height 10
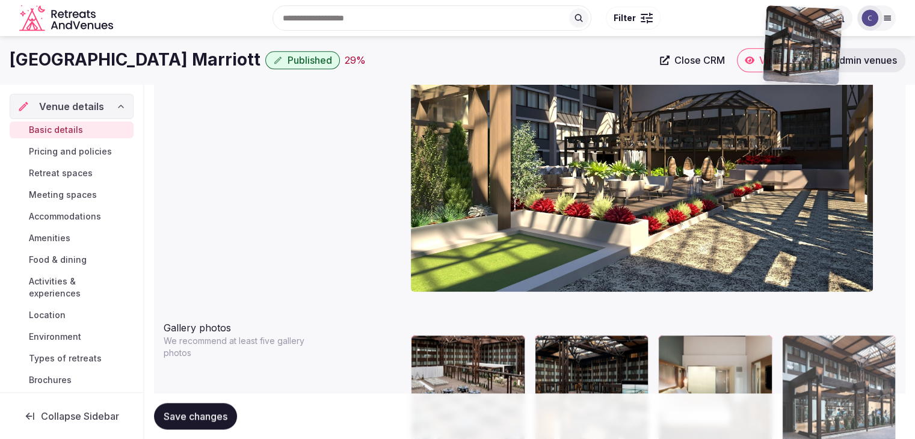
scroll to position [1150, 0]
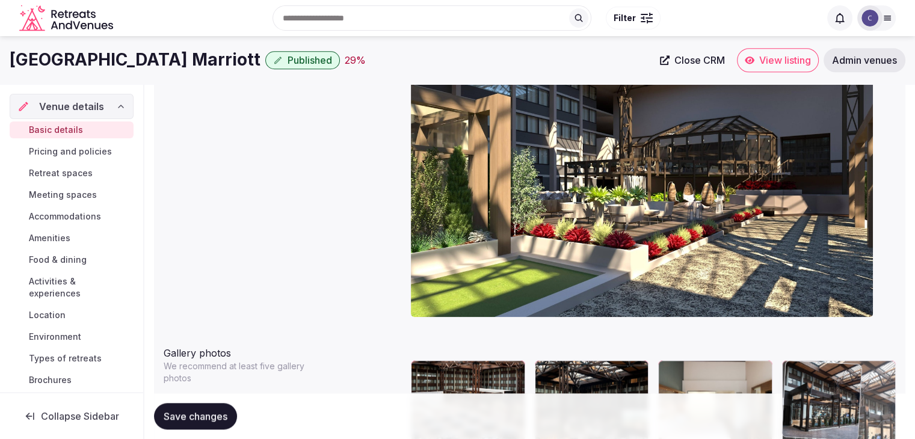
drag, startPoint x: 549, startPoint y: 246, endPoint x: 823, endPoint y: 336, distance: 288.1
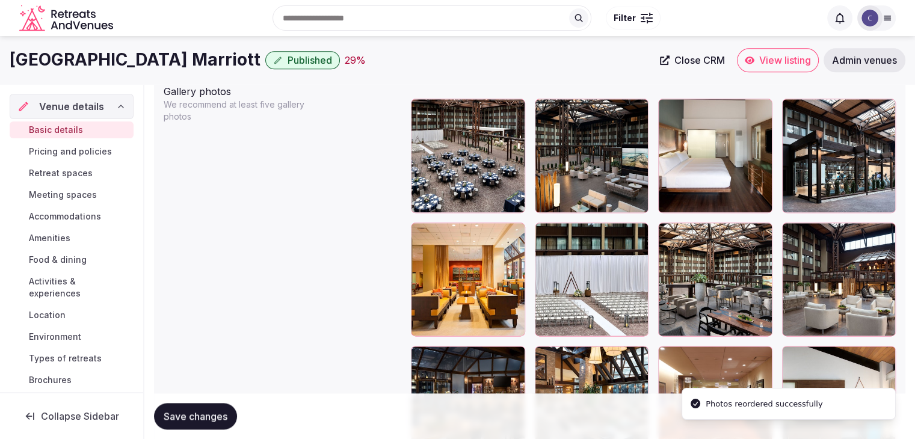
scroll to position [1391, 0]
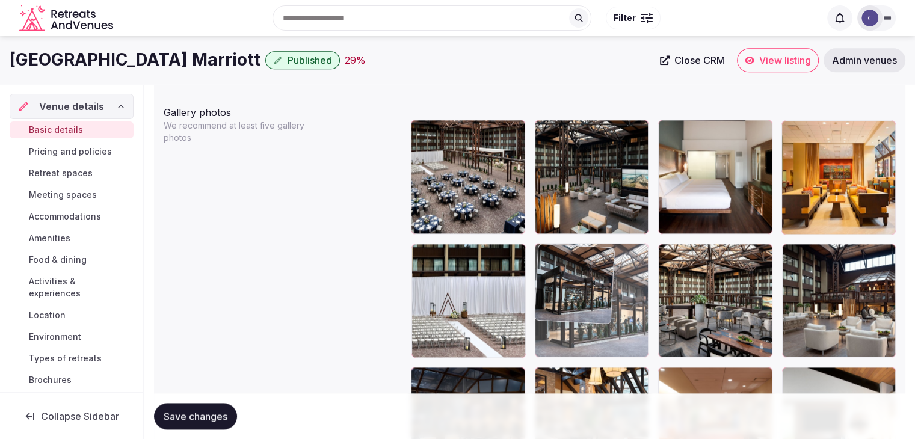
drag, startPoint x: 789, startPoint y: 129, endPoint x: 581, endPoint y: 265, distance: 248.5
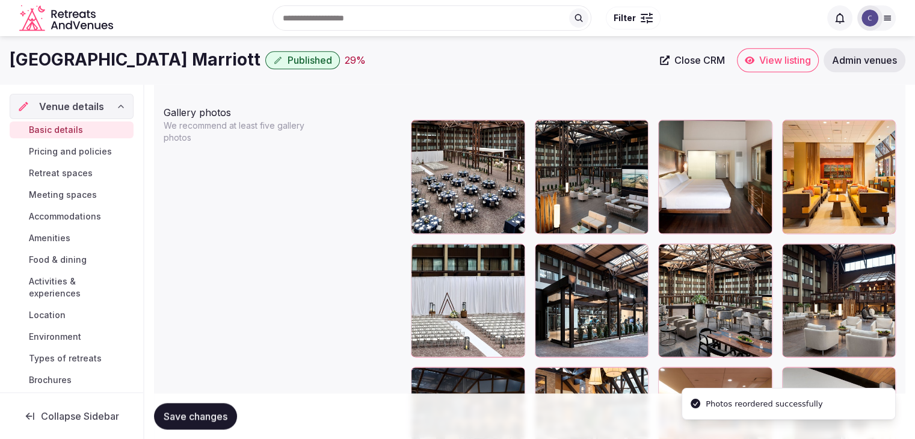
click at [200, 413] on span "Save changes" at bounding box center [196, 416] width 64 height 12
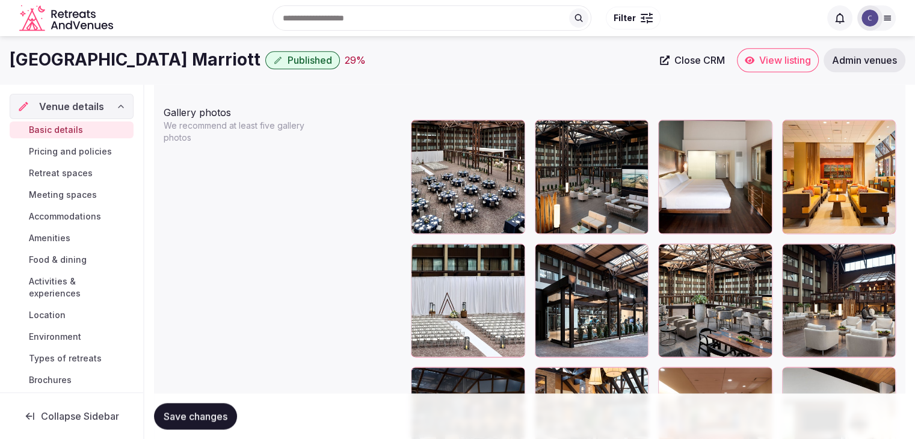
click at [40, 159] on link "Pricing and policies" at bounding box center [72, 151] width 124 height 17
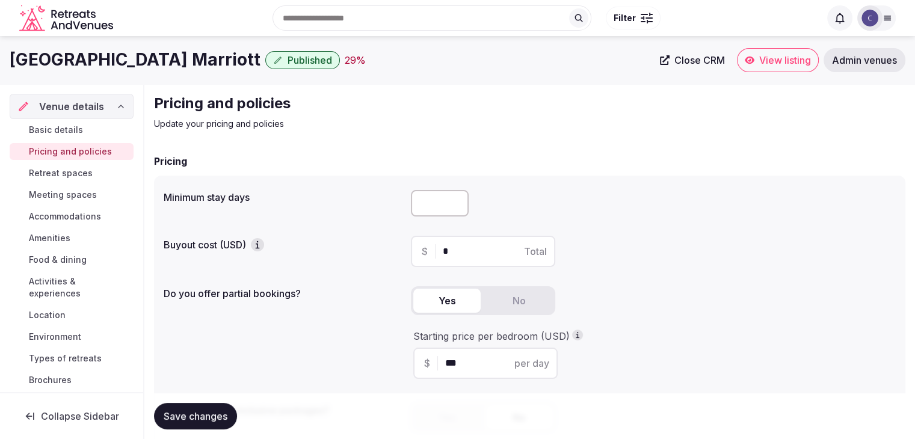
drag, startPoint x: 41, startPoint y: 170, endPoint x: 75, endPoint y: 194, distance: 41.4
click at [41, 171] on span "Retreat spaces" at bounding box center [61, 173] width 64 height 12
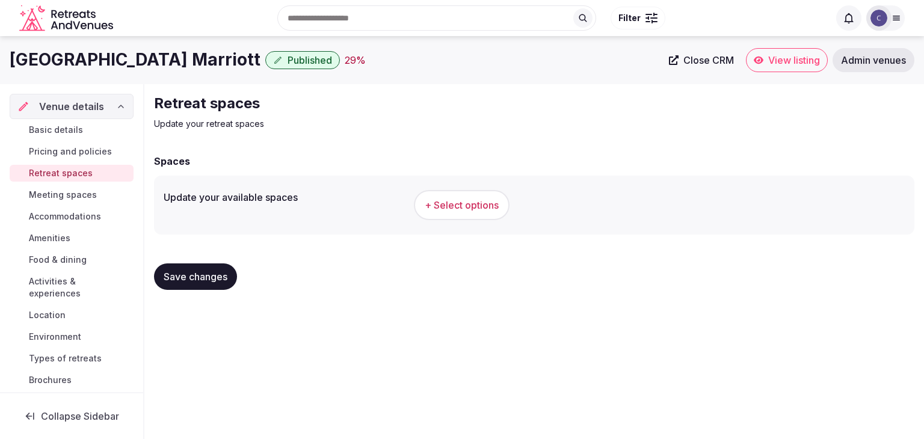
click at [136, 58] on h1 "[GEOGRAPHIC_DATA] Marriott" at bounding box center [135, 59] width 251 height 23
click at [136, 57] on h1 "[GEOGRAPHIC_DATA] Marriott" at bounding box center [135, 59] width 251 height 23
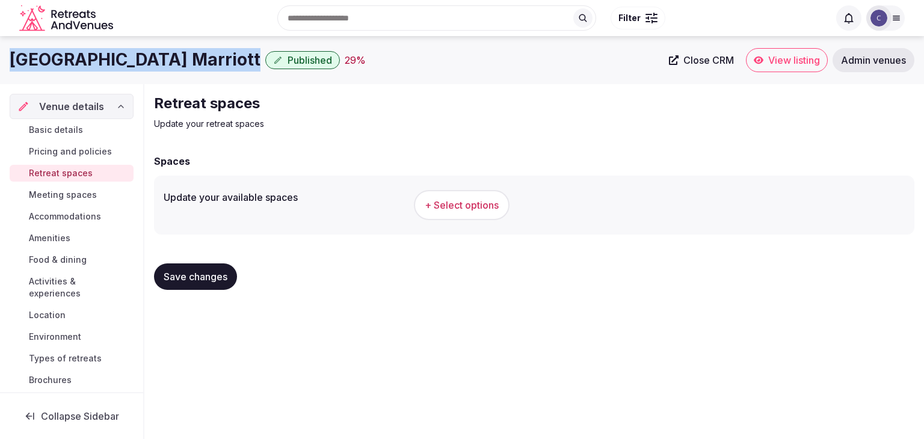
click at [136, 57] on h1 "[GEOGRAPHIC_DATA] Marriott" at bounding box center [135, 59] width 251 height 23
copy div "[GEOGRAPHIC_DATA] Marriott"
click at [469, 203] on span "+ Select options" at bounding box center [462, 205] width 74 height 13
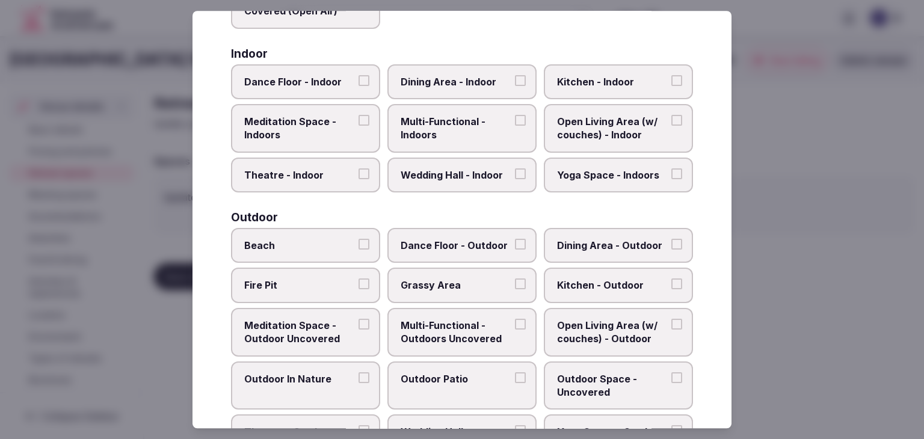
scroll to position [544, 0]
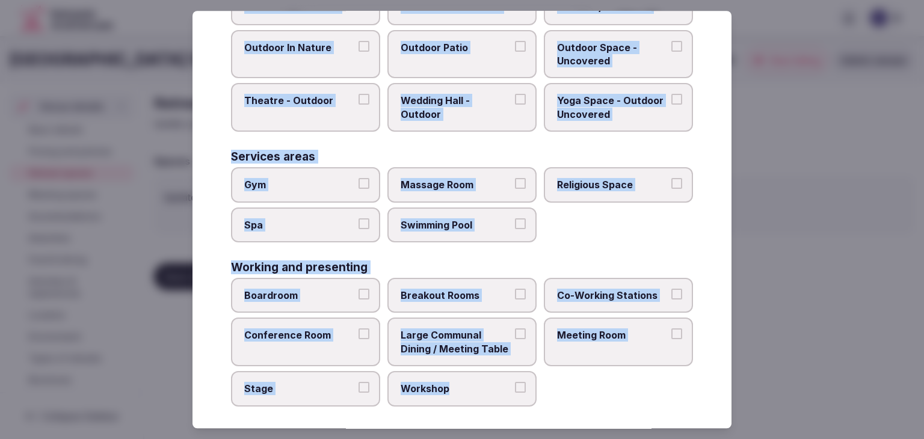
drag, startPoint x: 223, startPoint y: 84, endPoint x: 525, endPoint y: 404, distance: 439.7
click at [525, 404] on div "Select your retreat spaces Choose all applicable retreat spaces offered. Covere…" at bounding box center [462, 220] width 539 height 418
copy div "Choose all applicable retreat spaces offered. Covered outdoor spaces Meditation…"
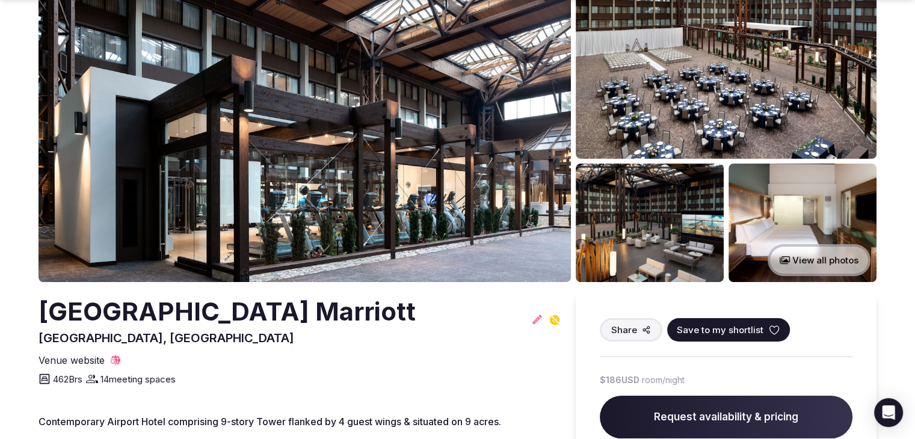
scroll to position [120, 0]
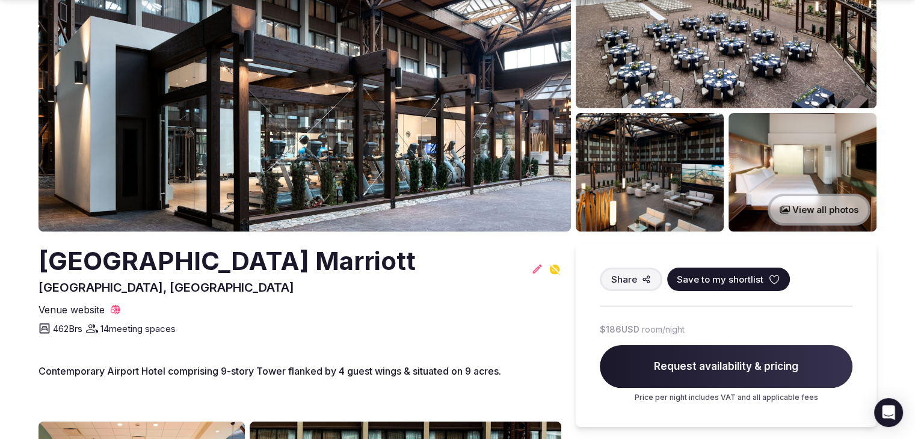
click at [820, 202] on button "View all photos" at bounding box center [819, 210] width 103 height 32
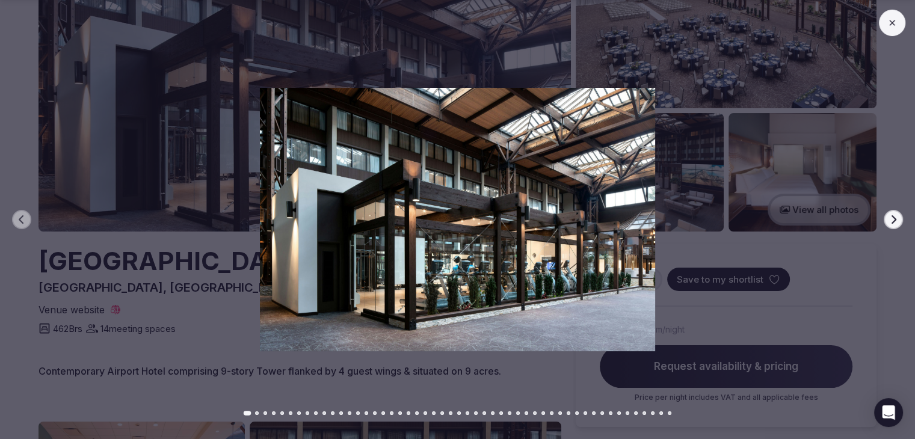
click at [891, 217] on icon "button" at bounding box center [894, 220] width 10 height 10
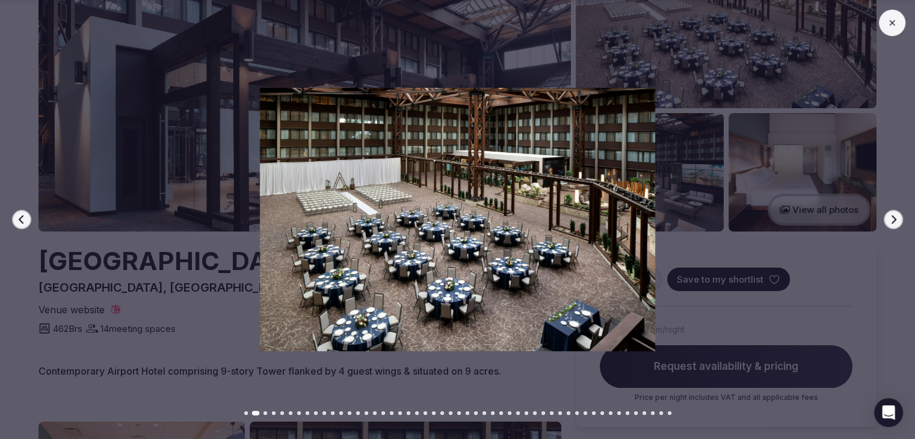
click at [891, 217] on icon "button" at bounding box center [894, 220] width 10 height 10
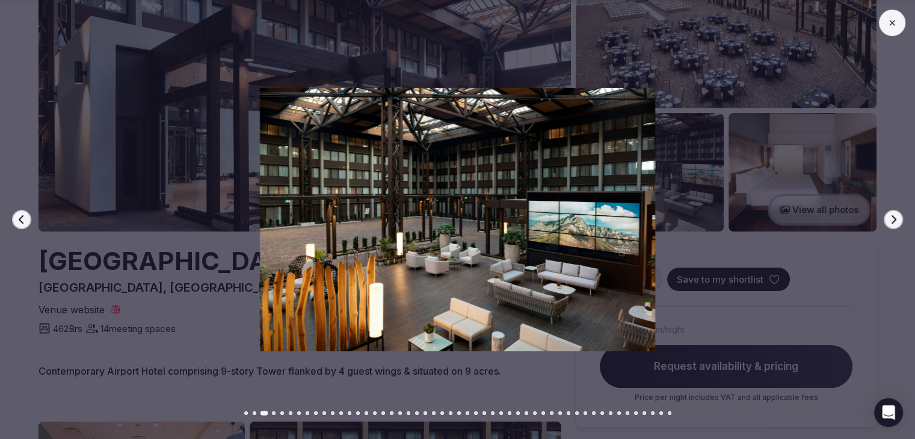
click at [891, 217] on icon "button" at bounding box center [894, 220] width 10 height 10
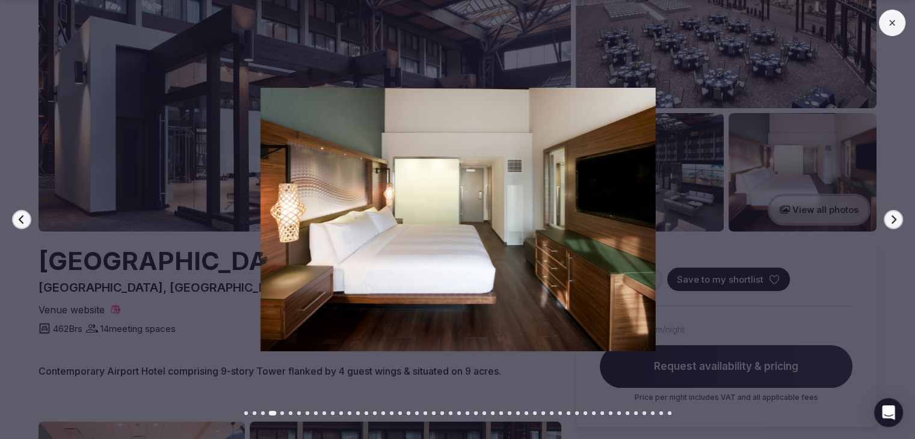
click at [891, 217] on icon "button" at bounding box center [894, 220] width 10 height 10
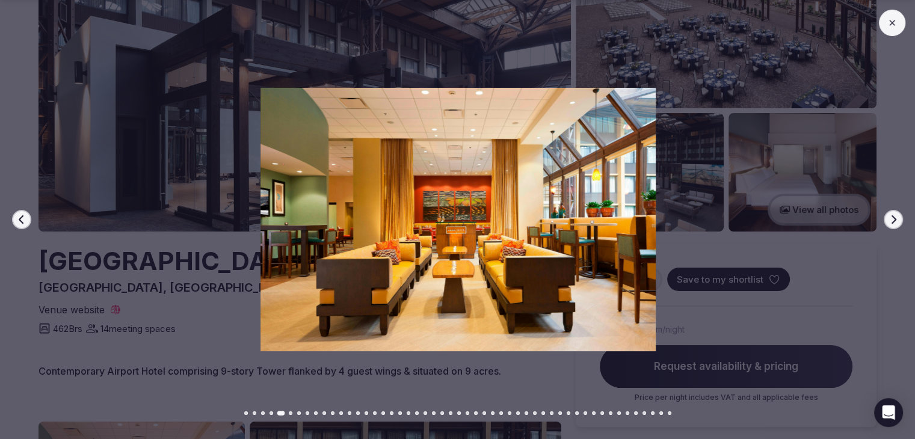
click at [891, 217] on icon "button" at bounding box center [894, 220] width 10 height 10
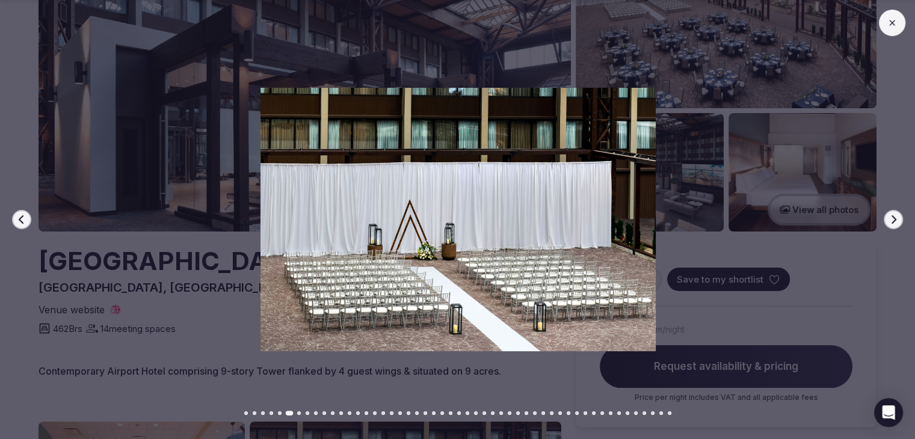
click at [891, 217] on icon "button" at bounding box center [894, 220] width 10 height 10
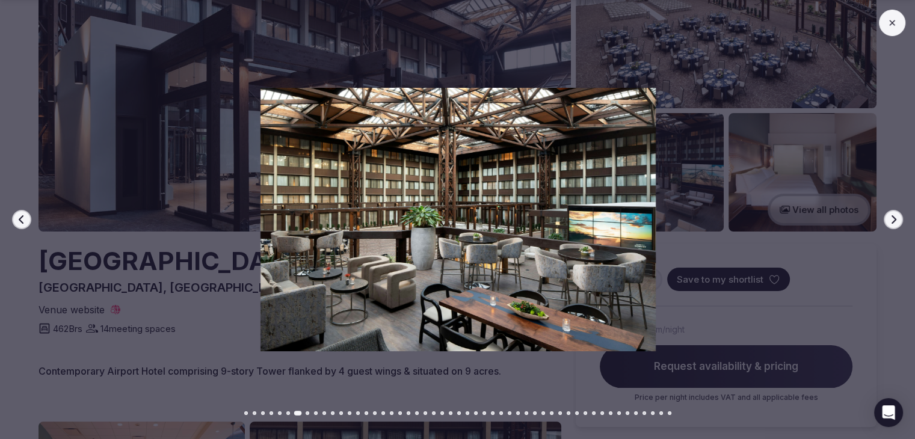
click at [891, 217] on icon "button" at bounding box center [894, 220] width 10 height 10
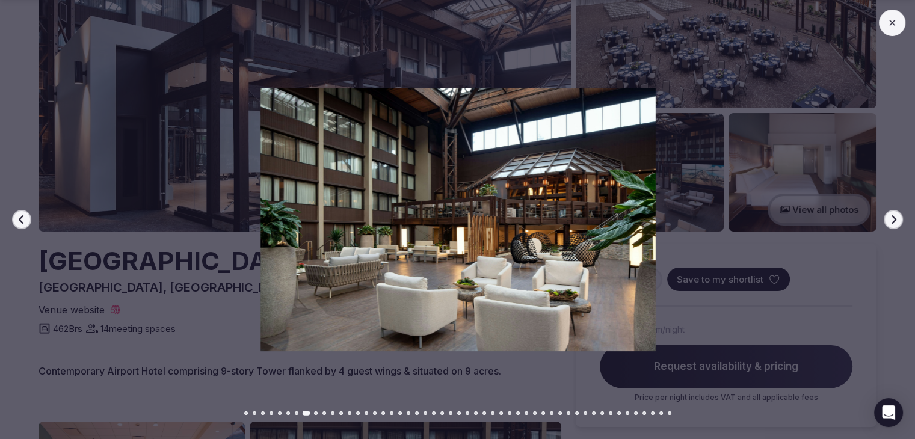
click at [889, 218] on icon "button" at bounding box center [894, 220] width 10 height 10
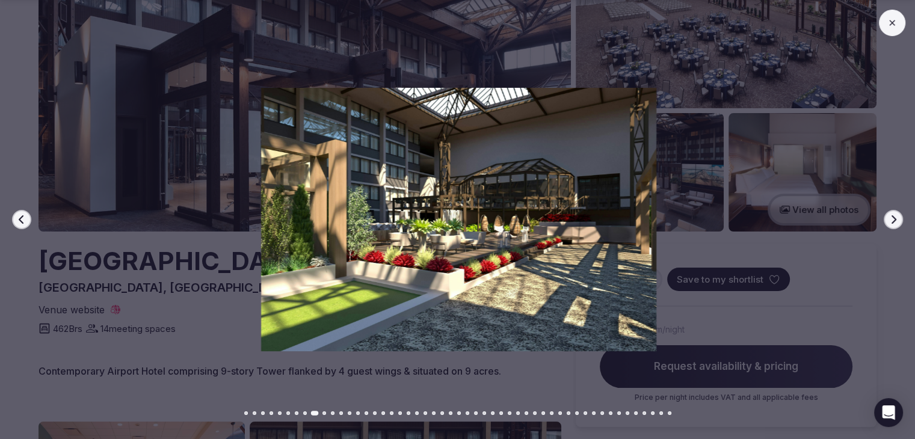
click at [886, 218] on button "Next slide" at bounding box center [893, 219] width 19 height 19
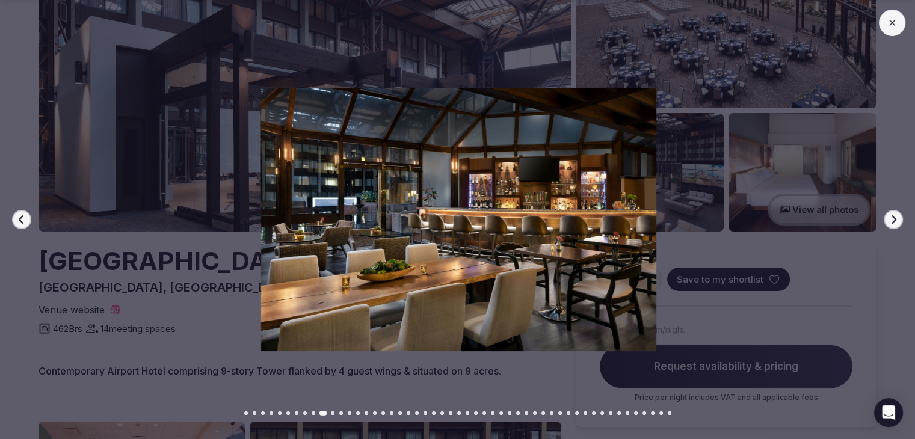
click at [22, 225] on button "Previous slide" at bounding box center [21, 219] width 19 height 19
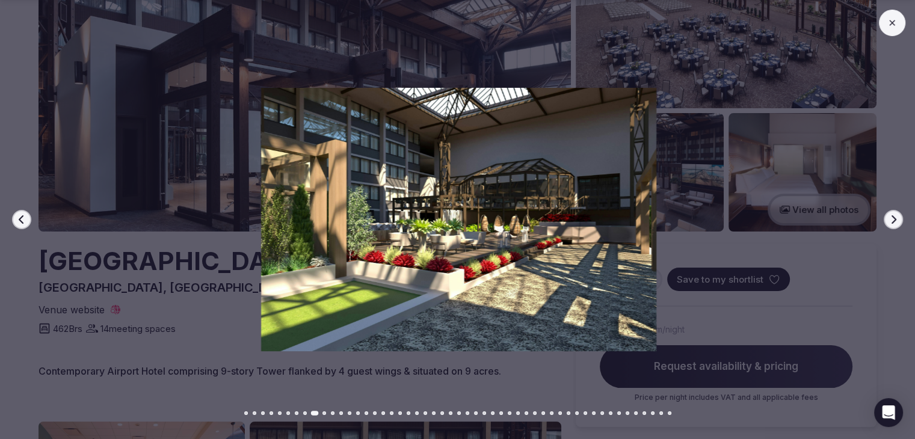
click at [893, 32] on button at bounding box center [892, 23] width 26 height 26
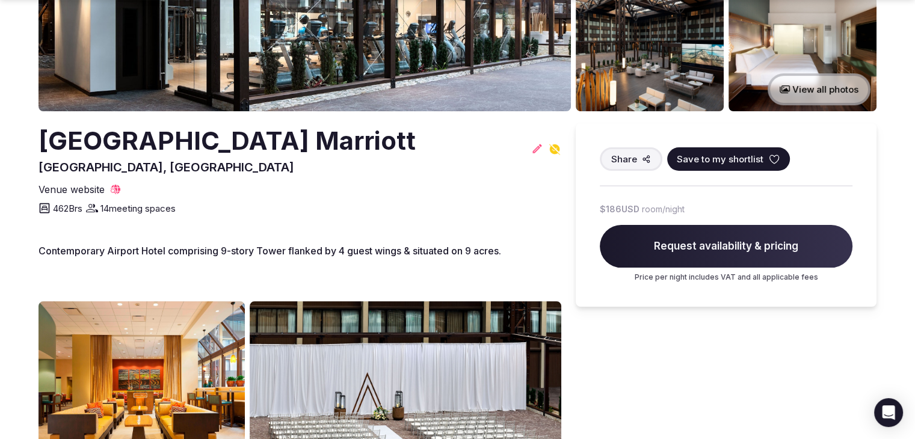
scroll to position [60, 0]
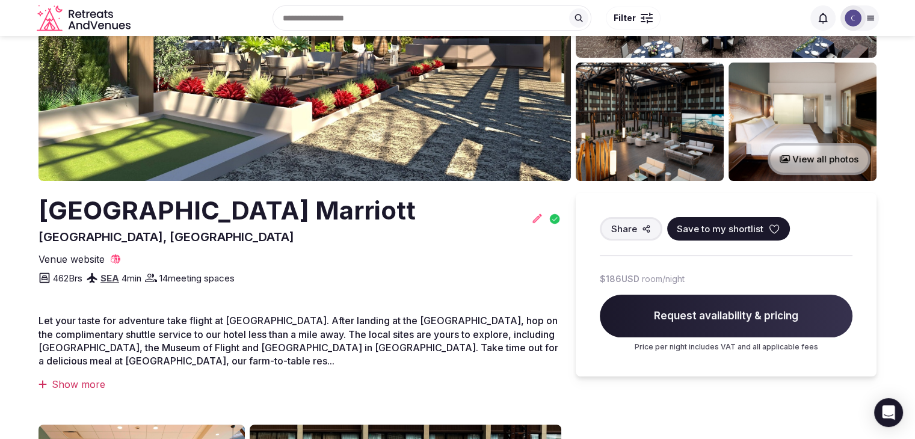
scroll to position [120, 0]
